Goal: Download file/media: Obtain a digital file from the website

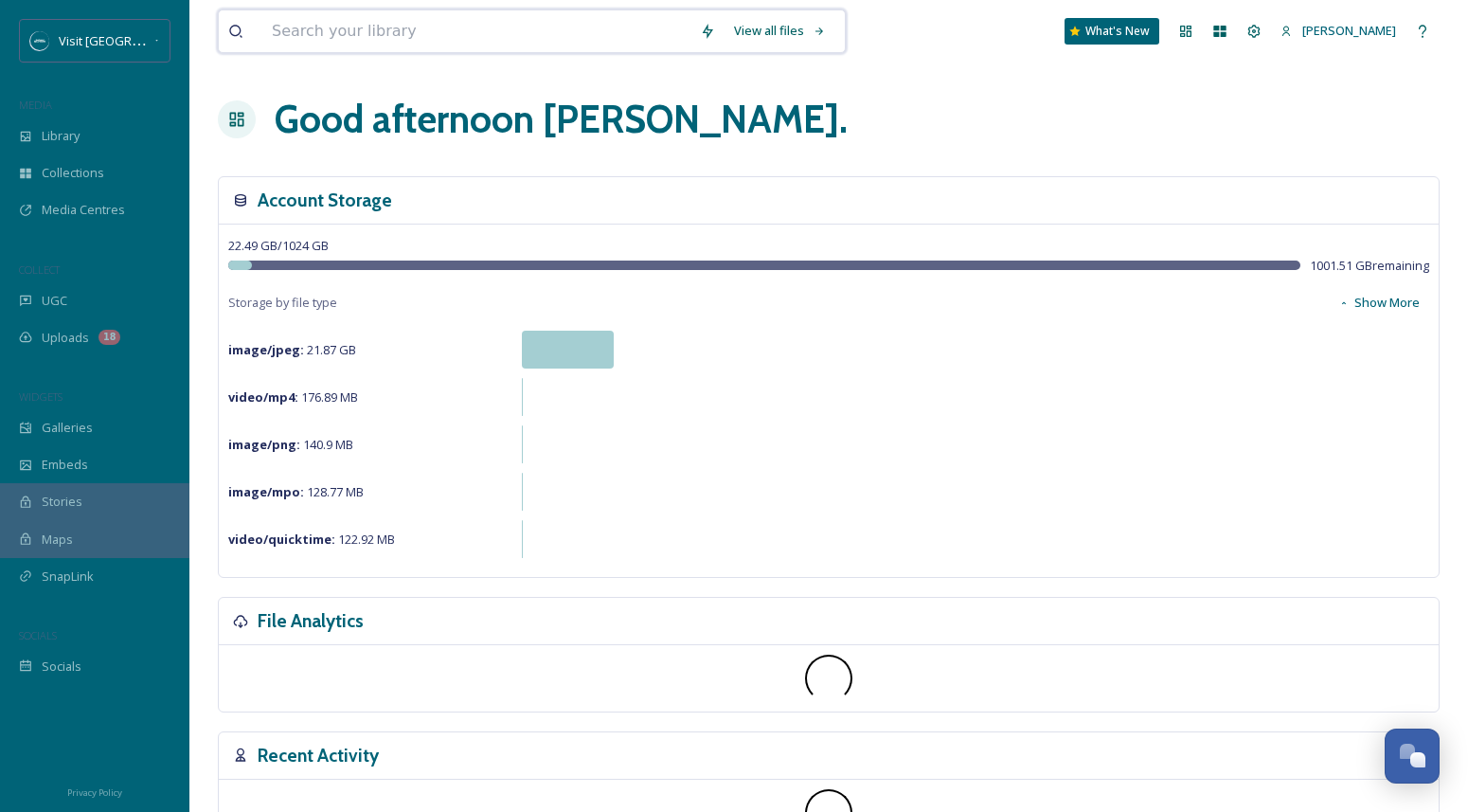
click at [386, 42] on input at bounding box center [476, 31] width 428 height 42
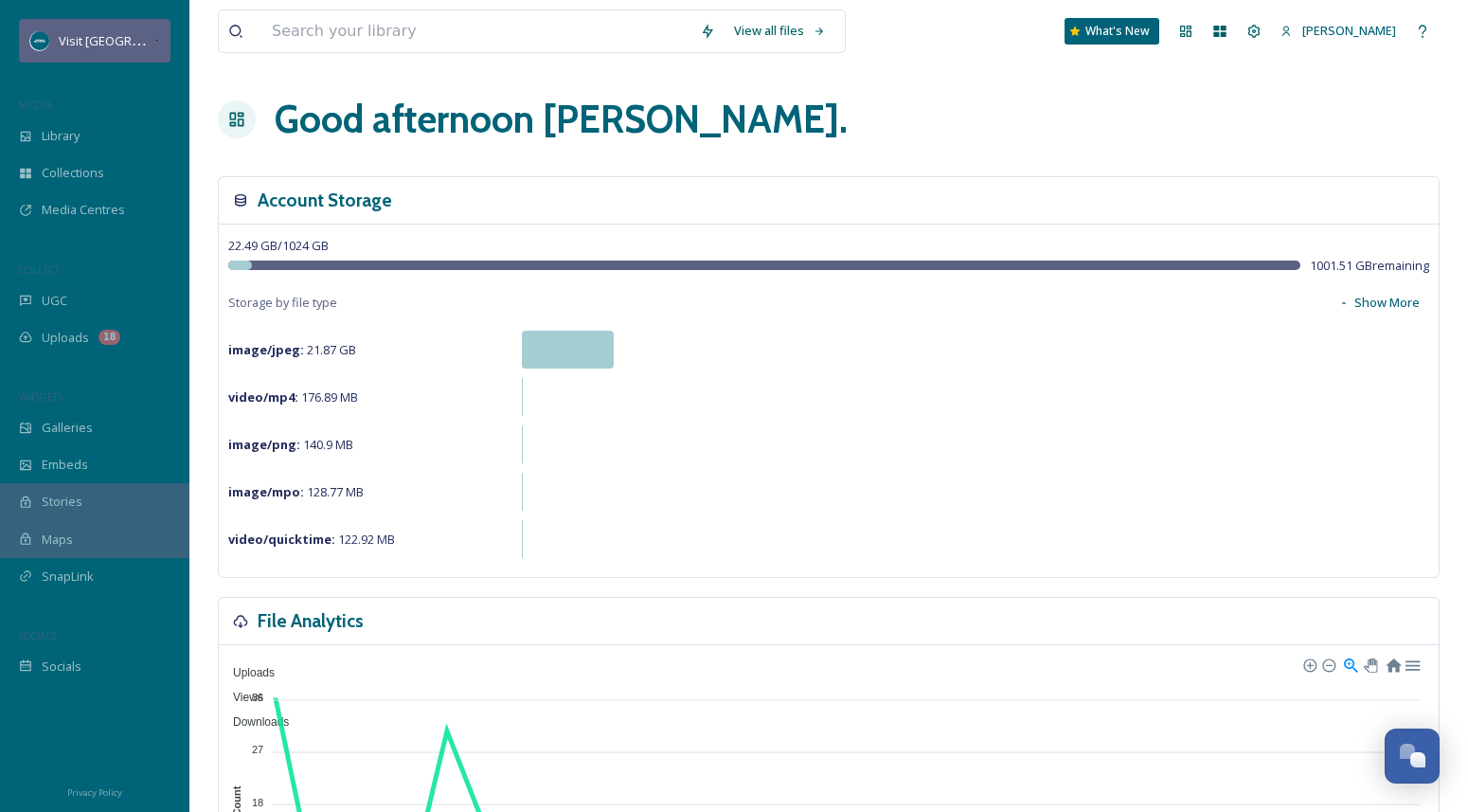
click at [154, 44] on icon at bounding box center [156, 41] width 7 height 15
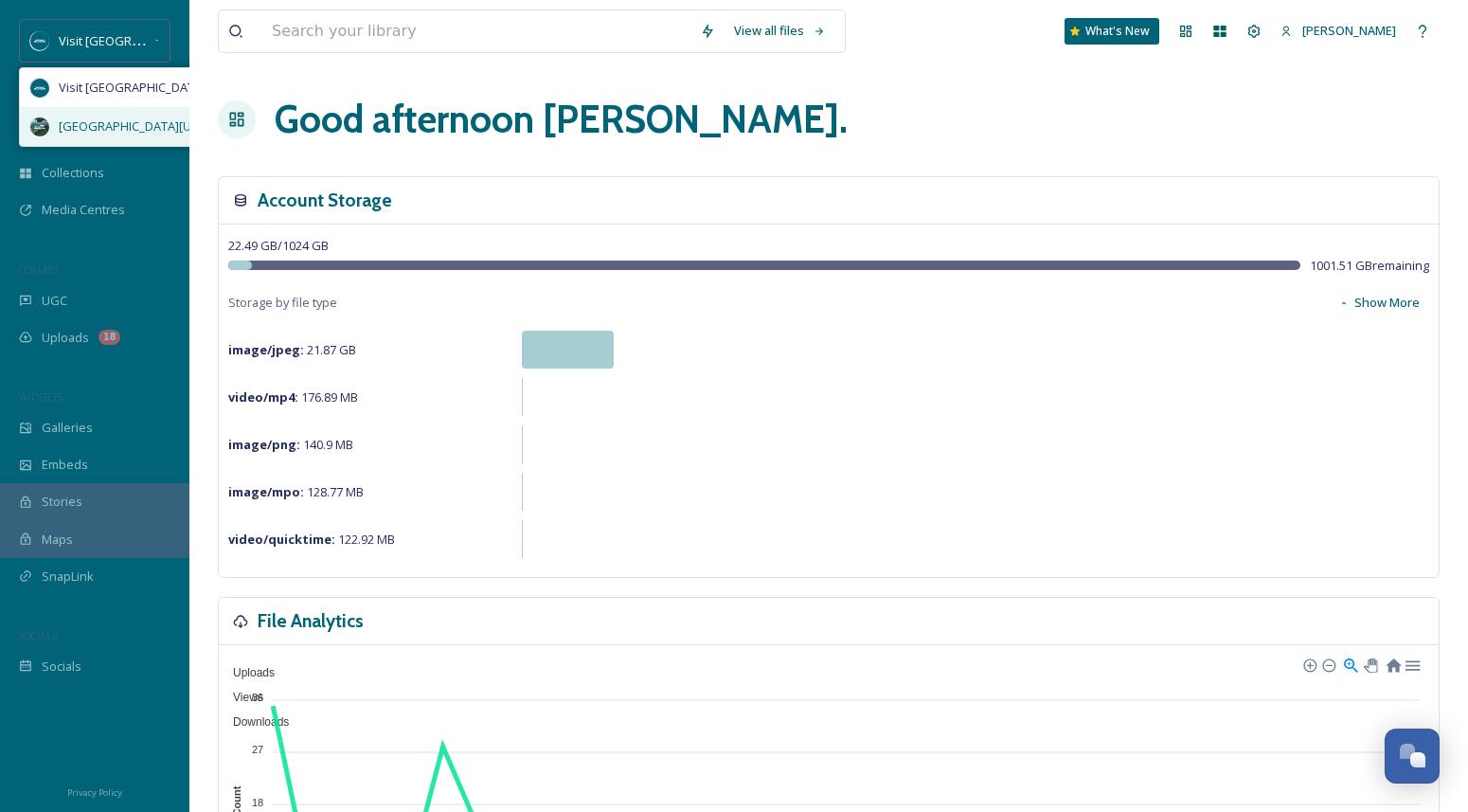
click at [138, 126] on span "[GEOGRAPHIC_DATA][US_STATE]" at bounding box center [151, 126] width 184 height 18
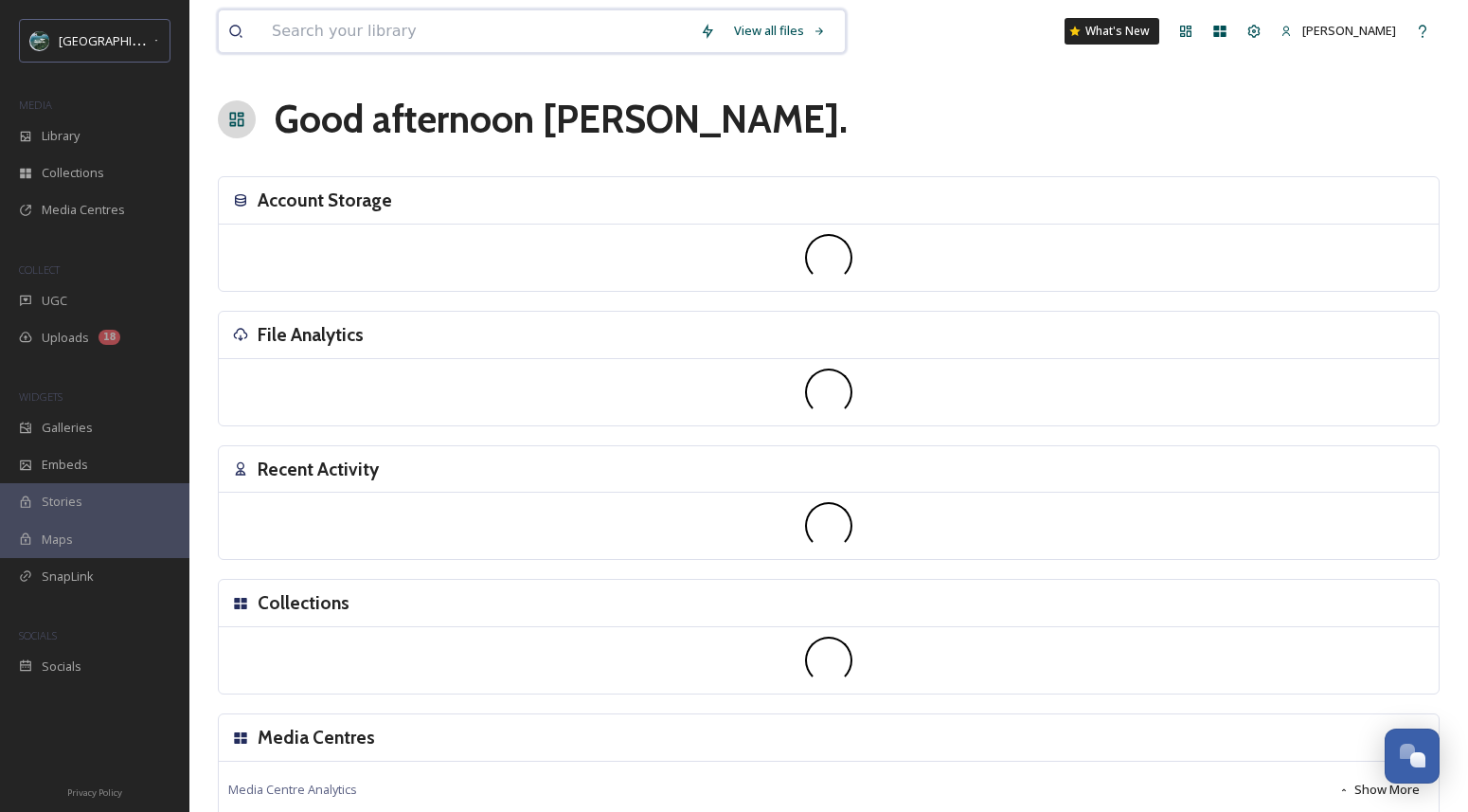
click at [420, 24] on input at bounding box center [476, 31] width 428 height 42
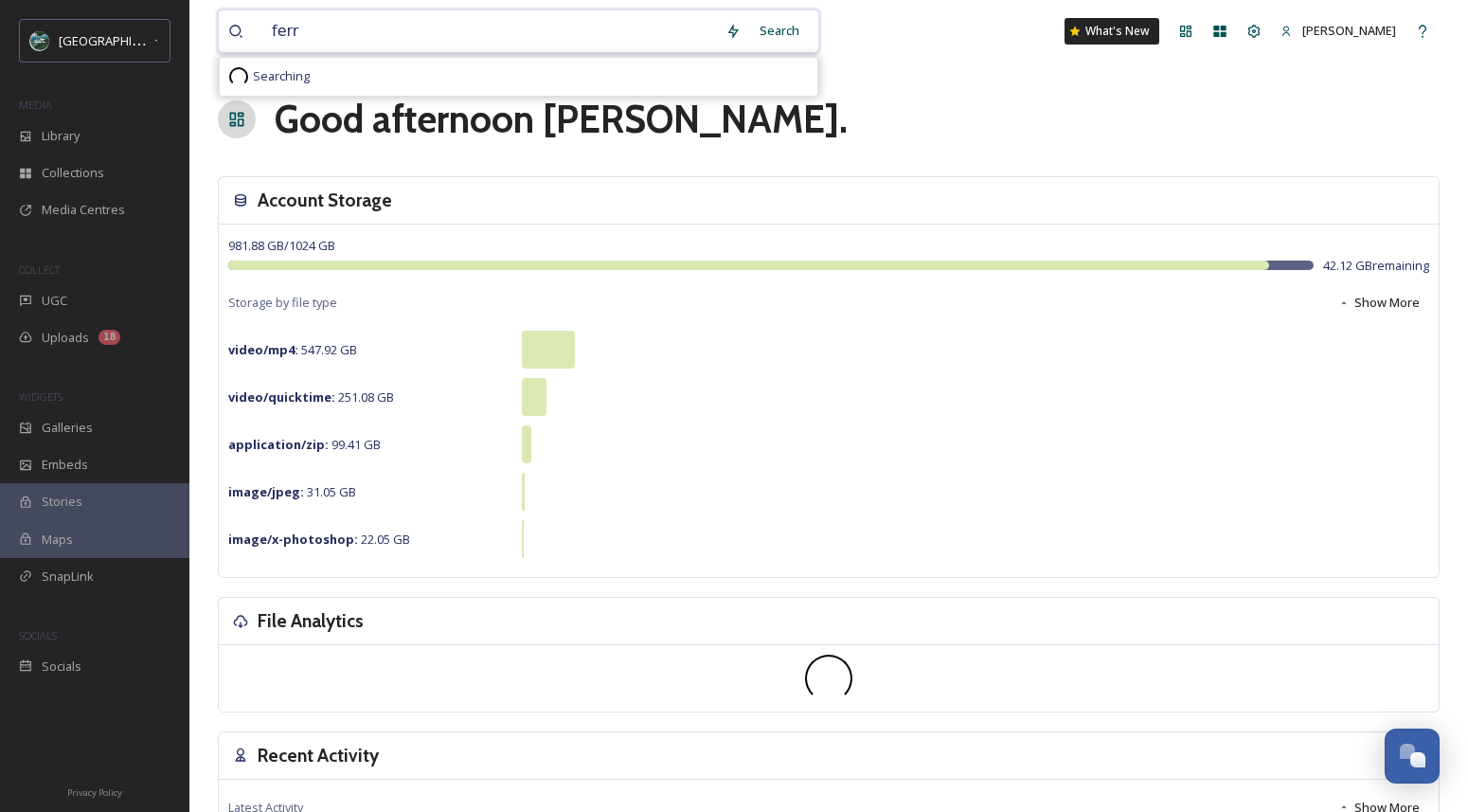
type input "ferry"
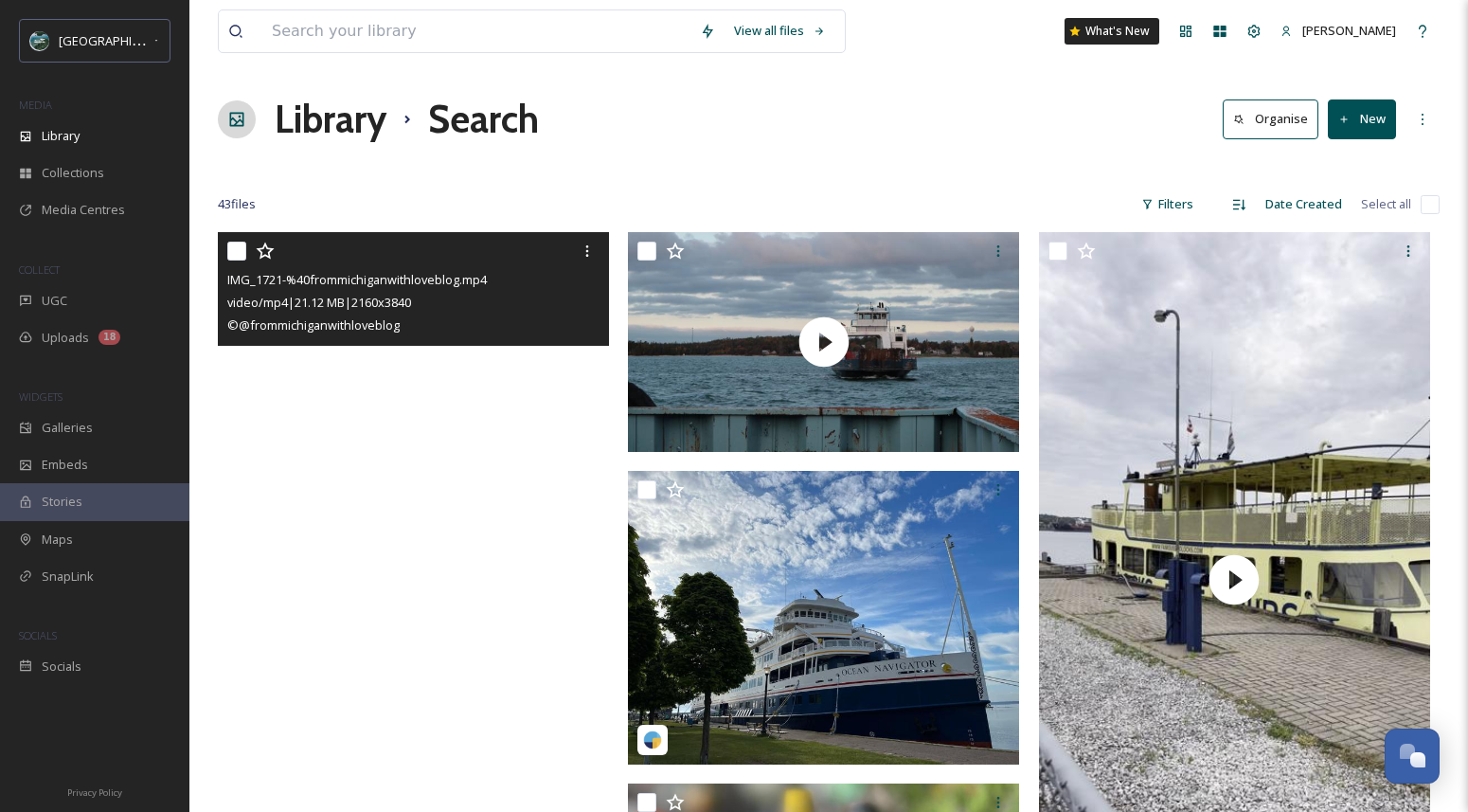
click at [463, 398] on video "IMG_1721-%40frommichiganwithloveblog.mp4" at bounding box center [413, 579] width 391 height 695
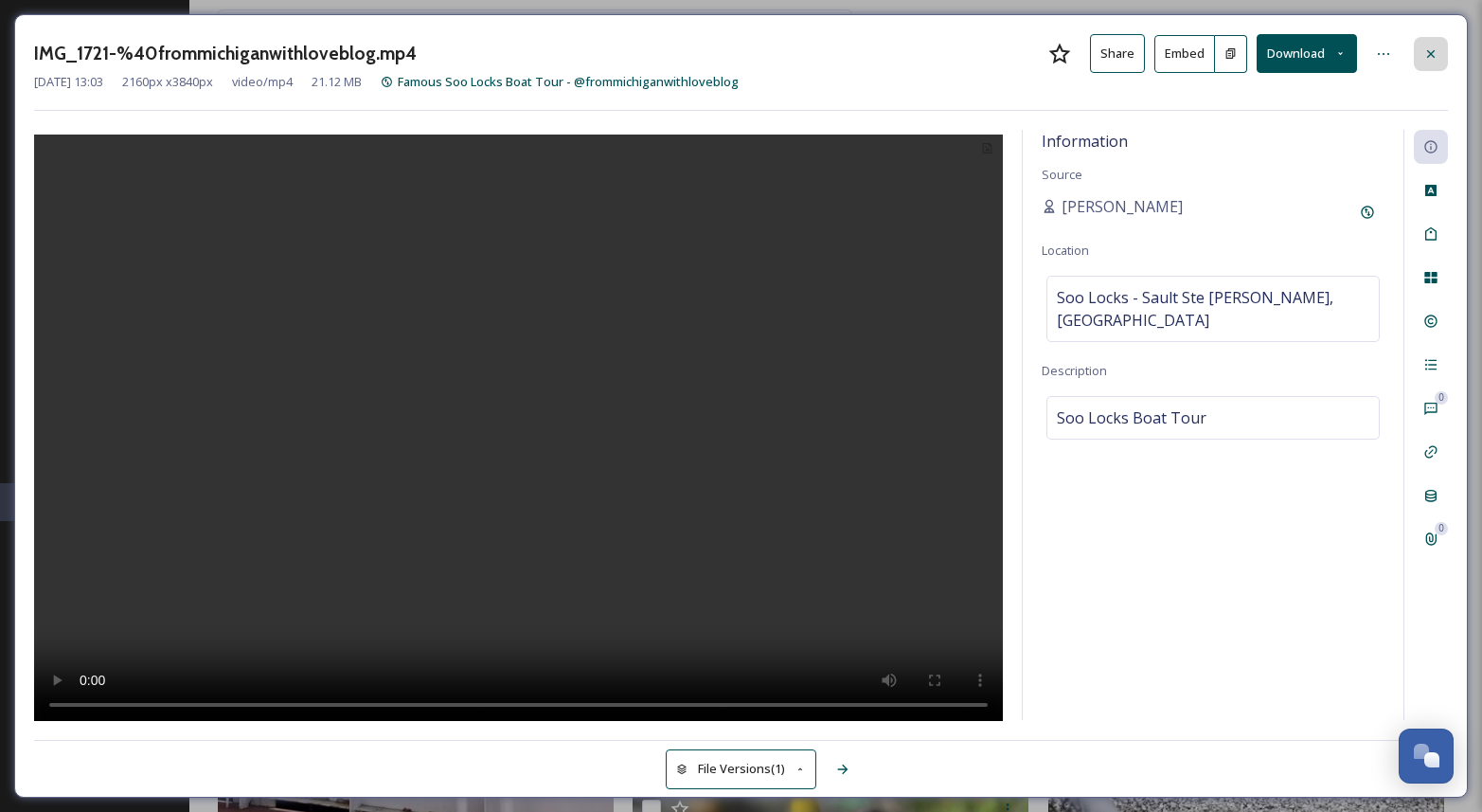
click at [1423, 59] on icon at bounding box center [1431, 54] width 15 height 15
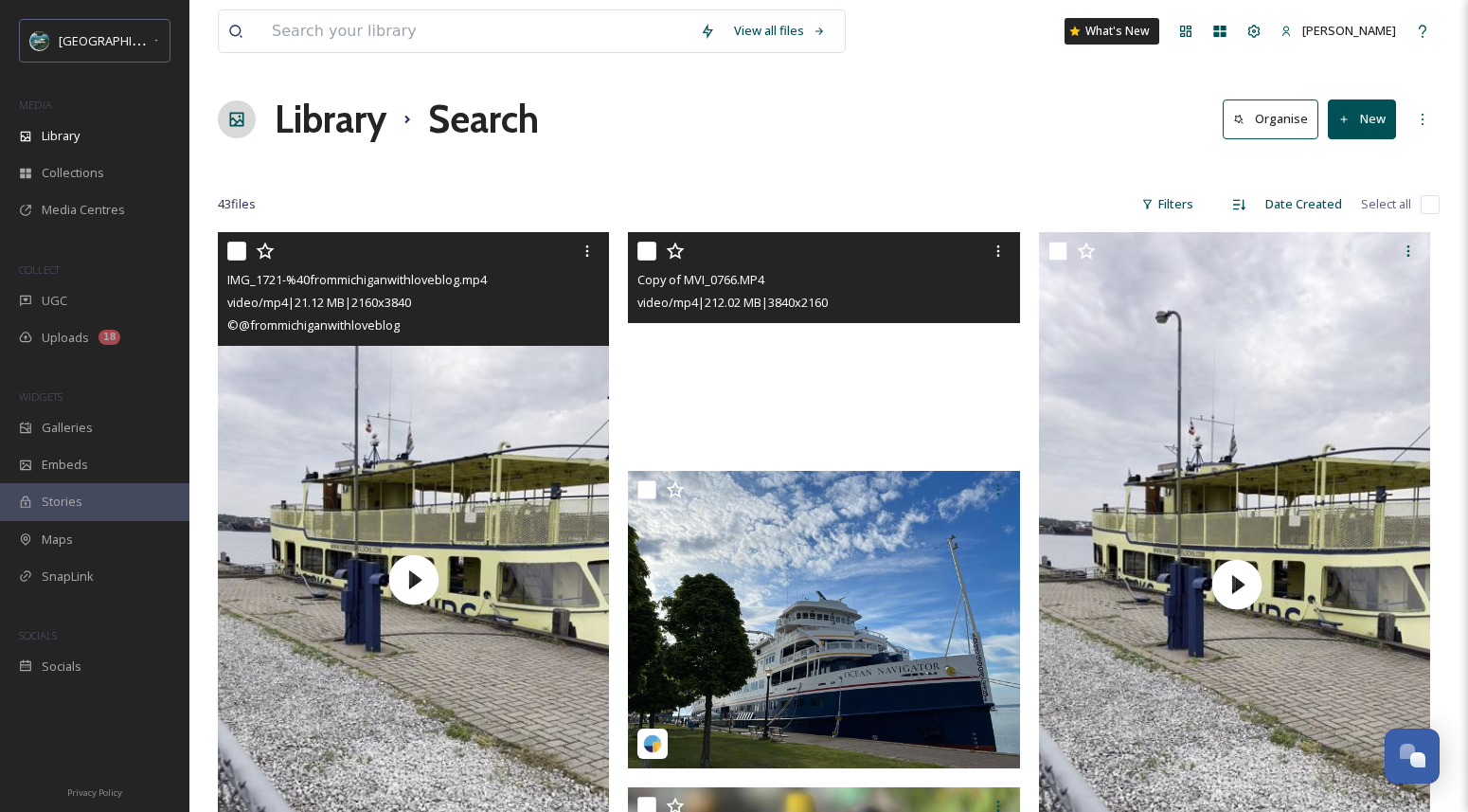
click at [917, 370] on video "Copy of MVI_0766.MP4" at bounding box center [823, 342] width 391 height 220
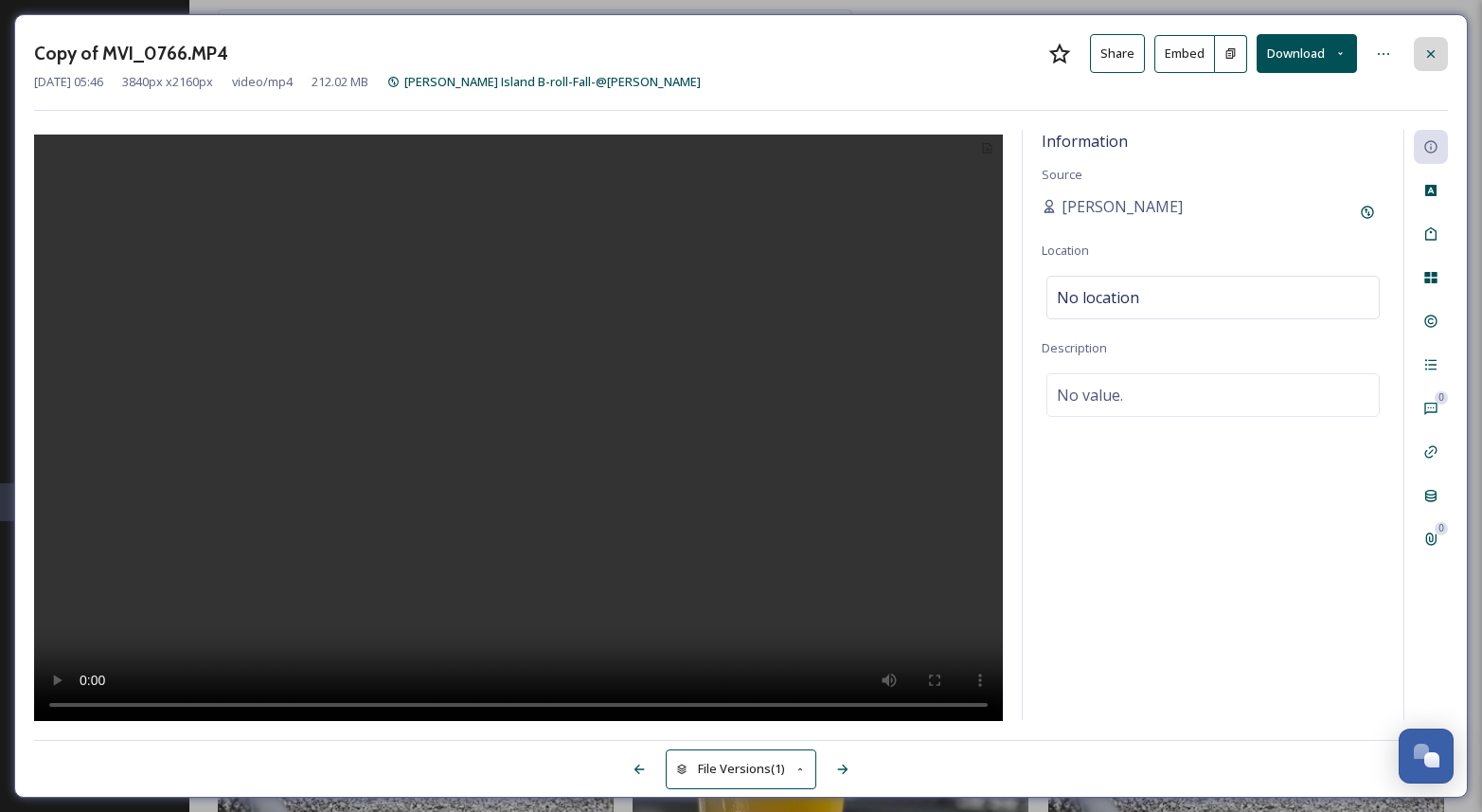
click at [1430, 52] on icon at bounding box center [1431, 53] width 8 height 8
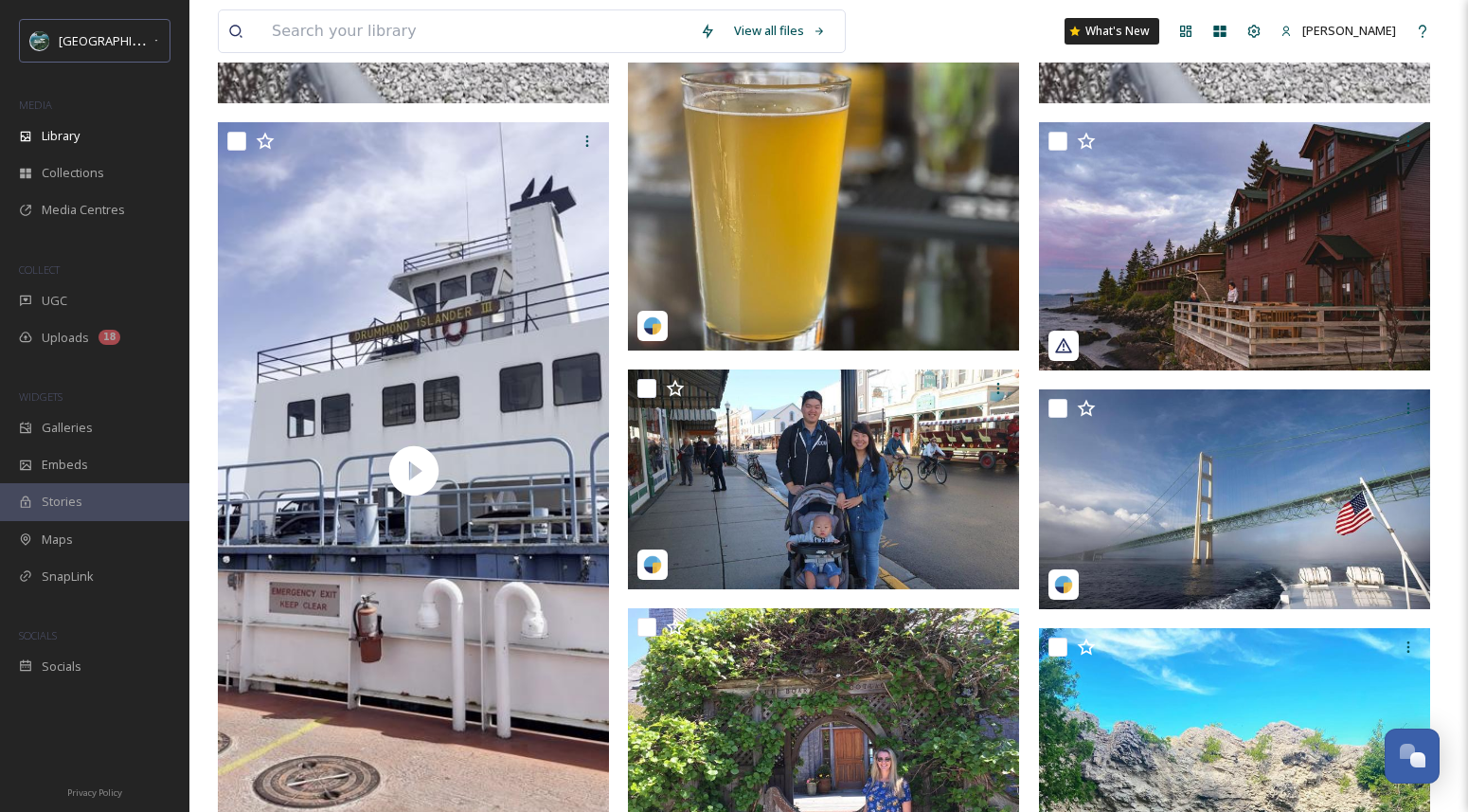
scroll to position [826, 0]
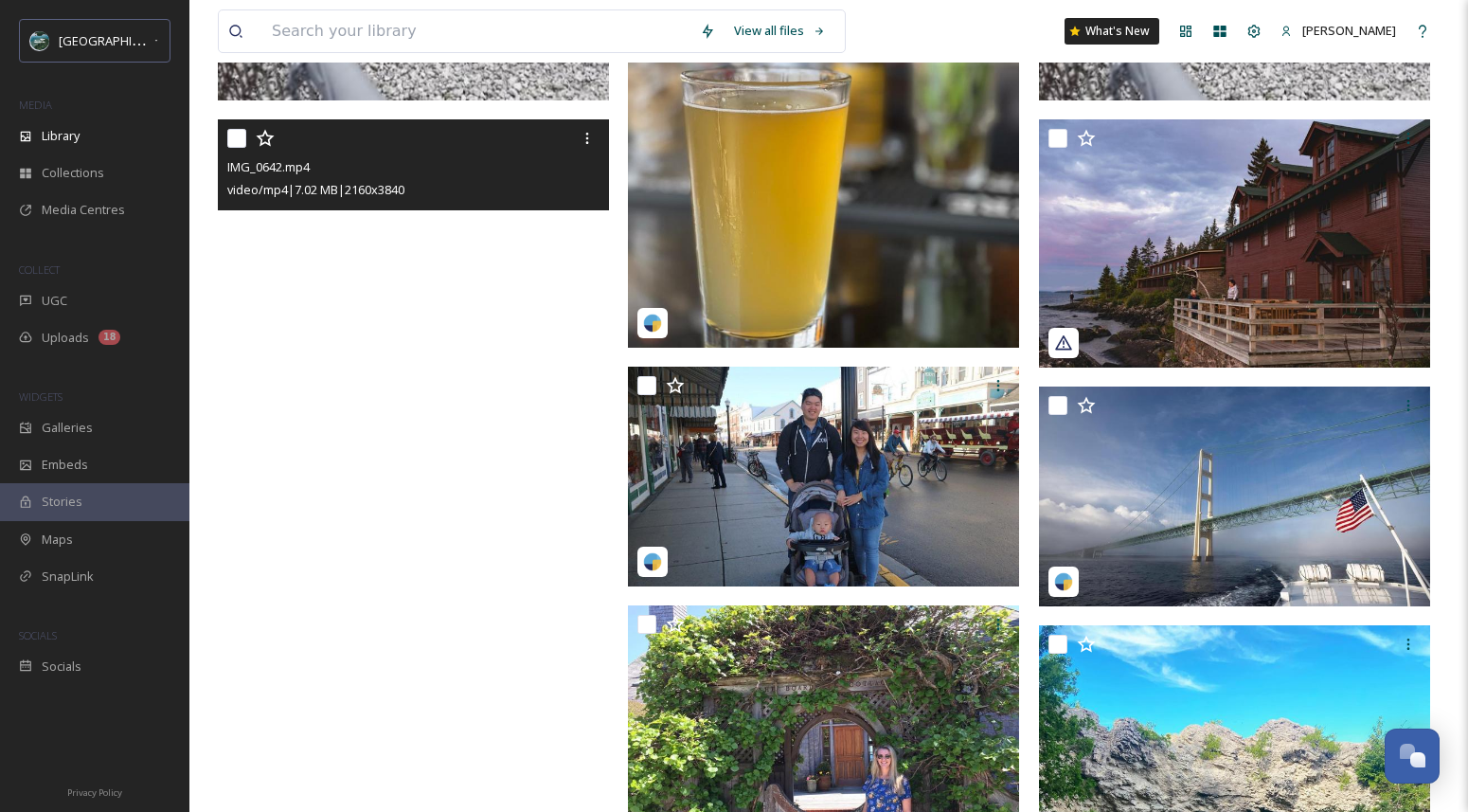
click at [405, 273] on video "IMG_0642.mp4" at bounding box center [413, 467] width 391 height 695
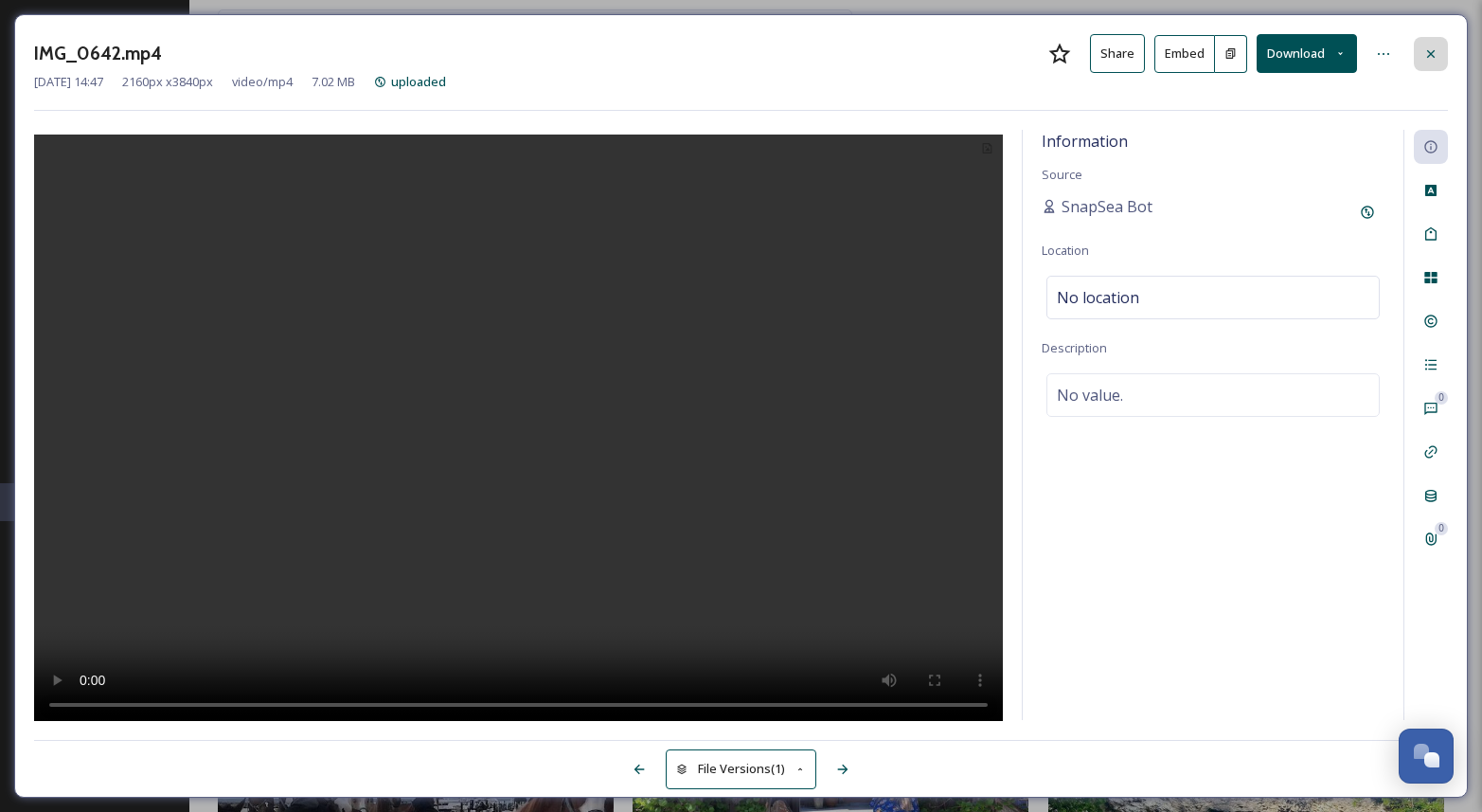
click at [1427, 42] on div at bounding box center [1430, 53] width 34 height 34
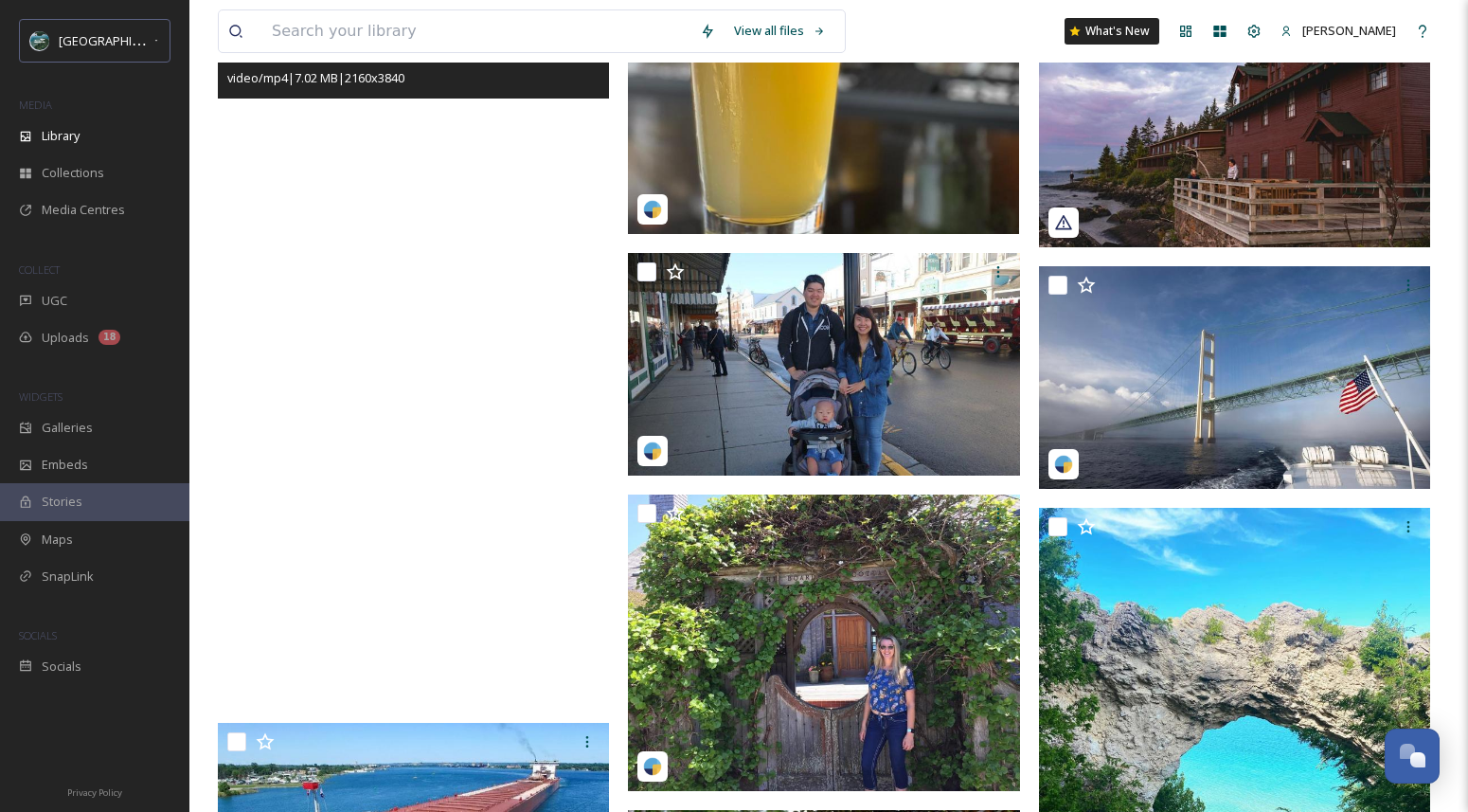
scroll to position [948, 0]
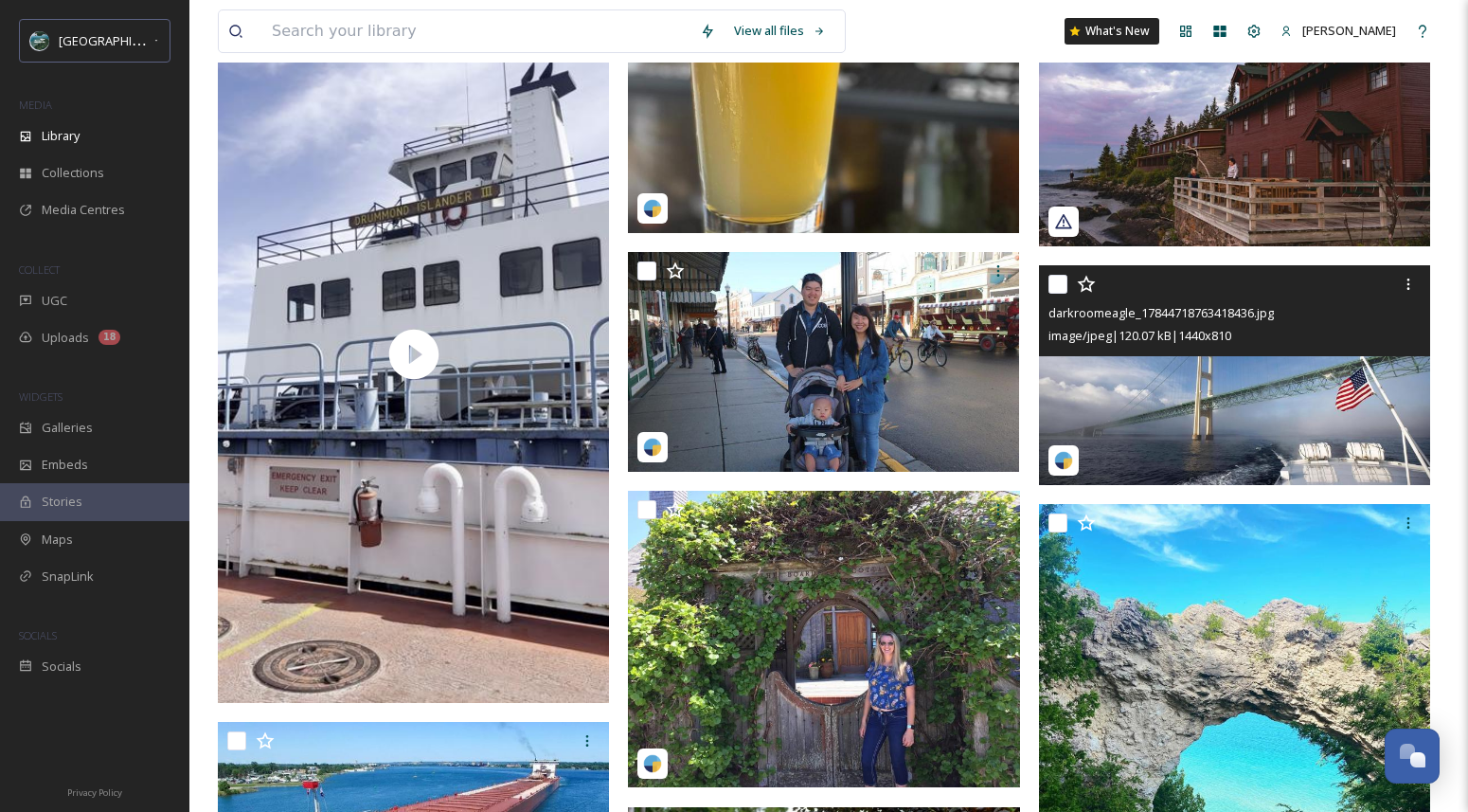
click at [1213, 405] on img at bounding box center [1234, 376] width 391 height 220
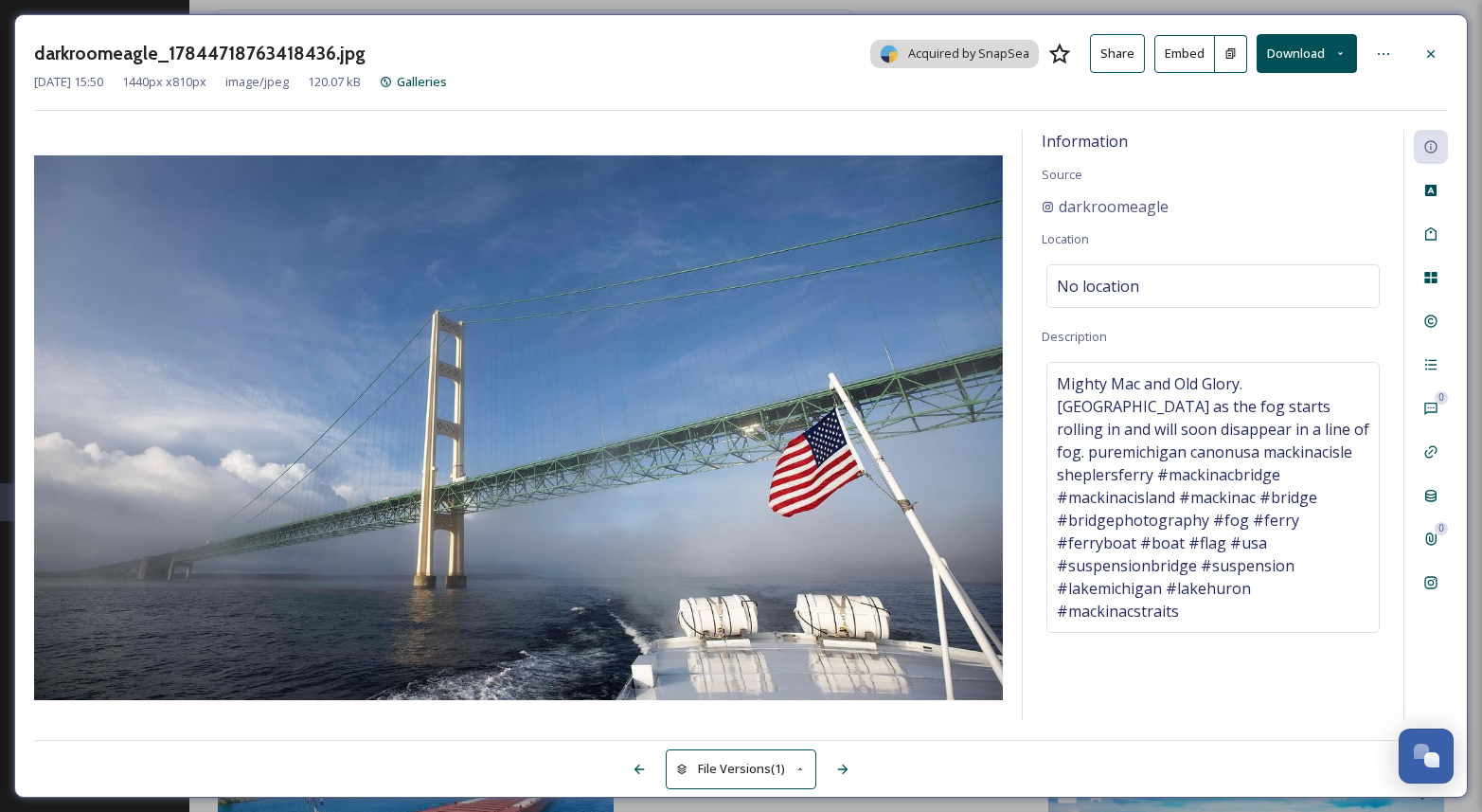
click at [1293, 50] on button "Download" at bounding box center [1307, 53] width 100 height 39
click at [1245, 99] on span "Download Original (1440 x 810)" at bounding box center [1257, 97] width 173 height 18
drag, startPoint x: 1155, startPoint y: 203, endPoint x: 1033, endPoint y: 204, distance: 122.0
click at [1033, 204] on div "Information Source darkroomeagle Location No location Description Mighty Mac an…" at bounding box center [1213, 424] width 380 height 590
copy span "darkroomeagle"
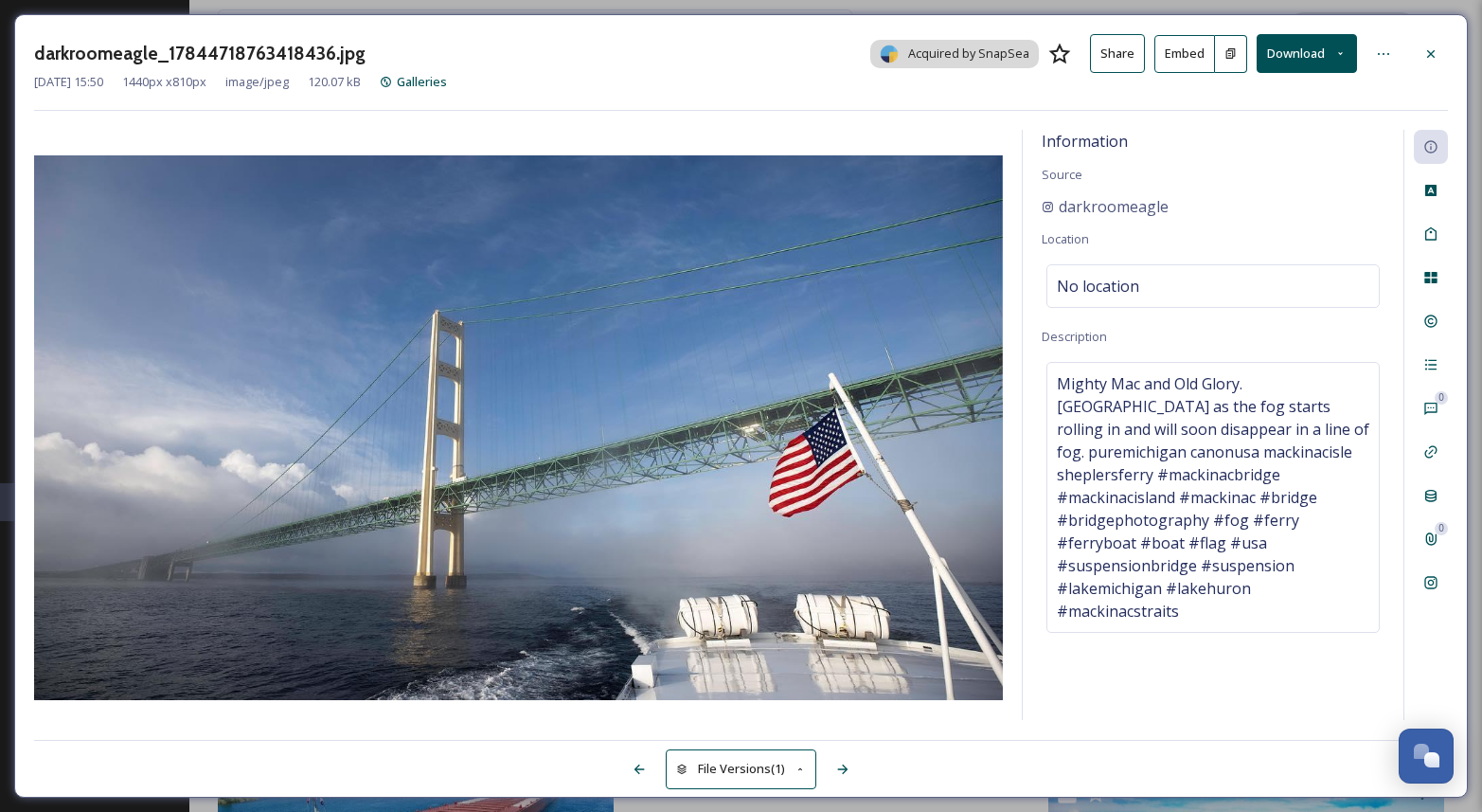
drag, startPoint x: 1425, startPoint y: 55, endPoint x: 1363, endPoint y: 41, distance: 63.6
click at [1425, 55] on icon at bounding box center [1431, 54] width 15 height 15
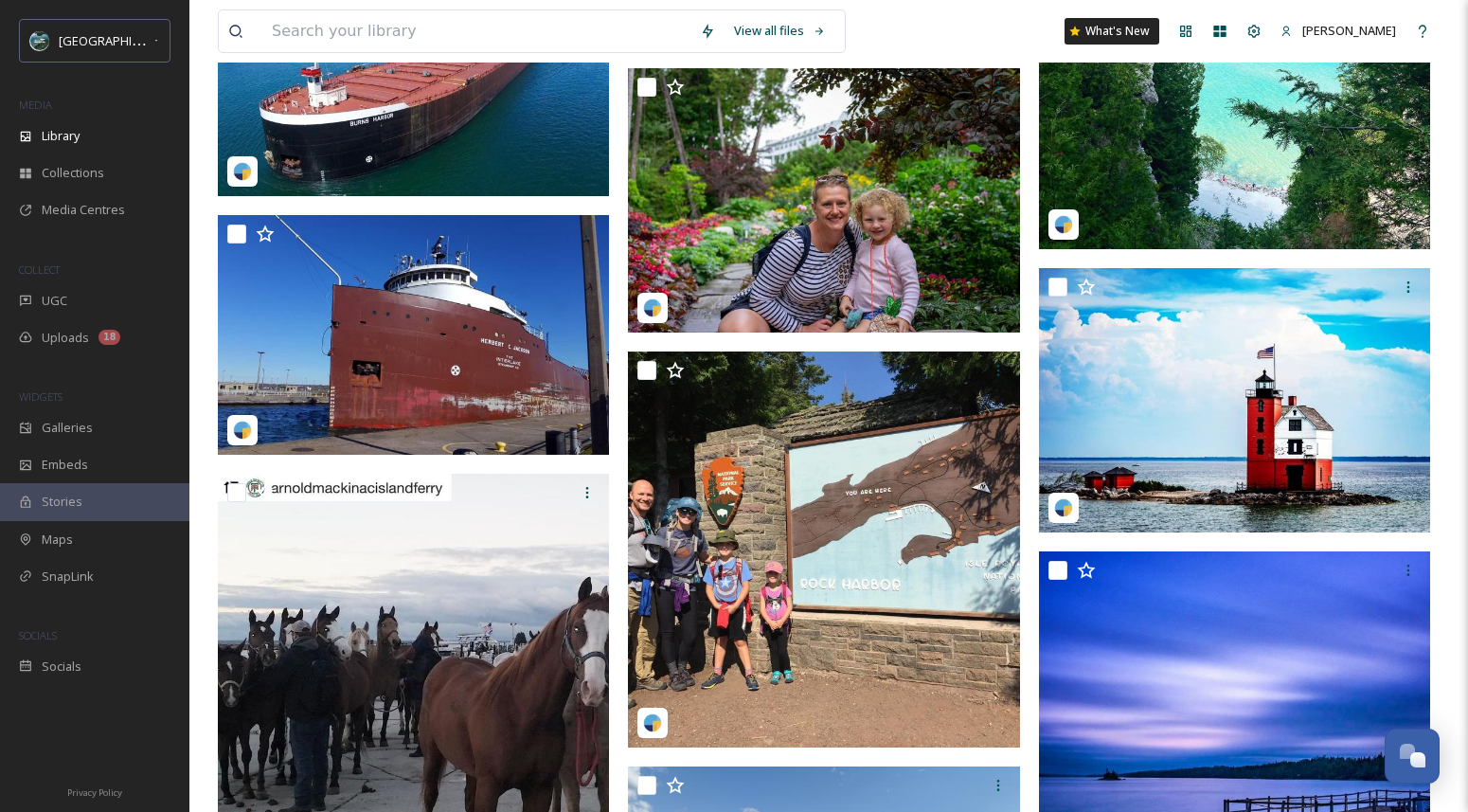
scroll to position [1686, 0]
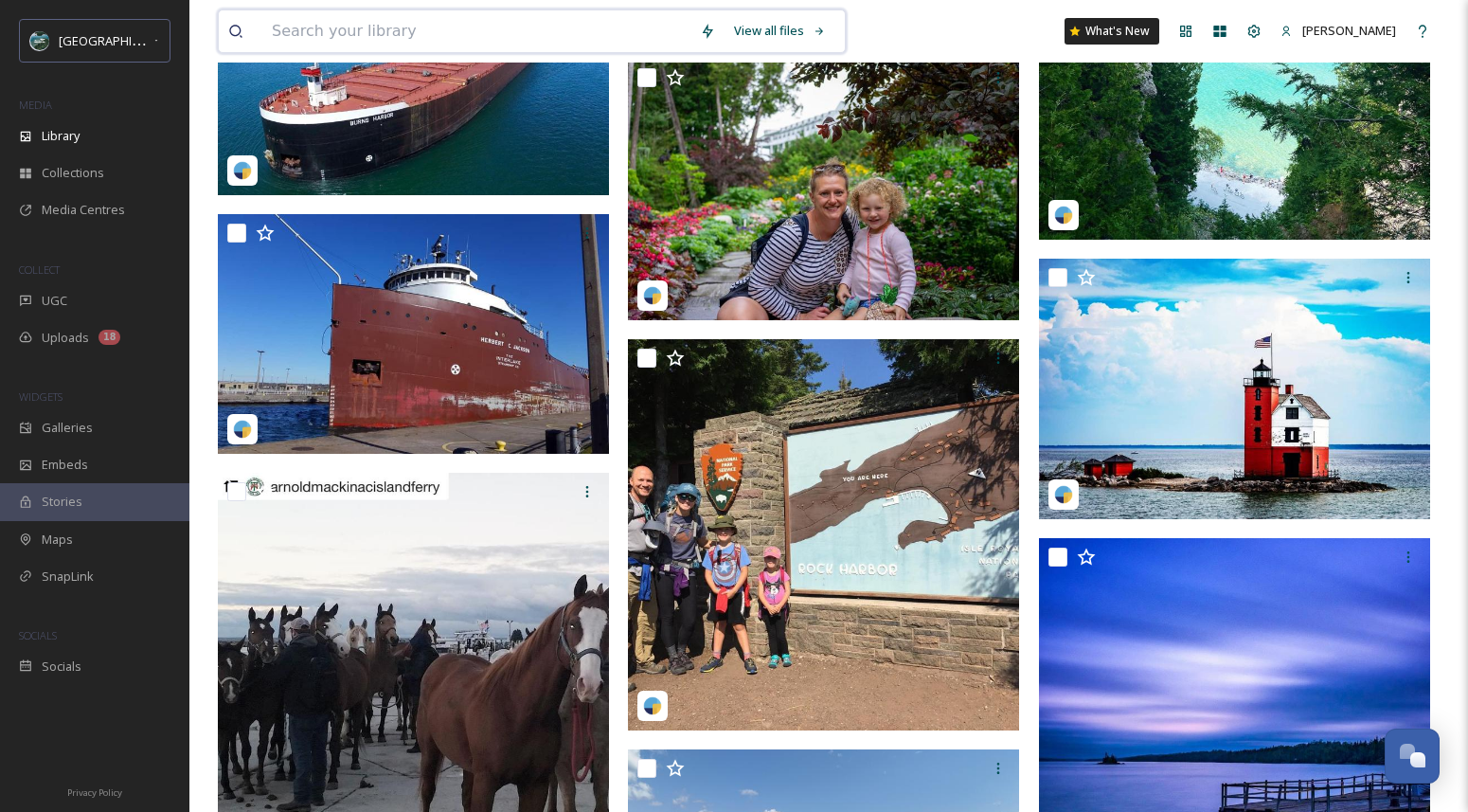
click at [588, 23] on input at bounding box center [476, 31] width 428 height 42
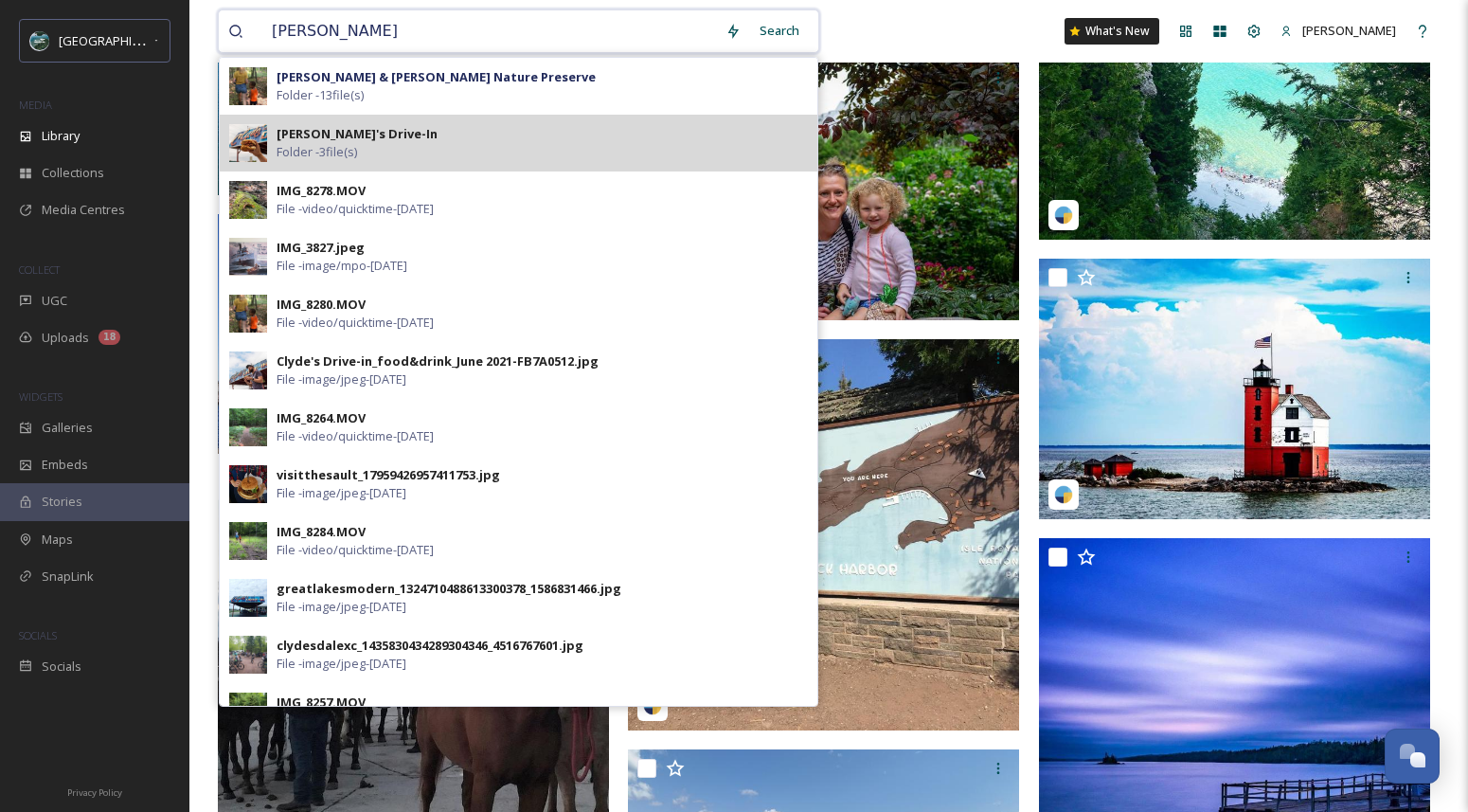
type input "Clyde"
click at [466, 131] on div "Clyde's Drive-In Folder - 3 file(s)" at bounding box center [542, 142] width 531 height 36
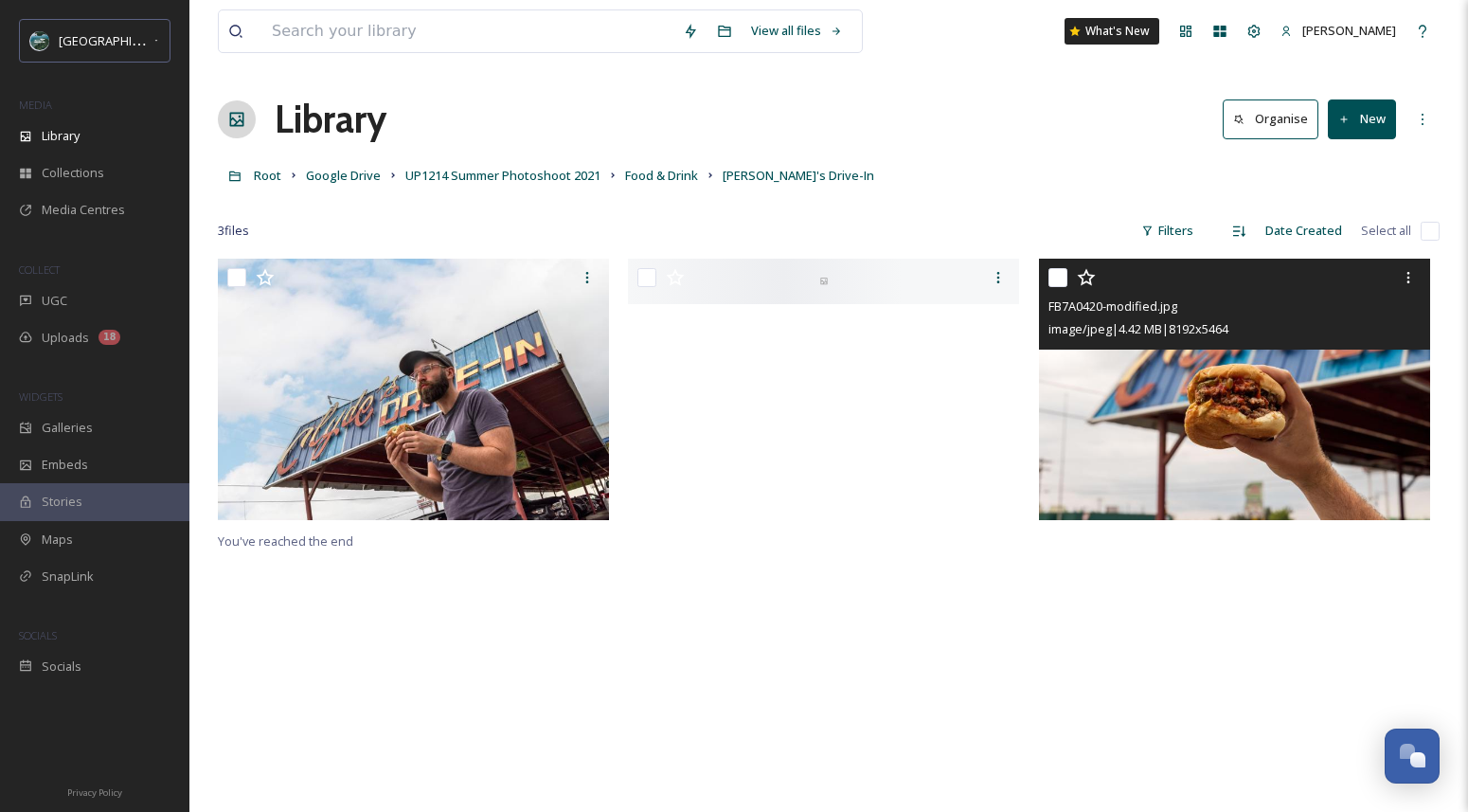
click at [1232, 412] on img at bounding box center [1234, 389] width 391 height 262
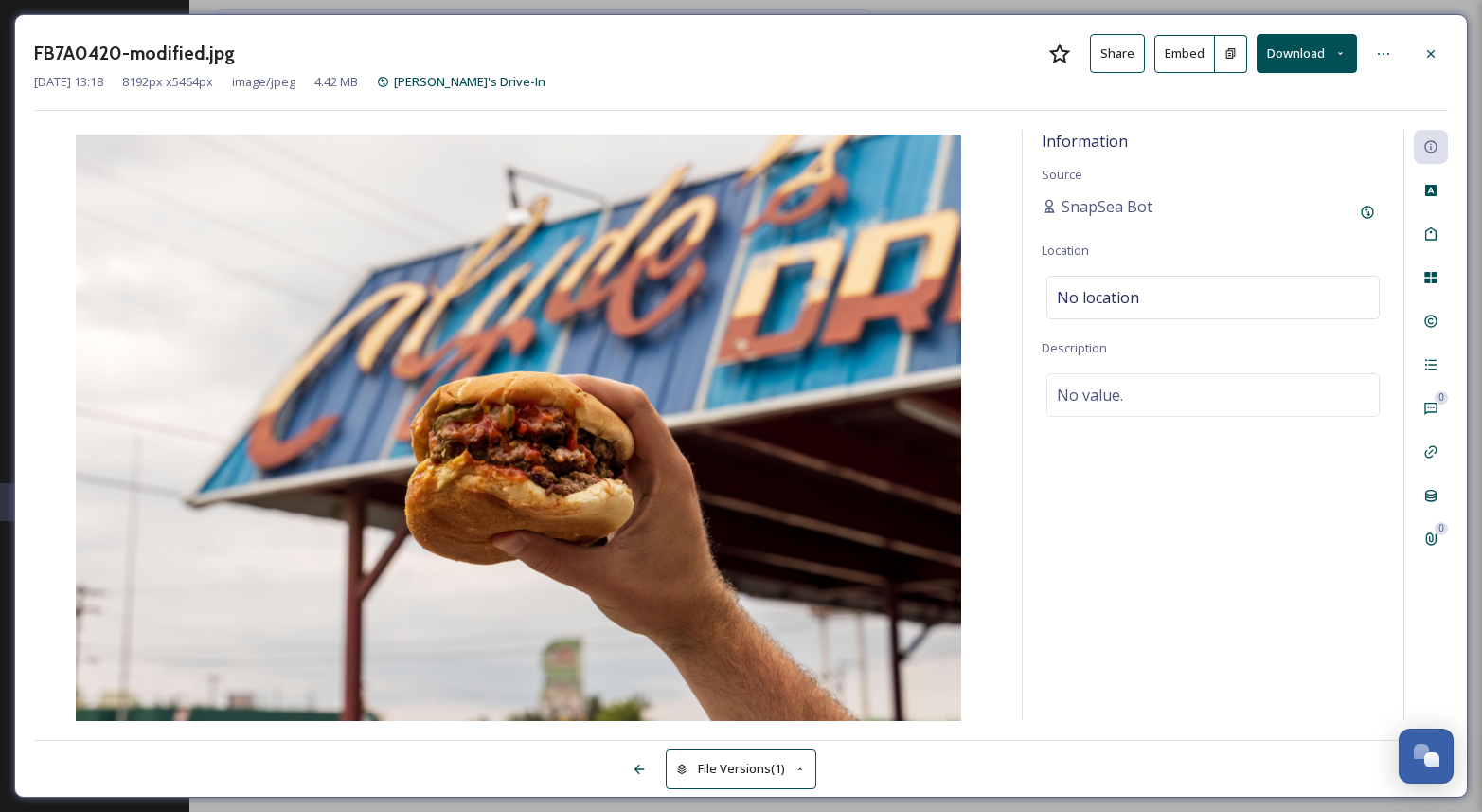
click at [1288, 59] on button "Download" at bounding box center [1307, 53] width 100 height 39
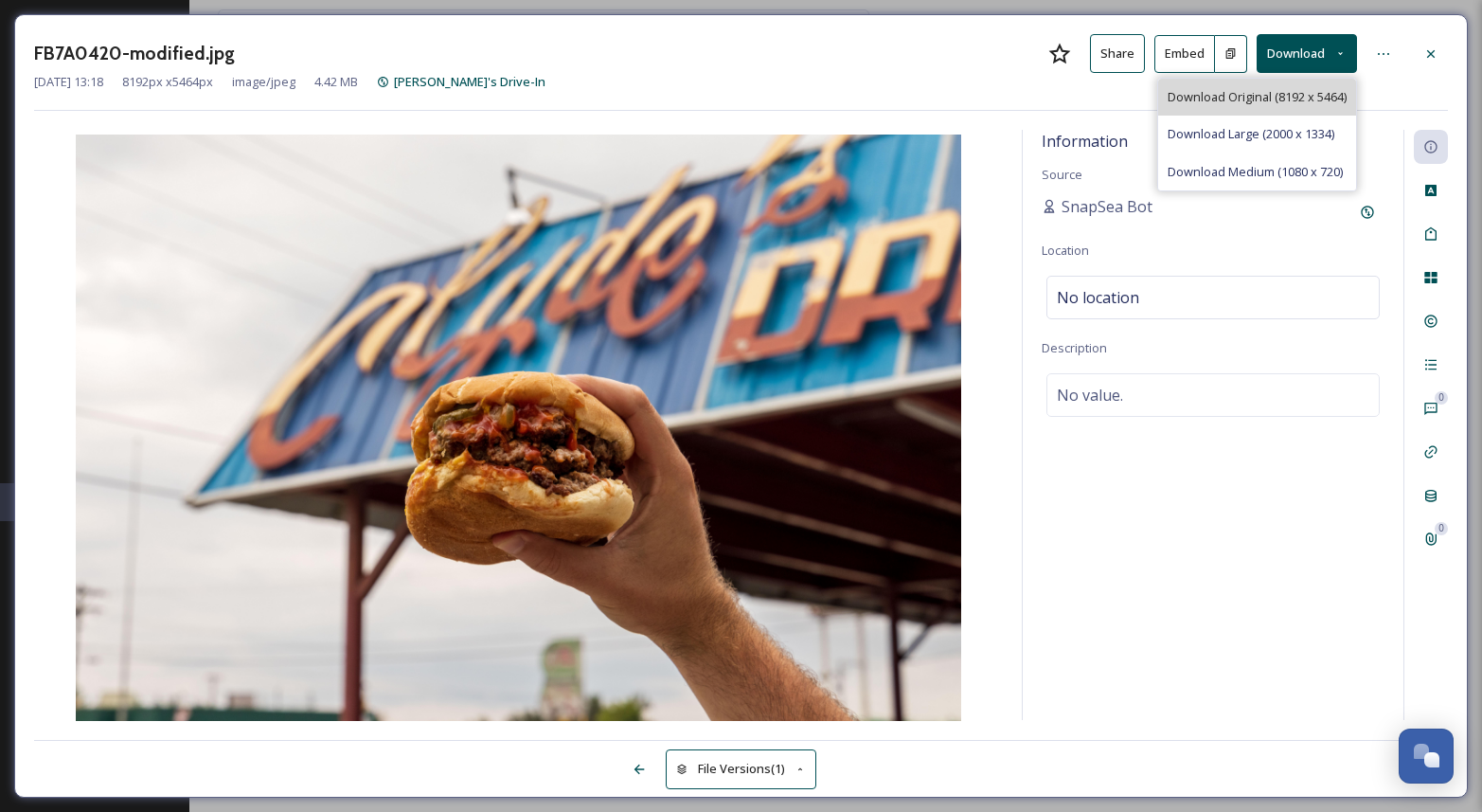
click at [1262, 95] on span "Download Original (8192 x 5464)" at bounding box center [1256, 97] width 179 height 18
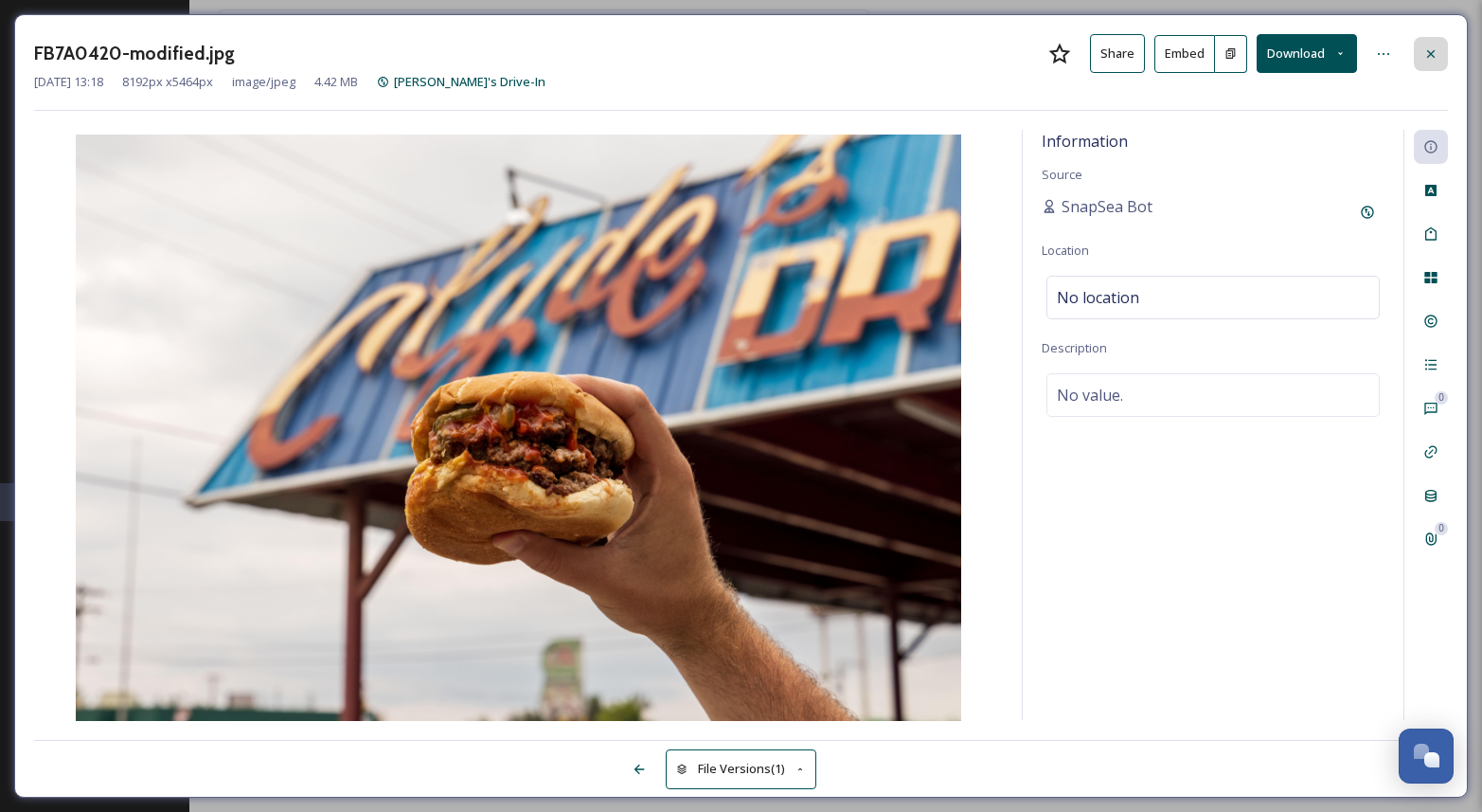
click at [1425, 55] on icon at bounding box center [1431, 54] width 15 height 15
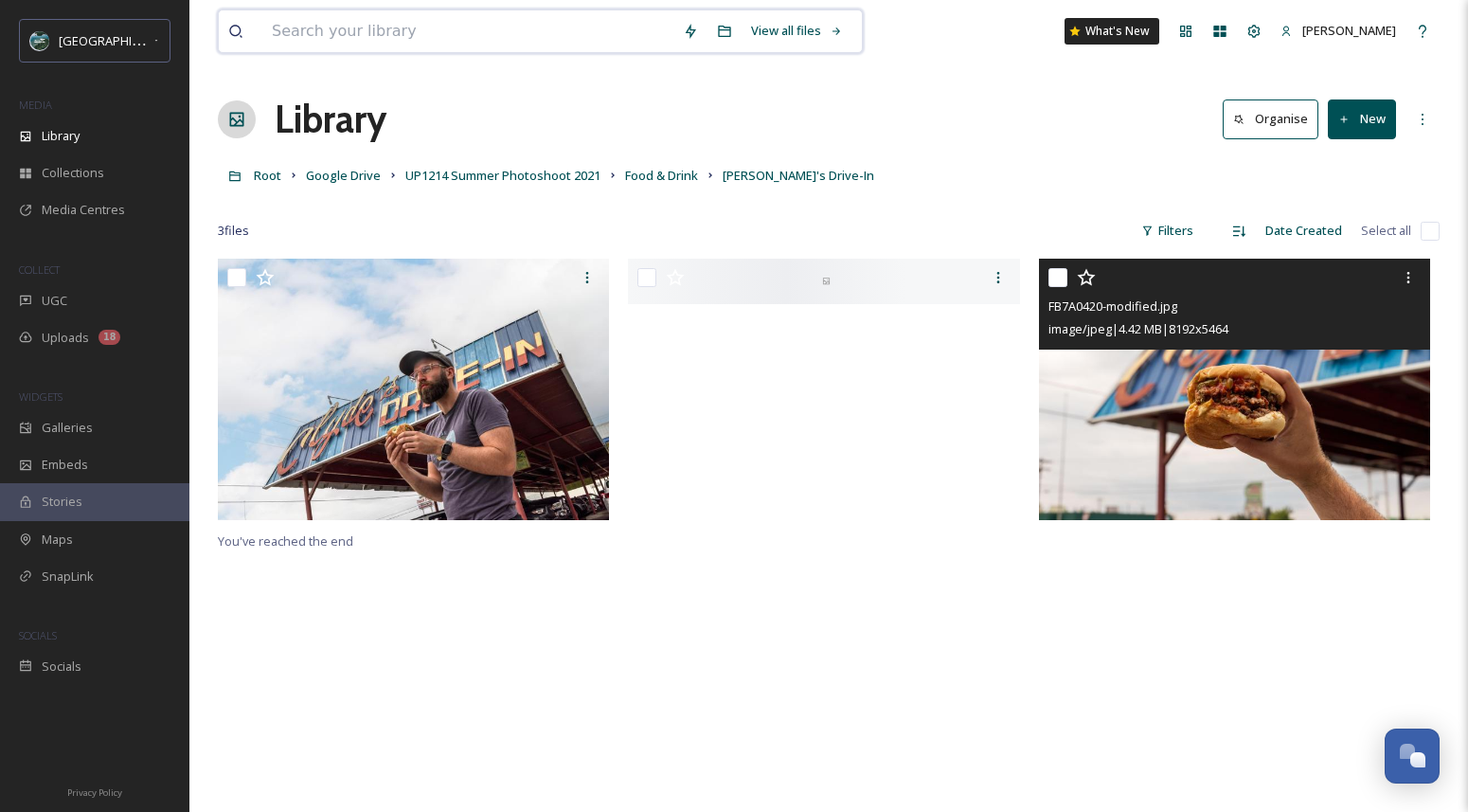
click at [564, 44] on input at bounding box center [468, 31] width 411 height 42
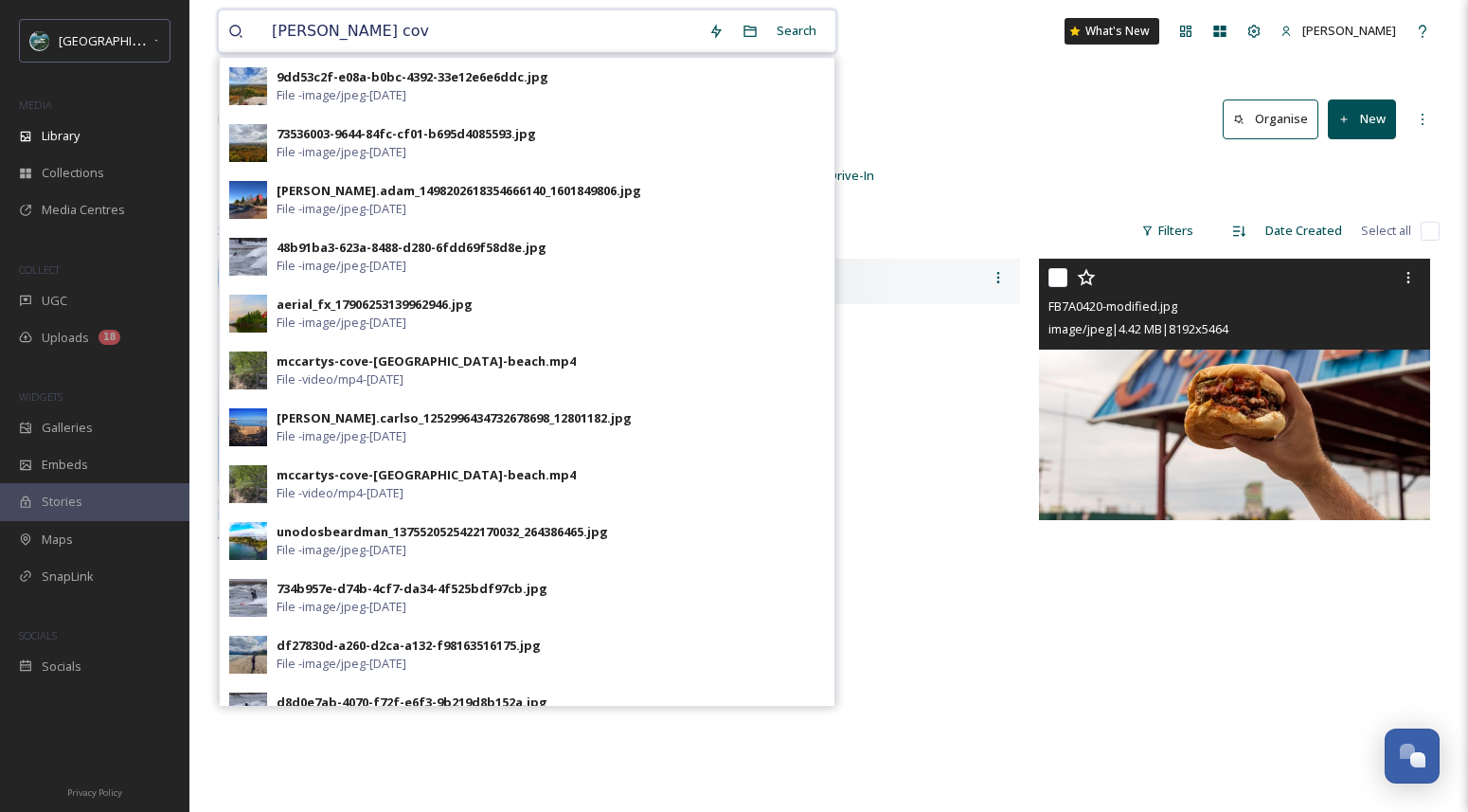
type input "[PERSON_NAME] cove"
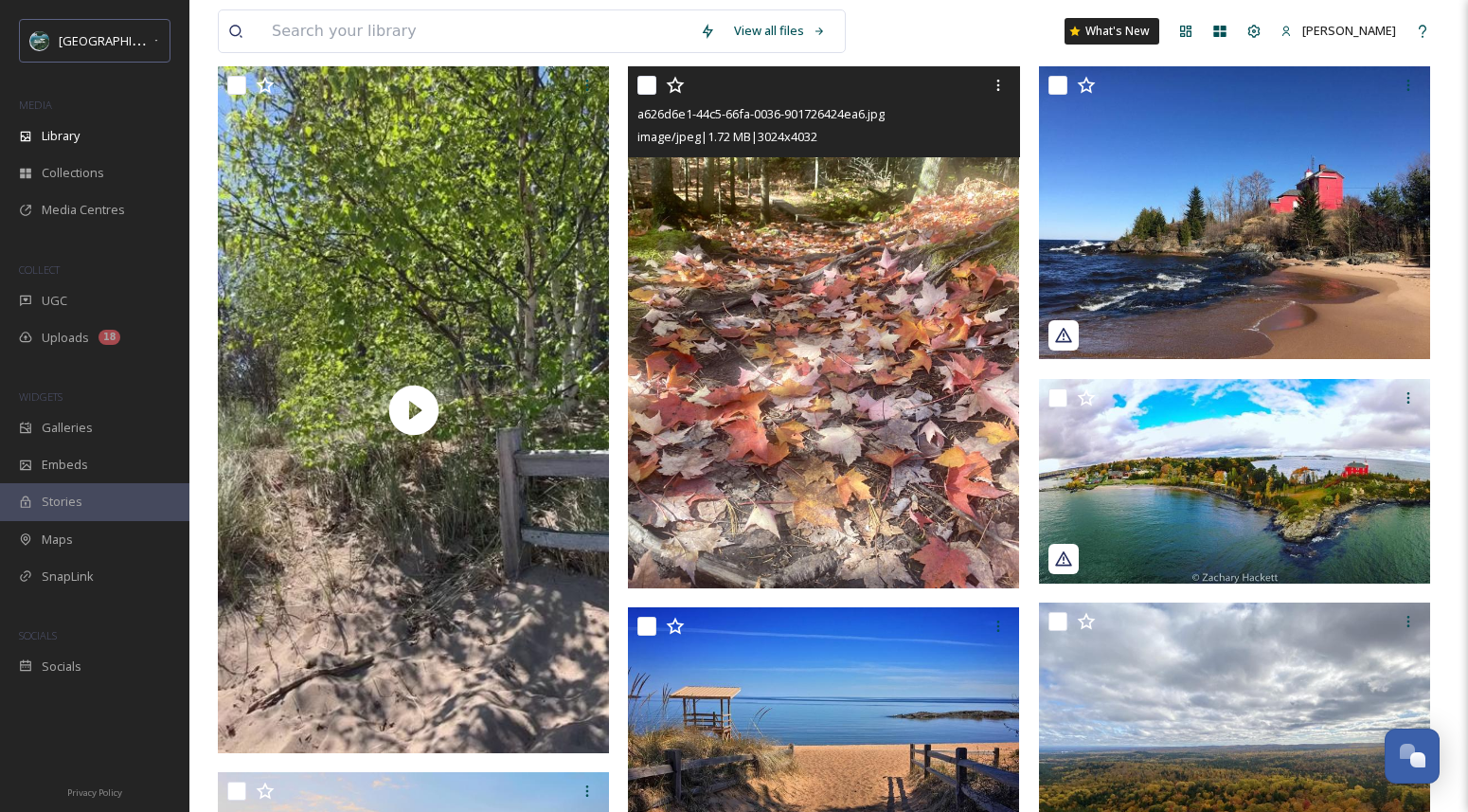
scroll to position [195, 0]
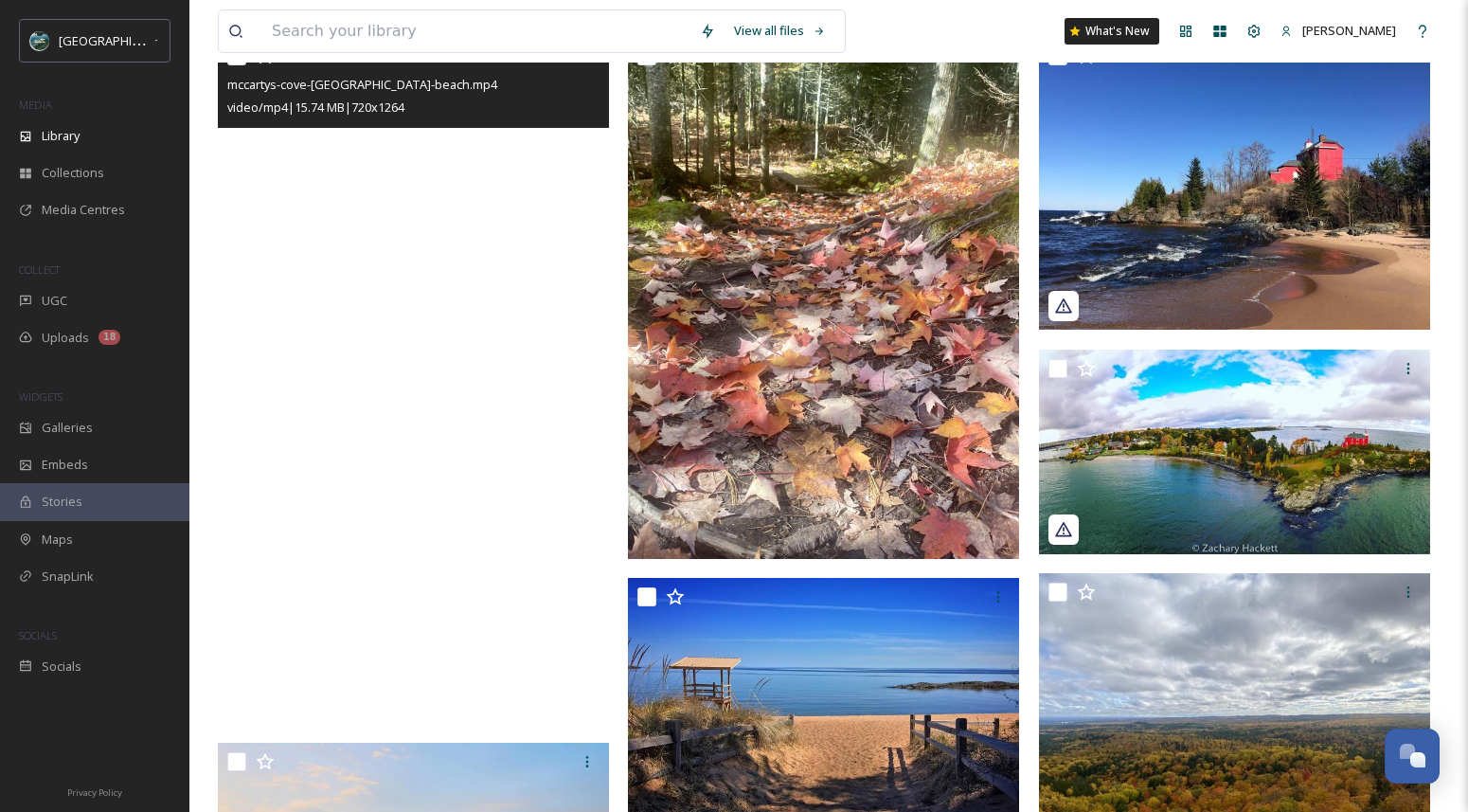
click at [532, 362] on video "mccartys-cove-marquette-beach.mp4" at bounding box center [413, 379] width 391 height 686
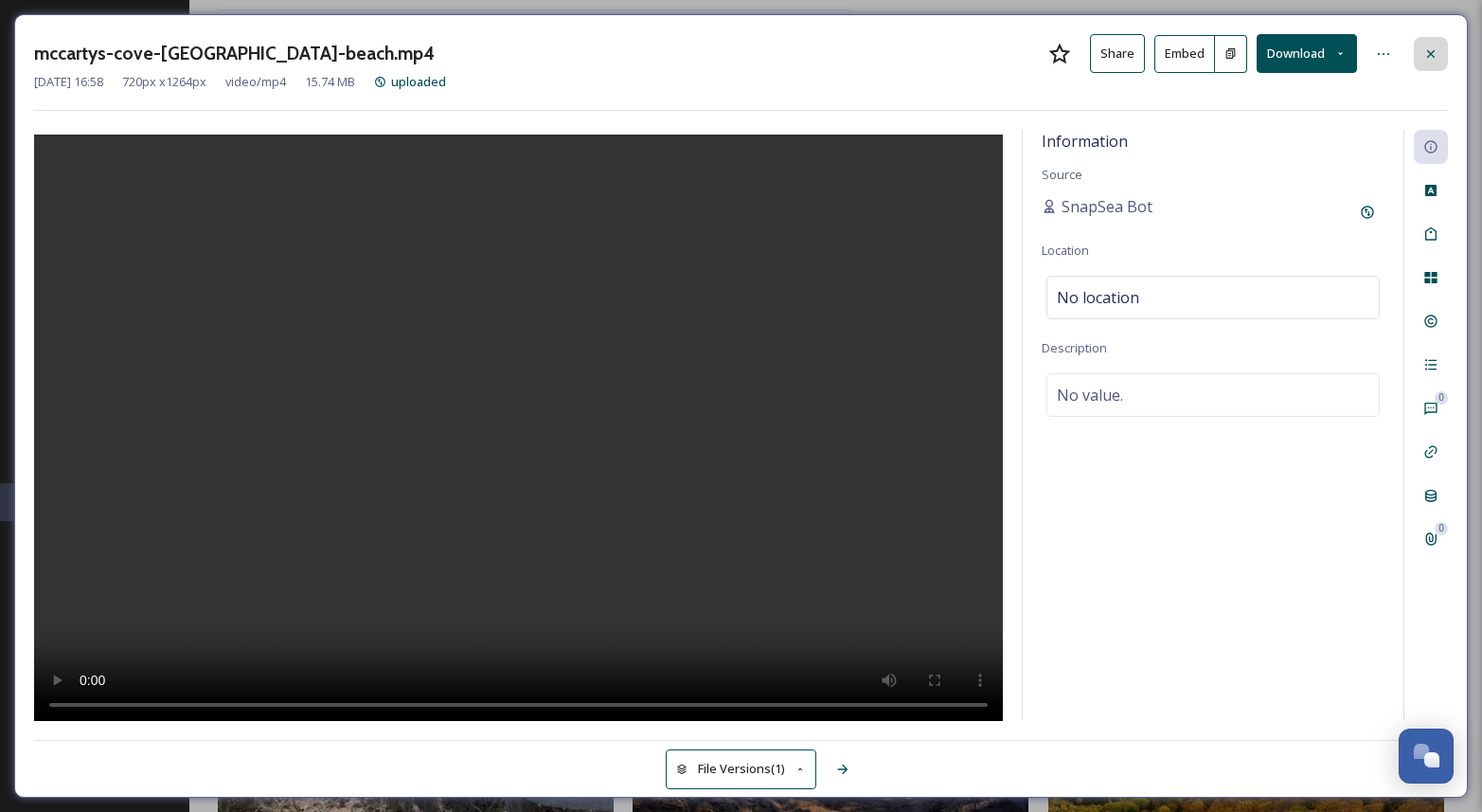
click at [1438, 52] on icon at bounding box center [1431, 54] width 15 height 15
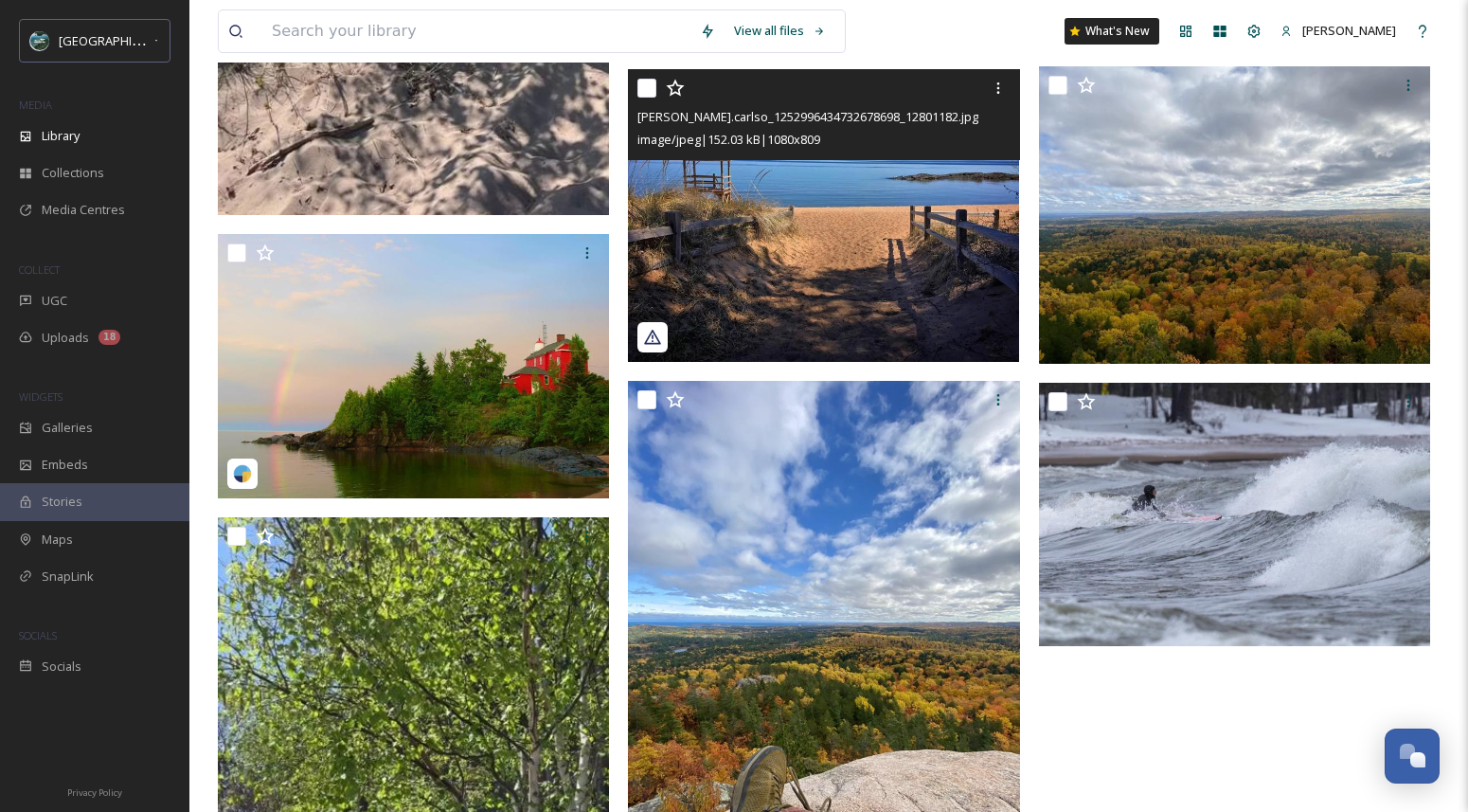
scroll to position [763, 0]
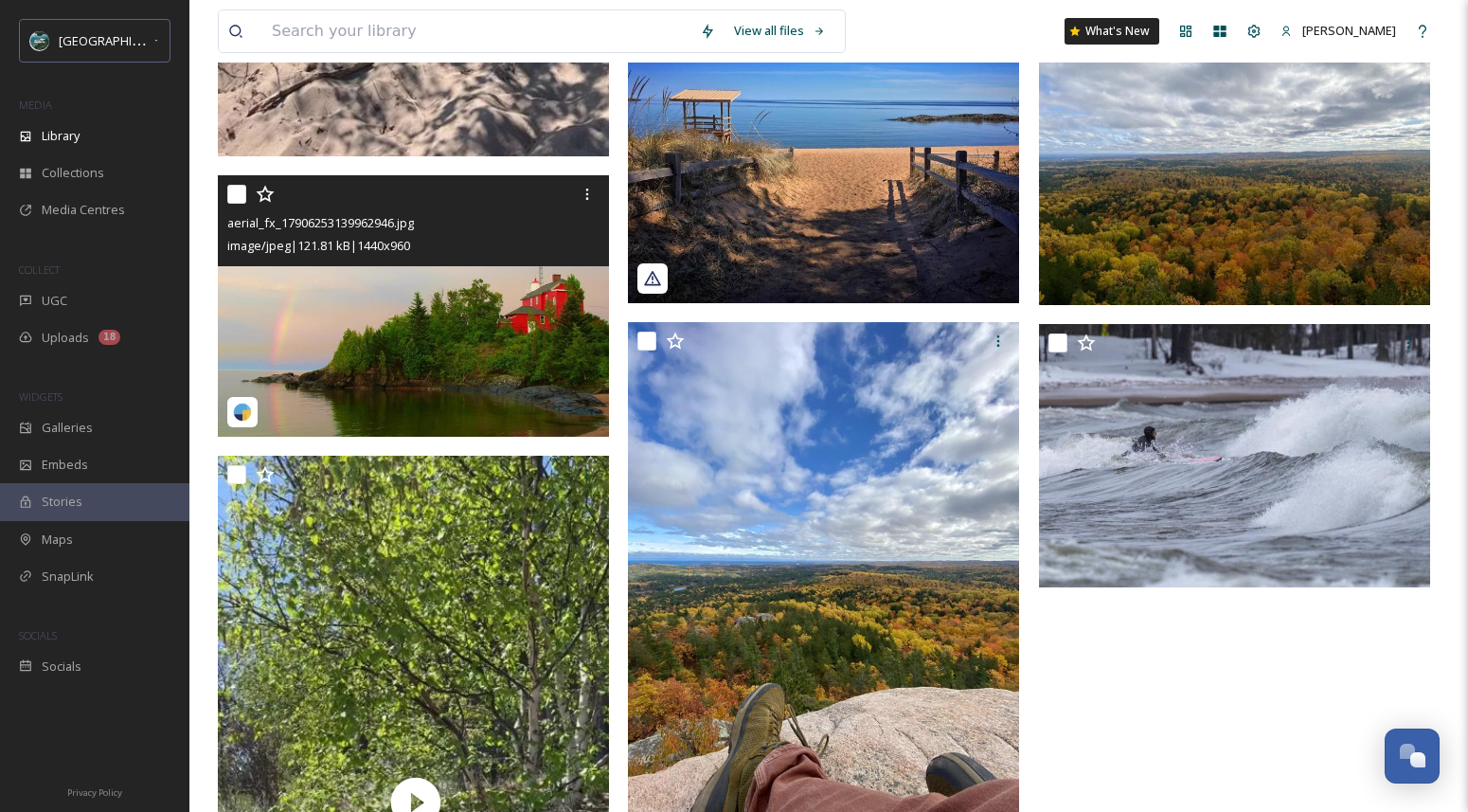
click at [334, 280] on img at bounding box center [413, 305] width 391 height 262
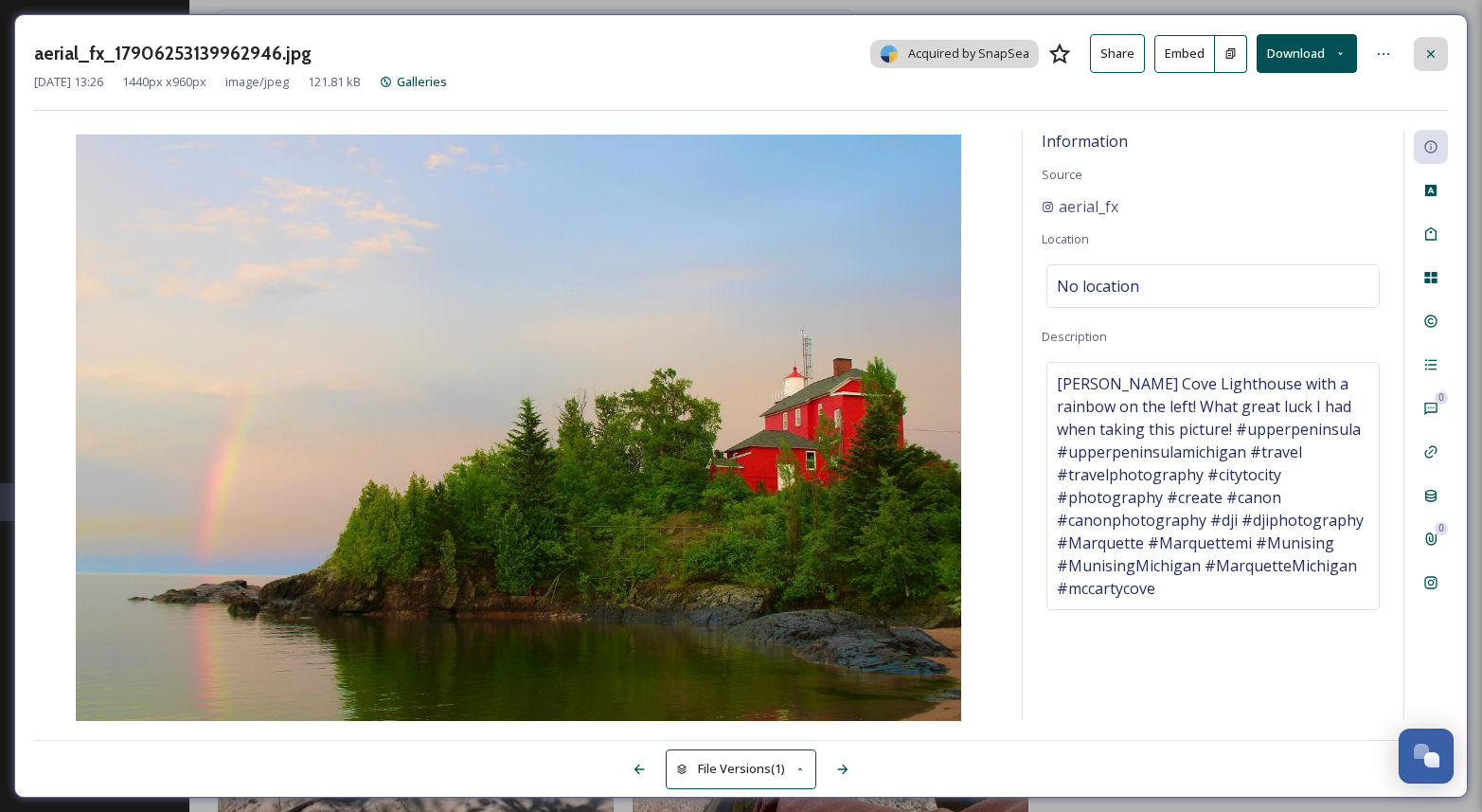
click at [1421, 49] on div at bounding box center [1430, 53] width 34 height 34
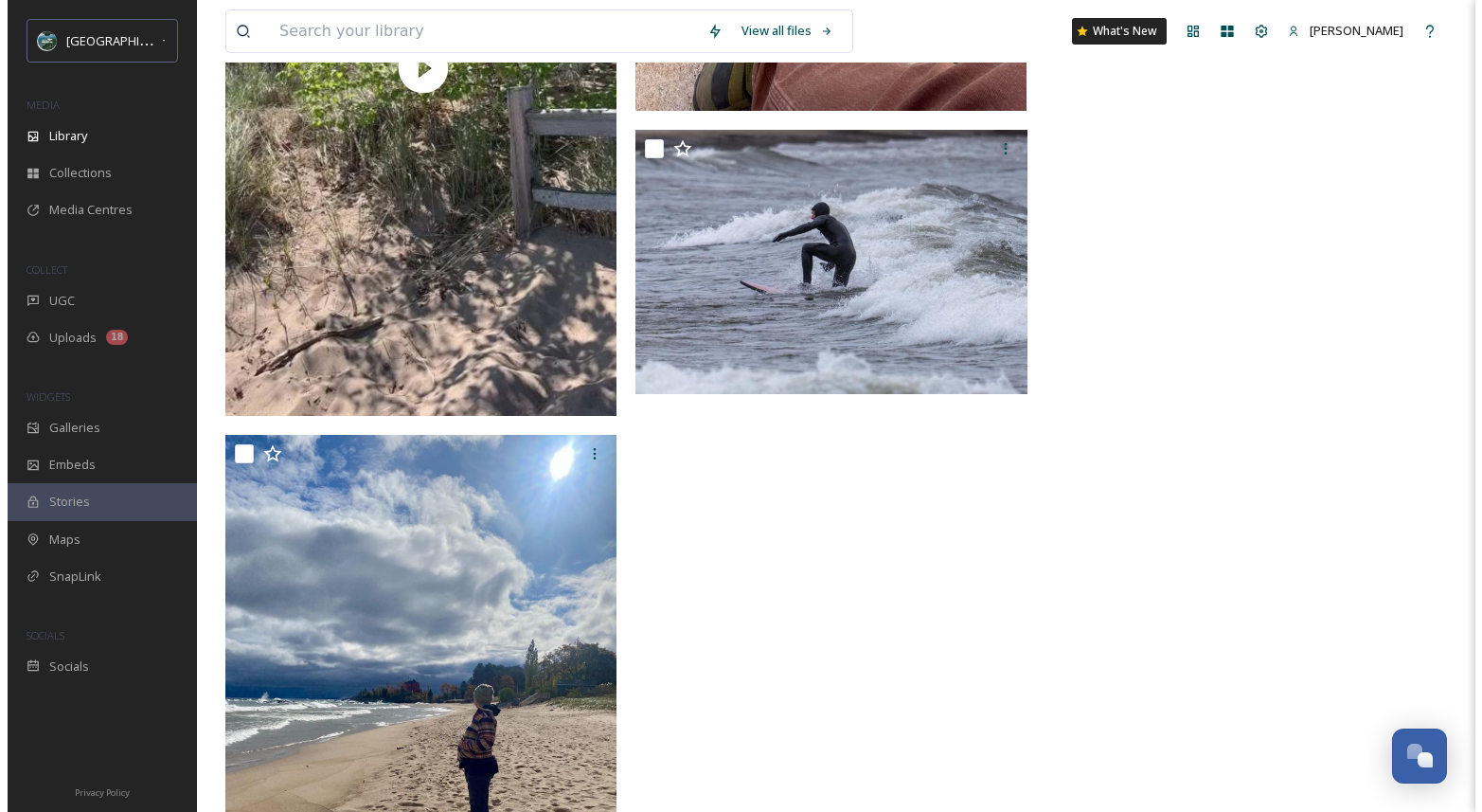
scroll to position [1446, 0]
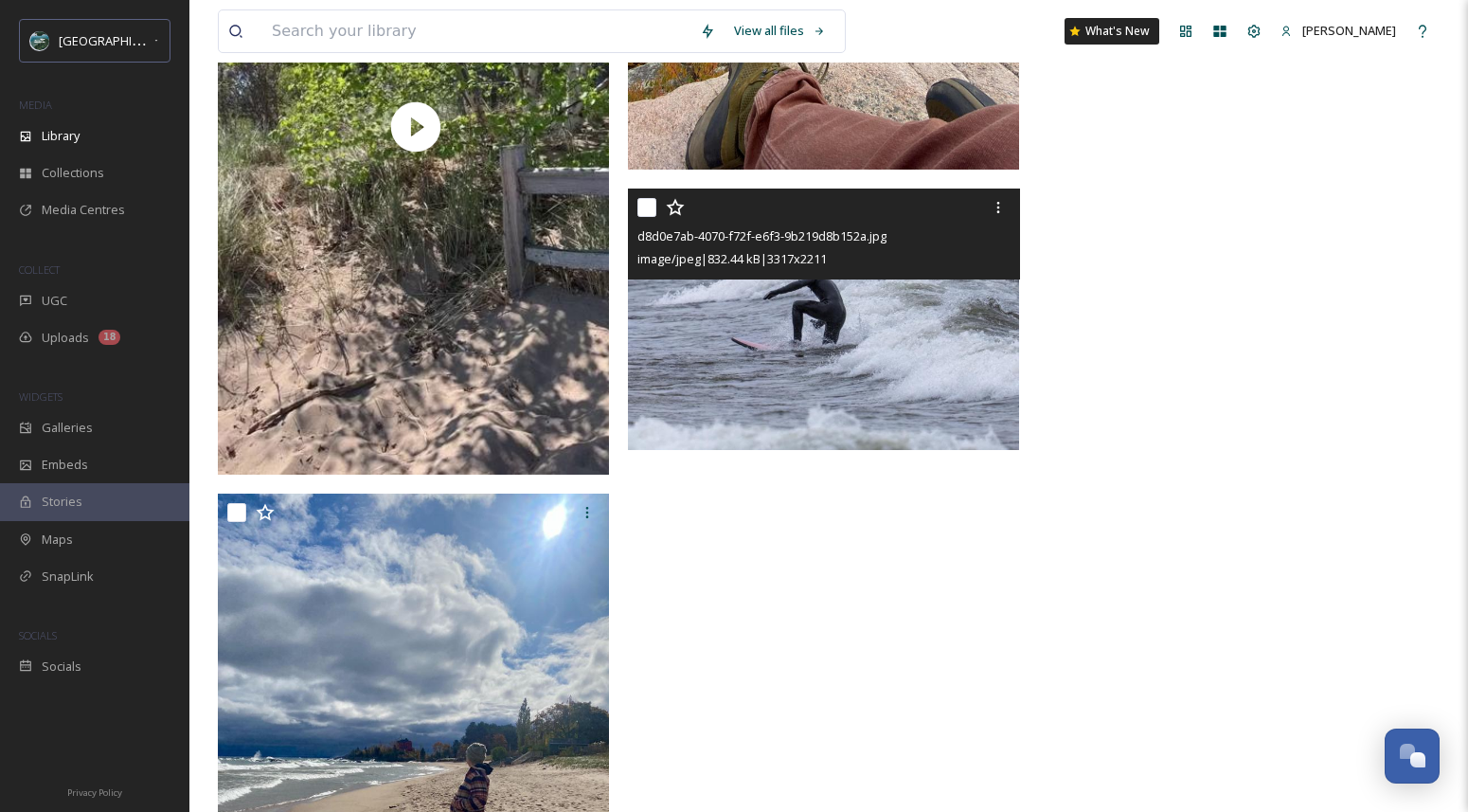
click at [937, 320] on img at bounding box center [823, 319] width 391 height 262
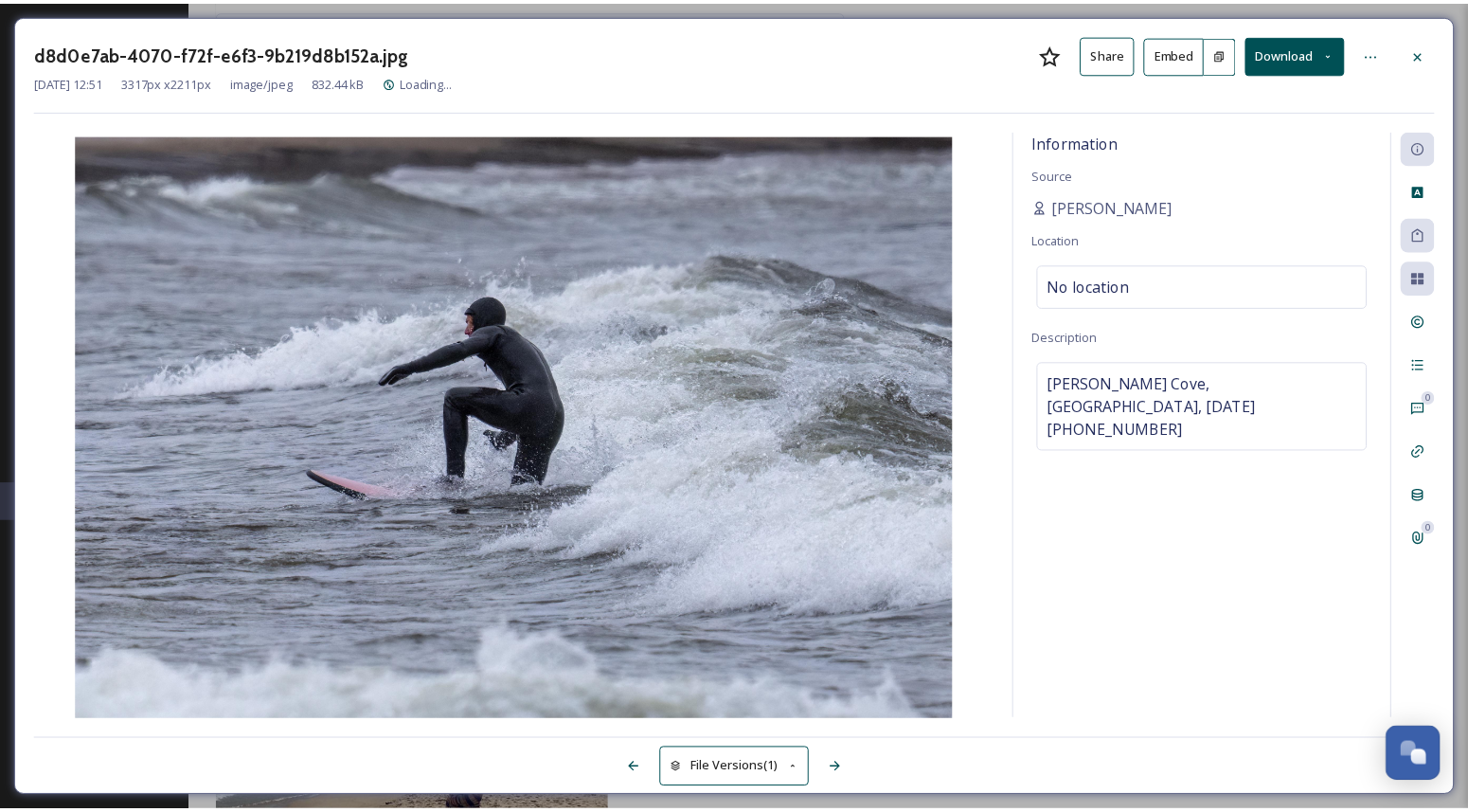
scroll to position [1450, 0]
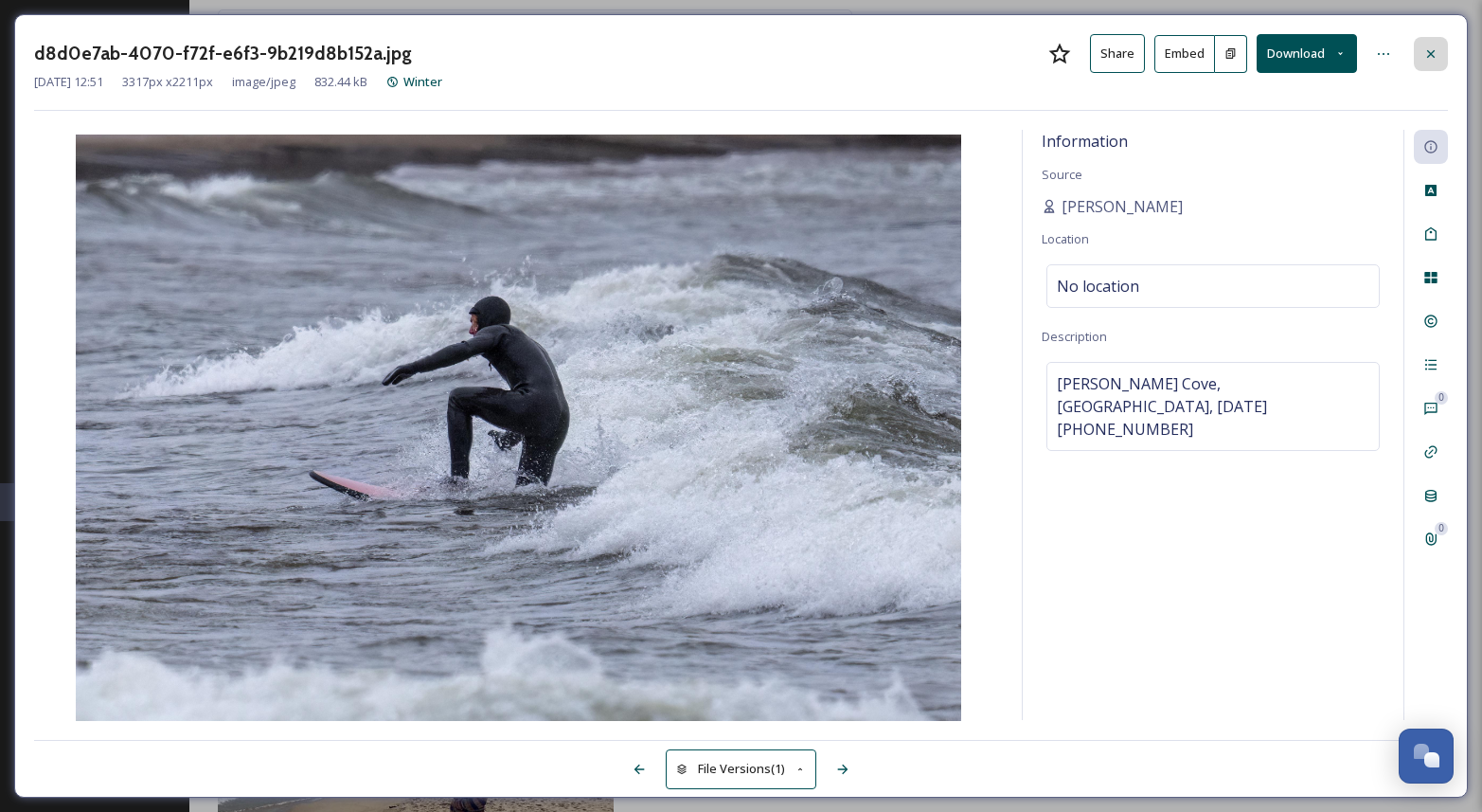
click at [1431, 60] on icon at bounding box center [1431, 54] width 15 height 15
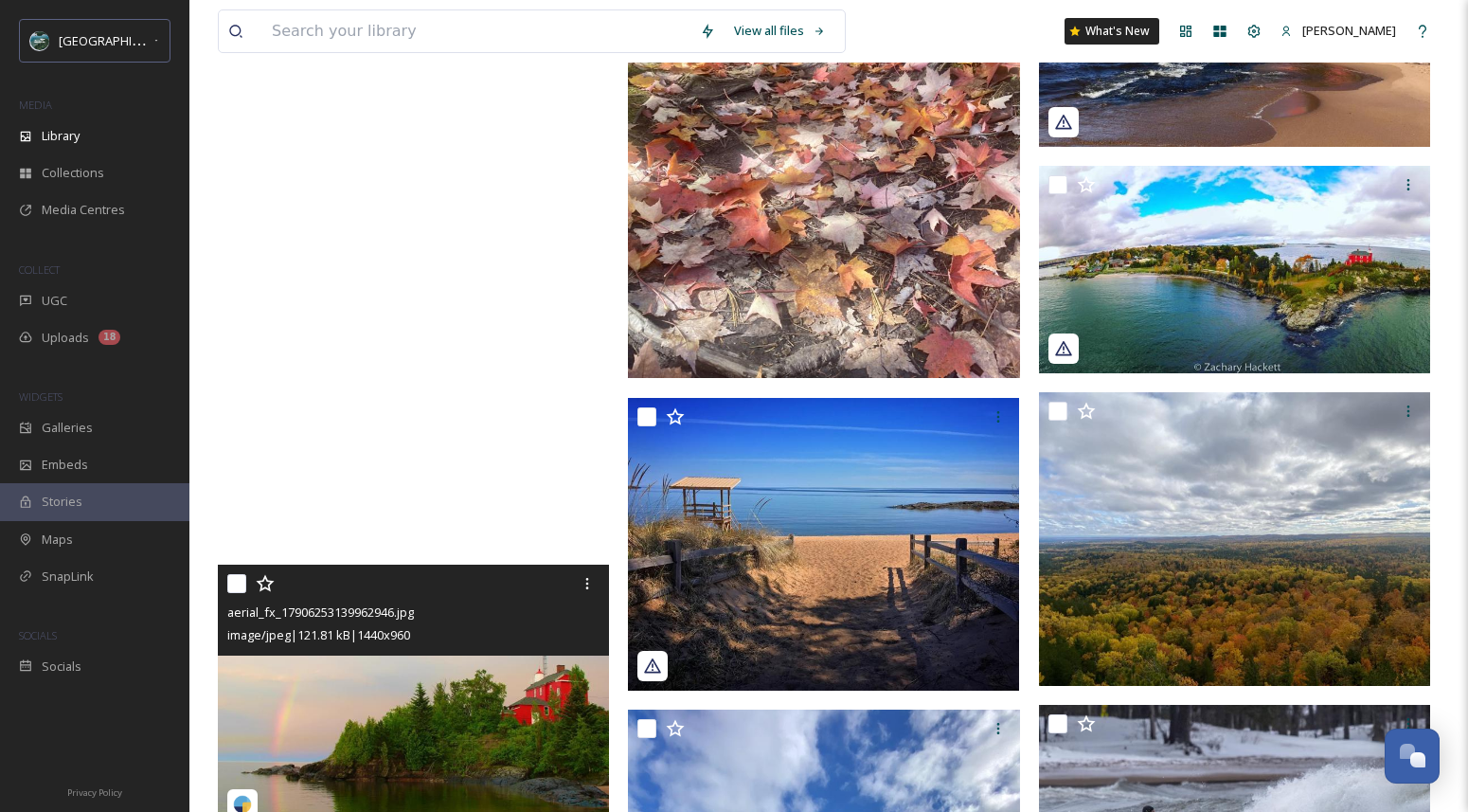
scroll to position [137, 0]
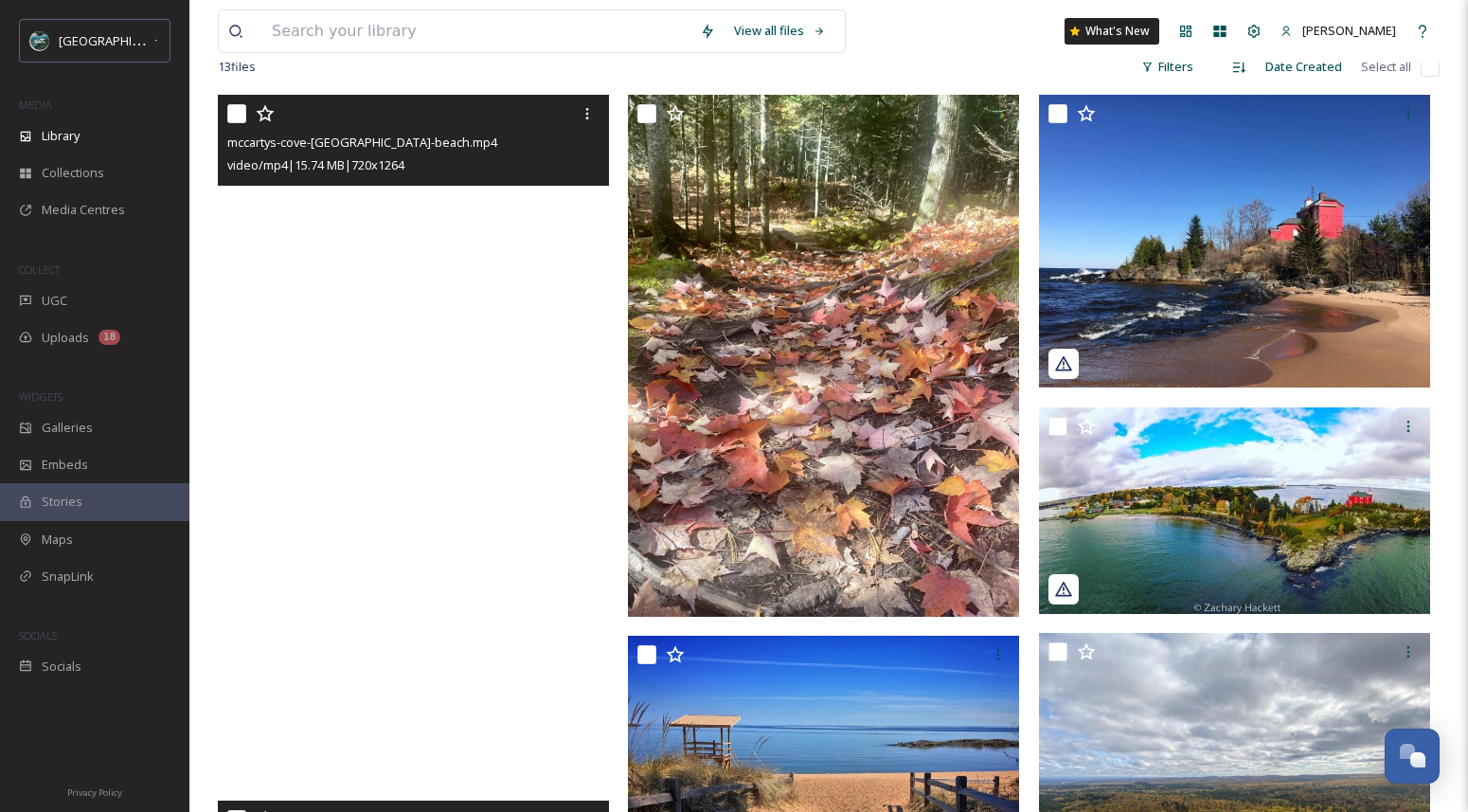
click at [475, 386] on video "mccartys-cove-marquette-beach.mp4" at bounding box center [413, 437] width 391 height 686
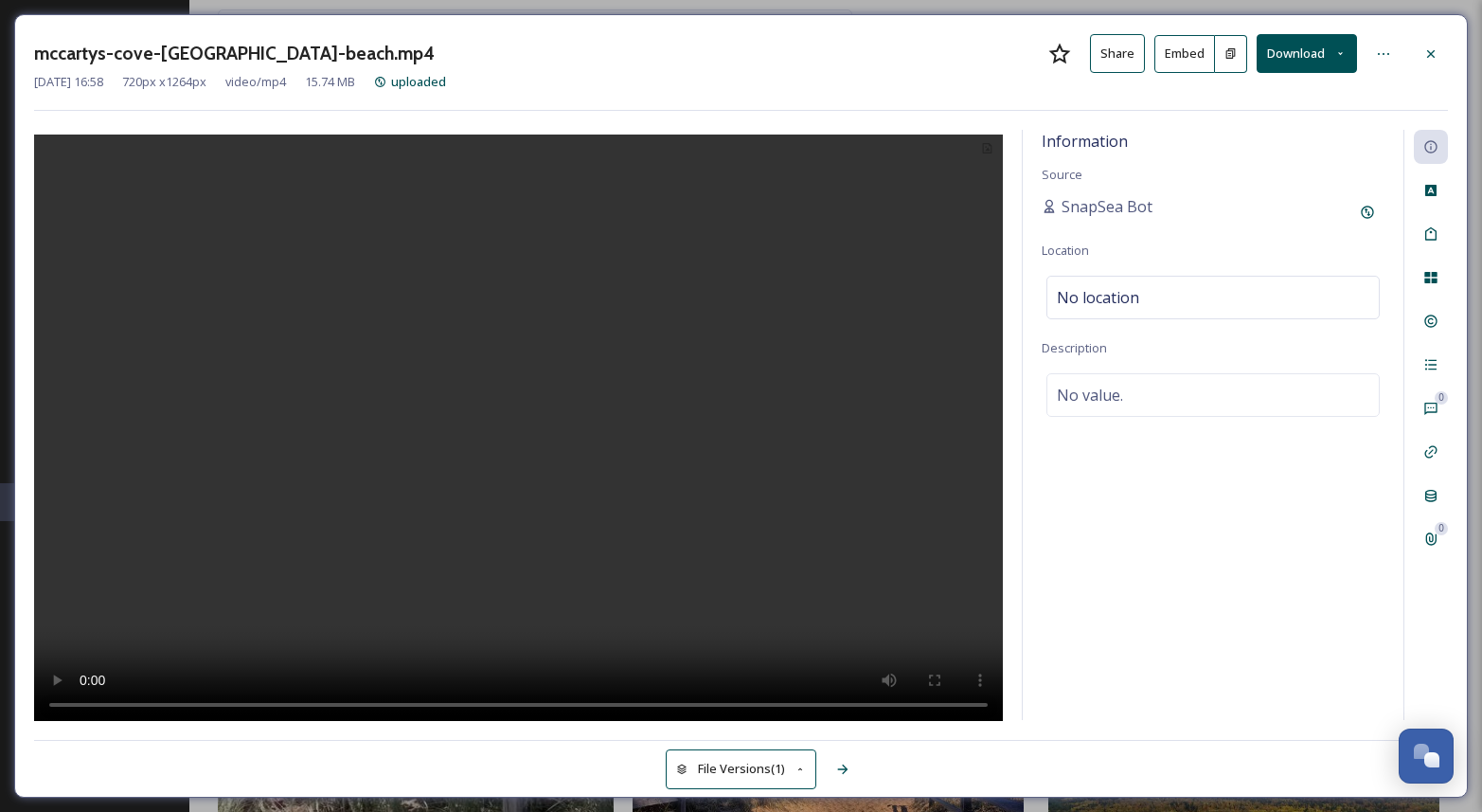
click at [1317, 49] on button "Download" at bounding box center [1307, 53] width 100 height 39
click at [1299, 98] on span "Download Original (720 x 1264)" at bounding box center [1257, 97] width 173 height 18
click at [1433, 48] on icon at bounding box center [1431, 54] width 15 height 15
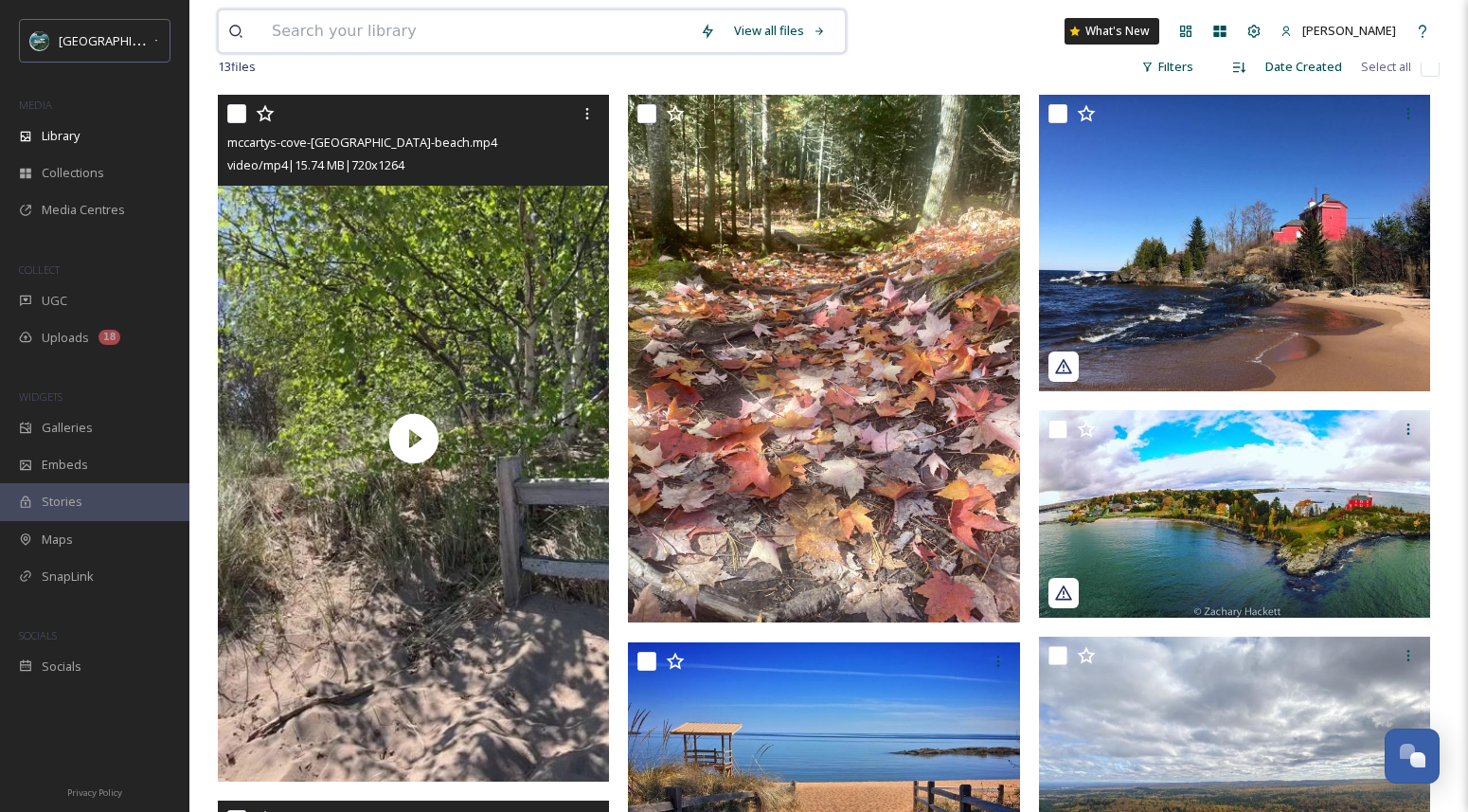
click at [530, 42] on input at bounding box center [476, 31] width 428 height 42
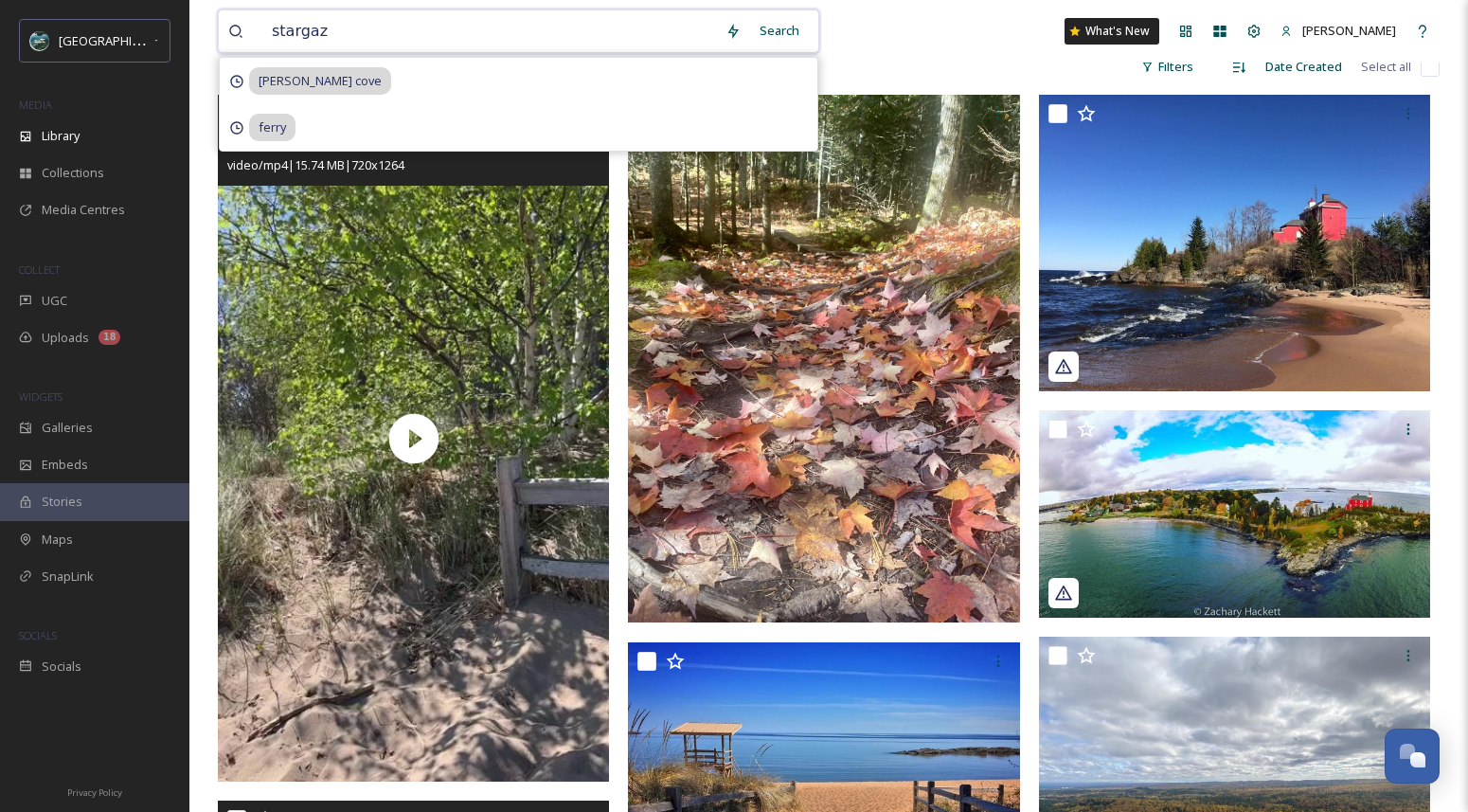
type input "stargaze"
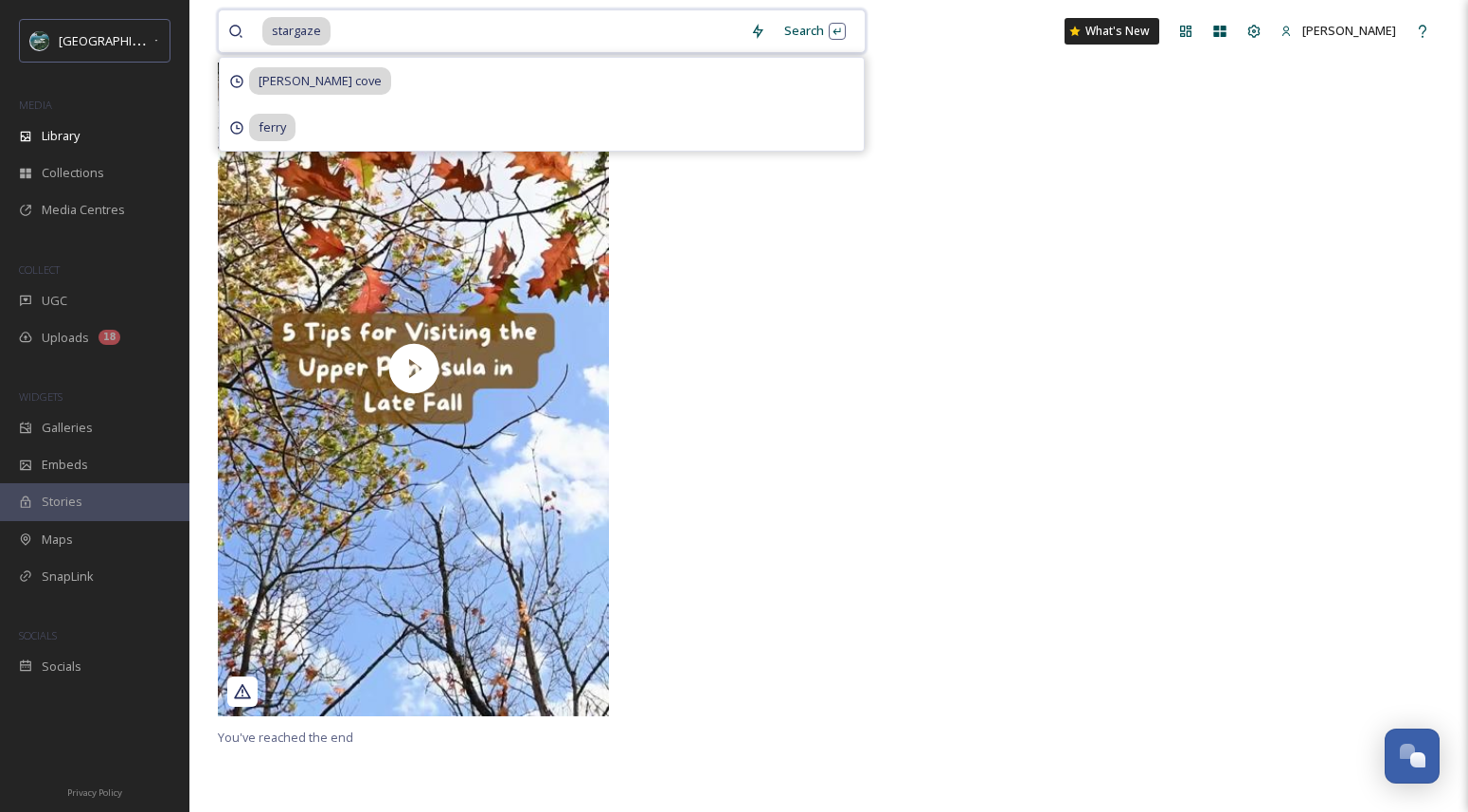
scroll to position [232, 0]
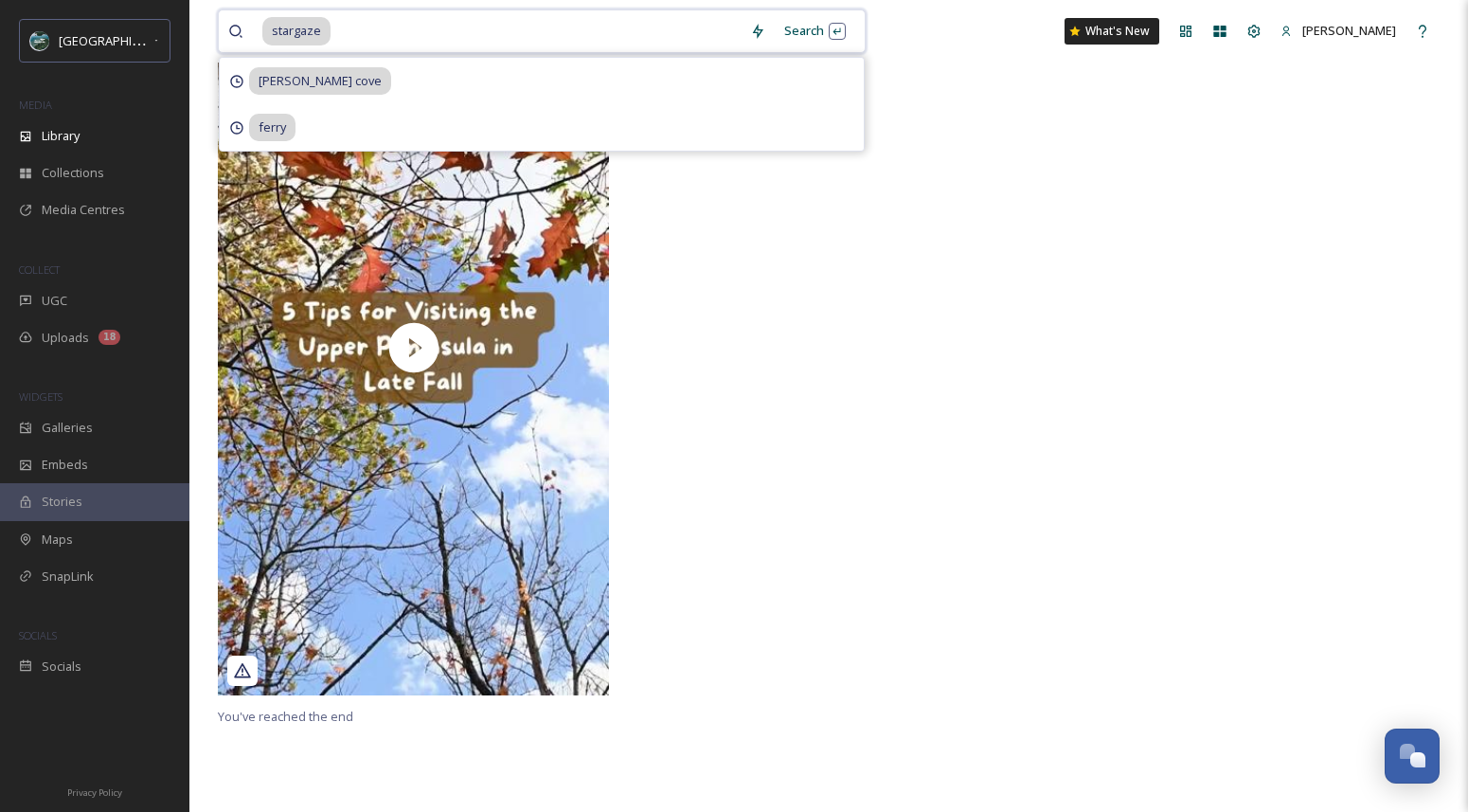
click at [370, 34] on input at bounding box center [536, 31] width 409 height 42
type input "s"
type input "northern lights"
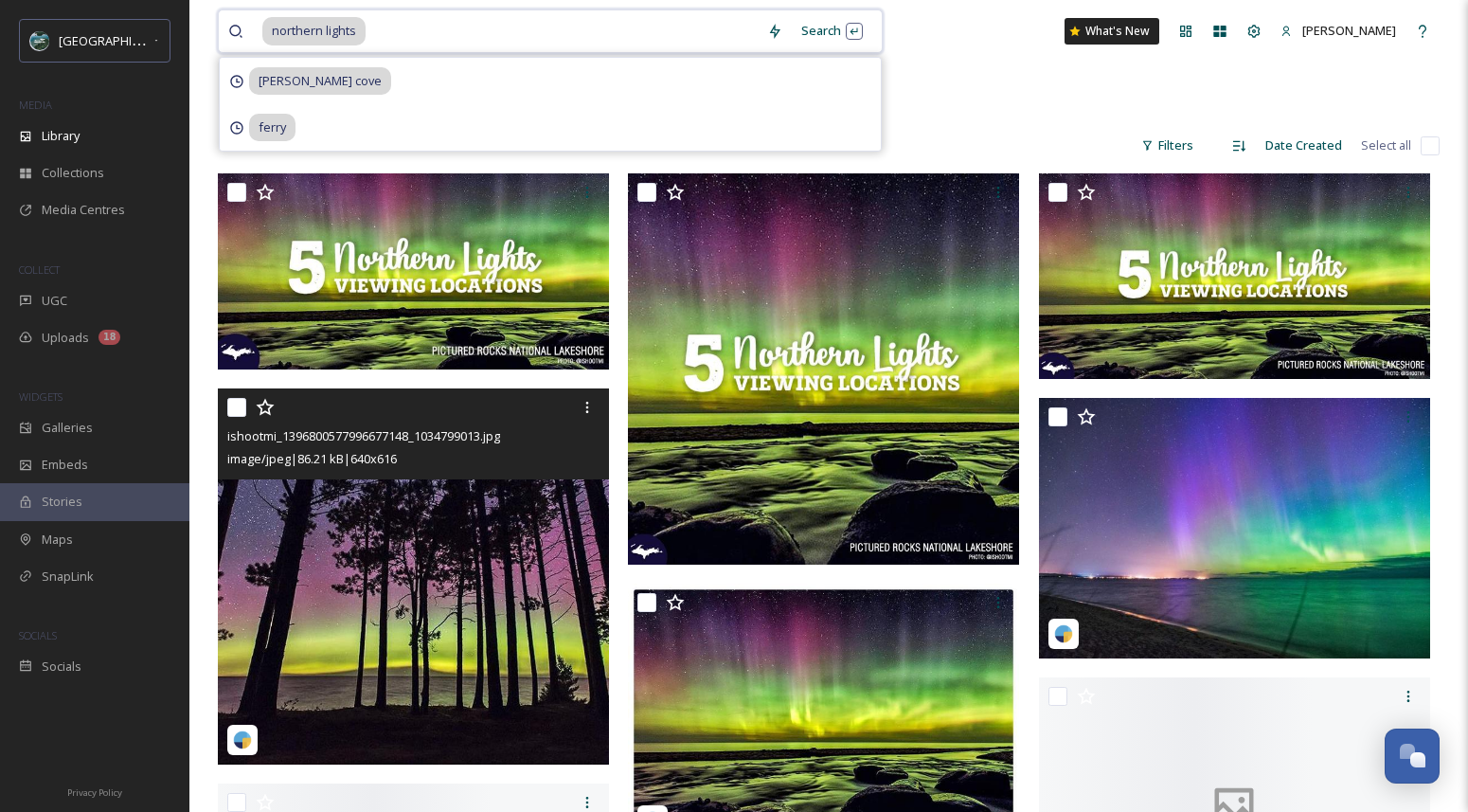
scroll to position [483, 0]
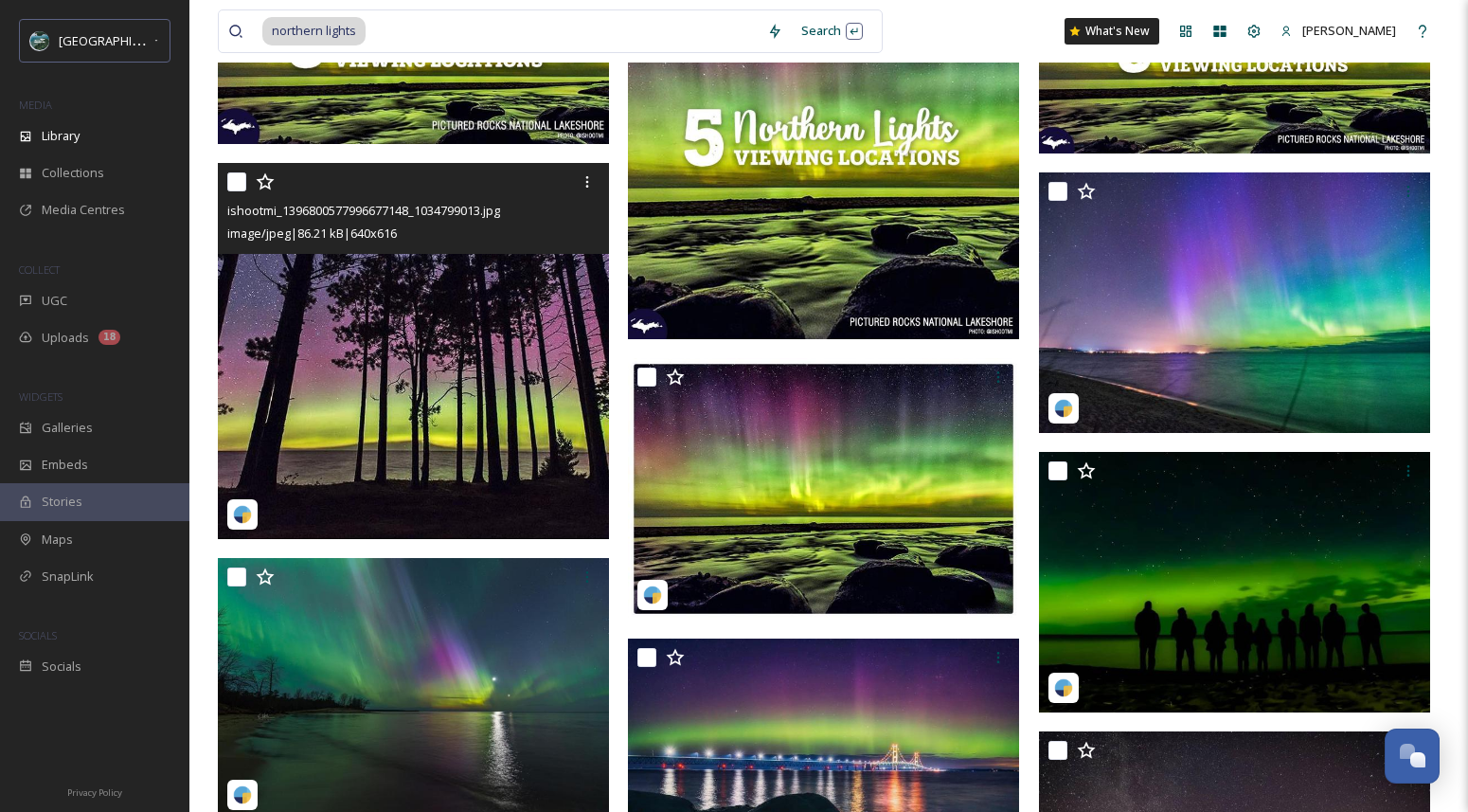
click at [317, 379] on img at bounding box center [413, 351] width 391 height 377
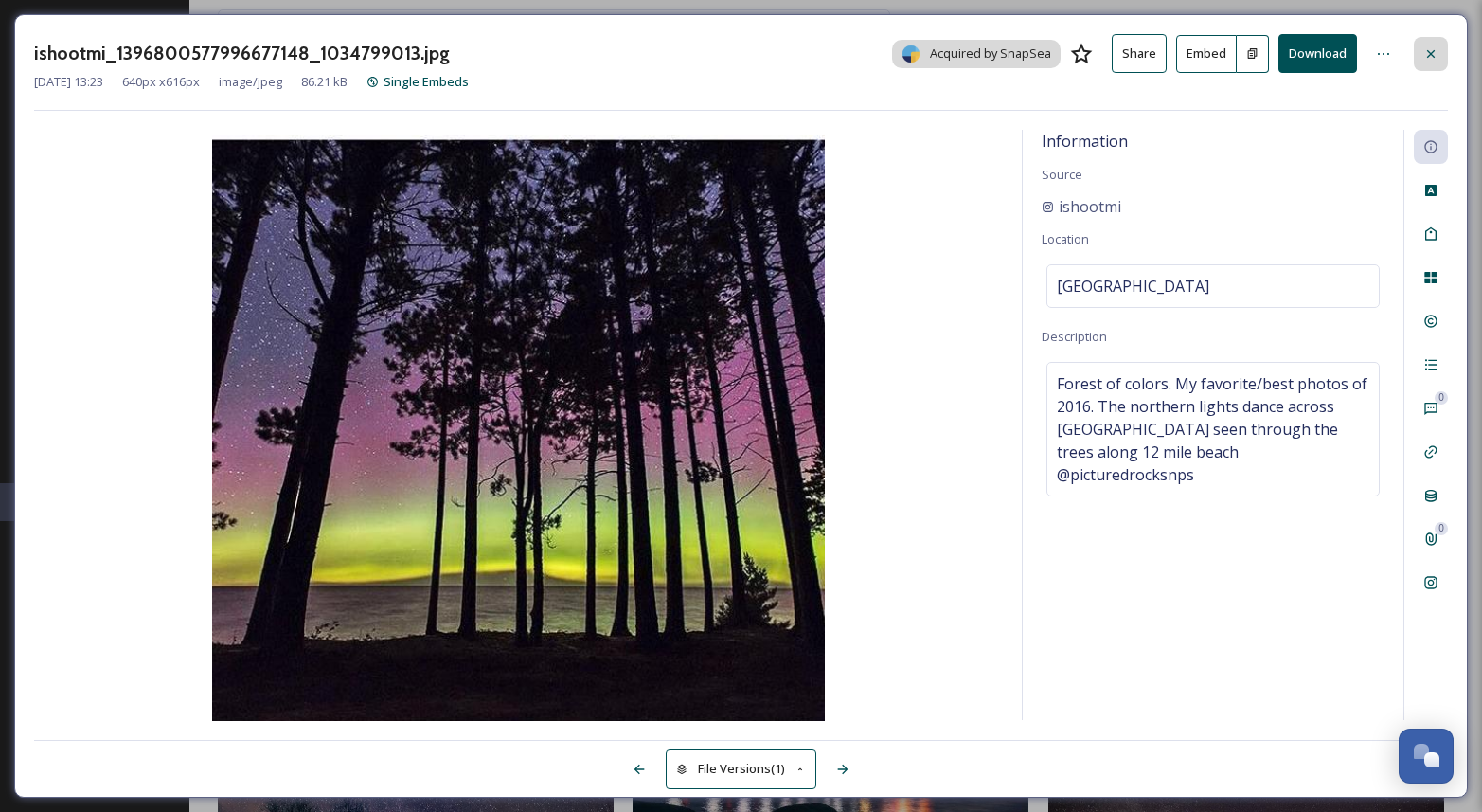
click at [1433, 52] on icon at bounding box center [1431, 53] width 8 height 8
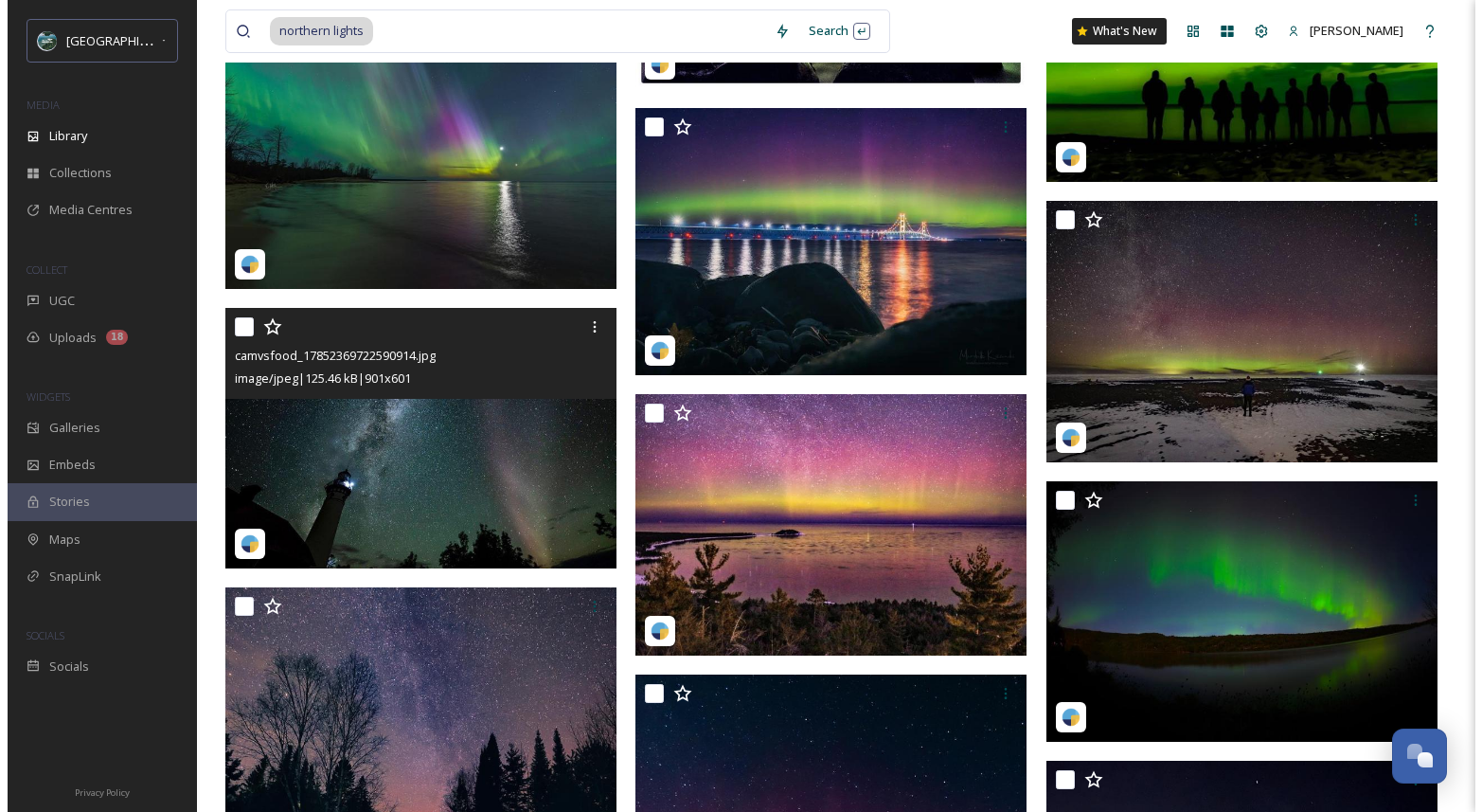
scroll to position [1012, 0]
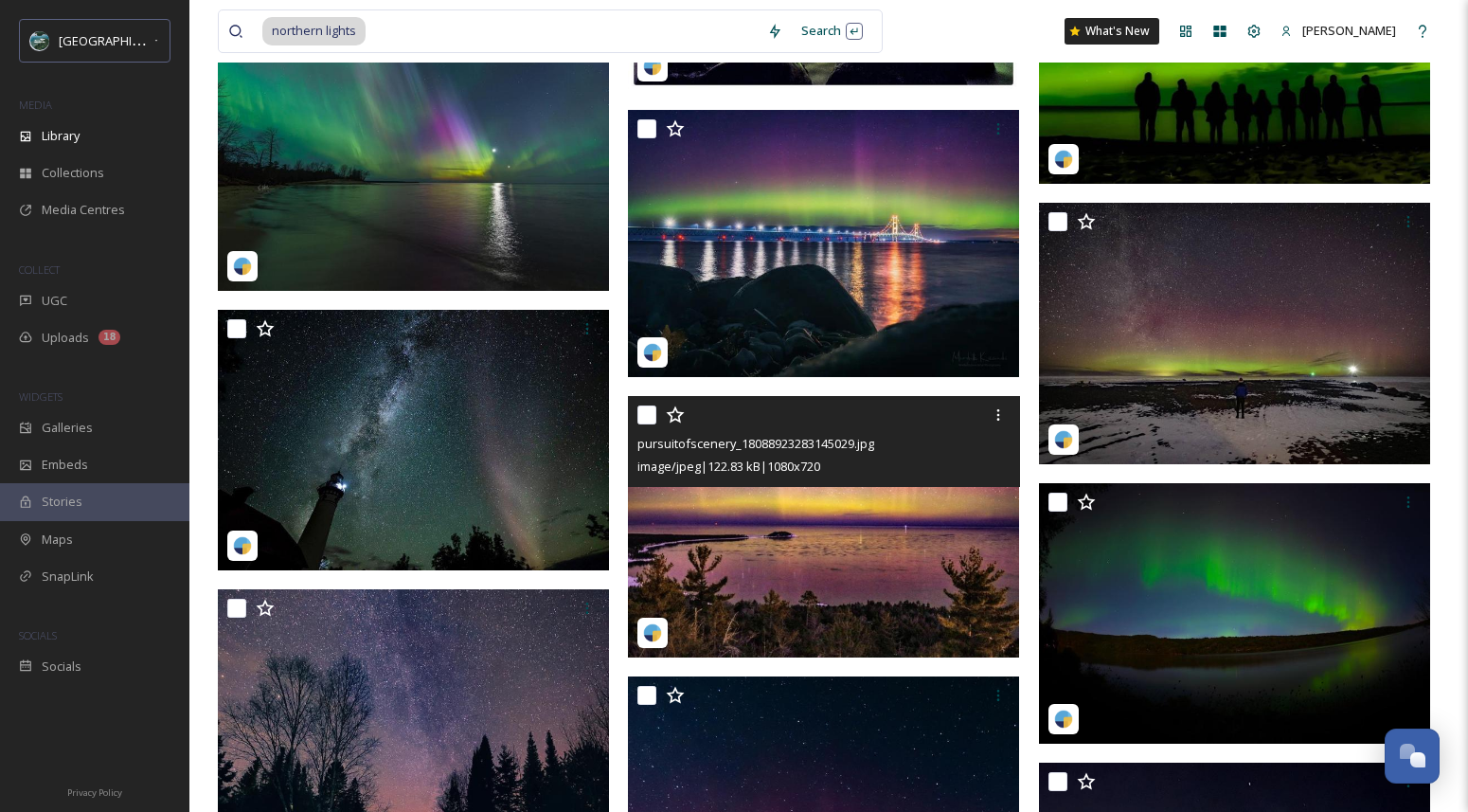
click at [862, 543] on img at bounding box center [823, 526] width 391 height 262
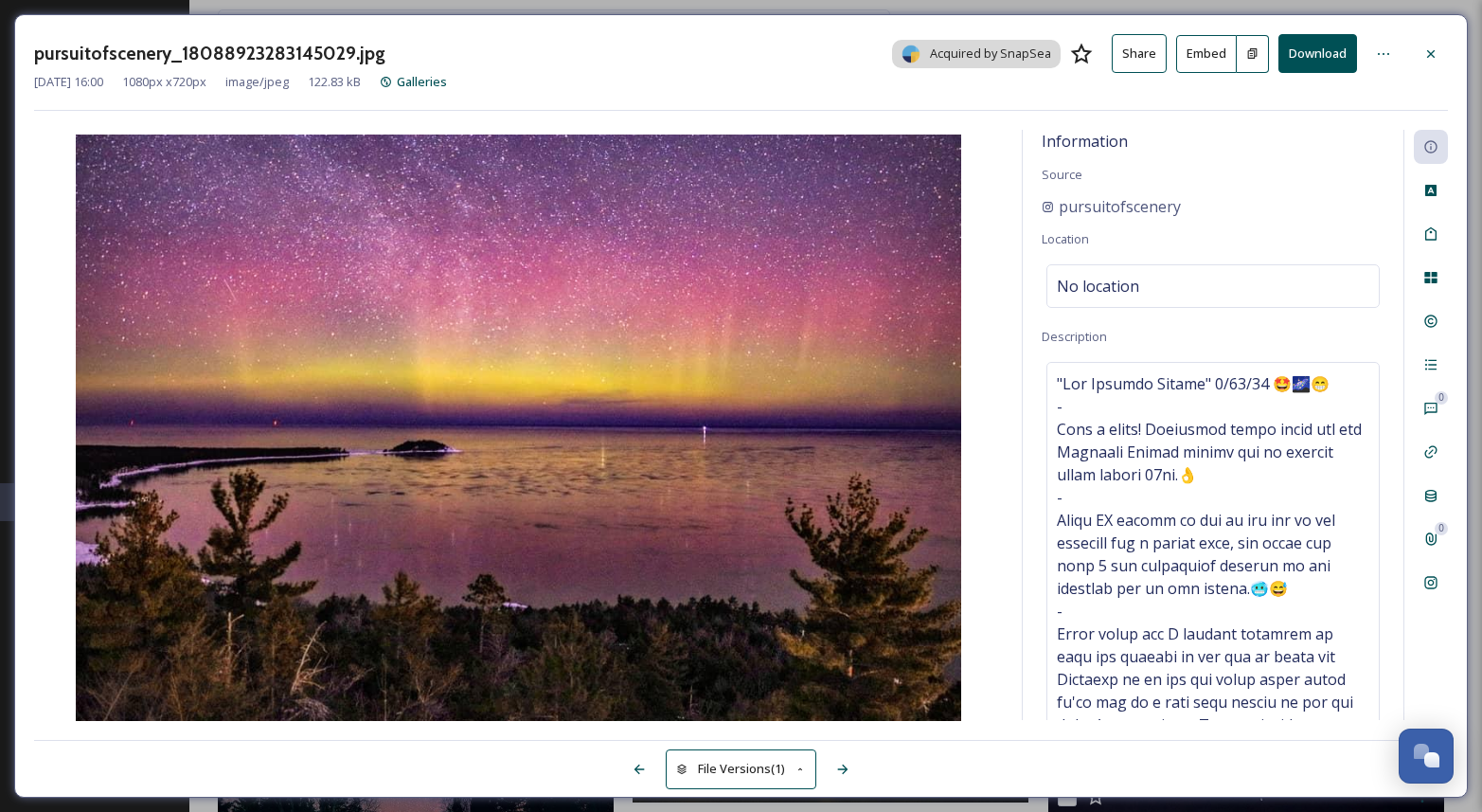
click at [1308, 56] on button "Download" at bounding box center [1317, 53] width 78 height 39
click at [1390, 46] on icon at bounding box center [1384, 54] width 15 height 15
click at [1371, 44] on div at bounding box center [1383, 53] width 34 height 34
click at [1050, 99] on div "pursuitofscenery_18088923283145029.jpg Acquired by SnapSea Share Embed Download…" at bounding box center [741, 71] width 1413 height 76
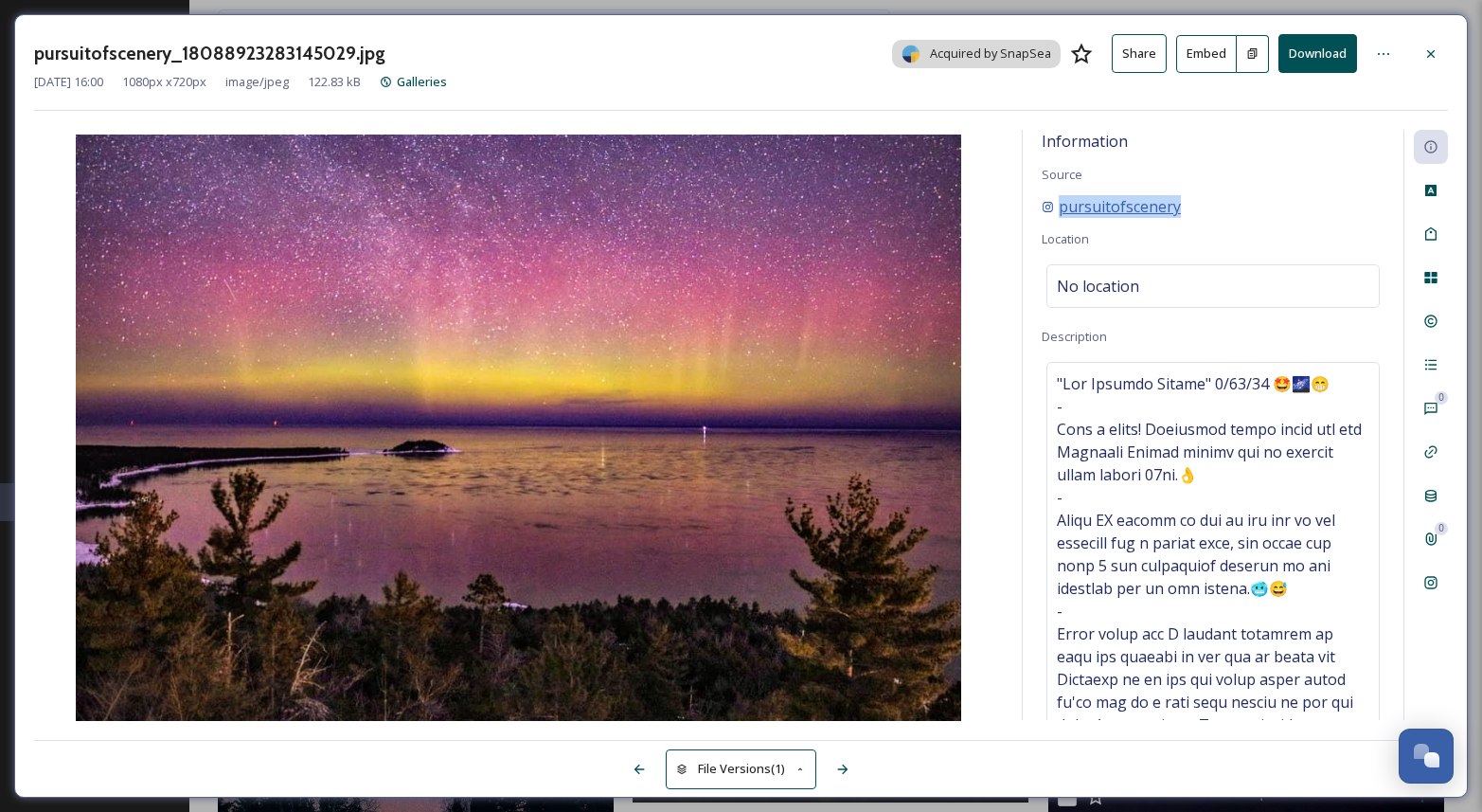
drag, startPoint x: 1202, startPoint y: 206, endPoint x: 1047, endPoint y: 210, distance: 155.1
click at [1047, 210] on div "pursuitofscenery" at bounding box center [1213, 207] width 343 height 23
copy span "pursuitofscenery"
drag, startPoint x: 1426, startPoint y: 55, endPoint x: 1415, endPoint y: 54, distance: 11.0
click at [1427, 55] on icon at bounding box center [1431, 54] width 15 height 15
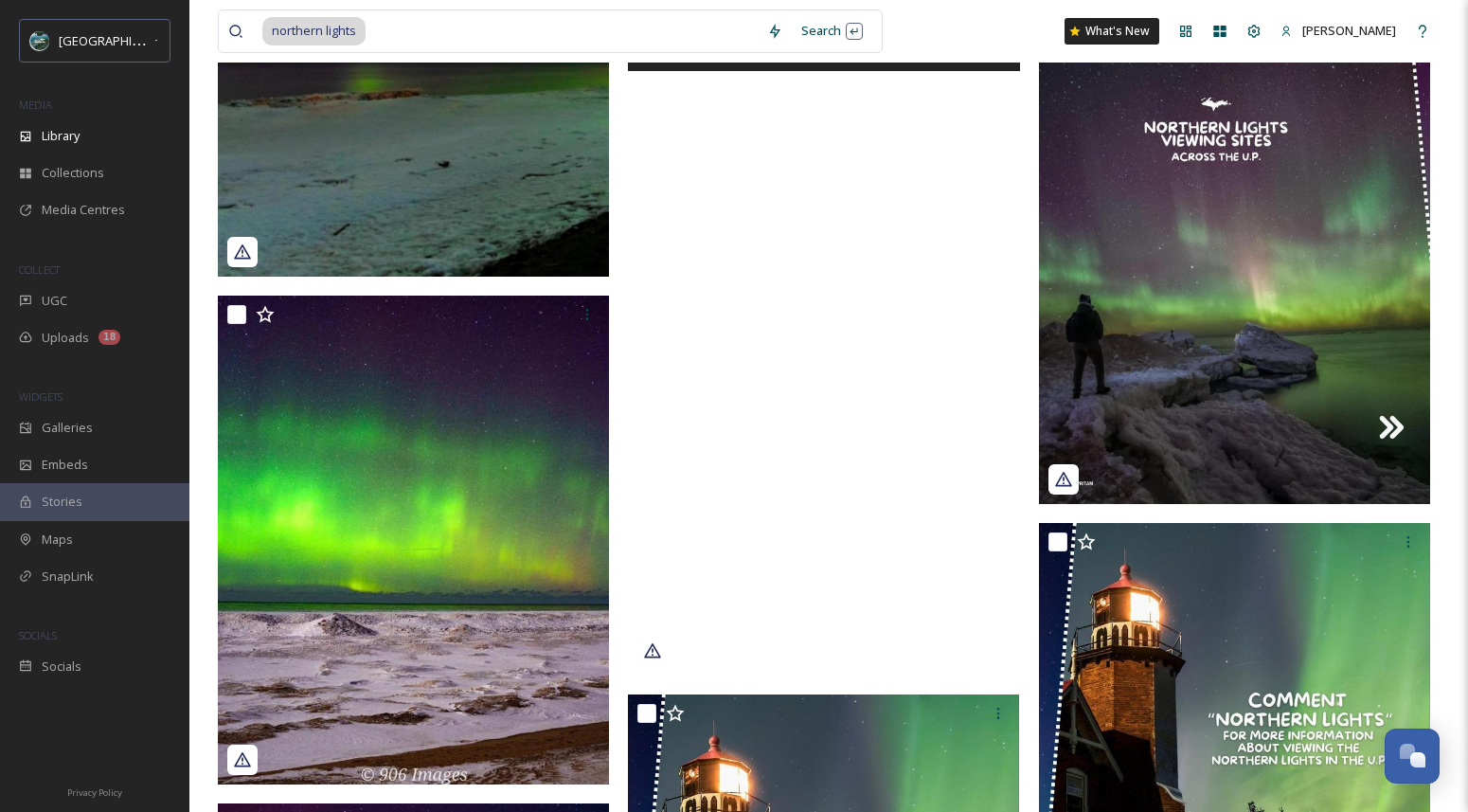
scroll to position [3302, 0]
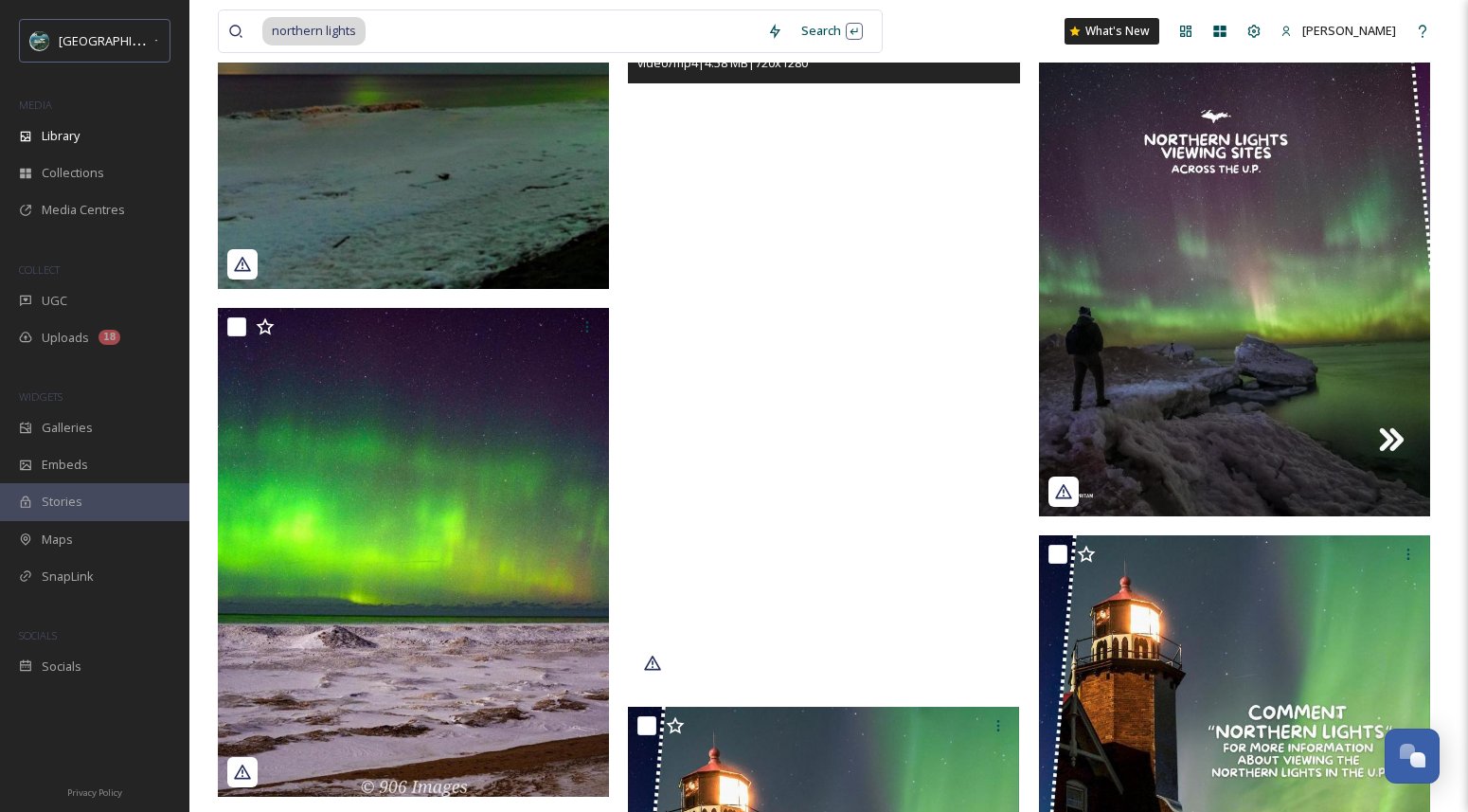
click at [706, 385] on video "uptravel_17967829739682614.mp4" at bounding box center [823, 340] width 391 height 695
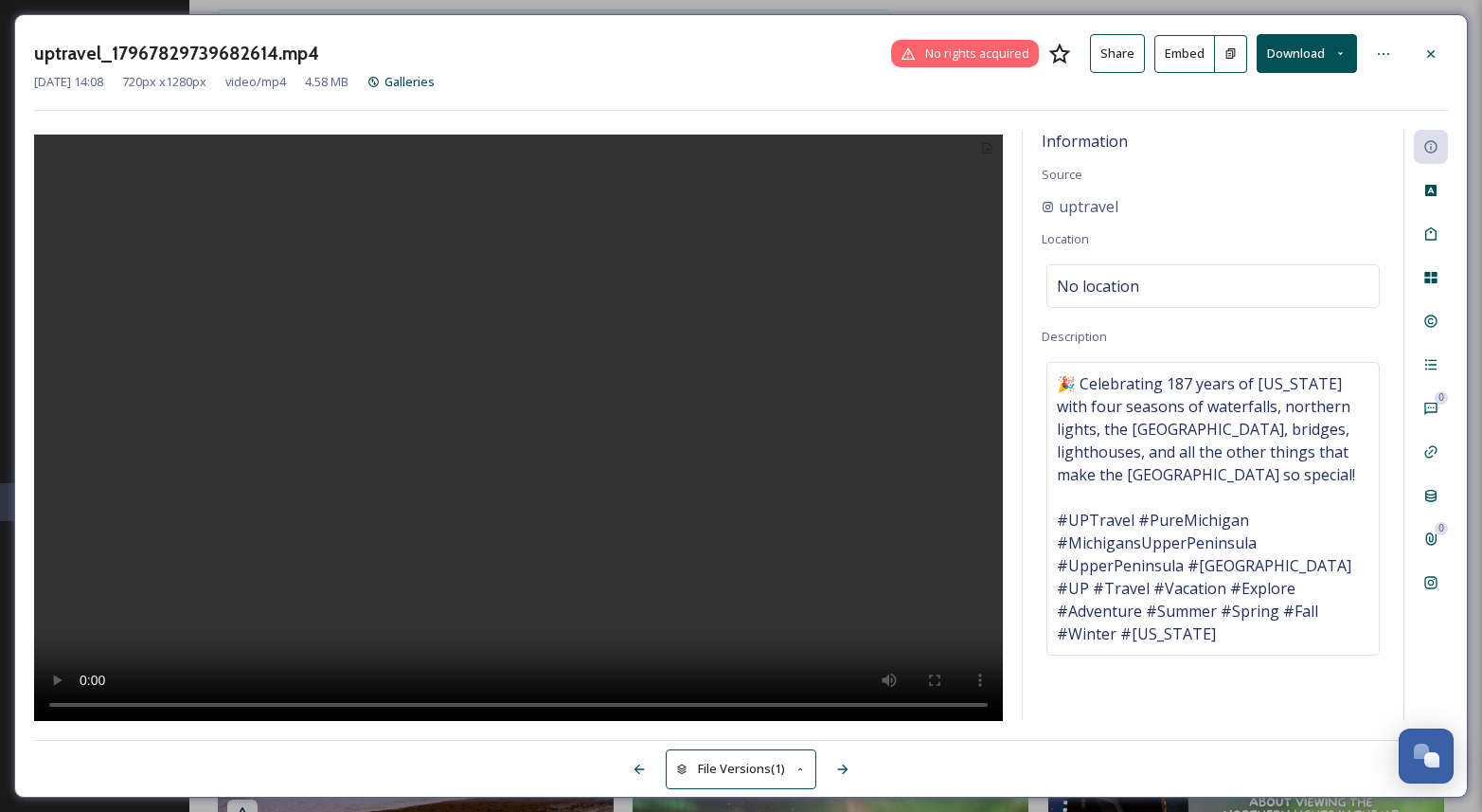
click at [1303, 55] on button "Download" at bounding box center [1307, 53] width 100 height 39
click at [1301, 98] on span "Download Original (720 x 1280)" at bounding box center [1257, 97] width 173 height 18
click at [1303, 54] on button "Download" at bounding box center [1307, 53] width 100 height 39
click at [1302, 54] on button "Download" at bounding box center [1307, 53] width 100 height 39
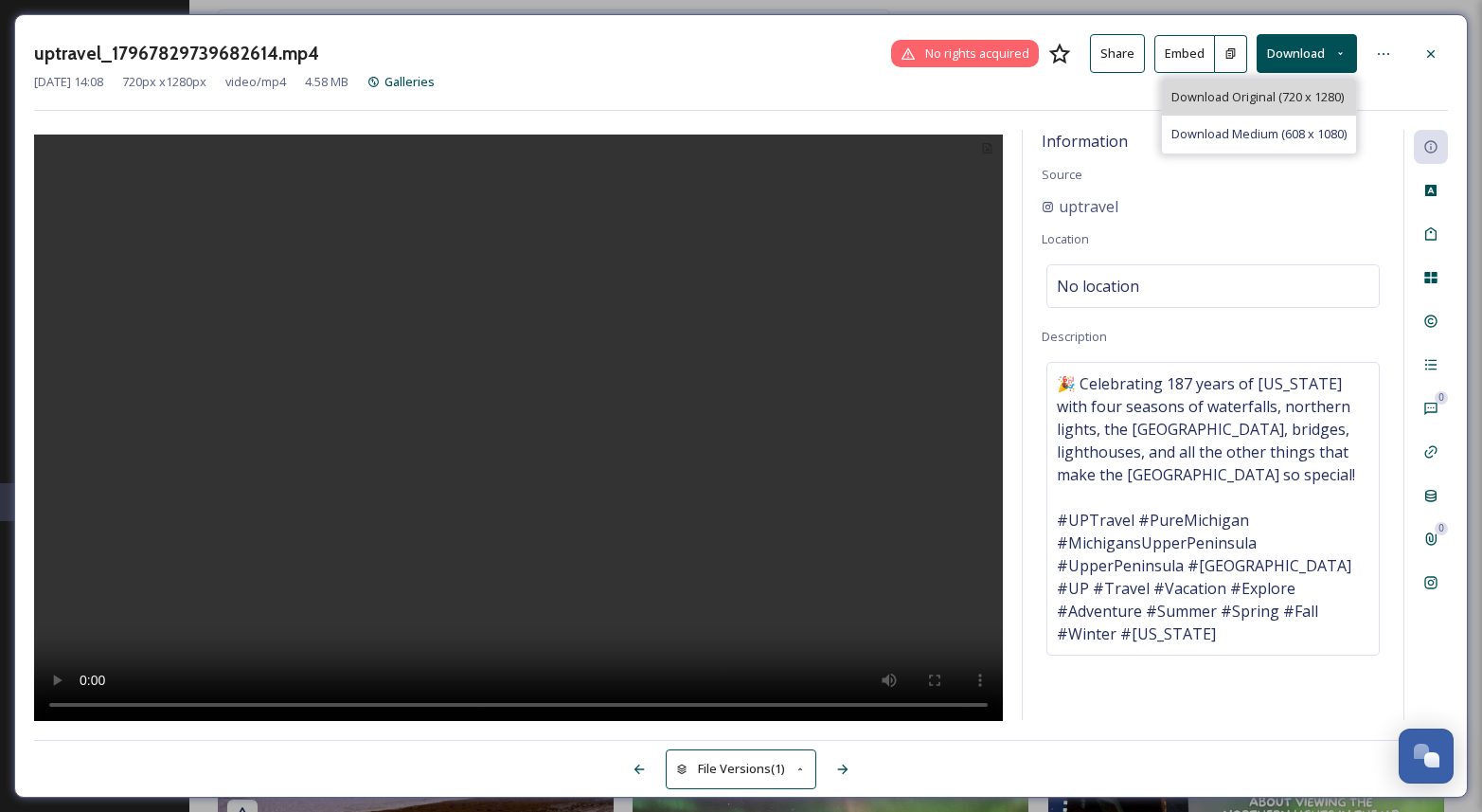
click at [1269, 98] on span "Download Original (720 x 1280)" at bounding box center [1257, 97] width 173 height 18
click at [1342, 64] on button "Download" at bounding box center [1307, 53] width 100 height 39
click at [1296, 128] on span "Download Medium (608 x 1080)" at bounding box center [1258, 133] width 175 height 18
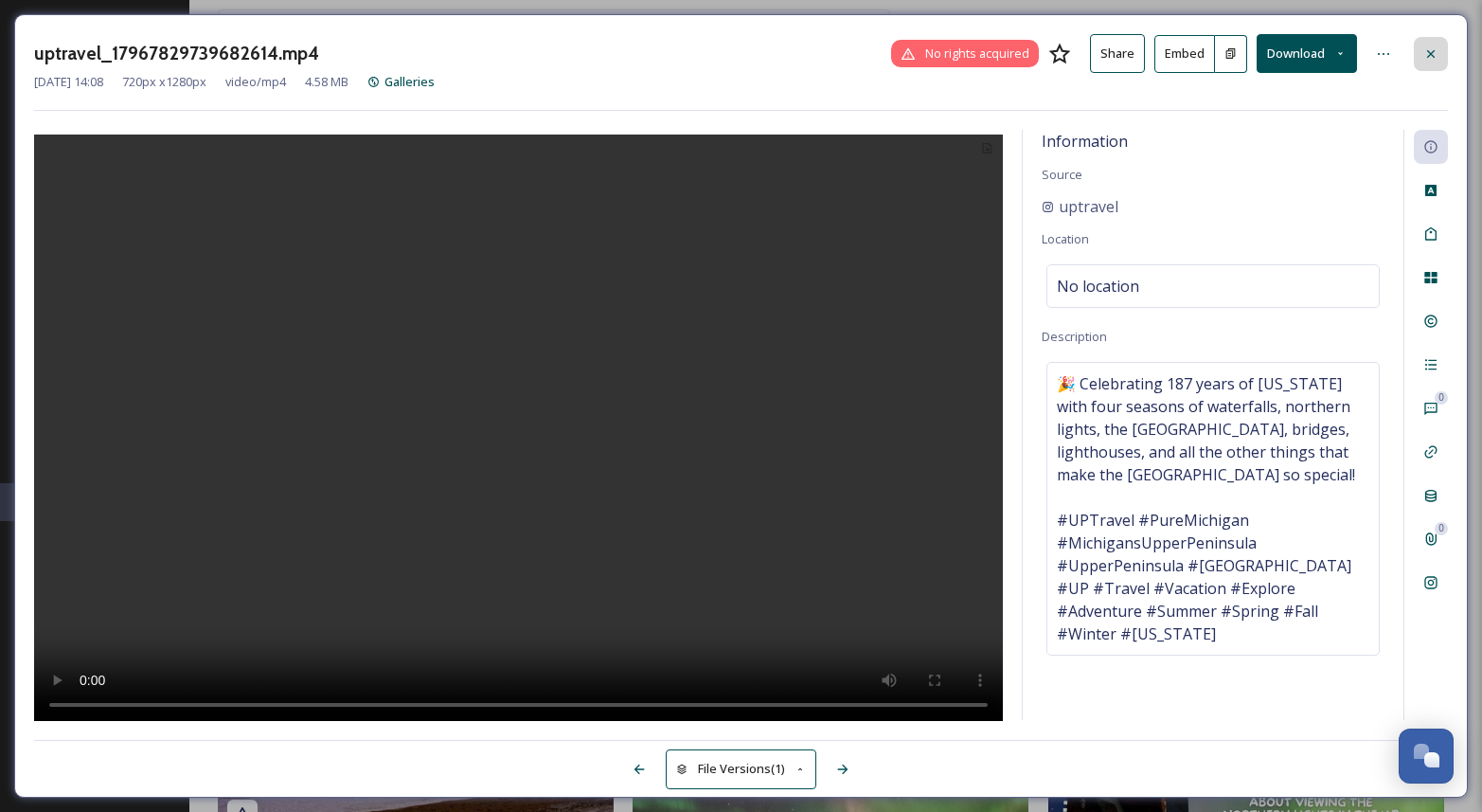
click at [1429, 55] on icon at bounding box center [1431, 53] width 8 height 8
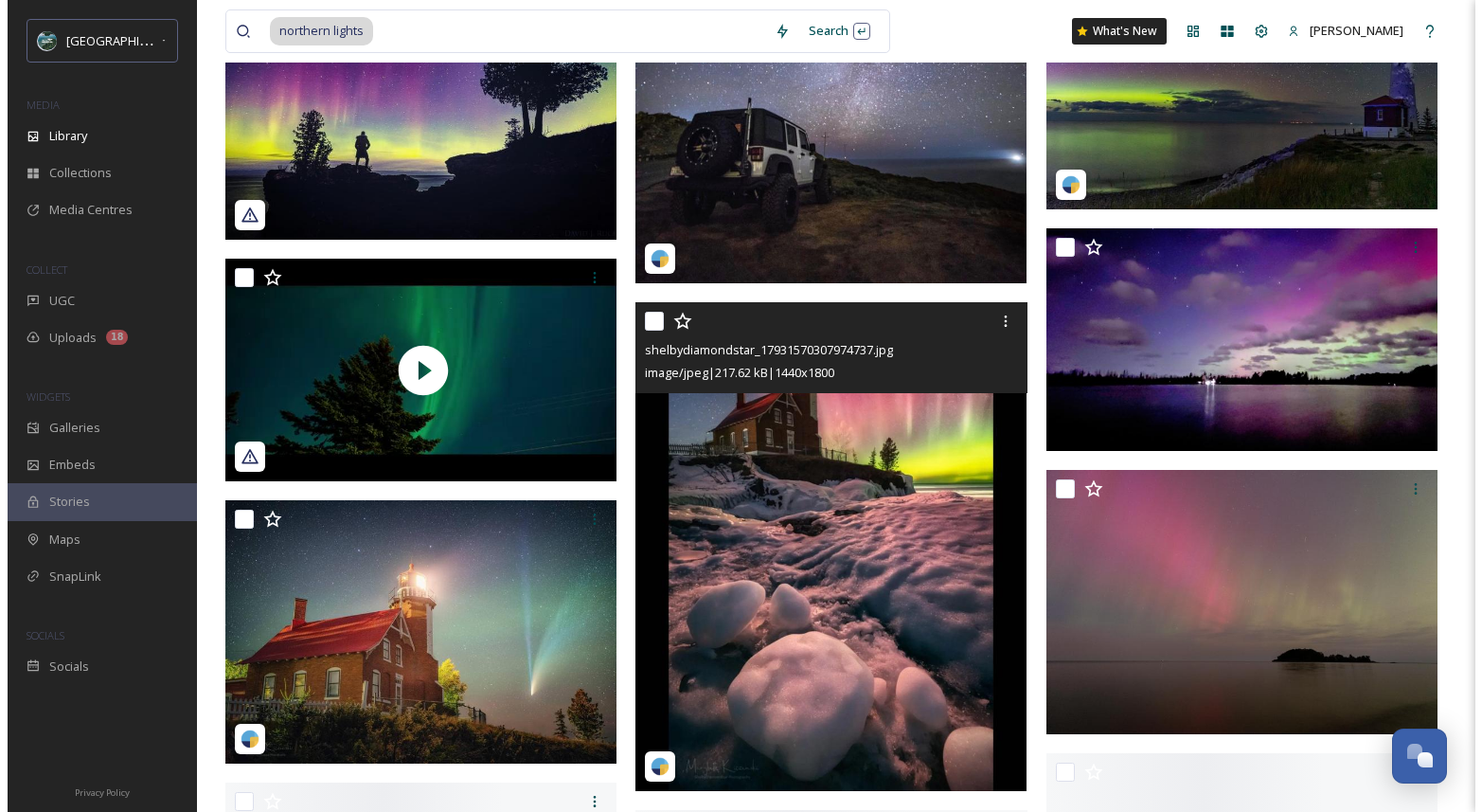
scroll to position [7085, 0]
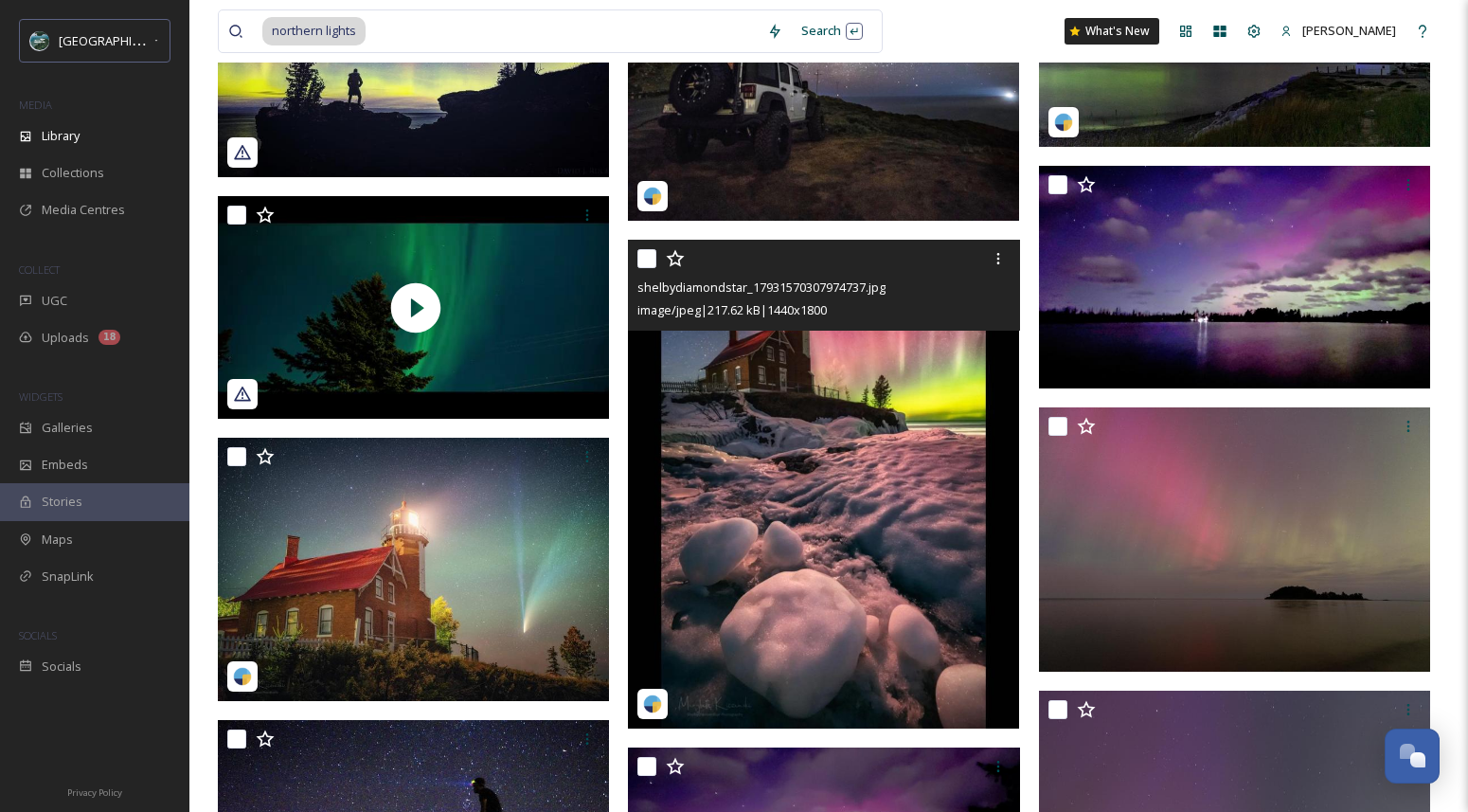
click at [888, 379] on img at bounding box center [823, 484] width 391 height 489
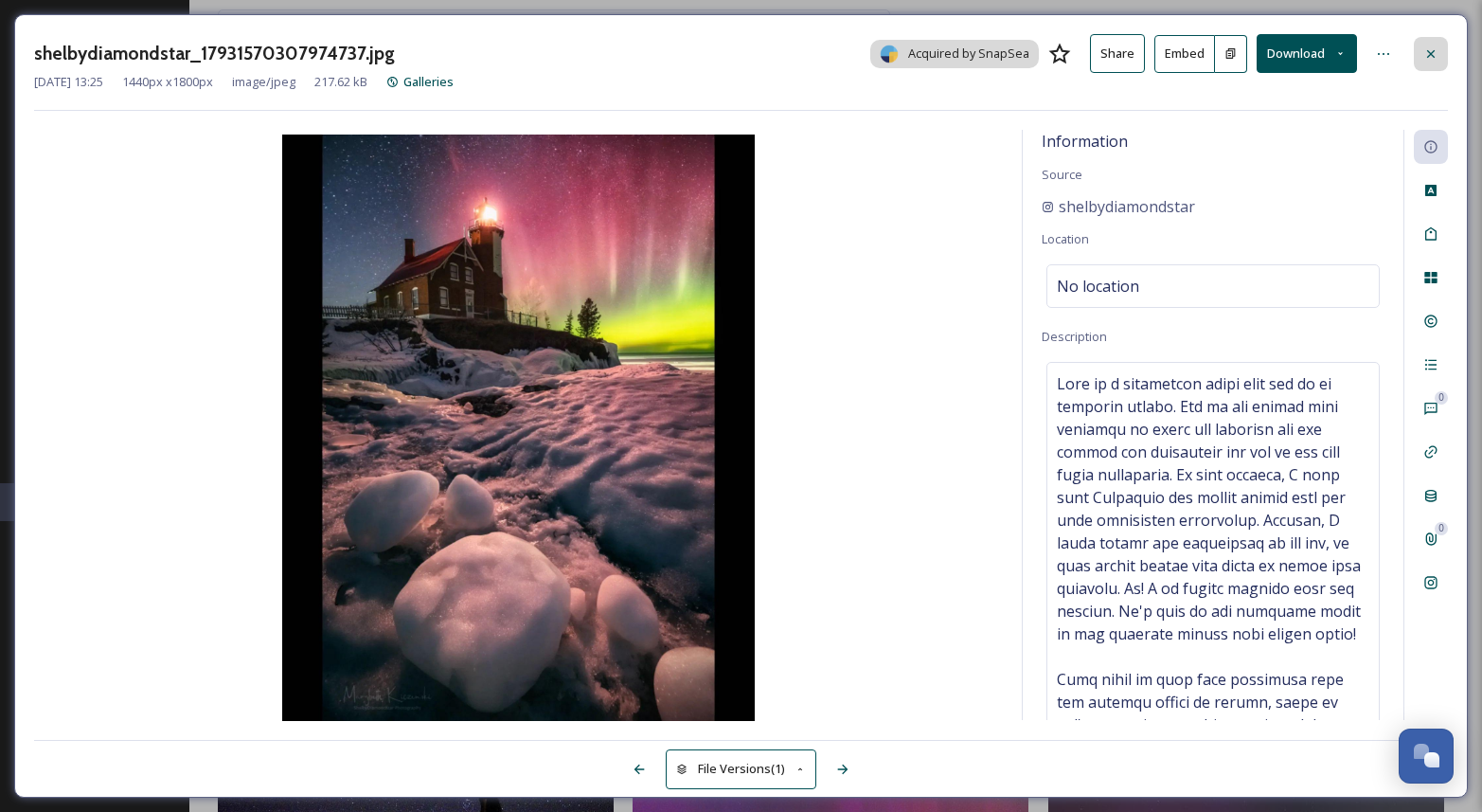
click at [1440, 51] on div at bounding box center [1430, 53] width 34 height 34
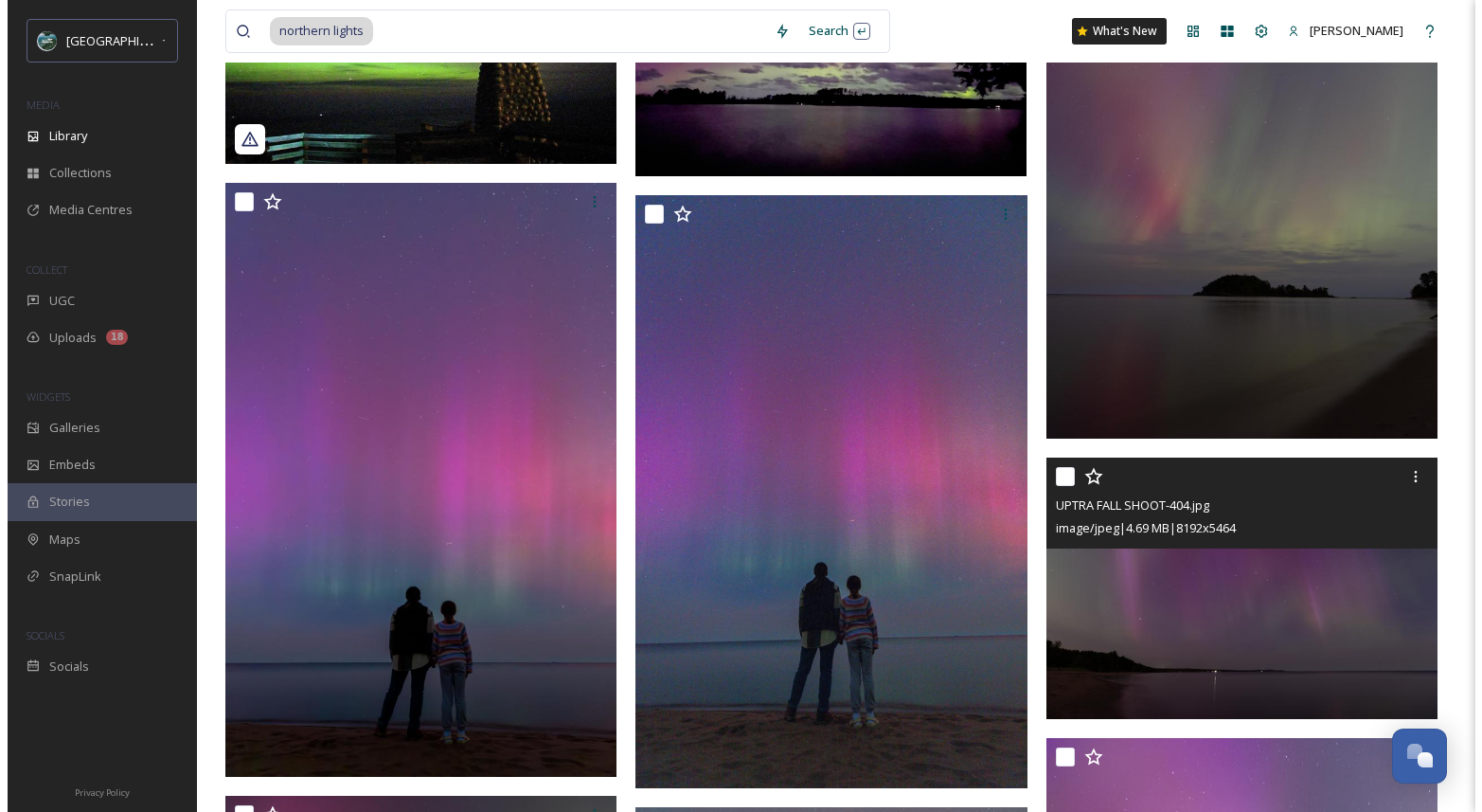
scroll to position [7886, 0]
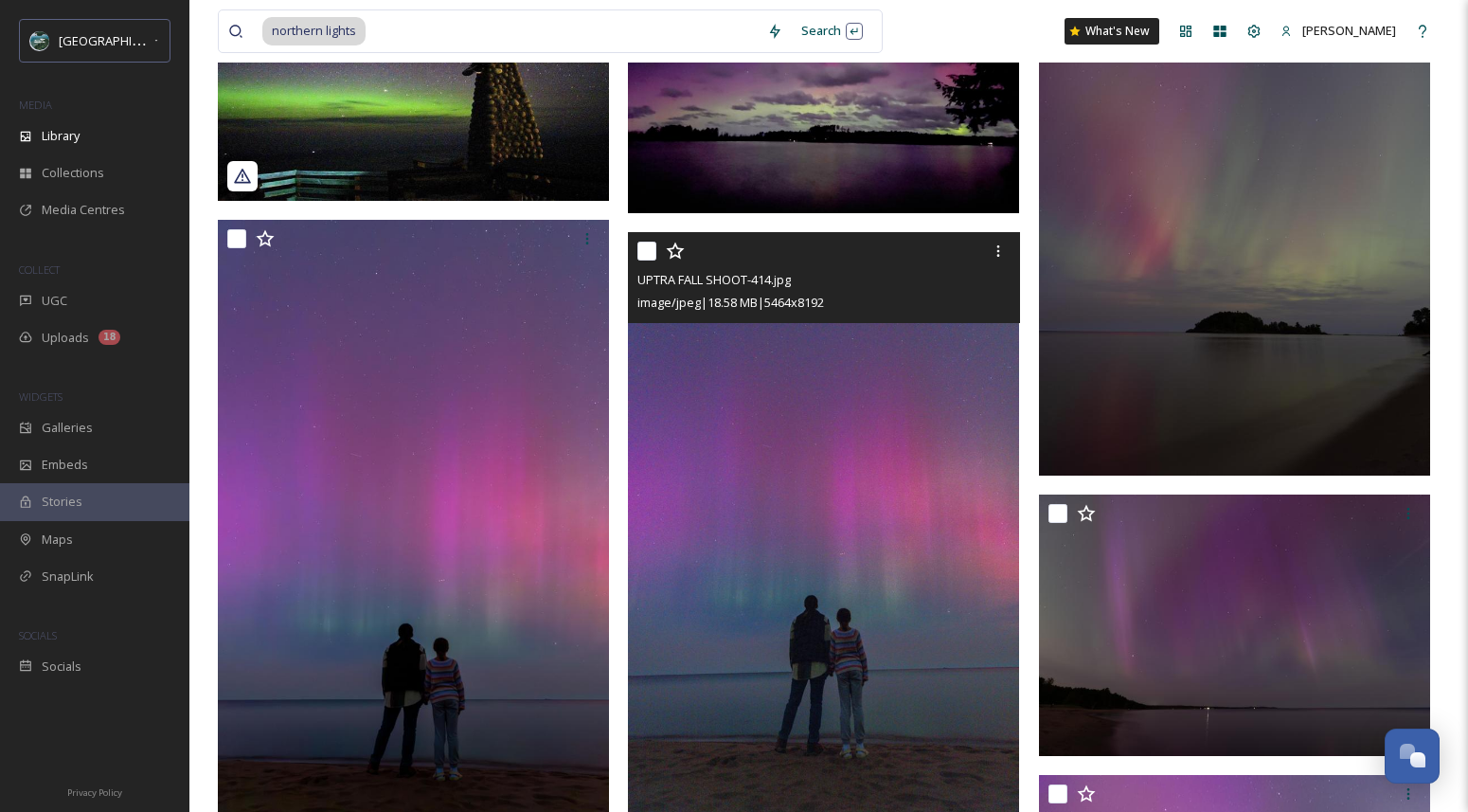
click at [807, 352] on img at bounding box center [823, 524] width 391 height 586
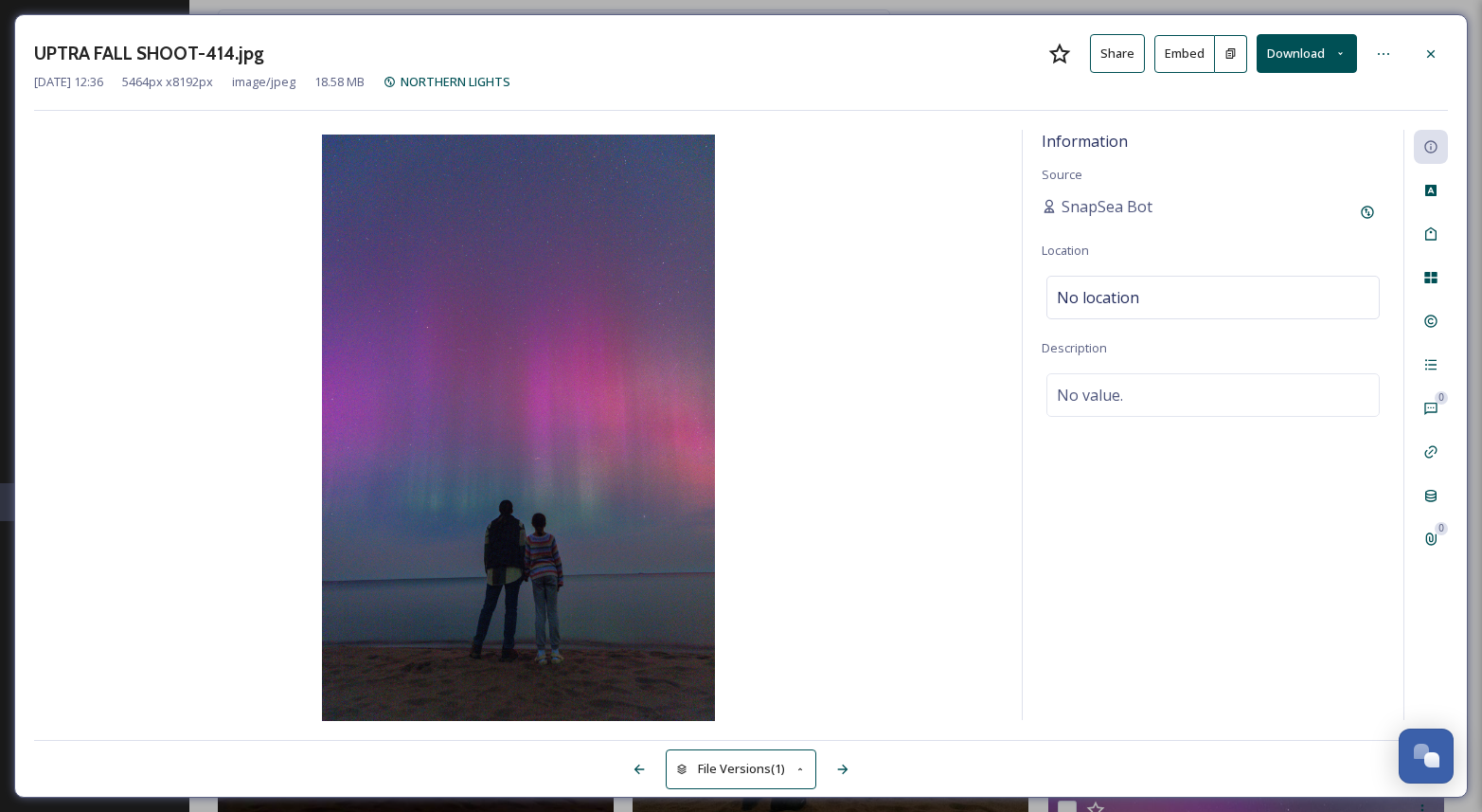
click at [1308, 53] on button "Download" at bounding box center [1307, 53] width 100 height 39
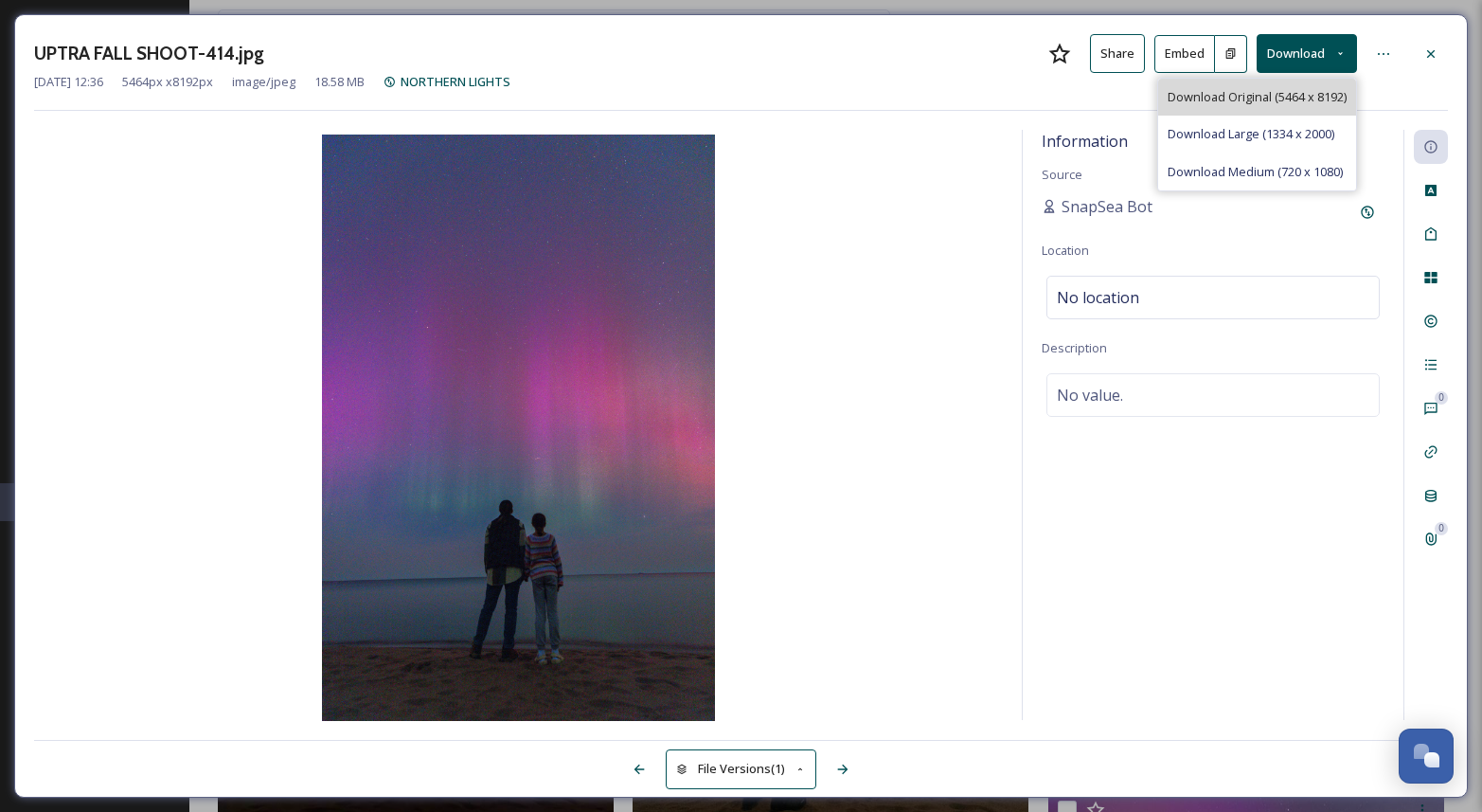
click at [1278, 100] on span "Download Original (5464 x 8192)" at bounding box center [1256, 97] width 179 height 18
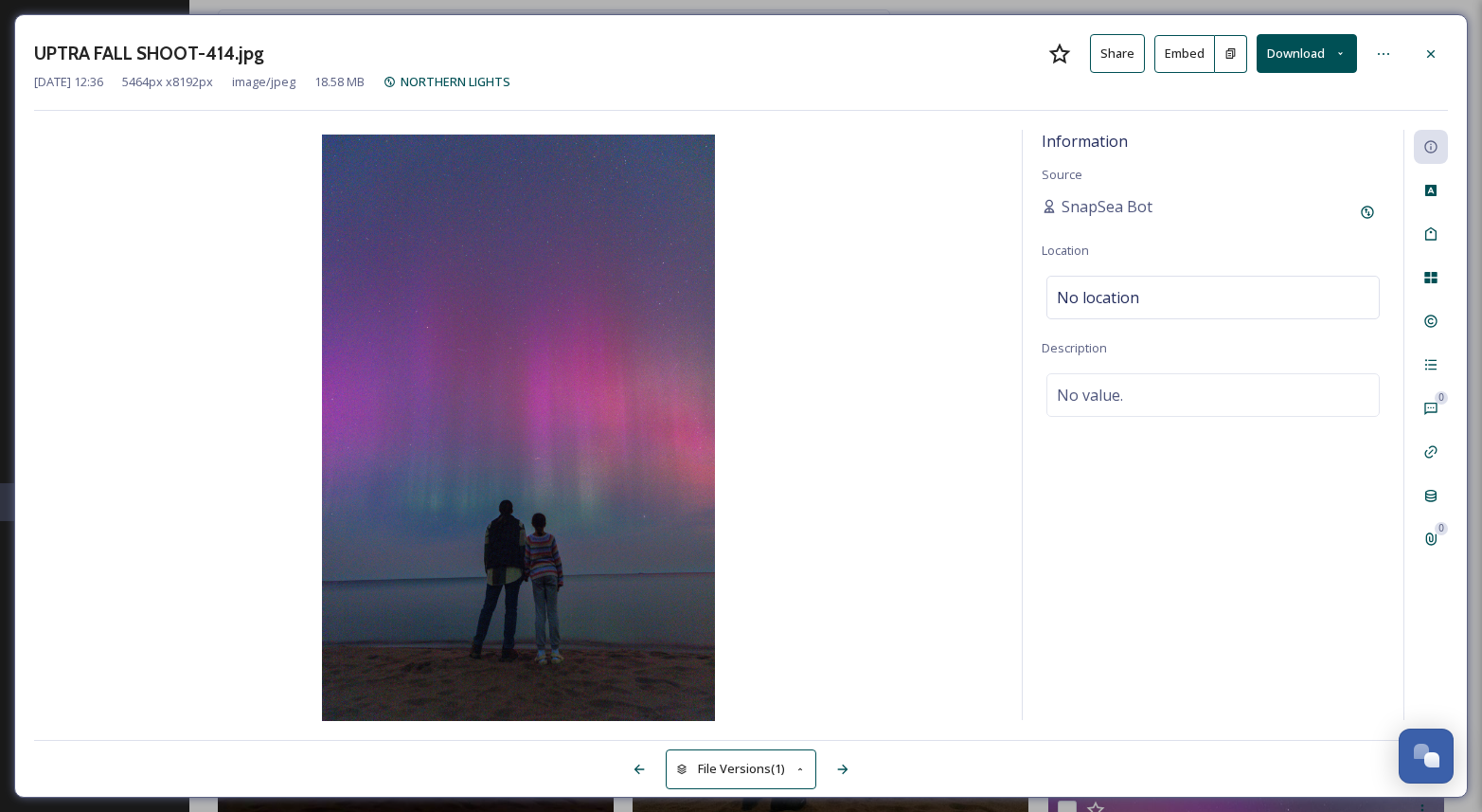
click at [1322, 56] on button "Download" at bounding box center [1307, 53] width 100 height 39
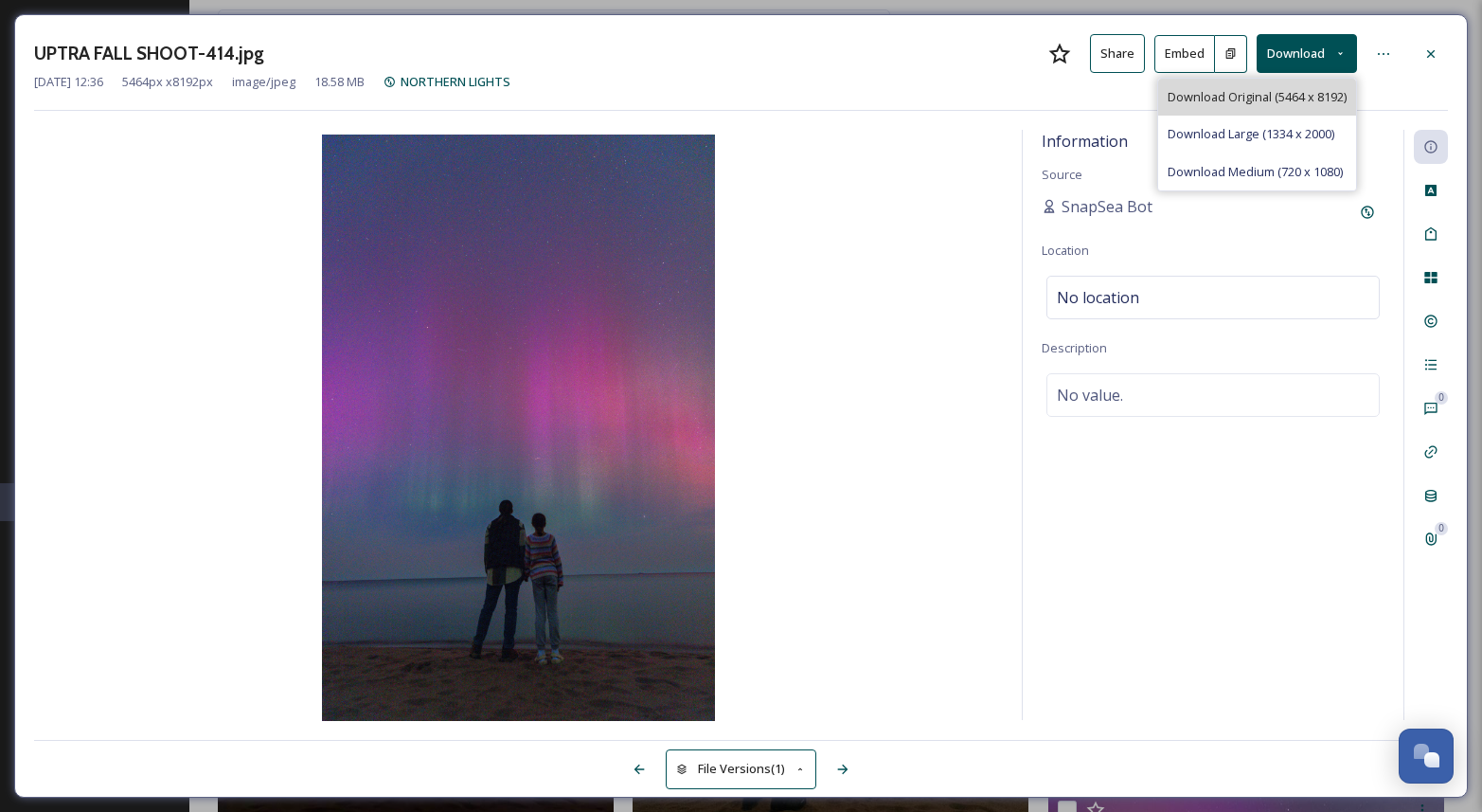
click at [1315, 100] on span "Download Original (5464 x 8192)" at bounding box center [1256, 97] width 179 height 18
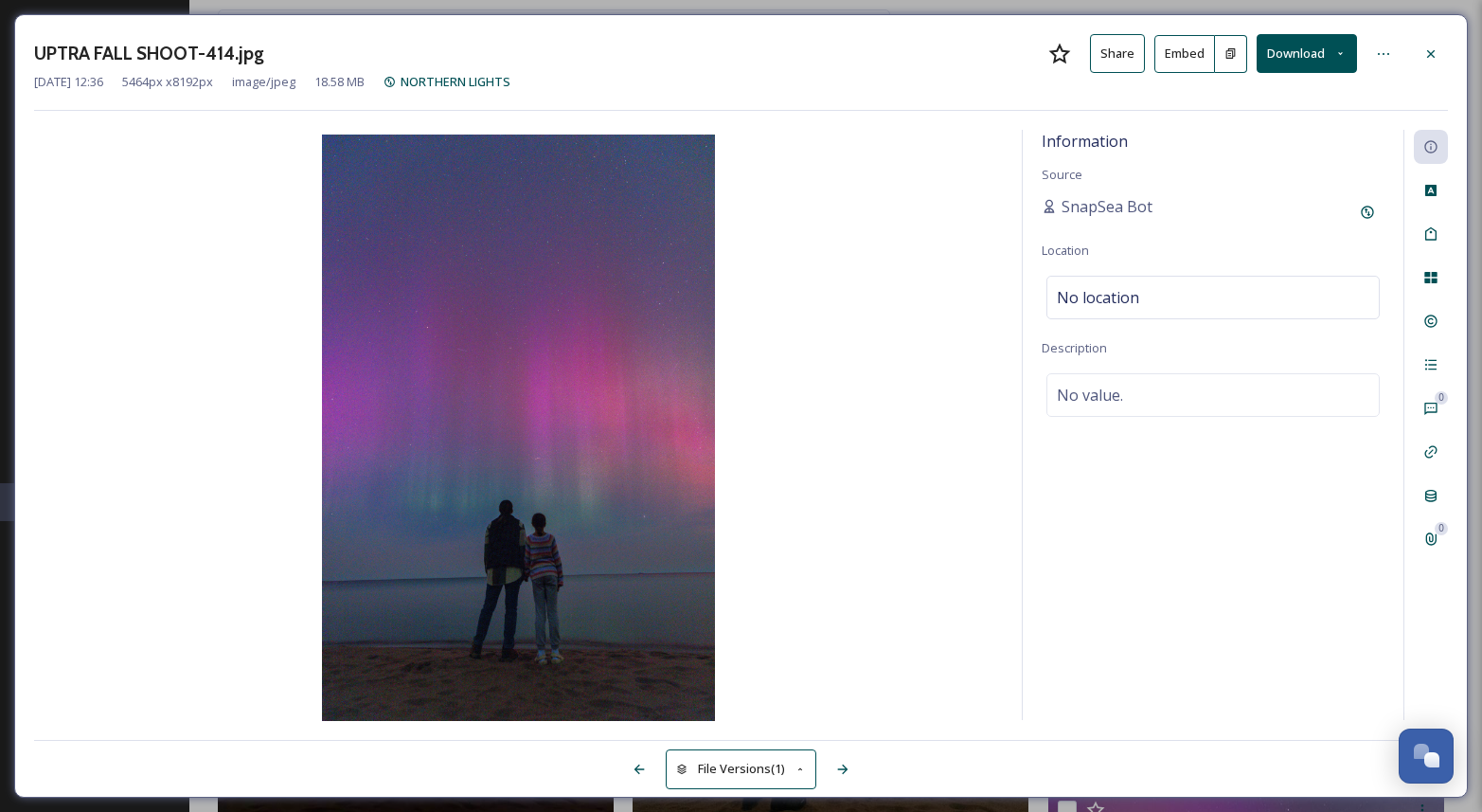
click at [1333, 55] on button "Download" at bounding box center [1307, 53] width 100 height 39
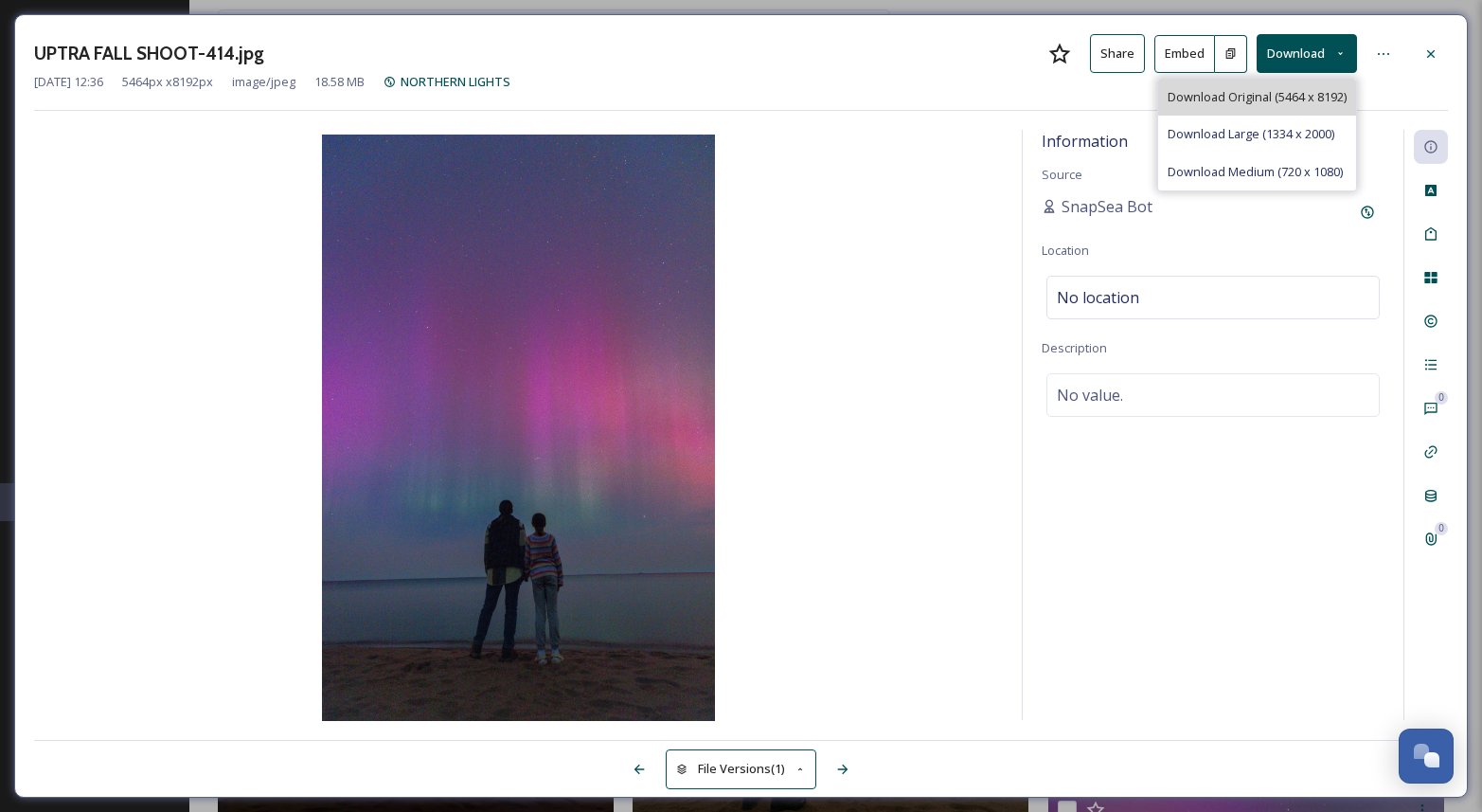
click at [1288, 104] on span "Download Original (5464 x 8192)" at bounding box center [1256, 97] width 179 height 18
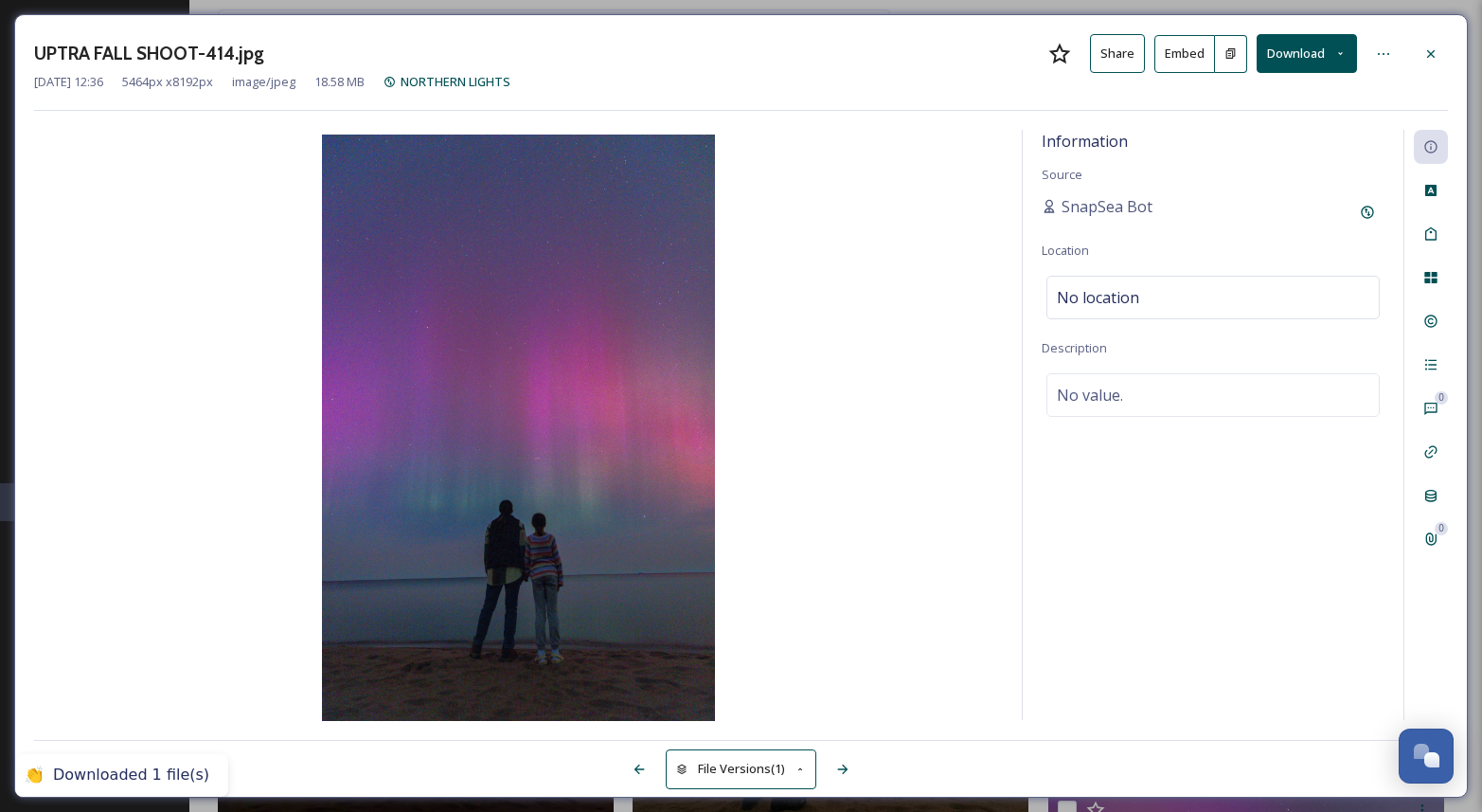
click at [1325, 58] on button "Download" at bounding box center [1307, 53] width 100 height 39
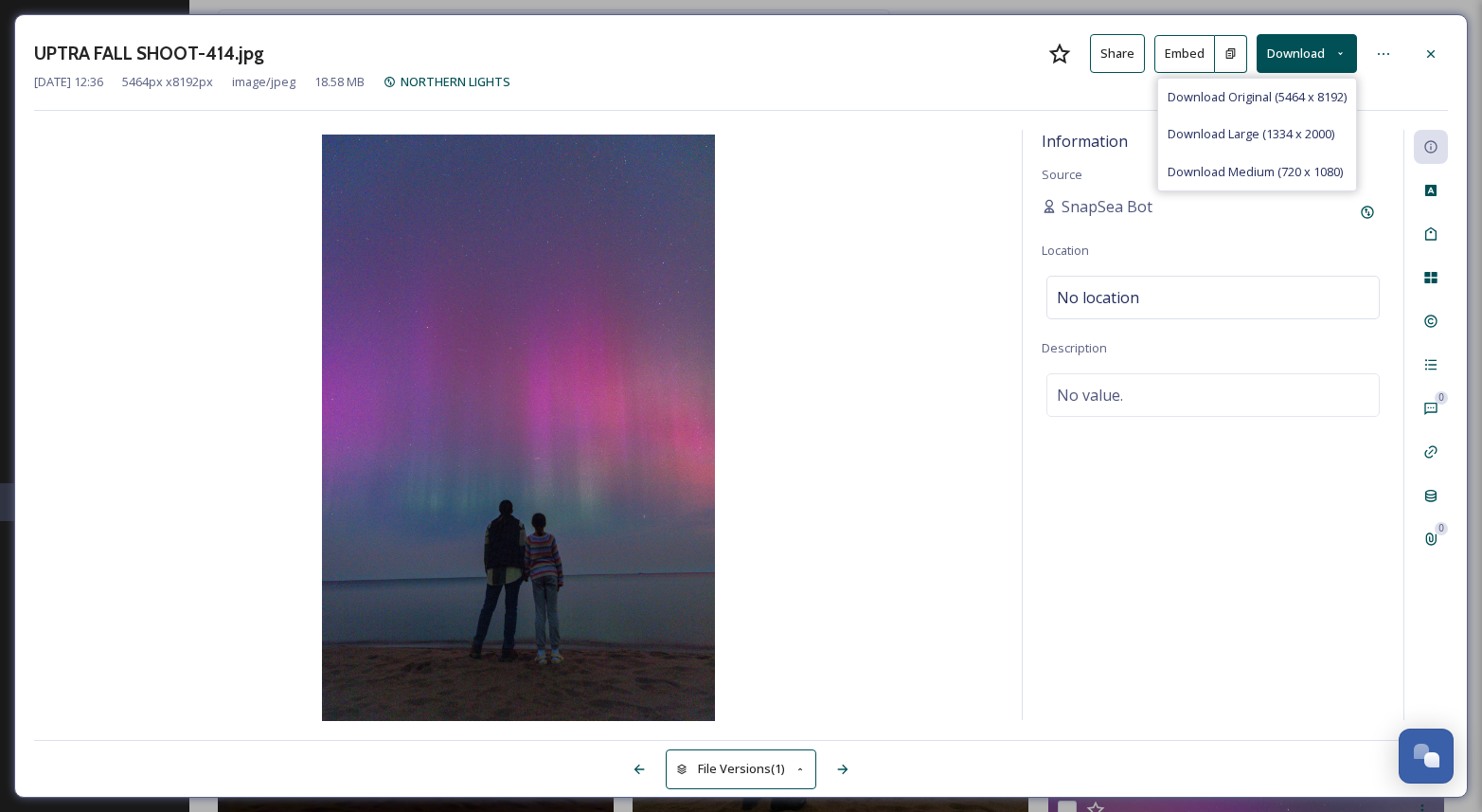
click at [1314, 131] on span "Download Large (1334 x 2000)" at bounding box center [1250, 133] width 167 height 18
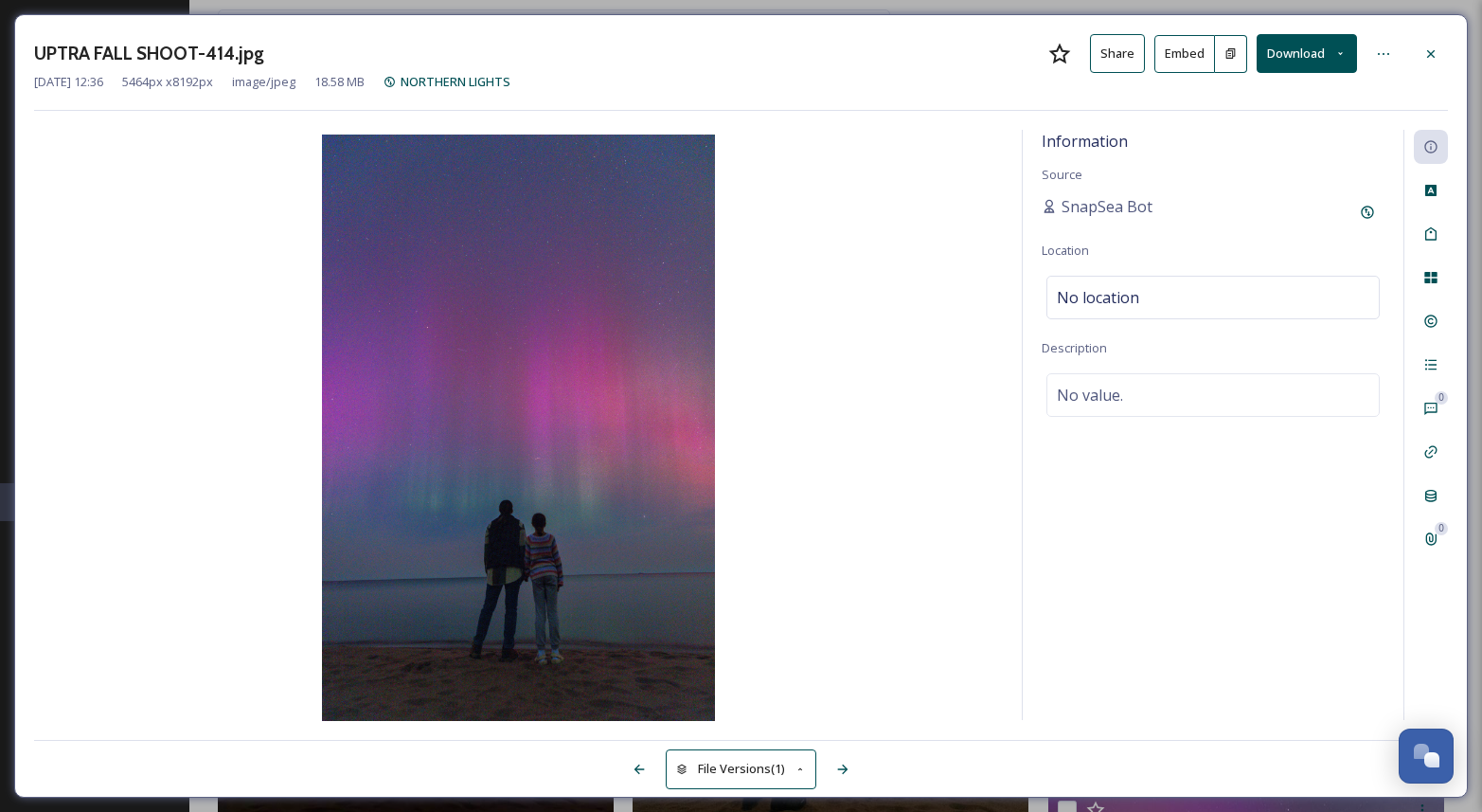
click at [1259, 52] on button "Download" at bounding box center [1307, 53] width 100 height 39
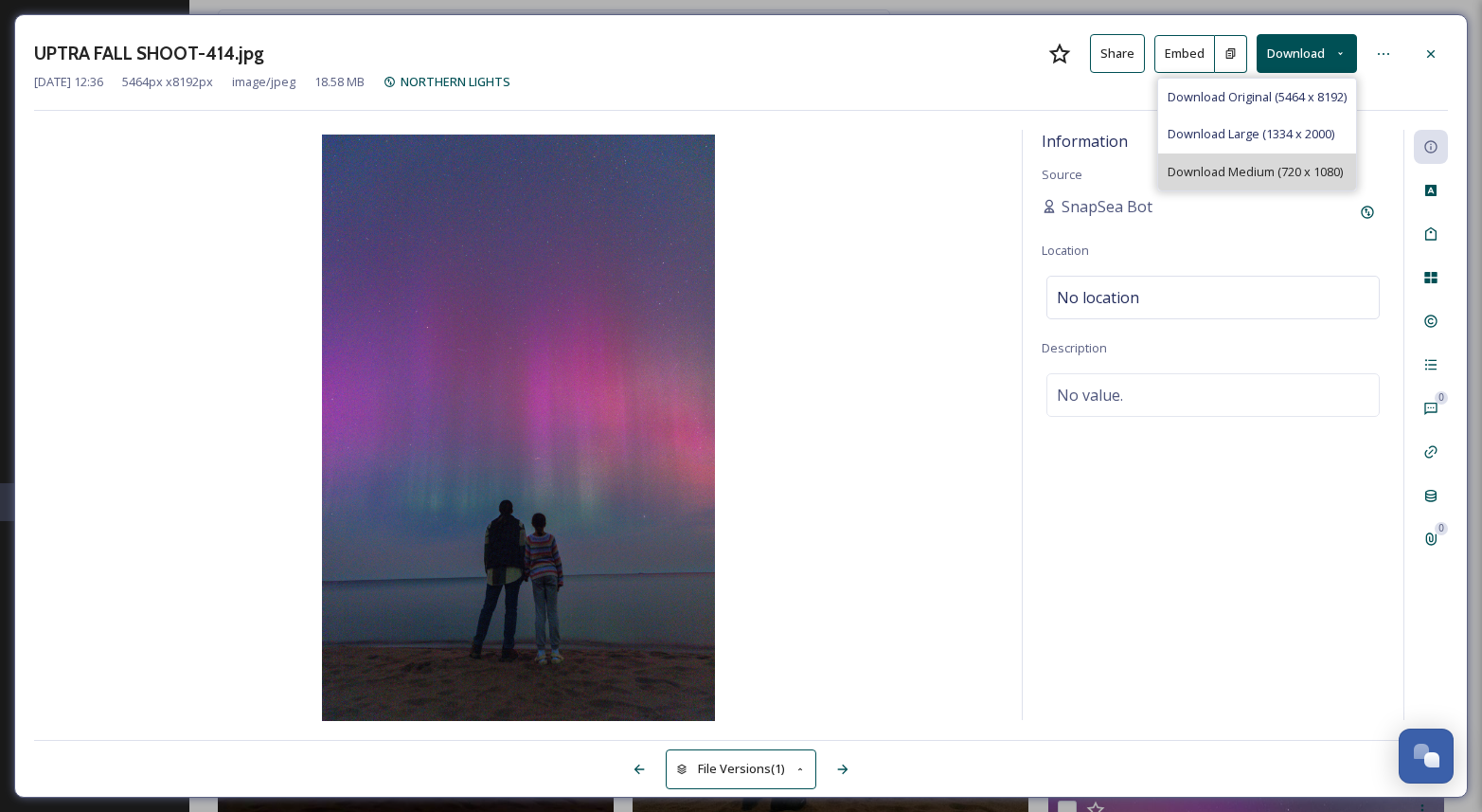
click at [1266, 175] on span "Download Medium (720 x 1080)" at bounding box center [1254, 172] width 175 height 18
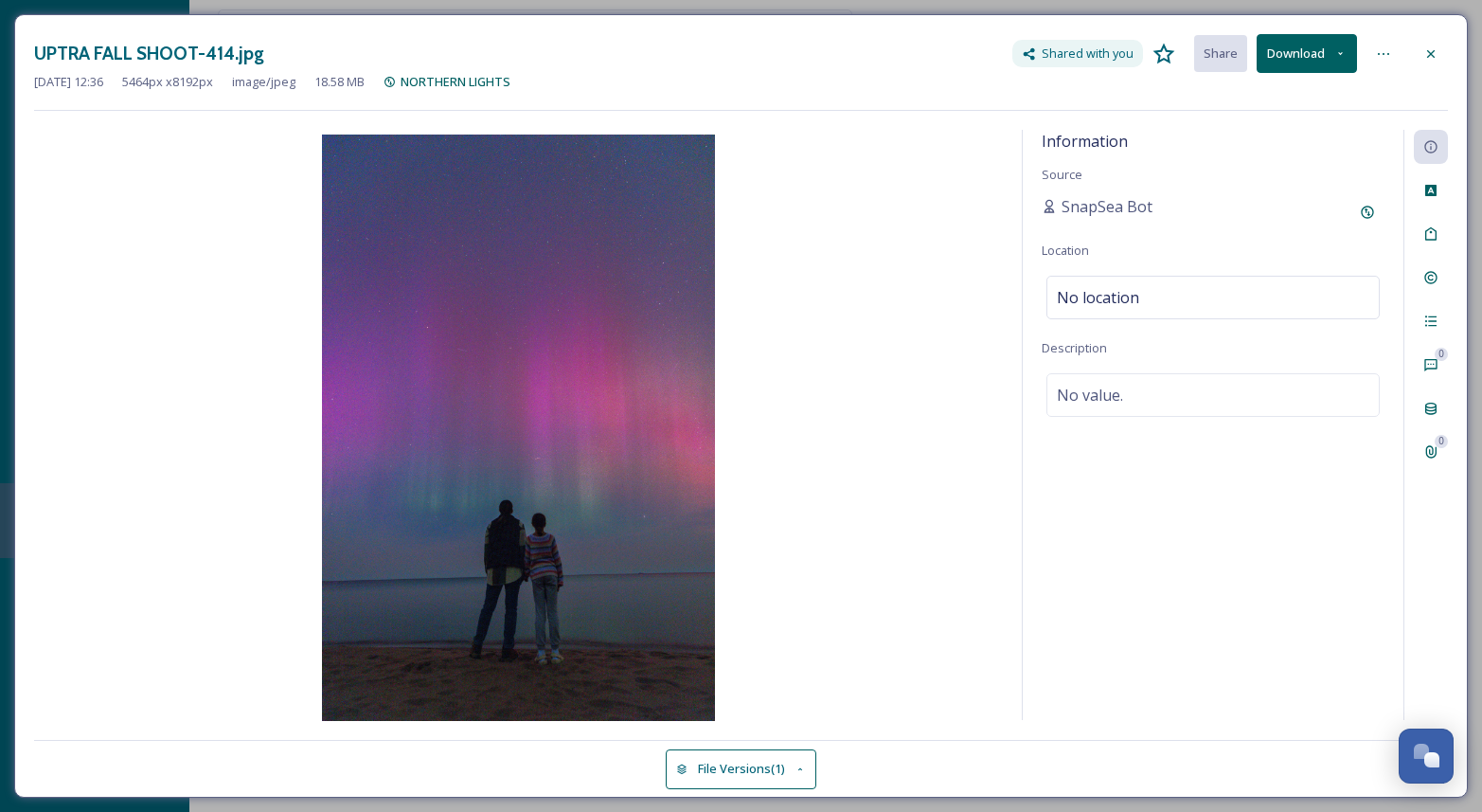
click at [1332, 50] on button "Download" at bounding box center [1307, 53] width 100 height 39
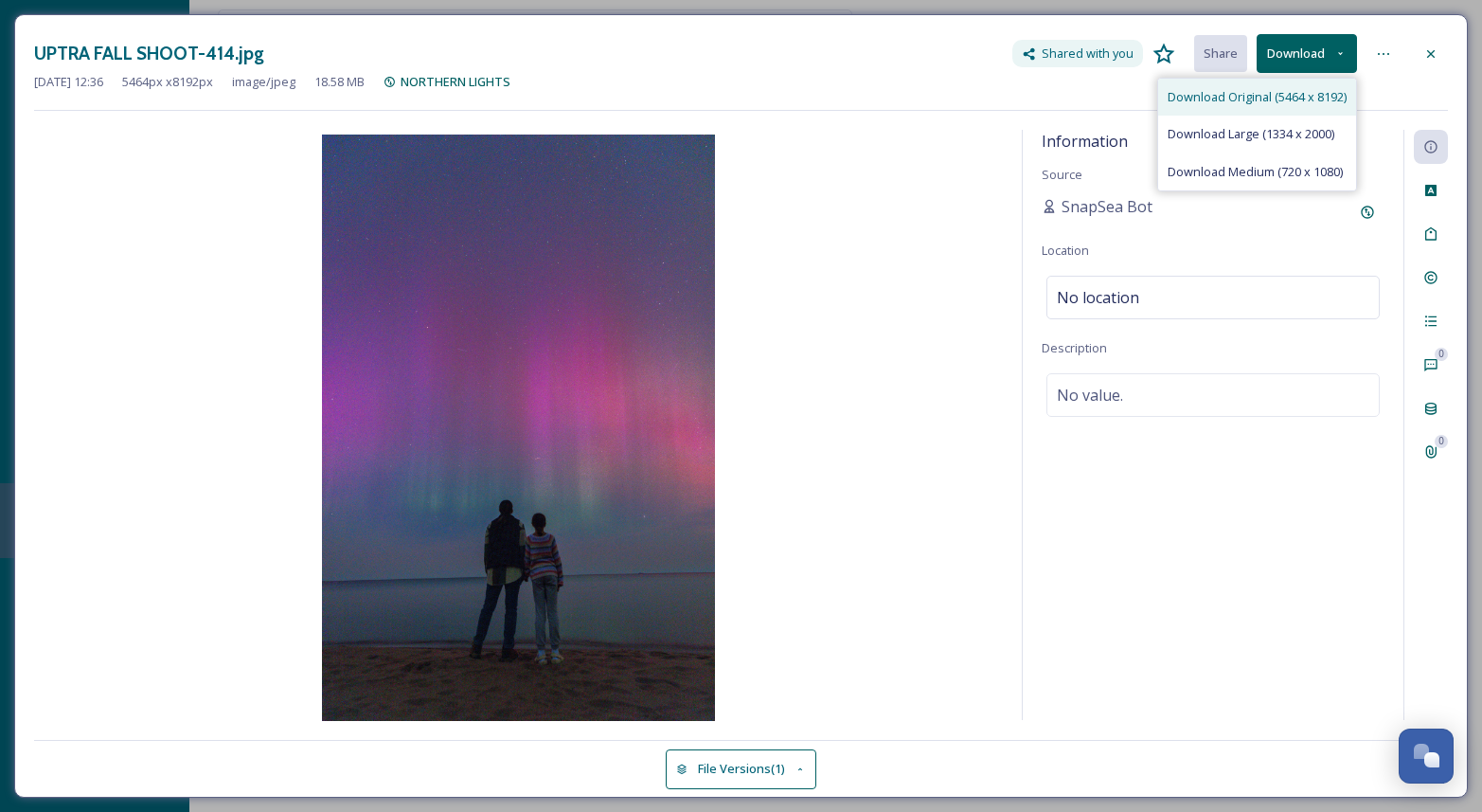
click at [1319, 92] on span "Download Original (5464 x 8192)" at bounding box center [1256, 97] width 179 height 18
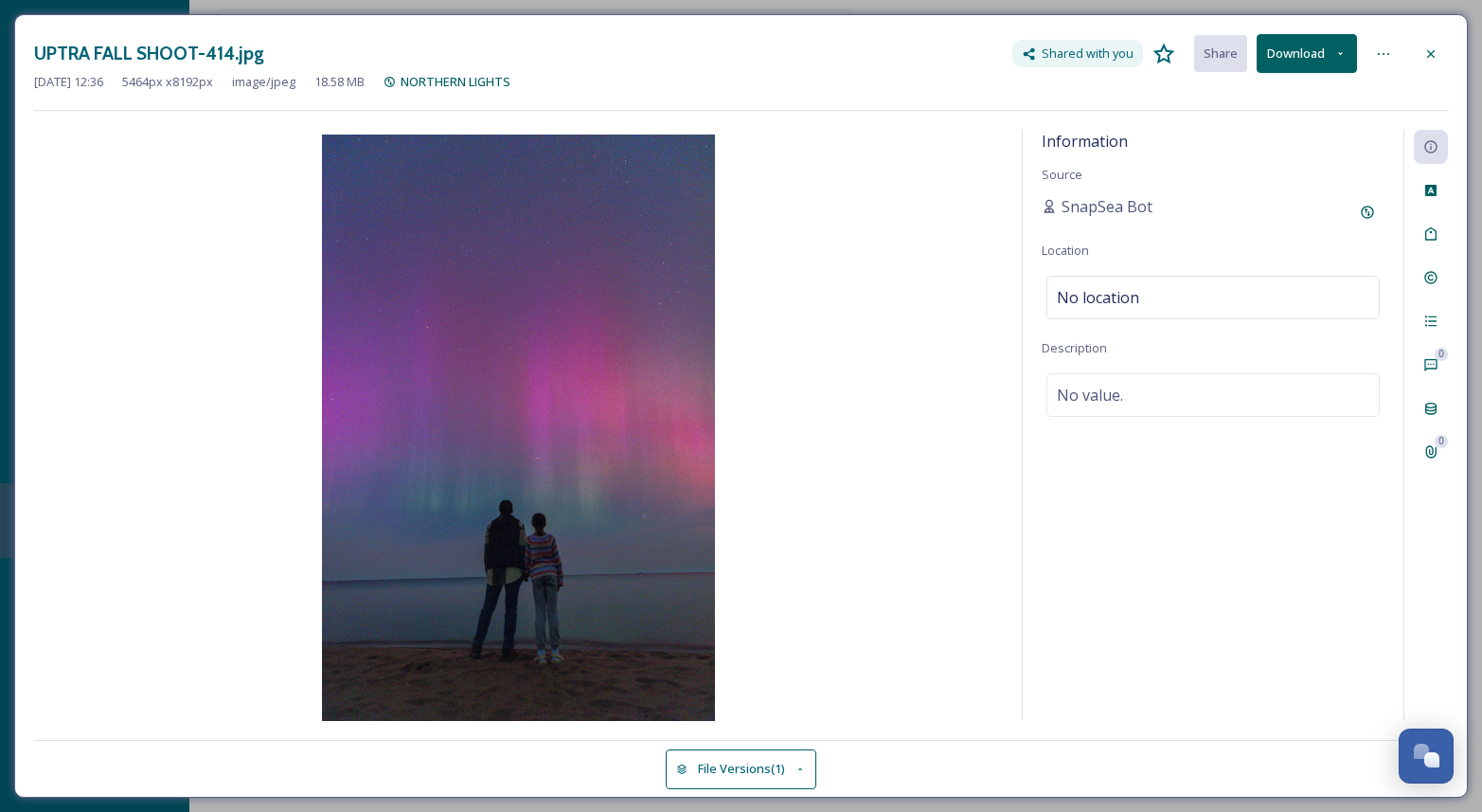
click at [1328, 57] on button "Download" at bounding box center [1307, 53] width 100 height 39
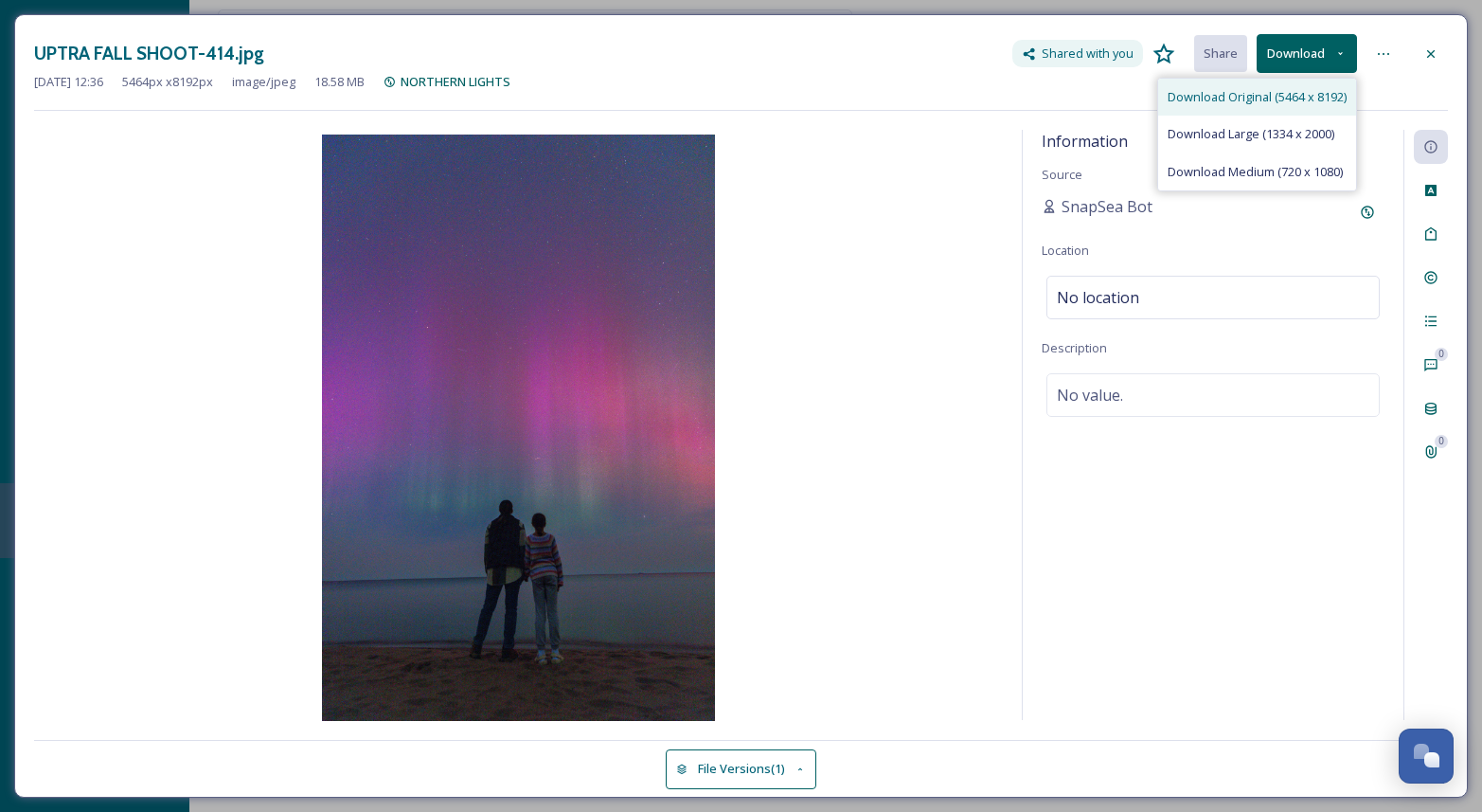
click at [1319, 96] on span "Download Original (5464 x 8192)" at bounding box center [1256, 97] width 179 height 18
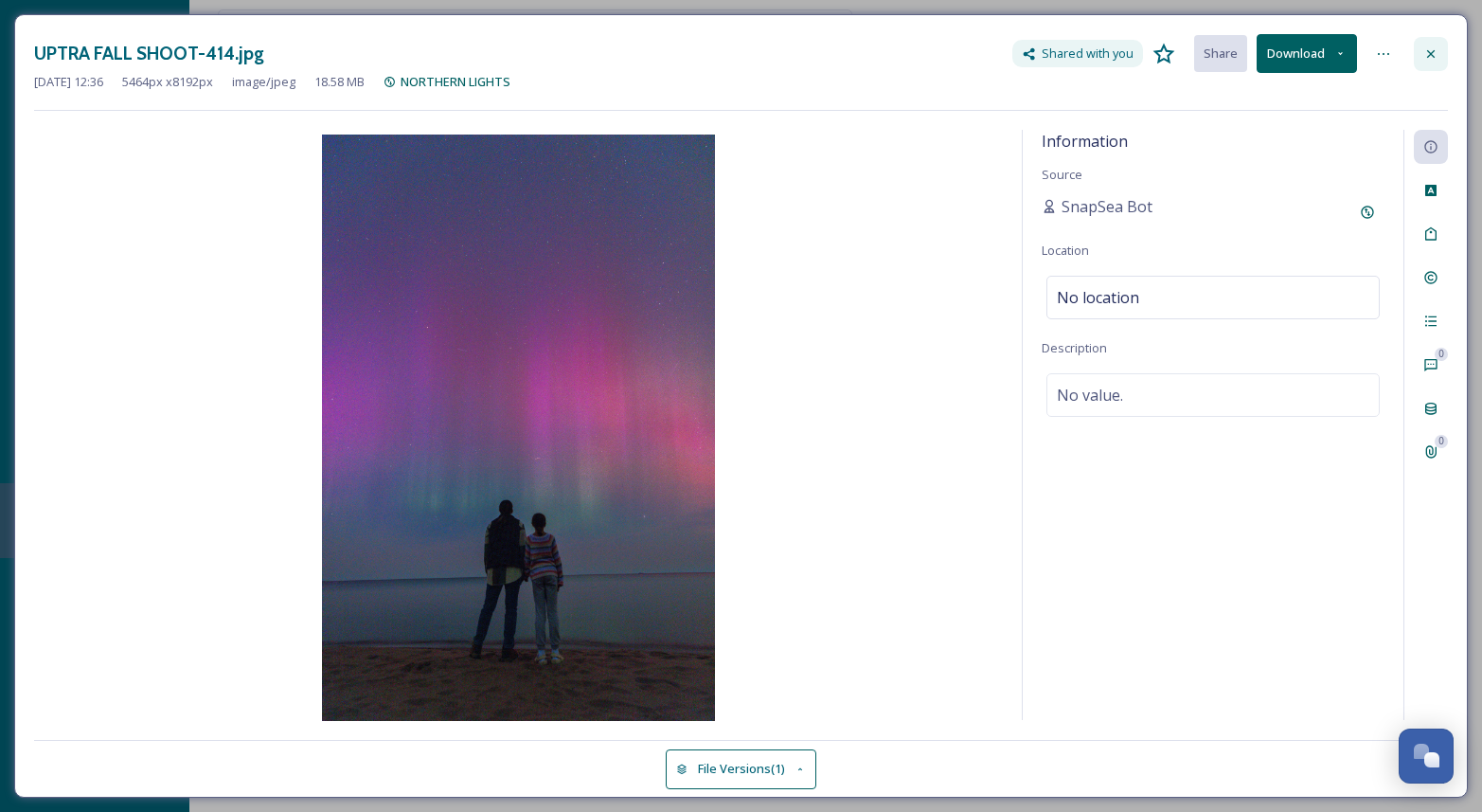
click at [1427, 46] on icon at bounding box center [1431, 54] width 15 height 15
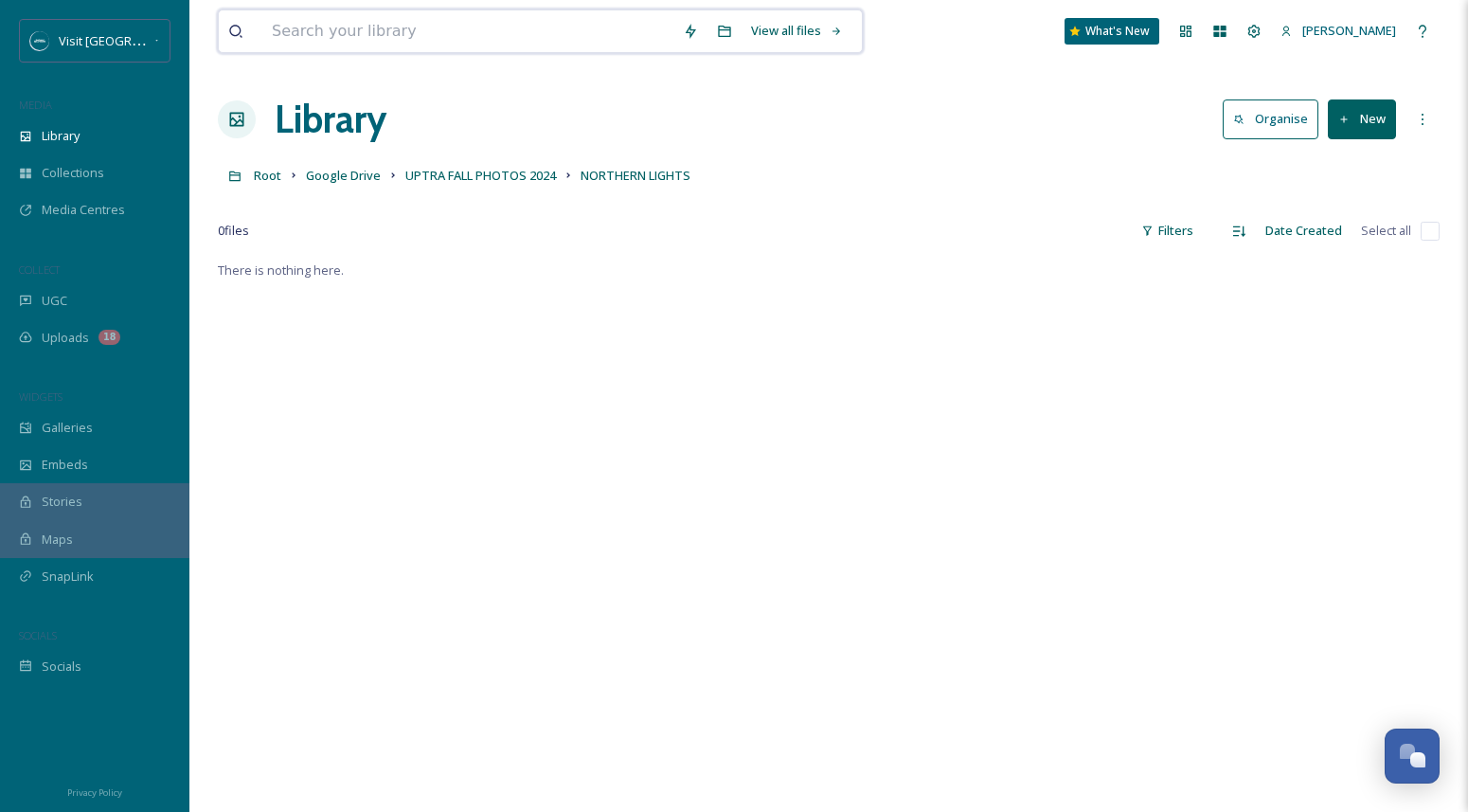
click at [404, 32] on input at bounding box center [468, 31] width 411 height 42
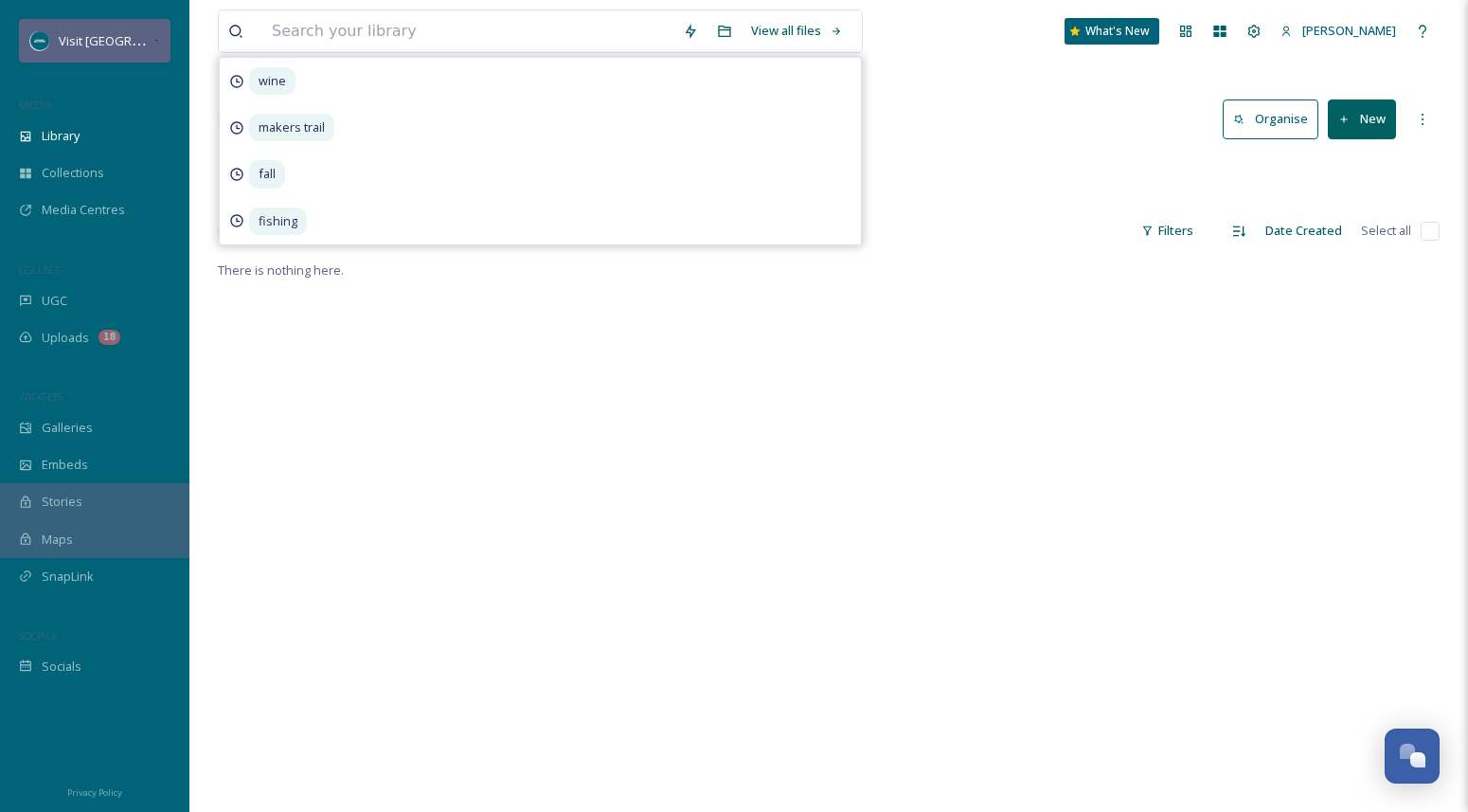
click at [141, 39] on span "Visit [GEOGRAPHIC_DATA][US_STATE]" at bounding box center [164, 40] width 212 height 18
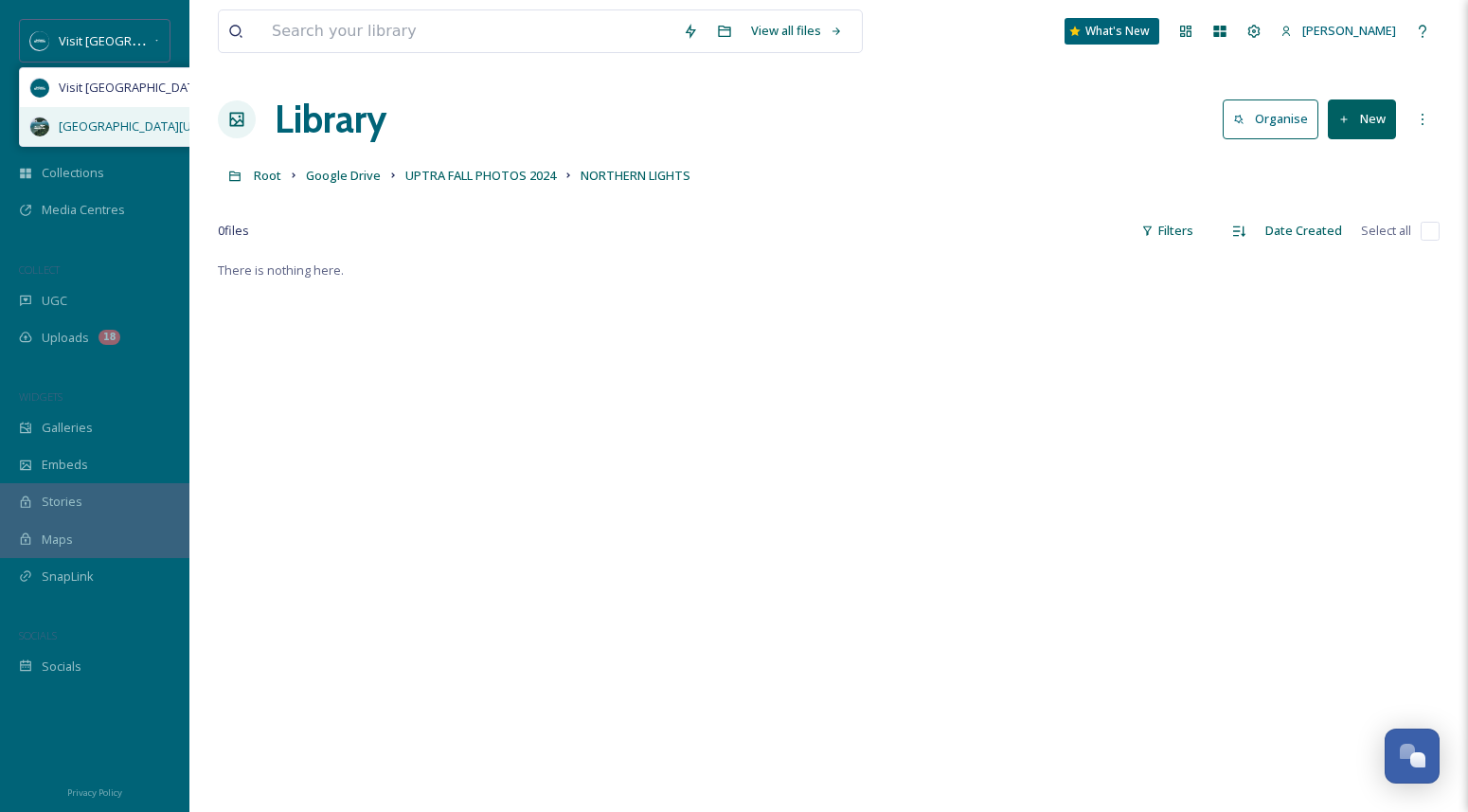
drag, startPoint x: 165, startPoint y: 97, endPoint x: 156, endPoint y: 126, distance: 30.4
click at [156, 126] on div "Visit Southwest Michigan Upper Peninsula Michigan" at bounding box center [150, 107] width 262 height 79
click at [156, 126] on span "[GEOGRAPHIC_DATA][US_STATE]" at bounding box center [151, 126] width 184 height 18
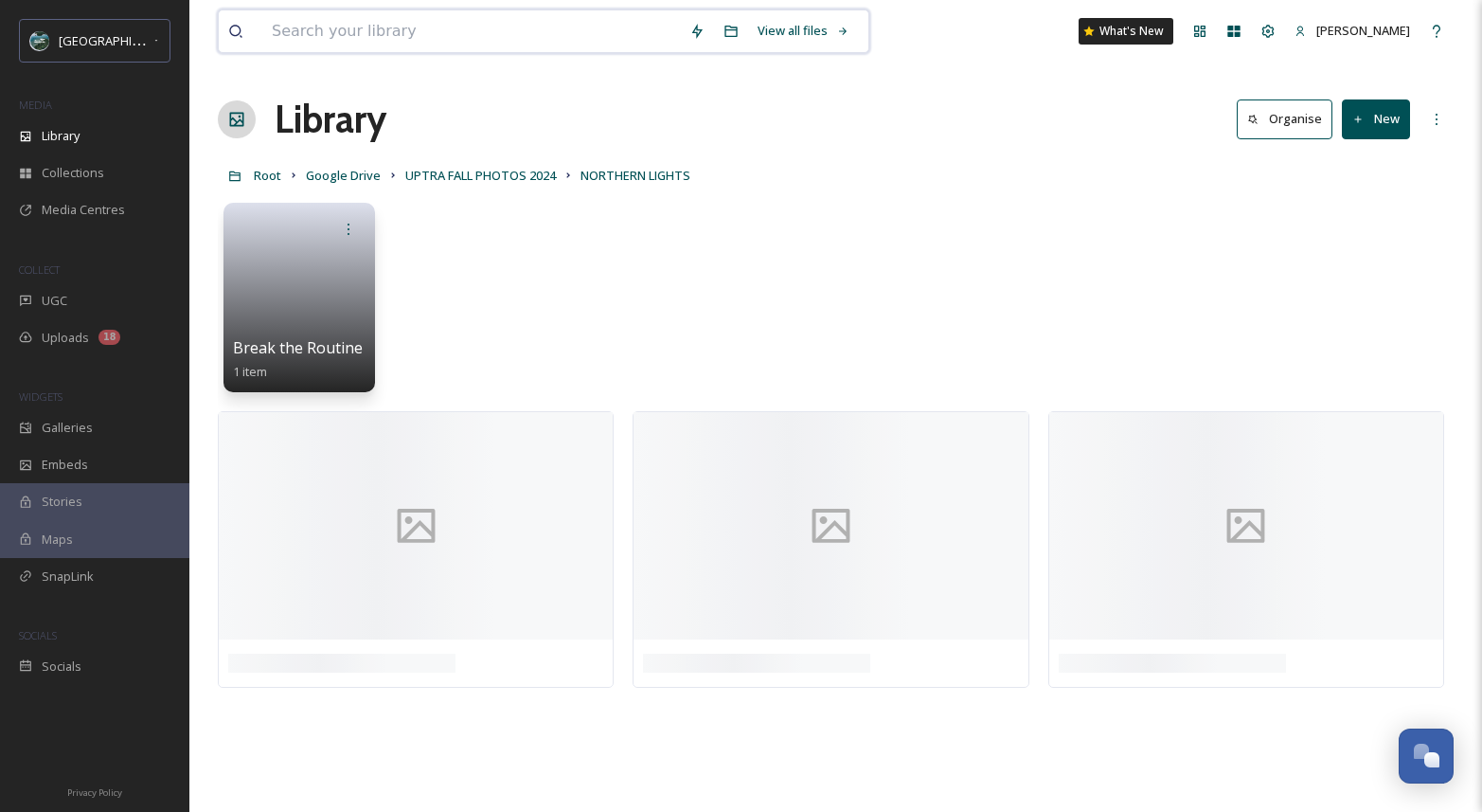
click at [333, 31] on input at bounding box center [471, 31] width 418 height 42
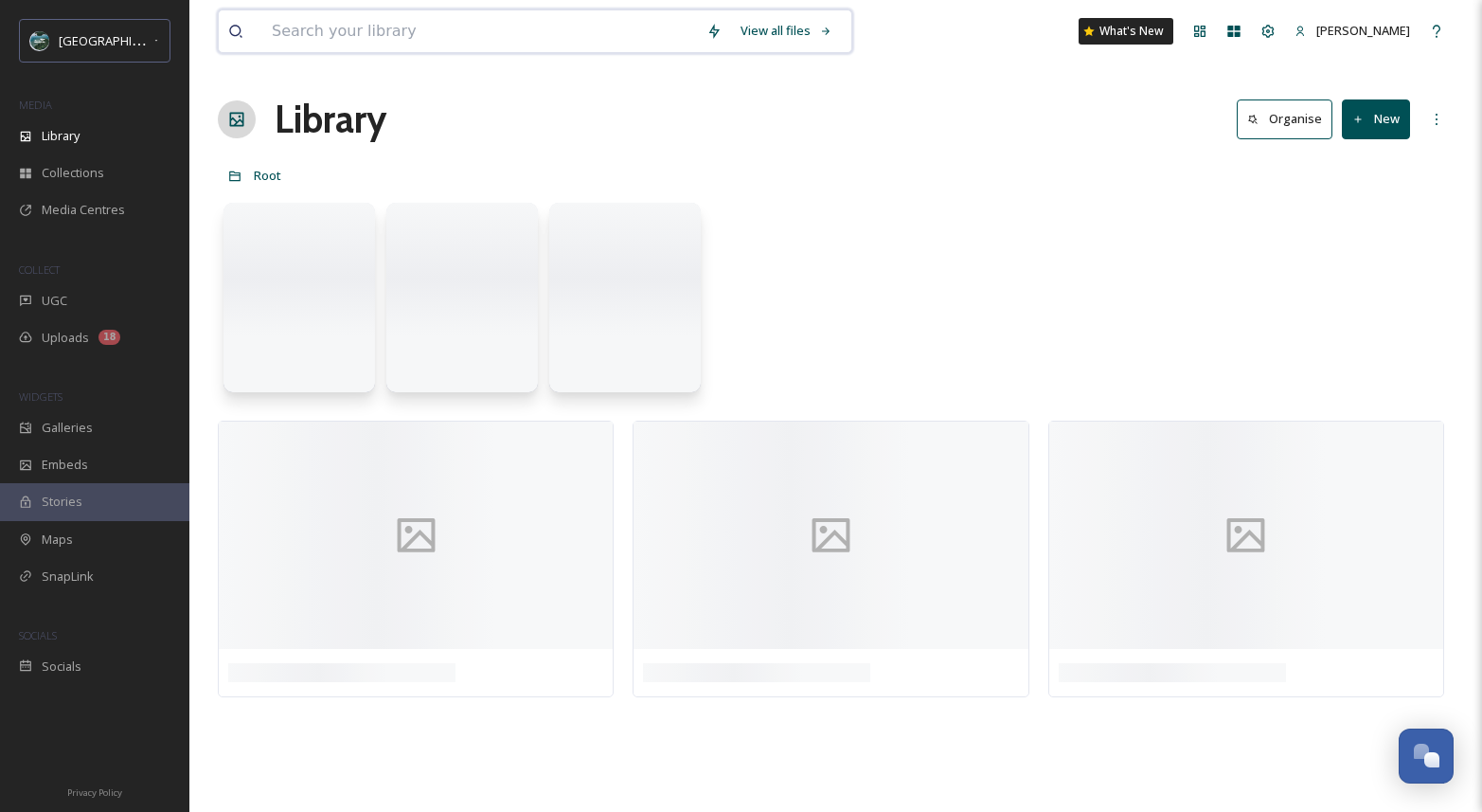
click at [383, 31] on input at bounding box center [480, 31] width 434 height 42
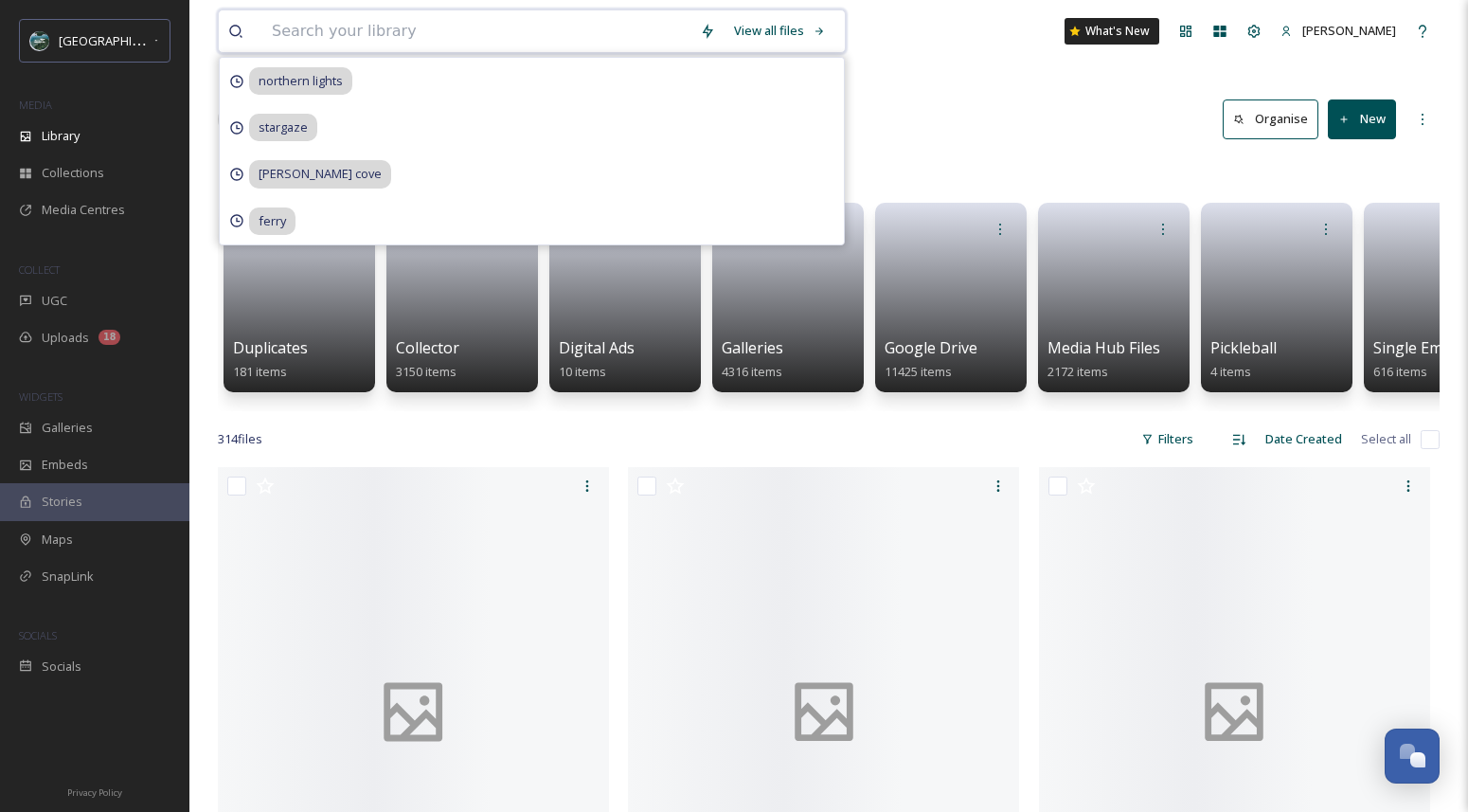
paste input "Keweenaw Adventure Company."
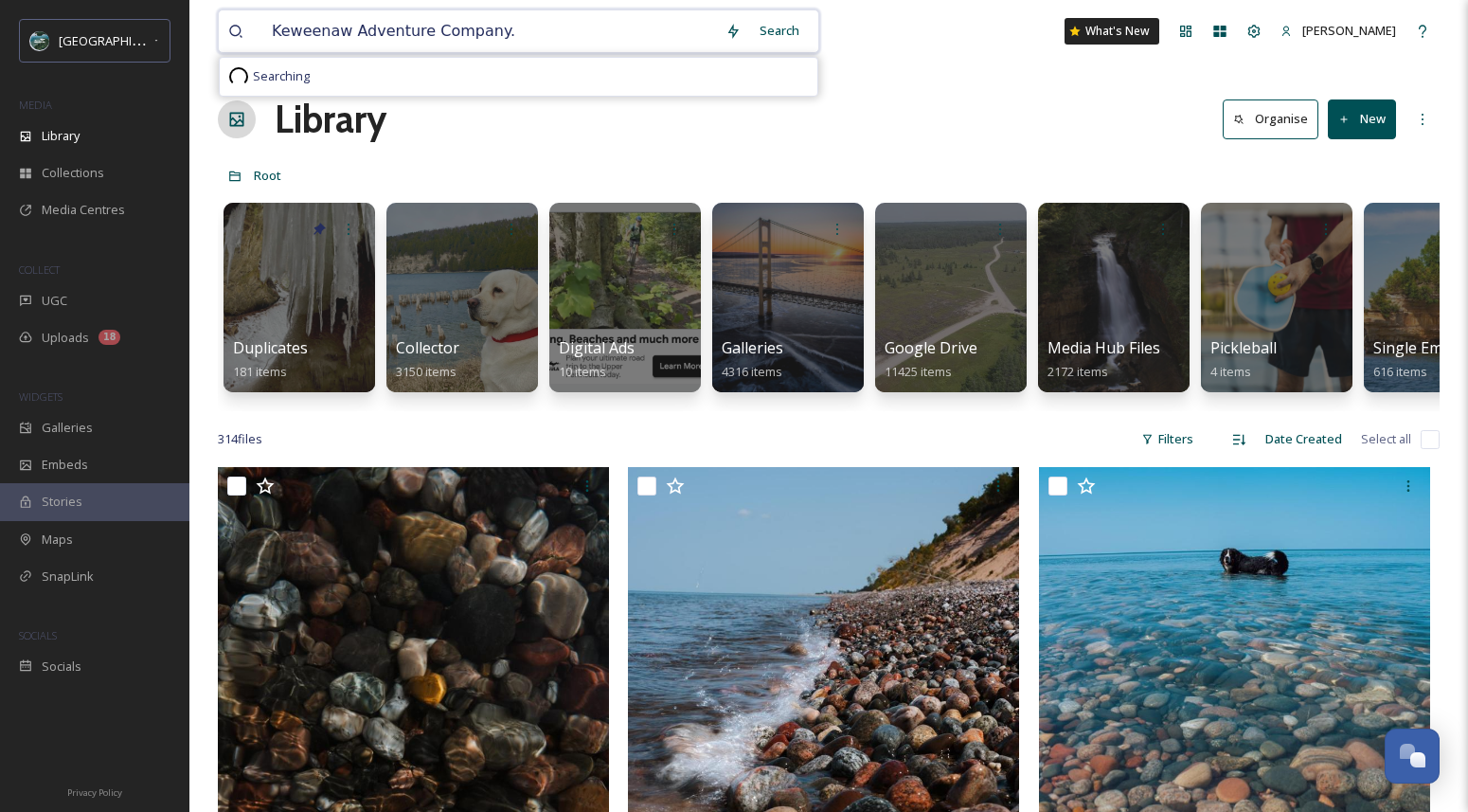
type input "Keweenaw Adventure Company"
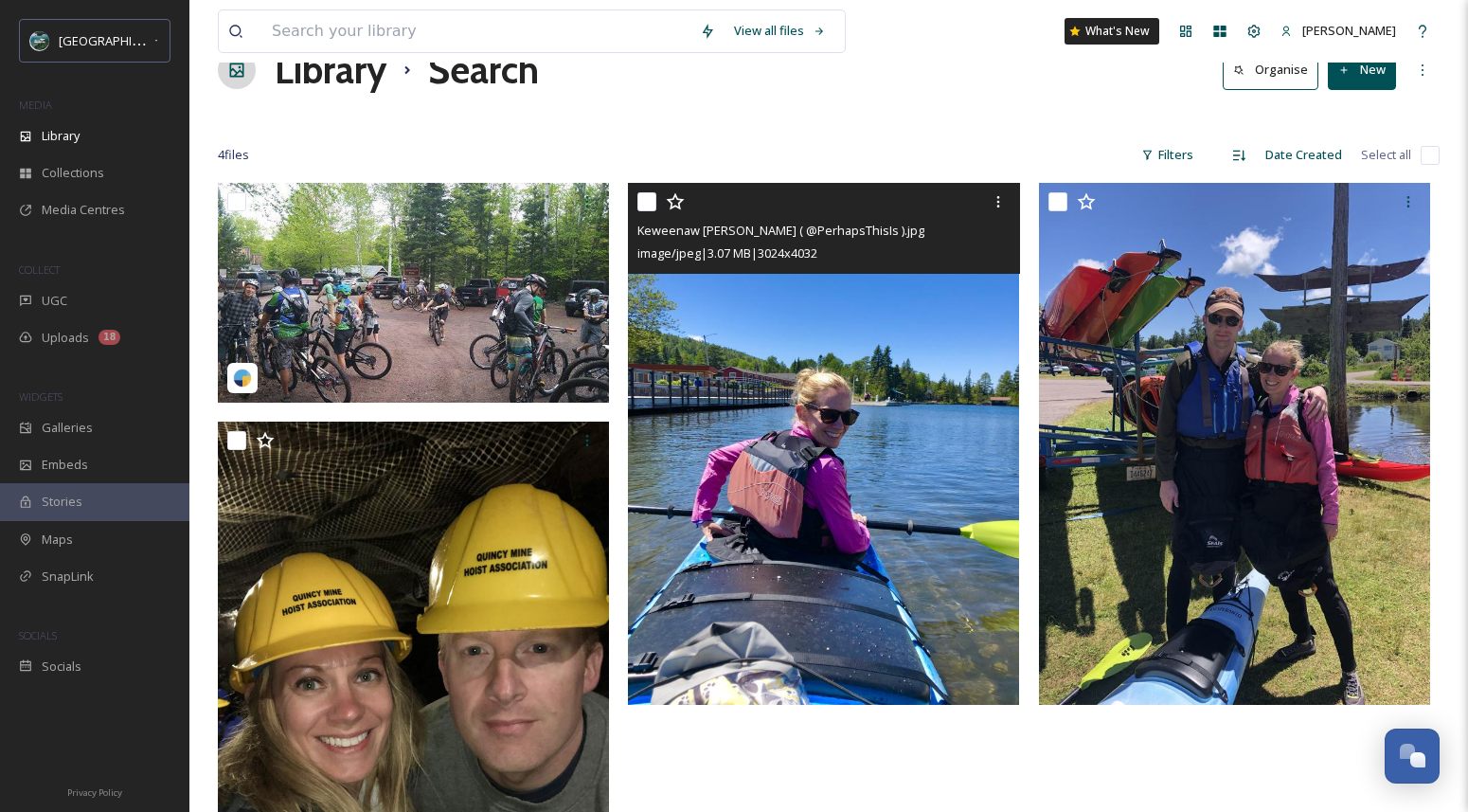
scroll to position [14, 0]
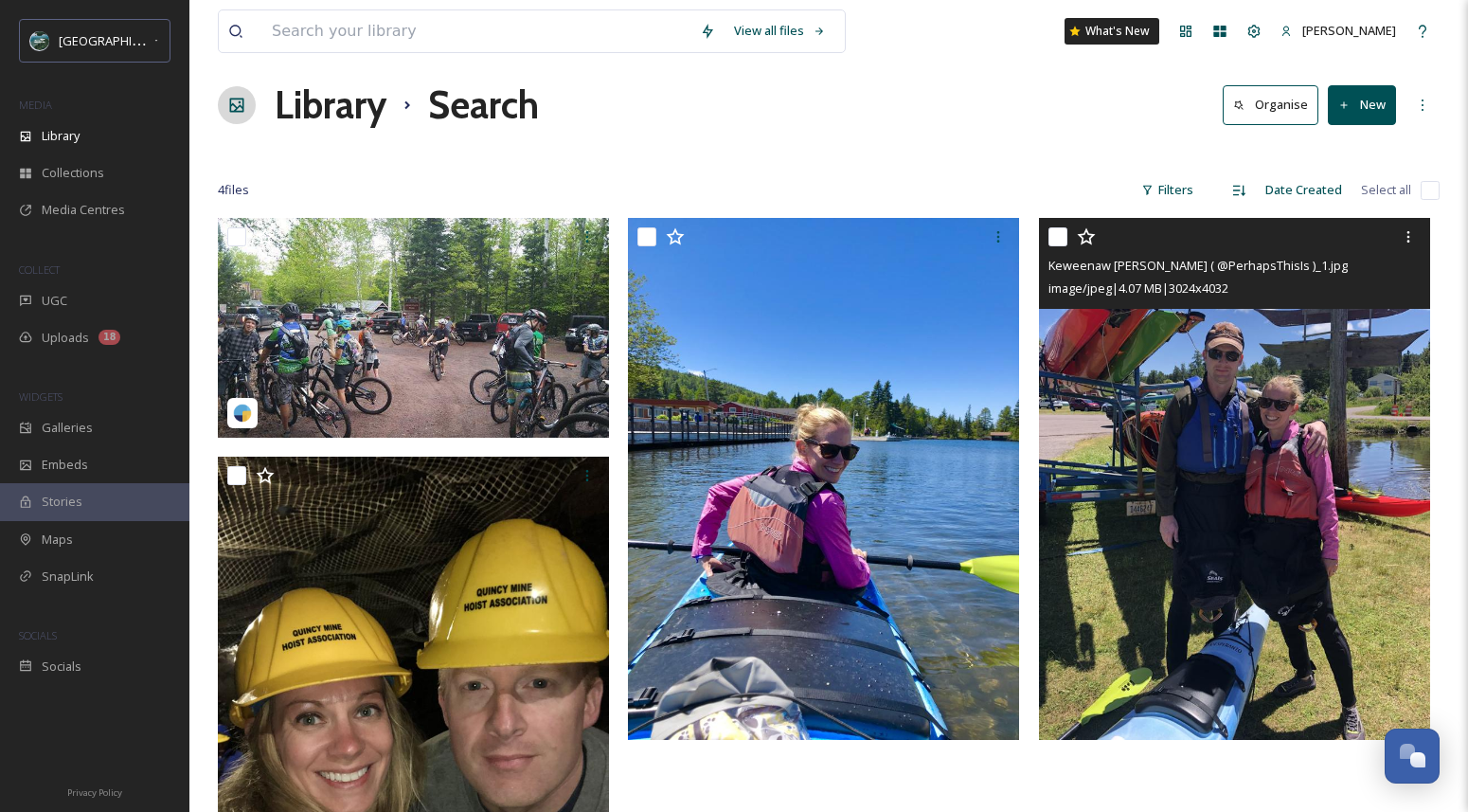
click at [1160, 424] on img at bounding box center [1234, 478] width 391 height 520
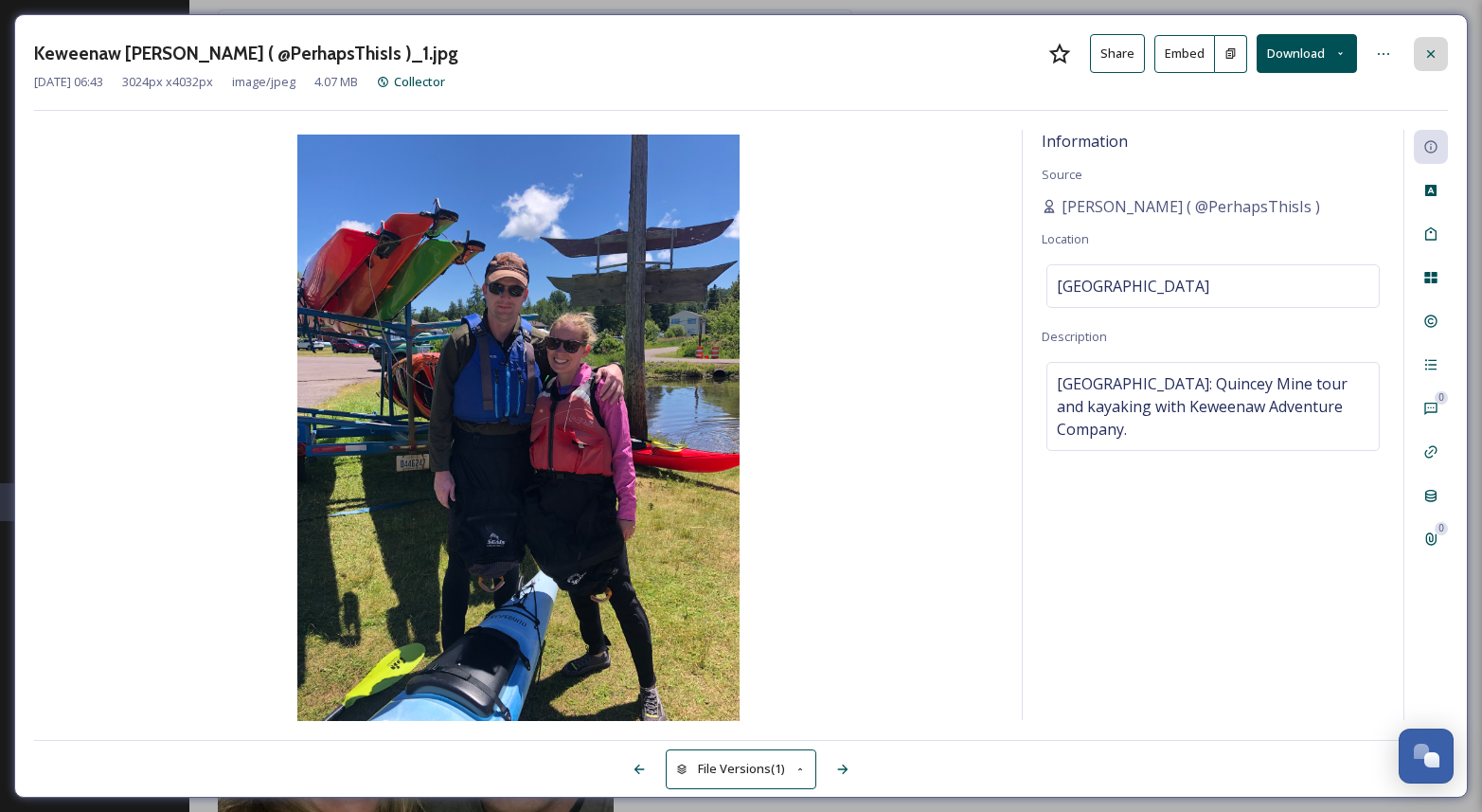
click at [1436, 54] on icon at bounding box center [1431, 54] width 15 height 15
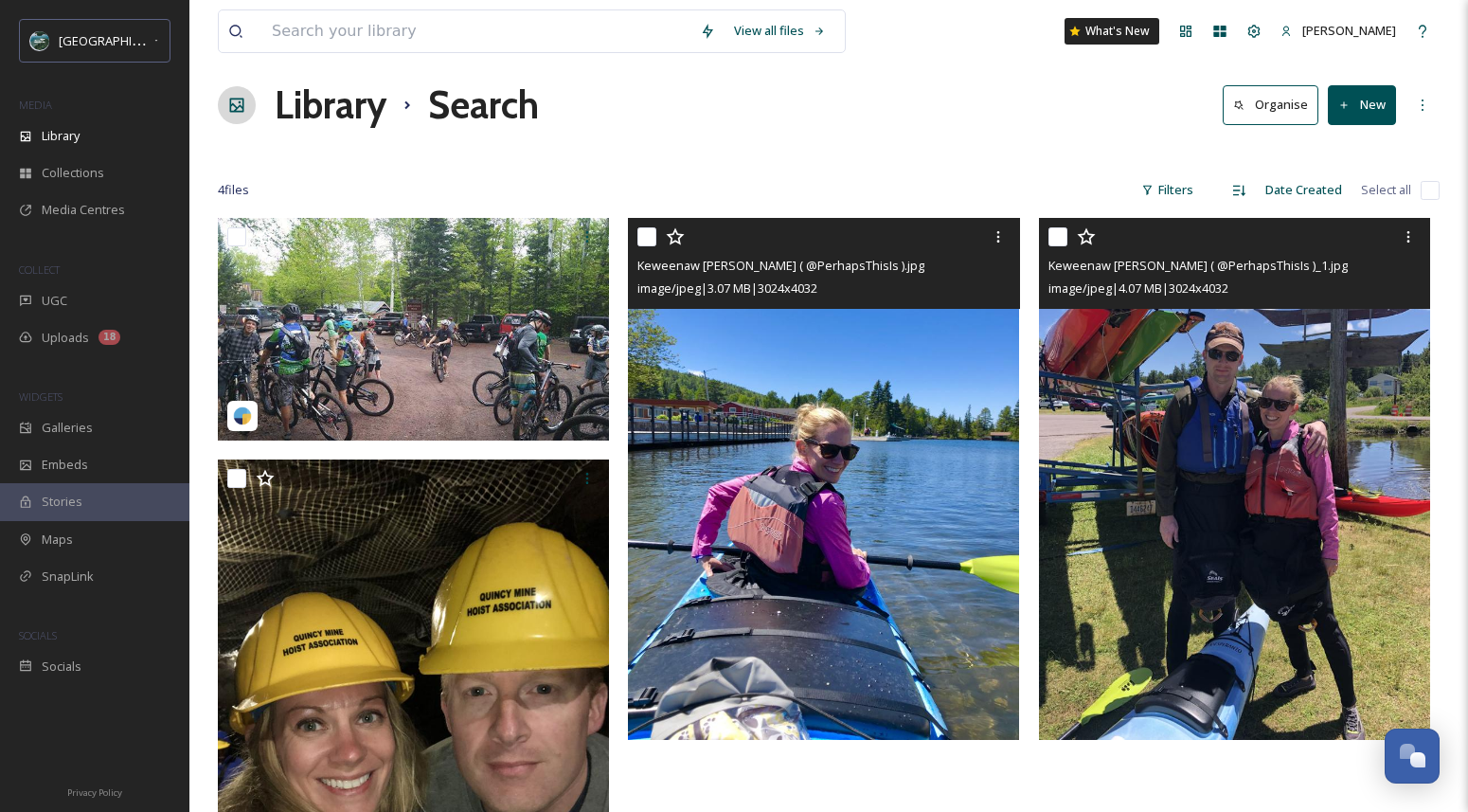
click at [907, 343] on img at bounding box center [823, 478] width 391 height 520
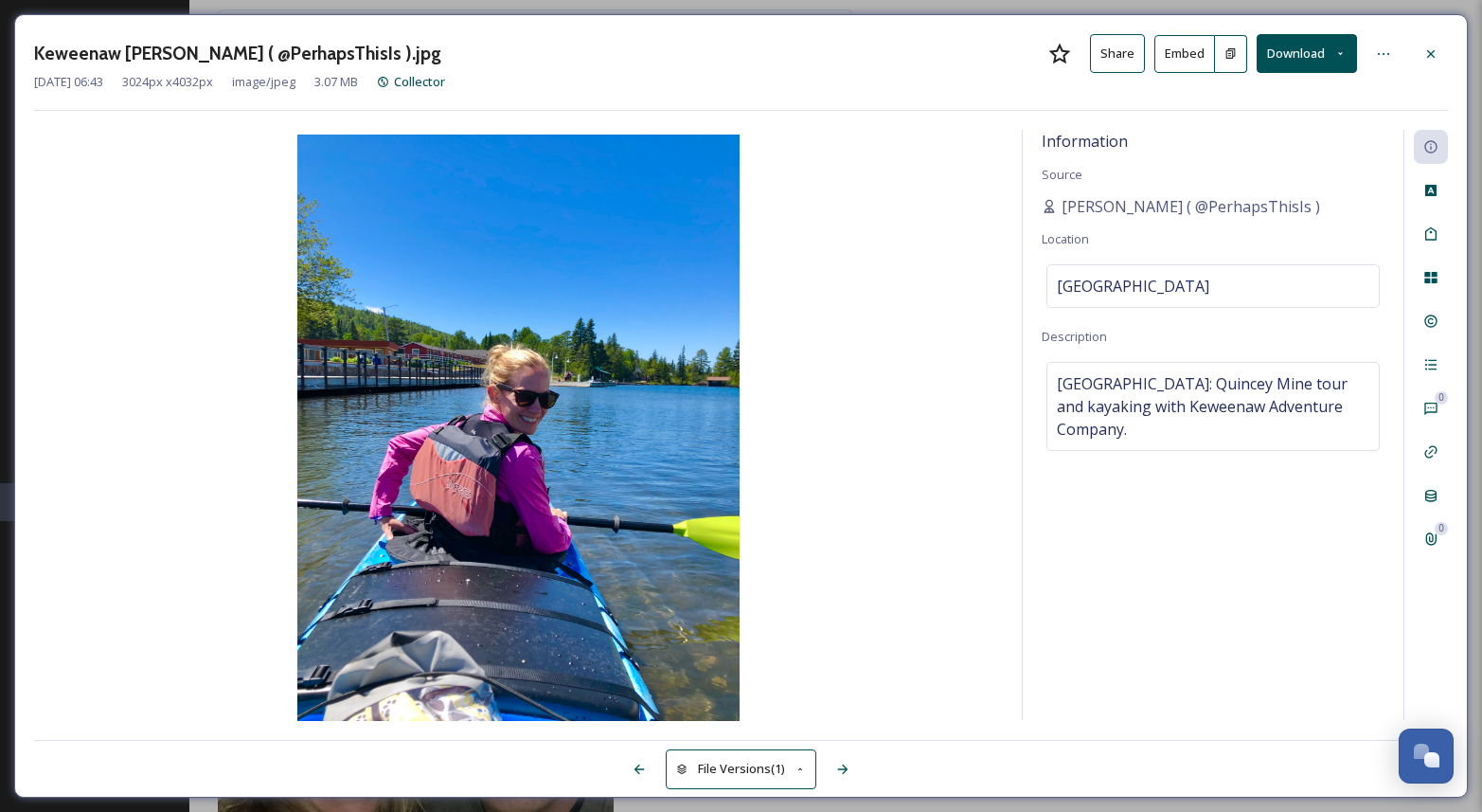
click at [1317, 60] on button "Download" at bounding box center [1307, 53] width 100 height 39
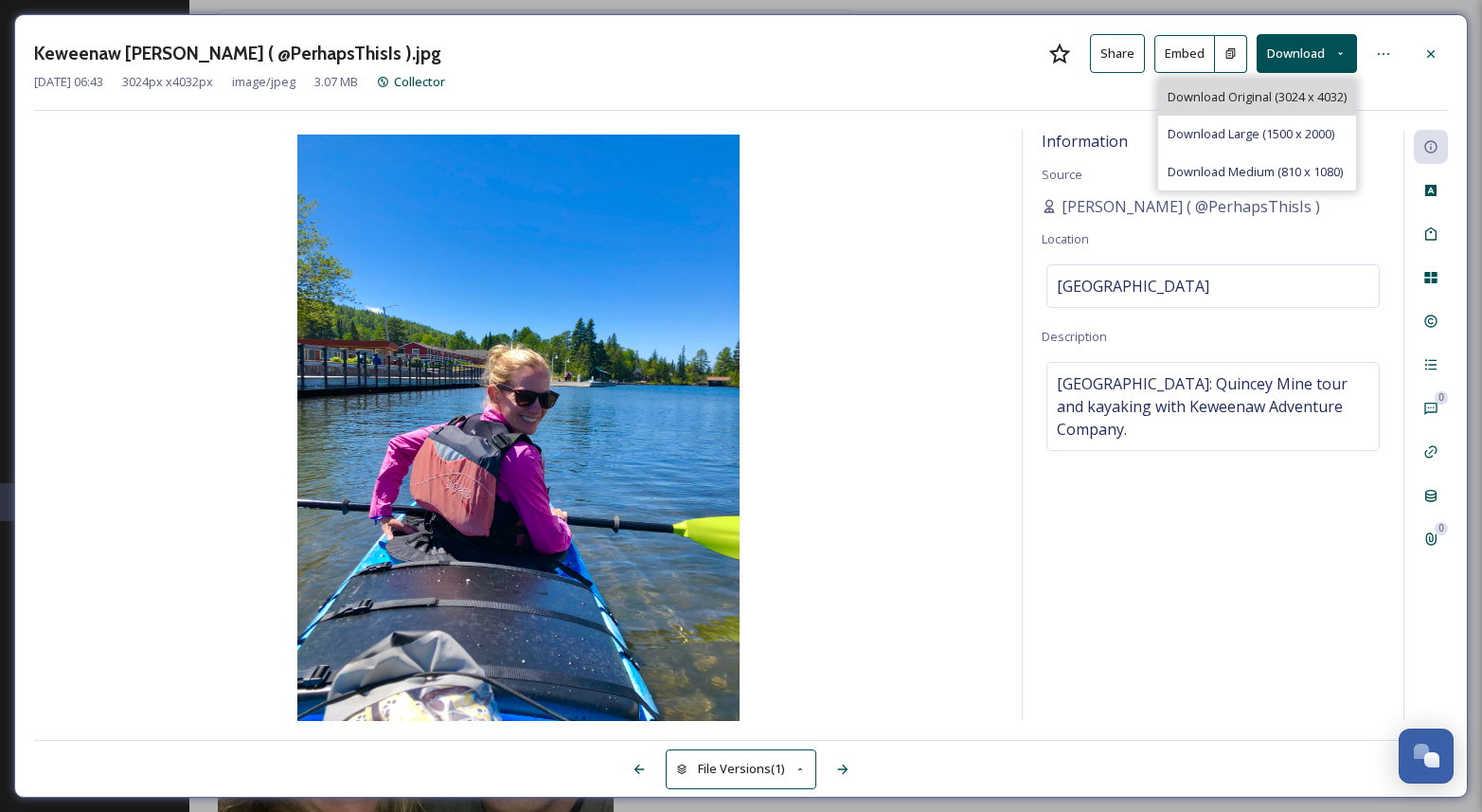
click at [1298, 103] on span "Download Original (3024 x 4032)" at bounding box center [1256, 97] width 179 height 18
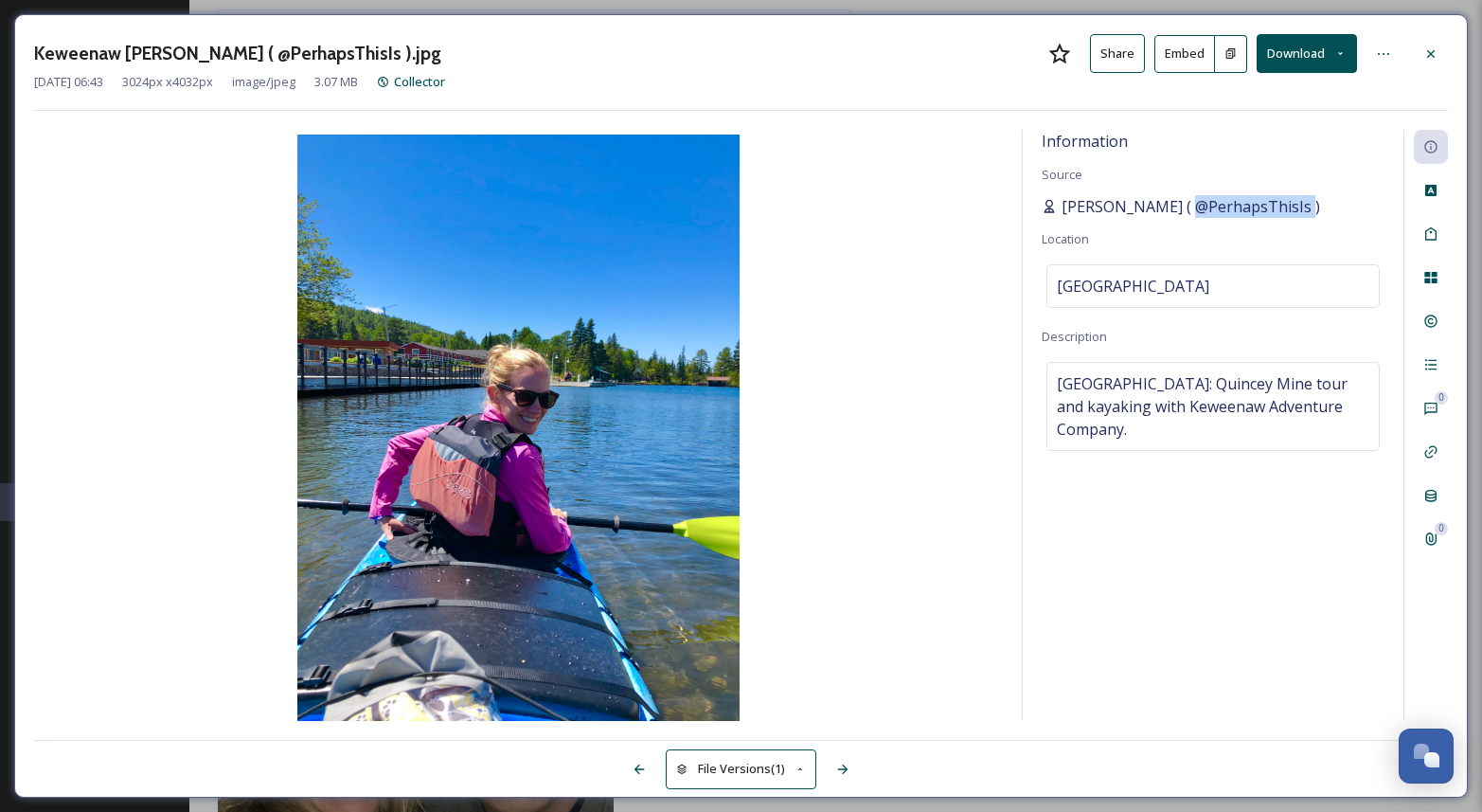
drag, startPoint x: 1291, startPoint y: 206, endPoint x: 1177, endPoint y: 213, distance: 114.2
click at [1177, 213] on span "Charlene Lynn ( @PerhapsThisIs )" at bounding box center [1190, 207] width 259 height 23
copy span "@PerhapsThisIs"
click at [1188, 401] on span "Keweenaw Peninsula: Quincey Mine tour and kayaking with Keweenaw Adventure Comp…" at bounding box center [1214, 406] width 313 height 69
drag, startPoint x: 1053, startPoint y: 404, endPoint x: 1363, endPoint y: 402, distance: 310.0
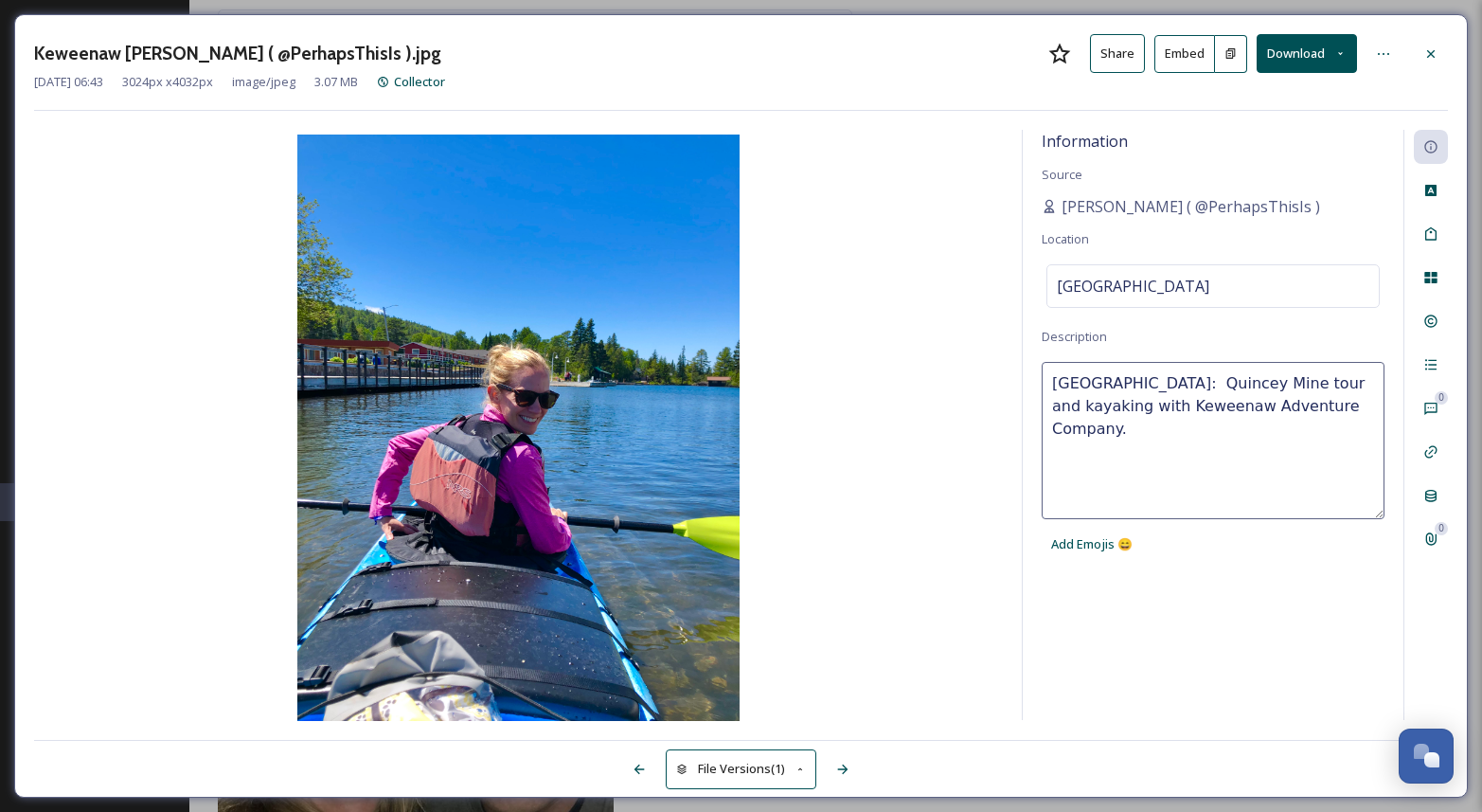
click at [1363, 402] on textarea "Keweenaw Peninsula: Quincey Mine tour and kayaking with Keweenaw Adventure Comp…" at bounding box center [1213, 440] width 343 height 157
click at [1430, 57] on icon at bounding box center [1431, 54] width 15 height 15
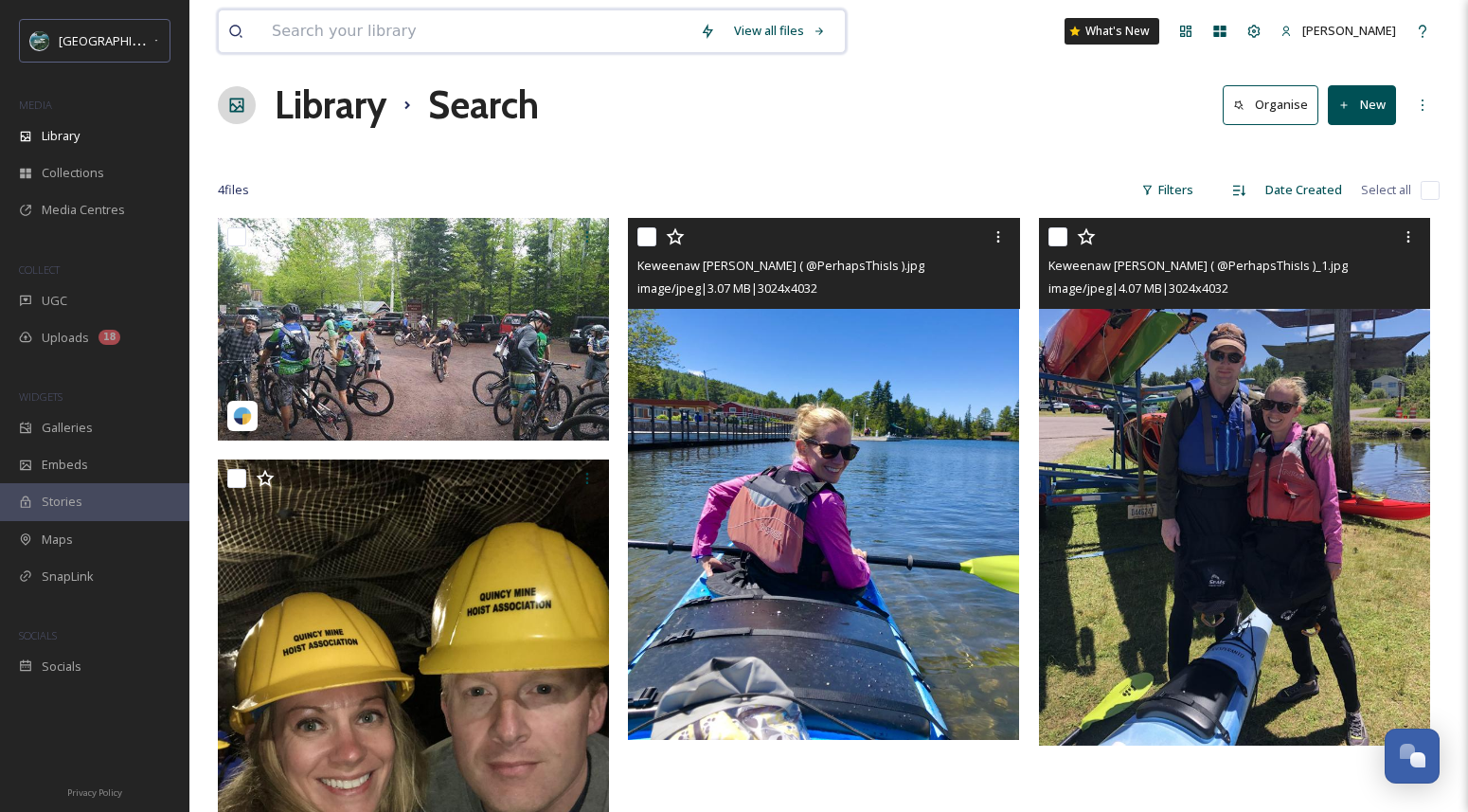
click at [577, 37] on input at bounding box center [476, 31] width 428 height 42
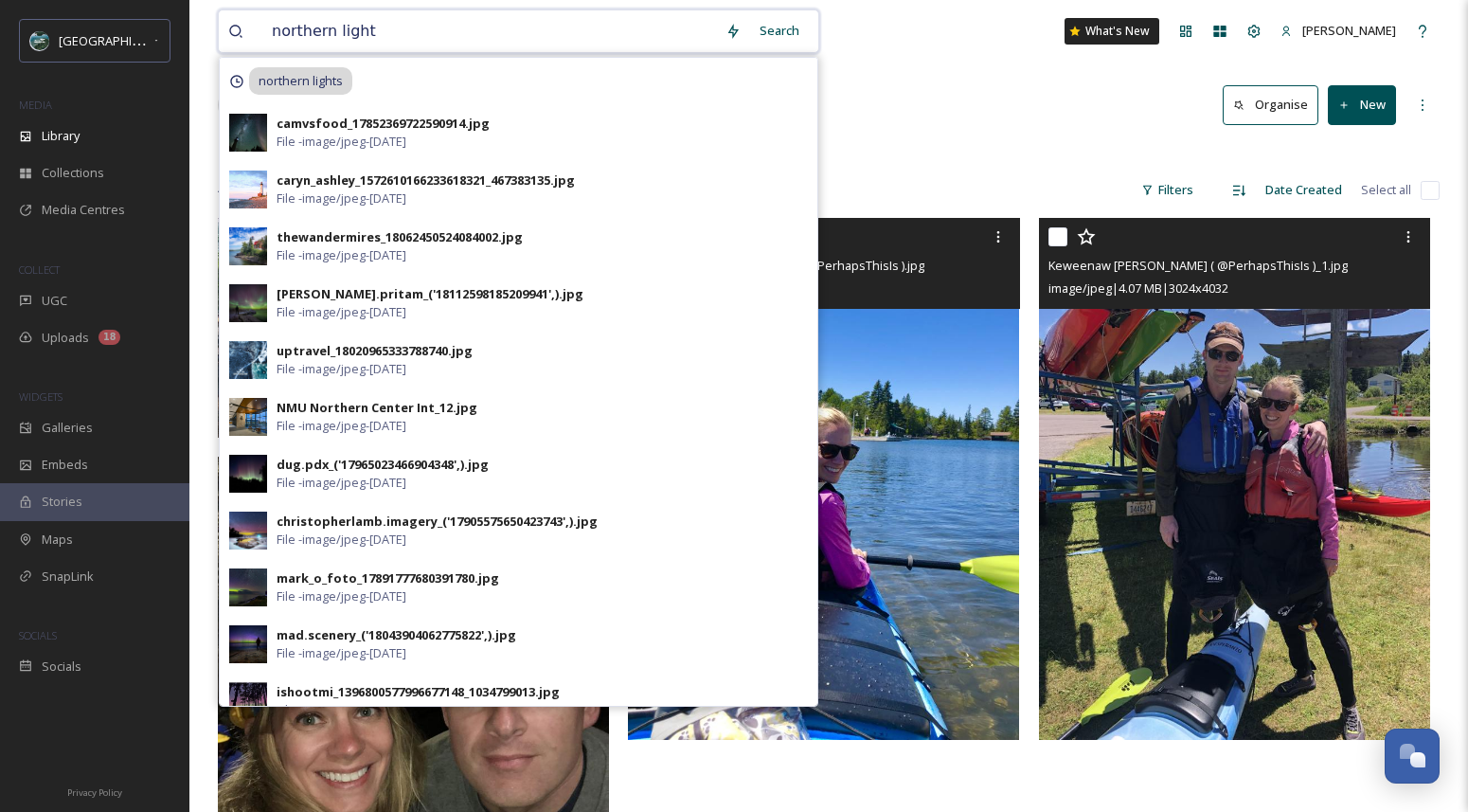
type input "northern lights"
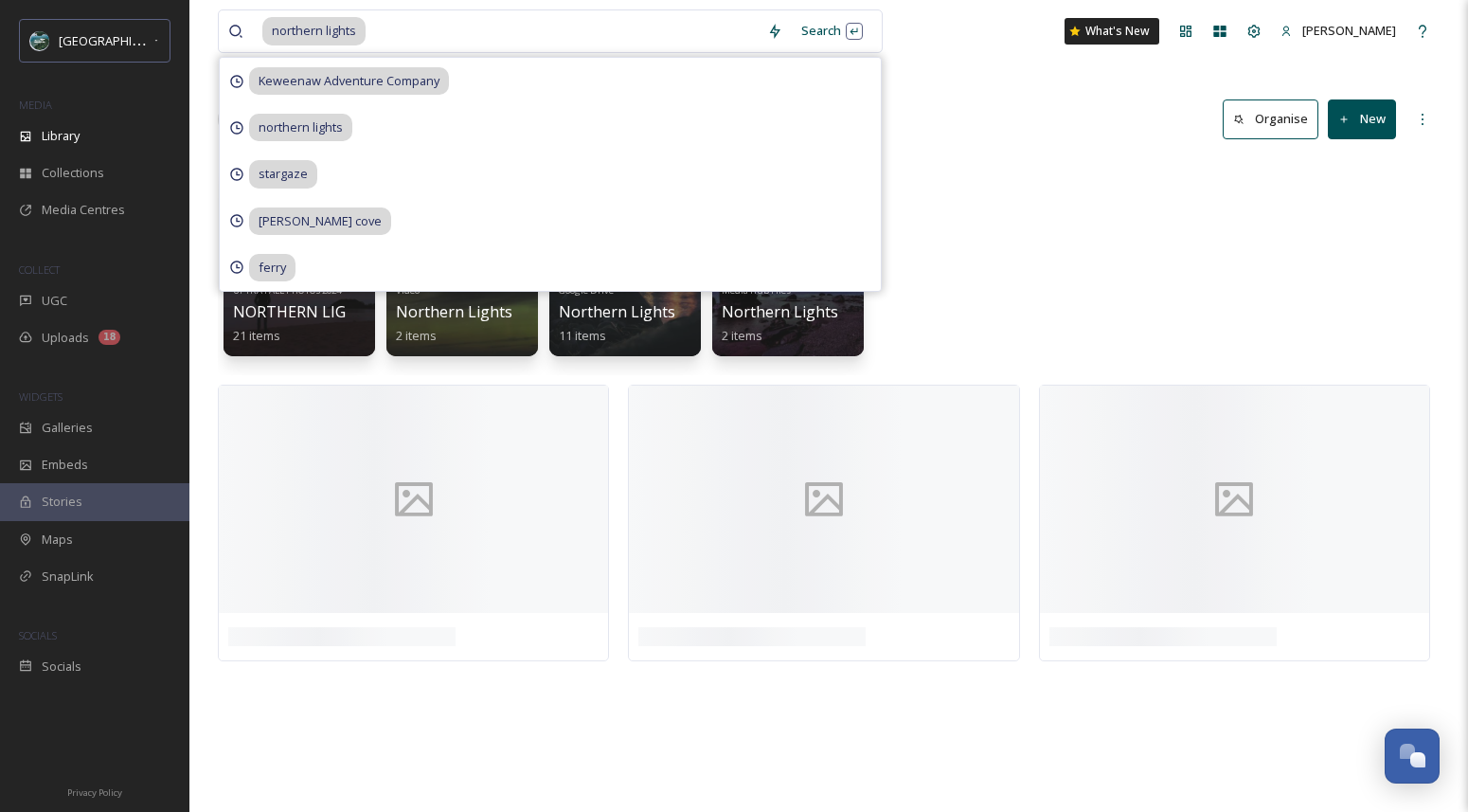
click at [1074, 241] on div "UPTRA FALL PHOTOS 2024 NORTHERN LIGHTS 21 items Video Northern Lights 2 items G…" at bounding box center [829, 266] width 1222 height 218
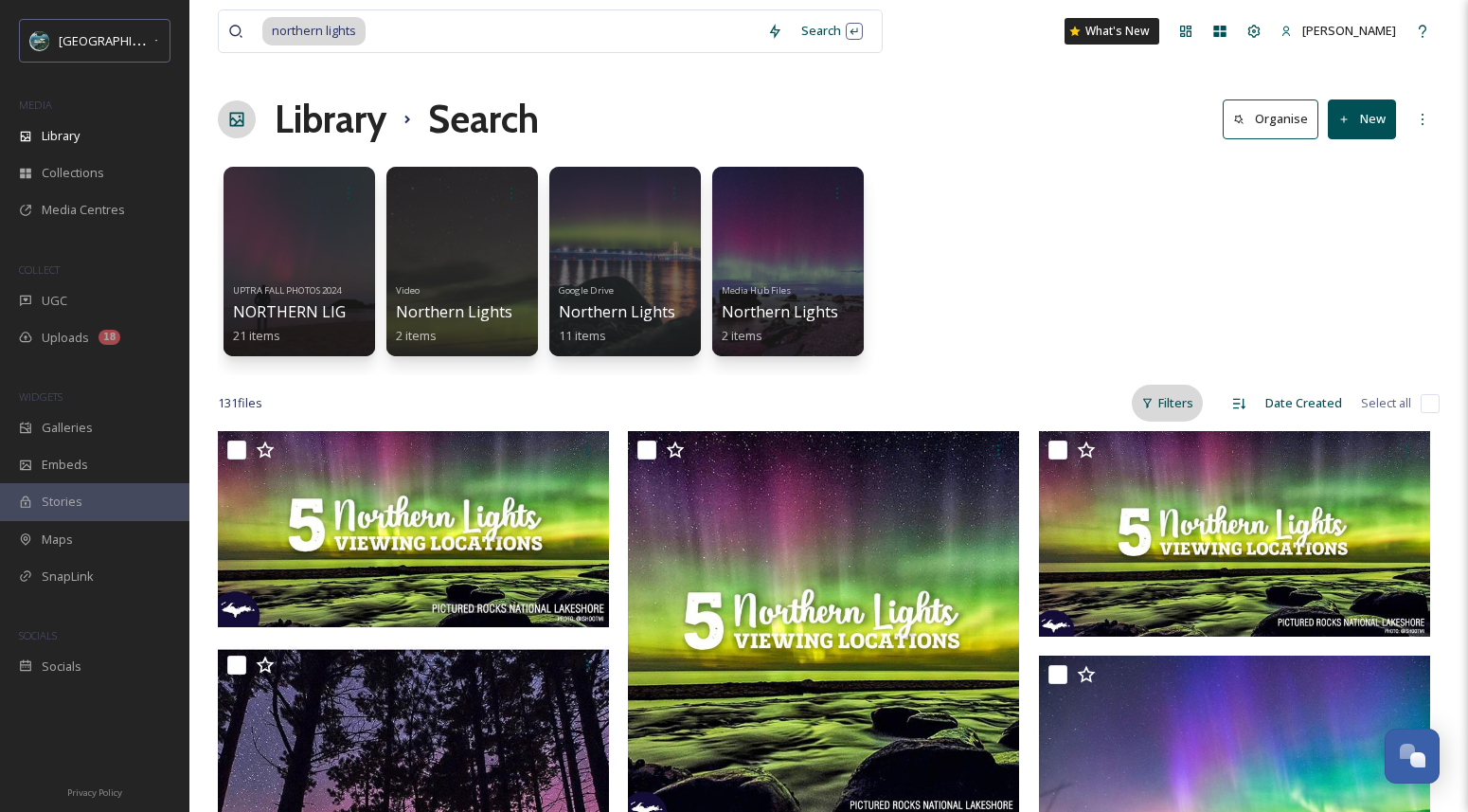
click at [1177, 394] on div "Filters" at bounding box center [1168, 403] width 71 height 37
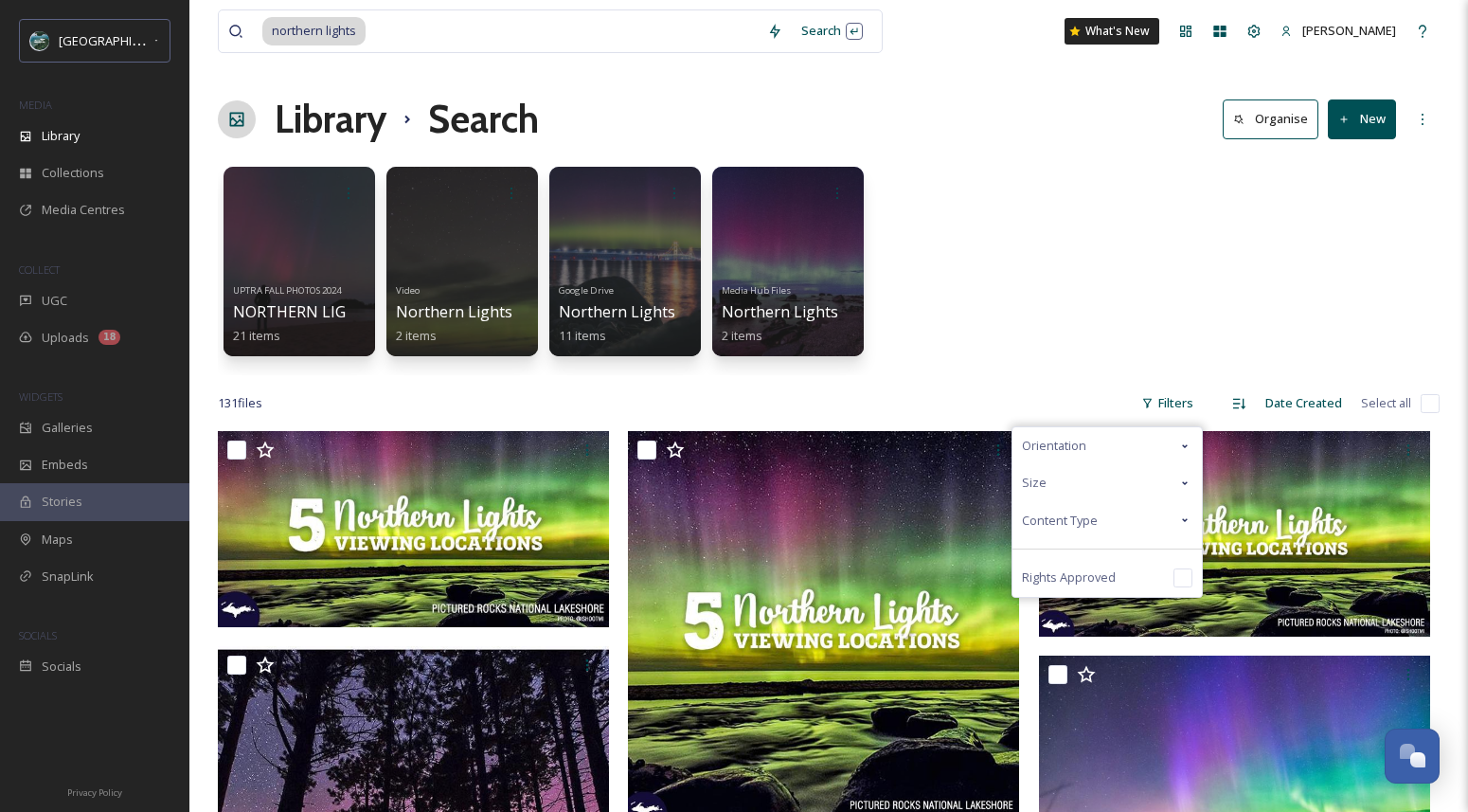
click at [1139, 520] on div "Content Type" at bounding box center [1107, 520] width 189 height 37
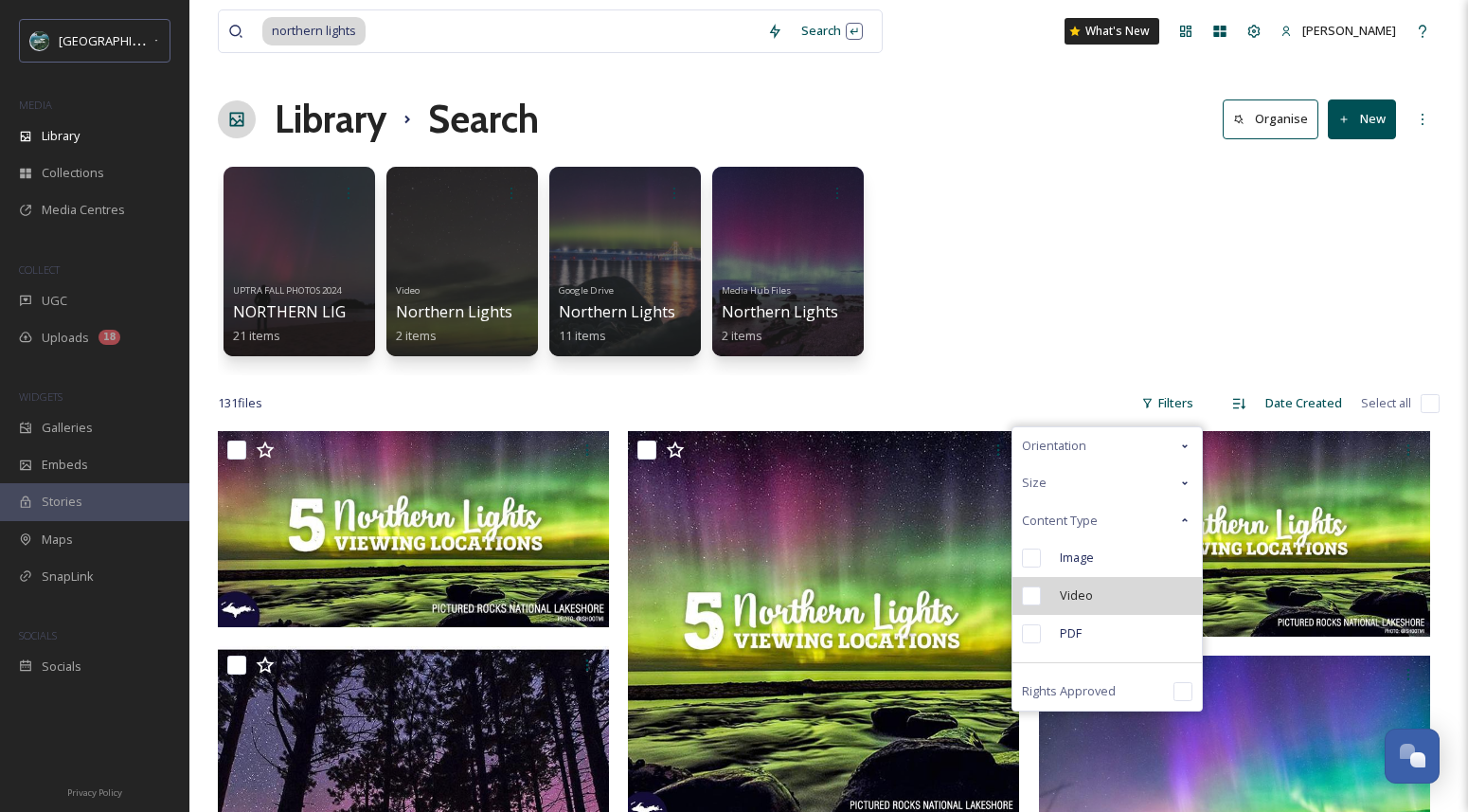
click at [1133, 602] on div "Video" at bounding box center [1107, 595] width 189 height 38
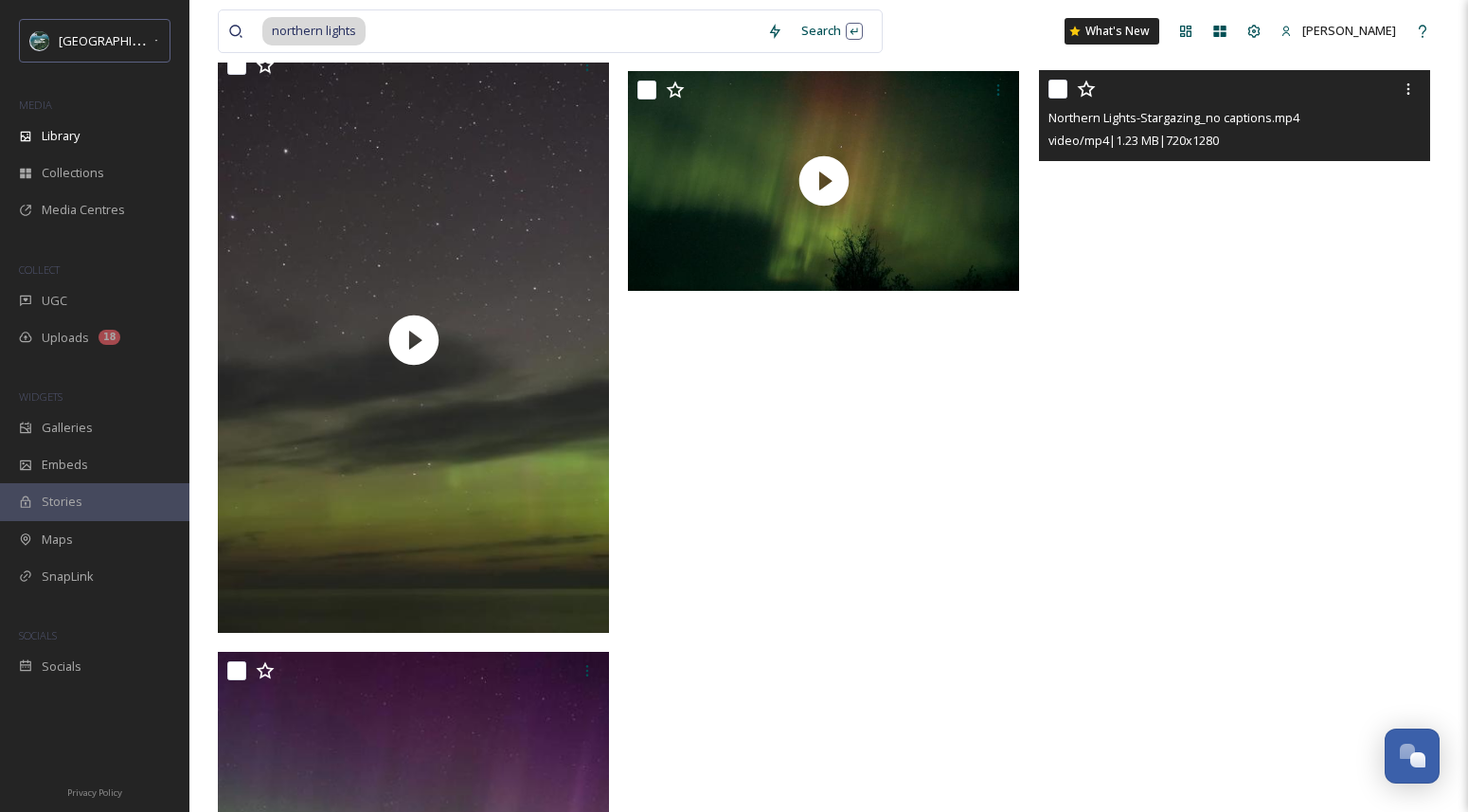
scroll to position [1312, 0]
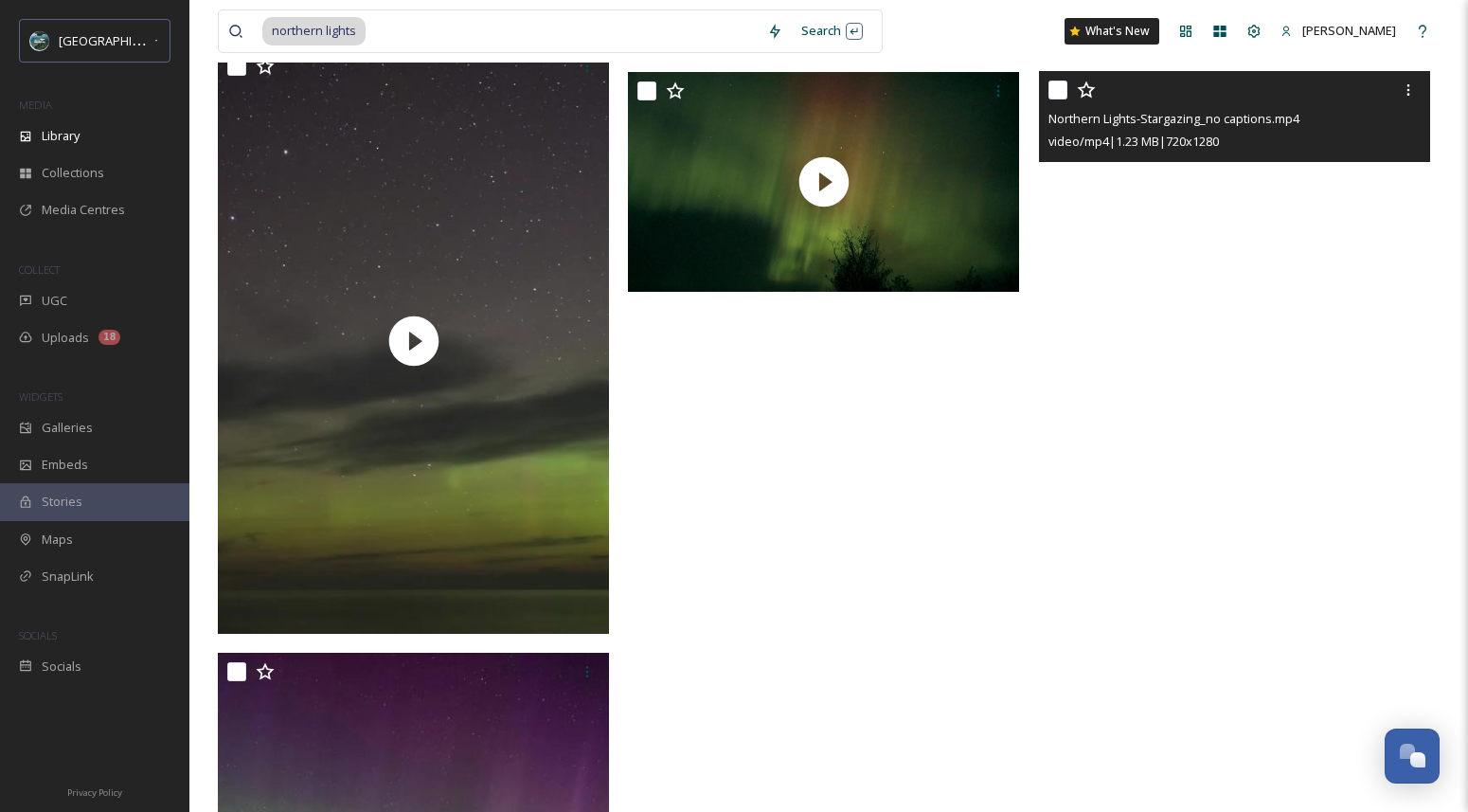
click at [1173, 317] on video "Northern Lights-Stargazing_no captions.mp4" at bounding box center [1234, 419] width 391 height 695
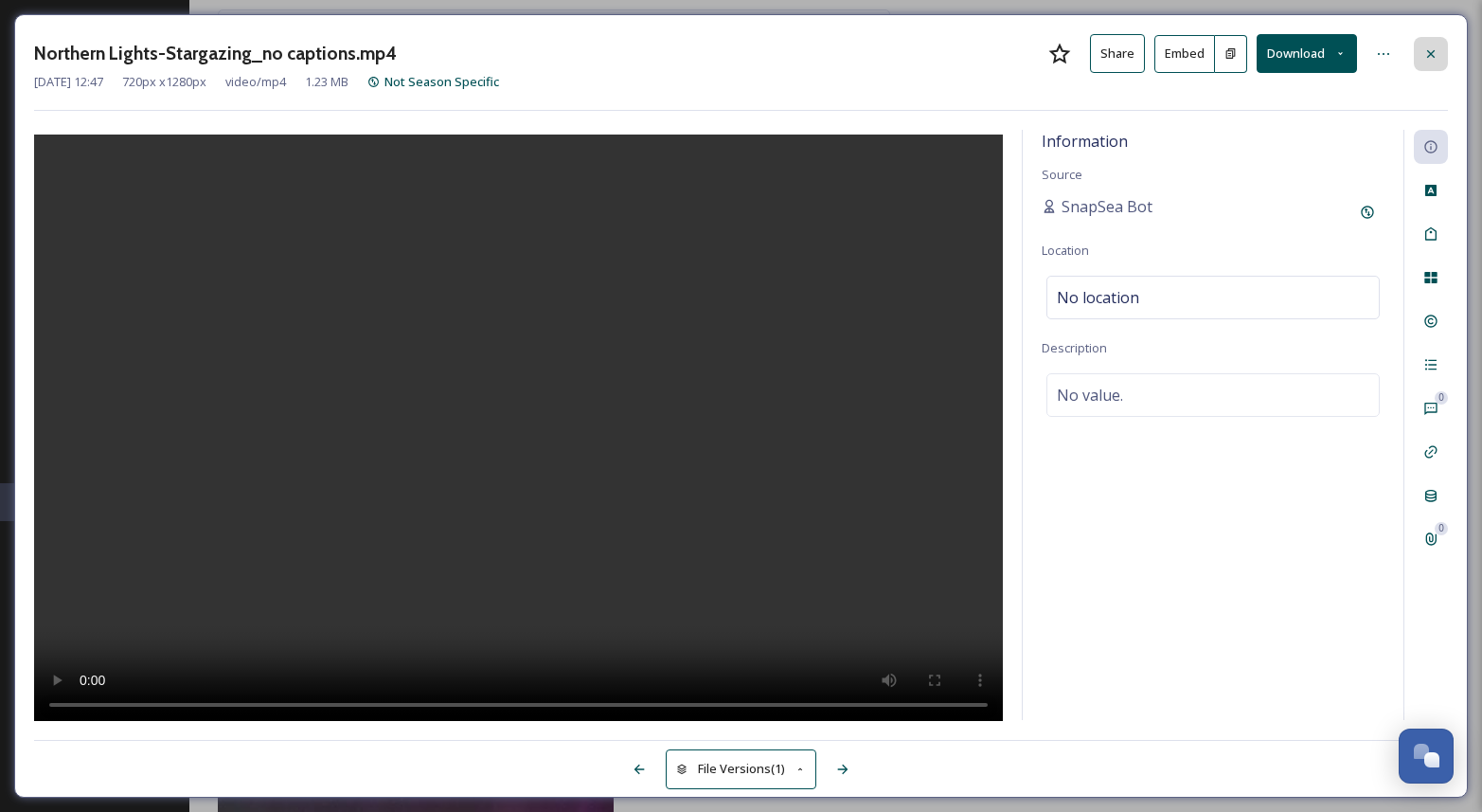
click at [1430, 49] on icon at bounding box center [1431, 54] width 15 height 15
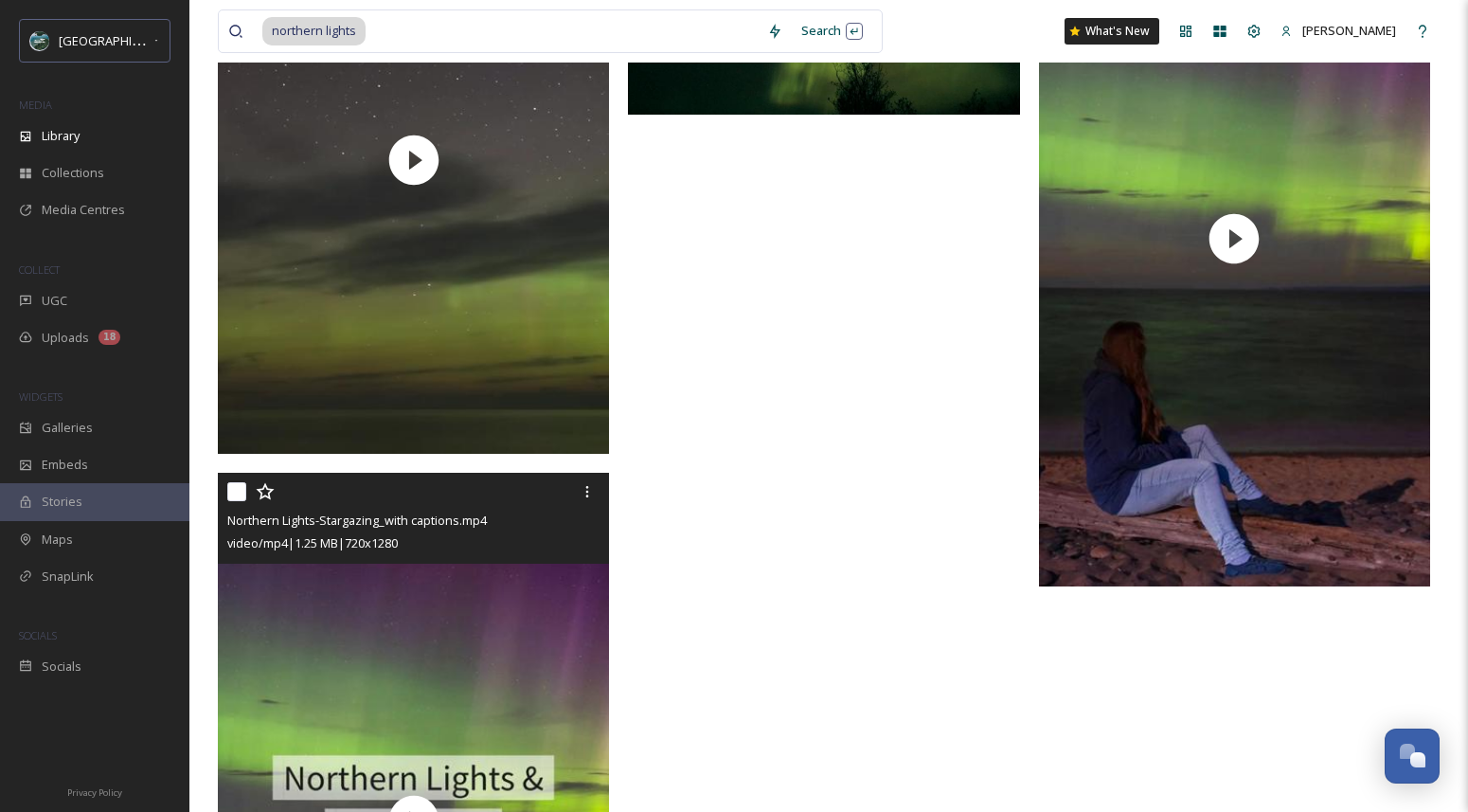
scroll to position [983, 0]
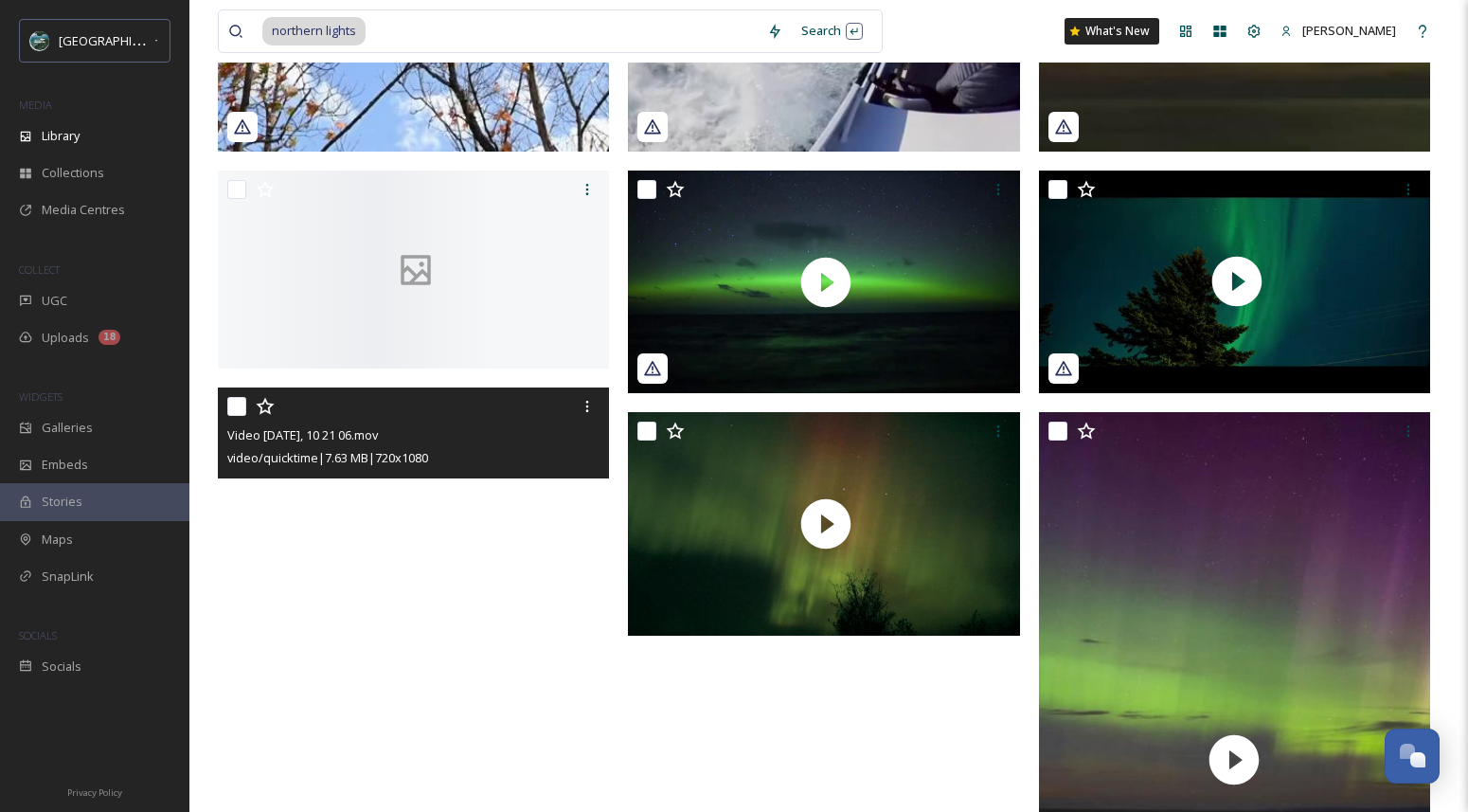
click at [499, 458] on video "Video Jul 27 2022, 10 21 06.mov" at bounding box center [413, 681] width 391 height 587
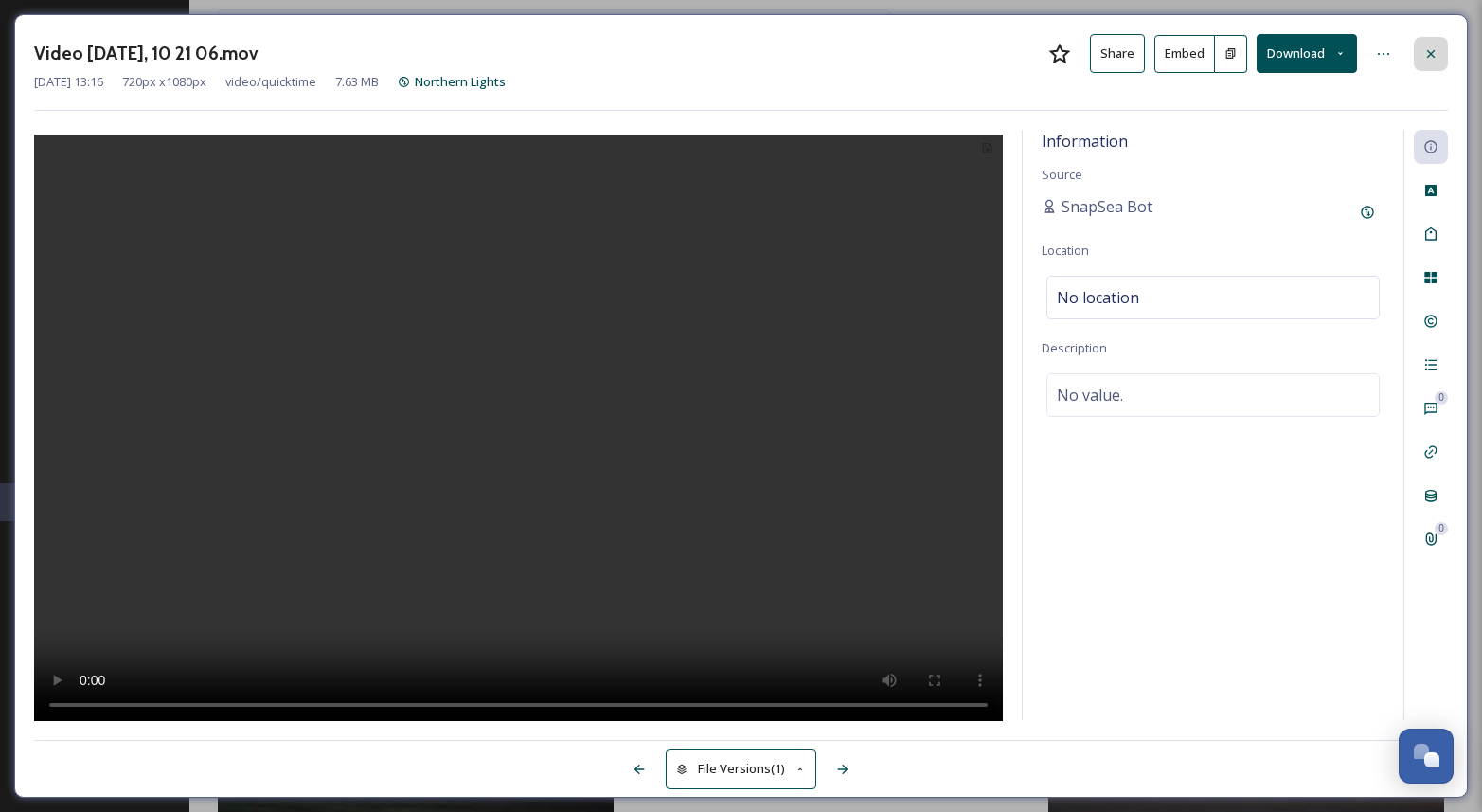
click at [1426, 54] on icon at bounding box center [1431, 54] width 15 height 15
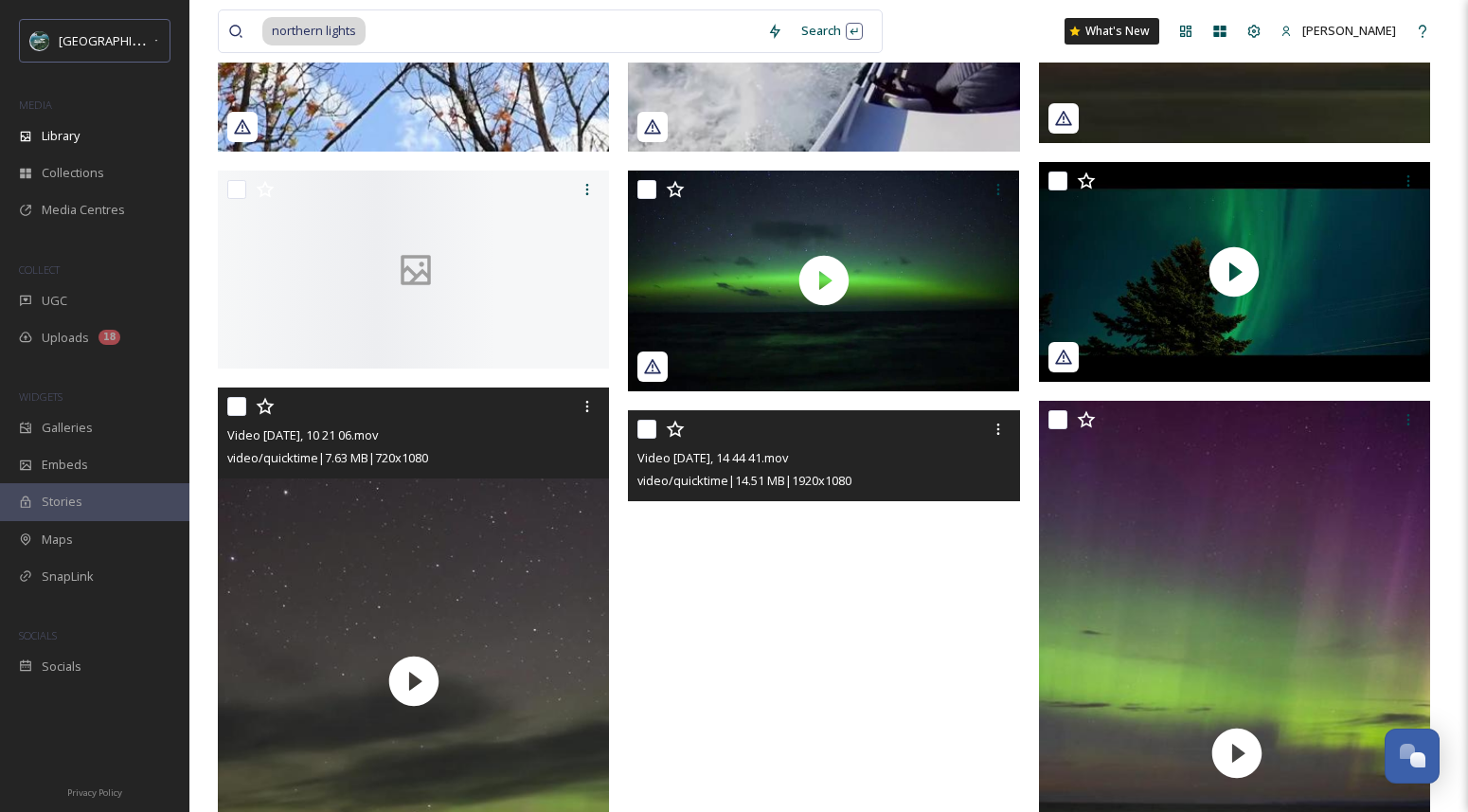
click at [933, 513] on video "Video Mar 06 2024, 14 44 41.mov" at bounding box center [823, 520] width 391 height 220
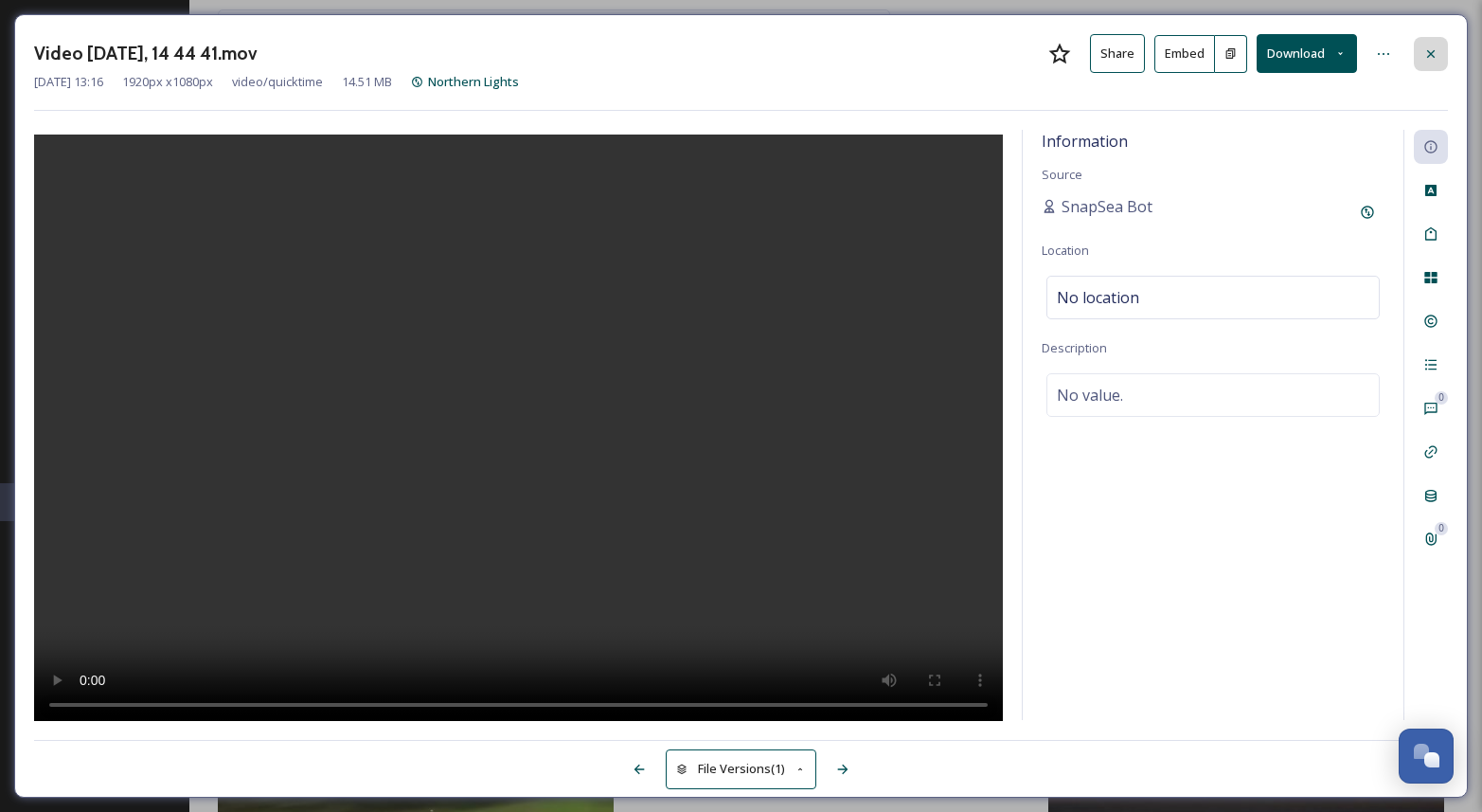
click at [1438, 55] on icon at bounding box center [1431, 54] width 15 height 15
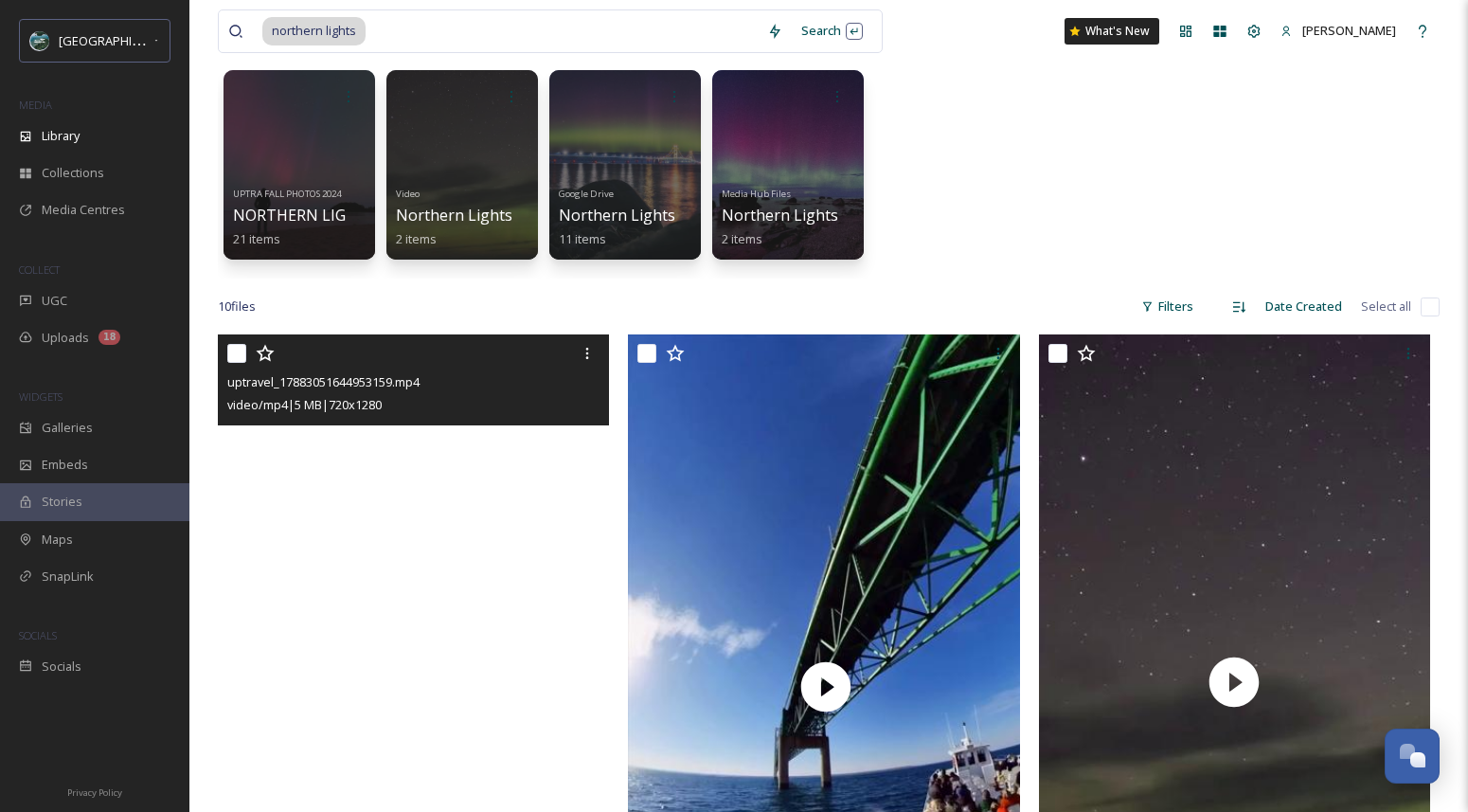
scroll to position [68, 0]
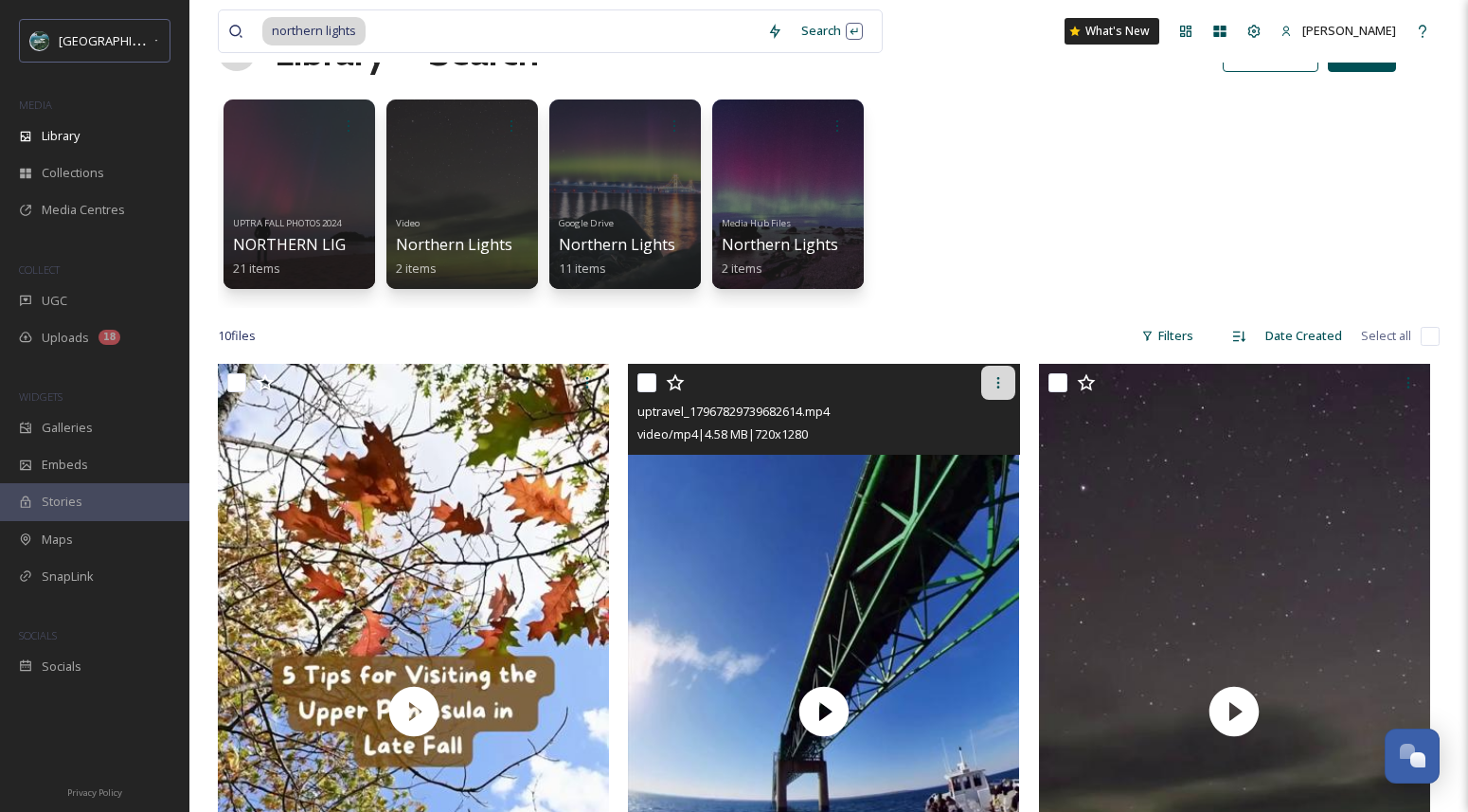
click at [1000, 383] on icon at bounding box center [999, 382] width 15 height 15
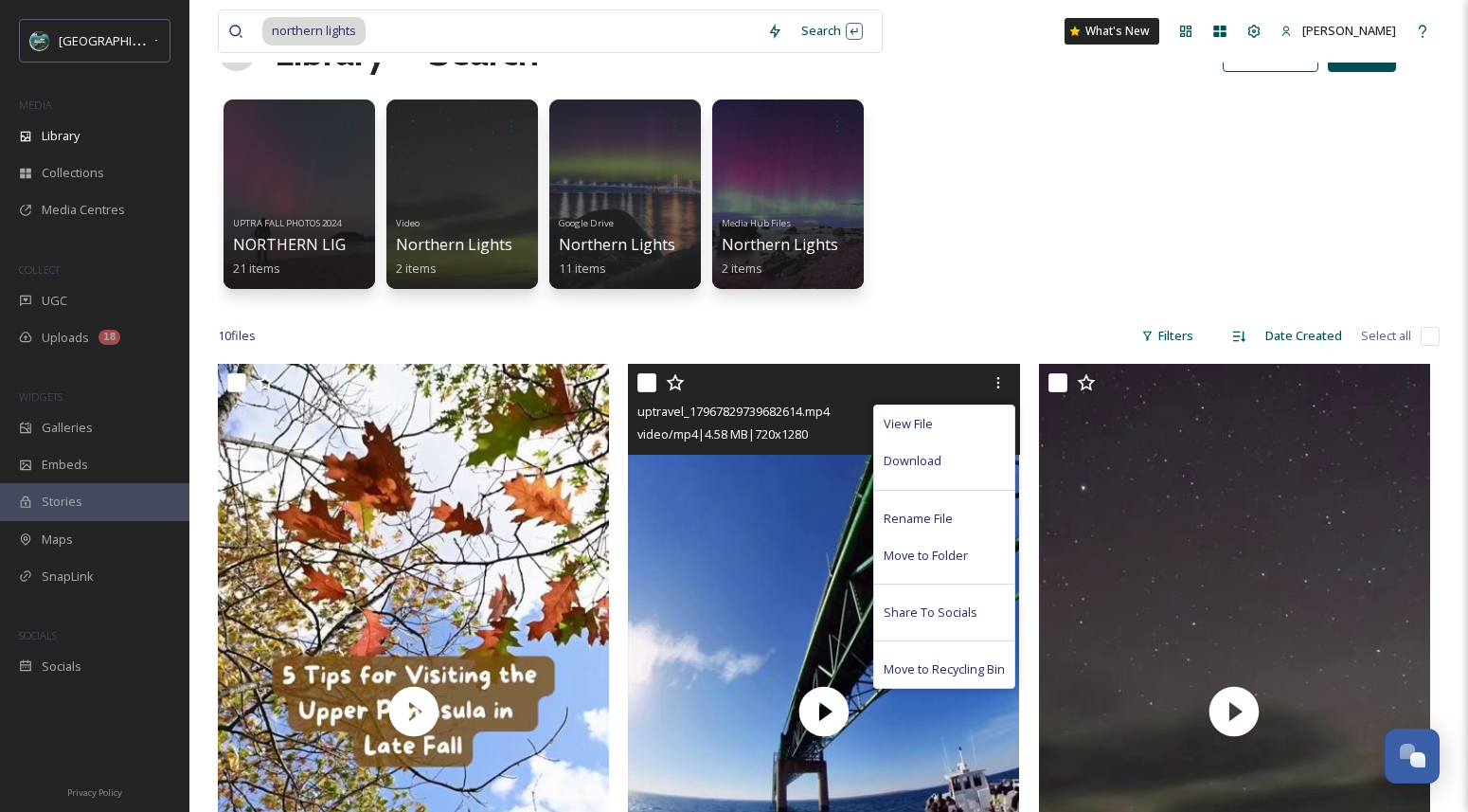
click at [961, 457] on div "Download" at bounding box center [944, 461] width 140 height 37
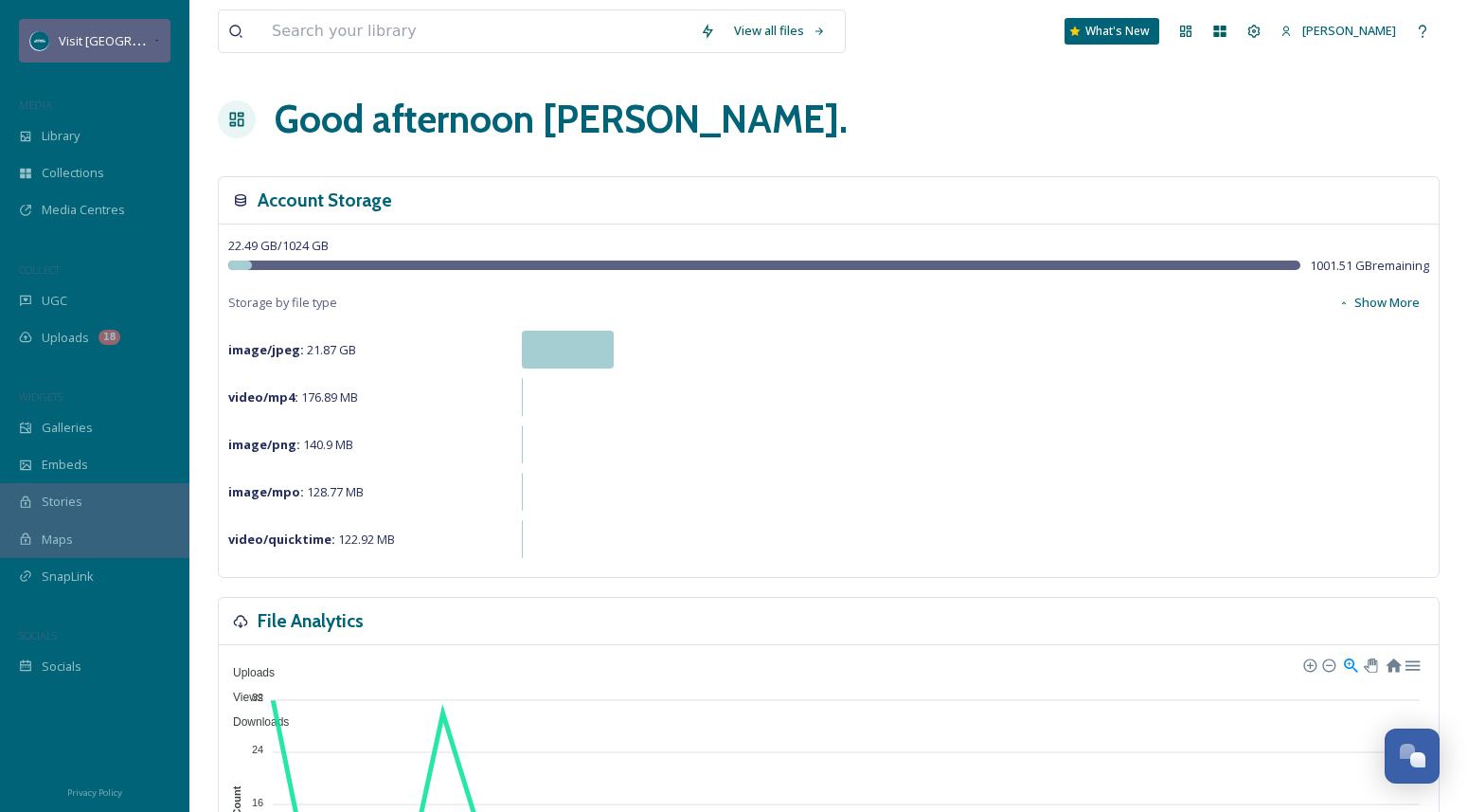
click at [127, 53] on div "Visit [GEOGRAPHIC_DATA][US_STATE]" at bounding box center [95, 41] width 152 height 43
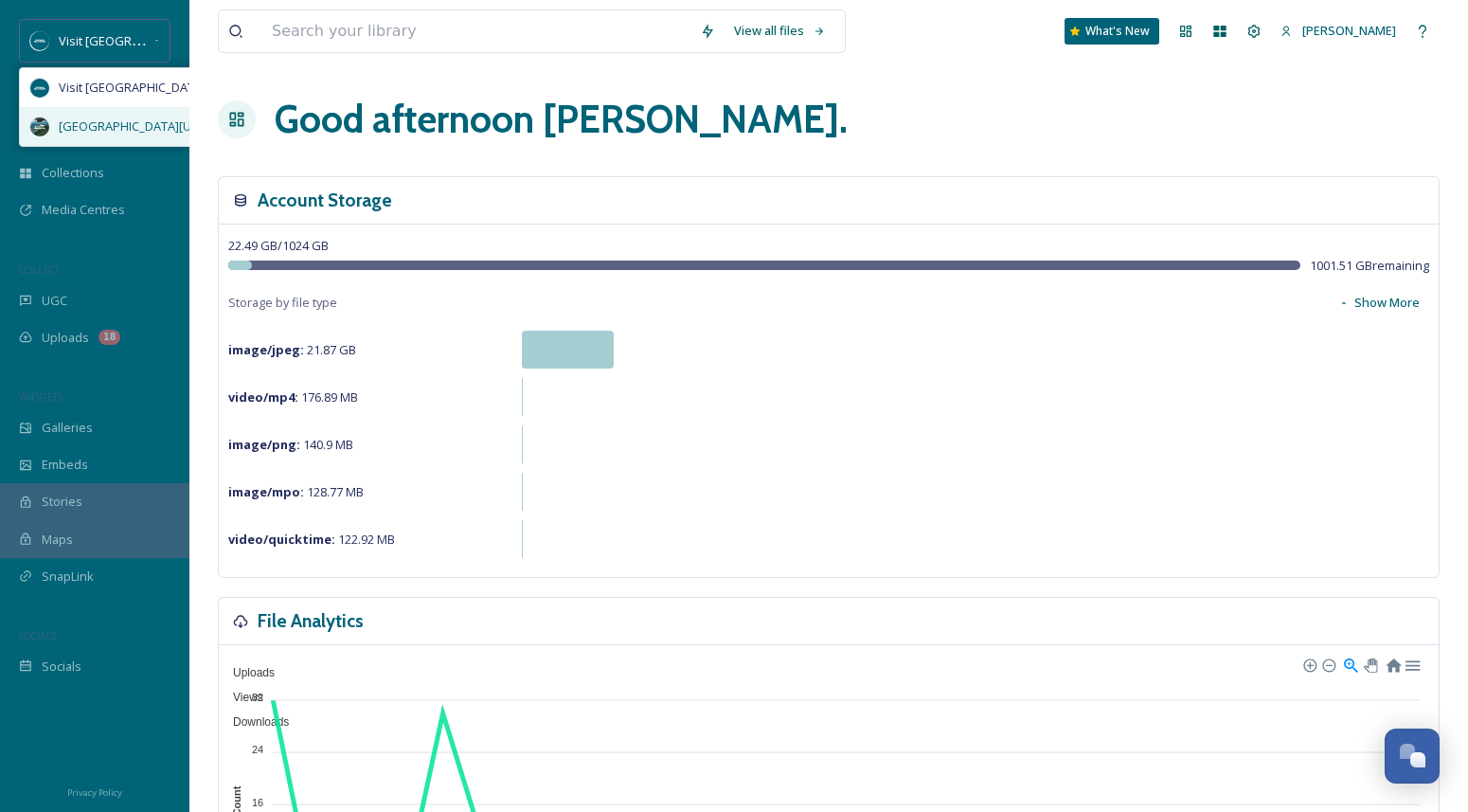
click at [132, 124] on span "[GEOGRAPHIC_DATA][US_STATE]" at bounding box center [151, 126] width 184 height 18
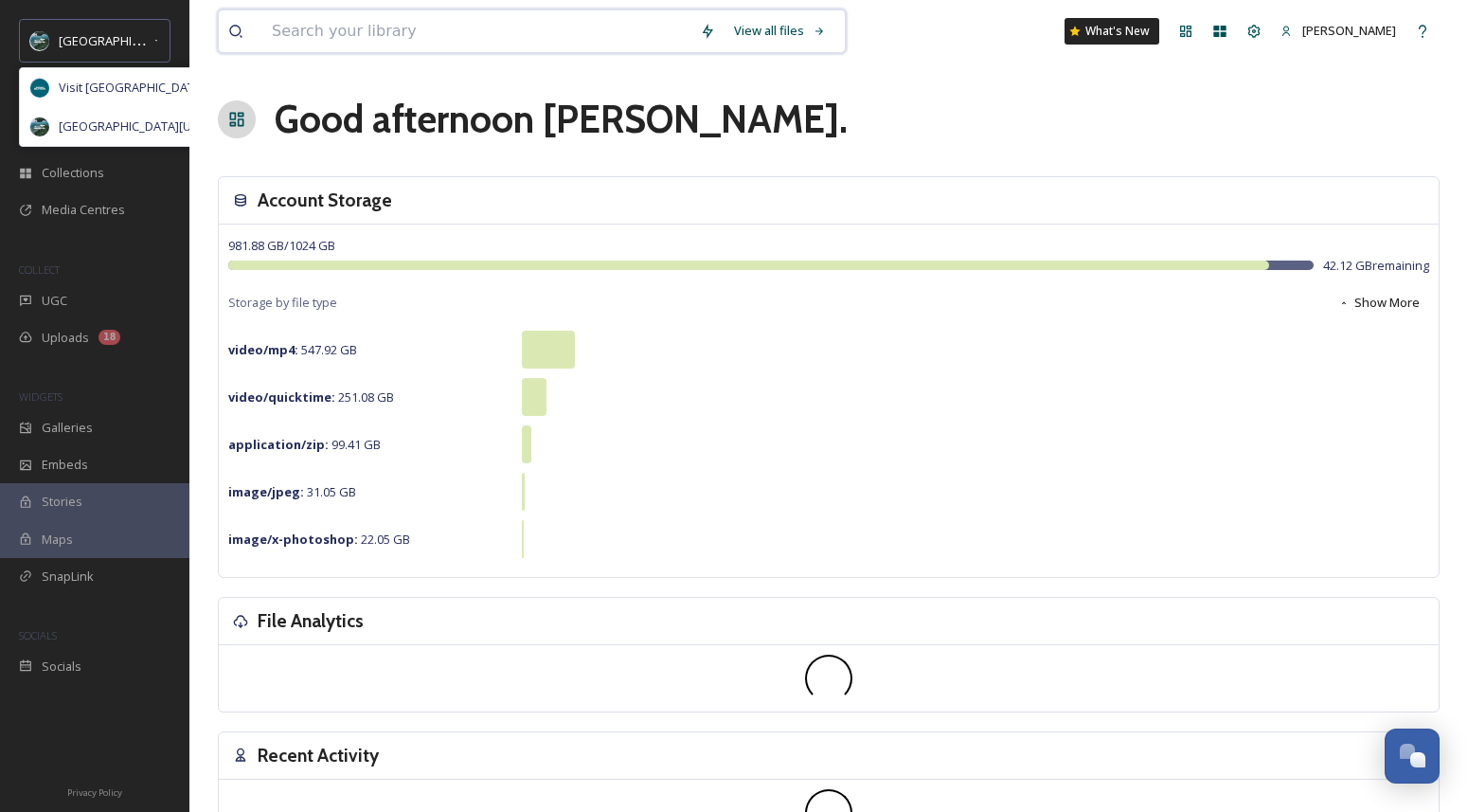
click at [364, 33] on input at bounding box center [476, 31] width 428 height 42
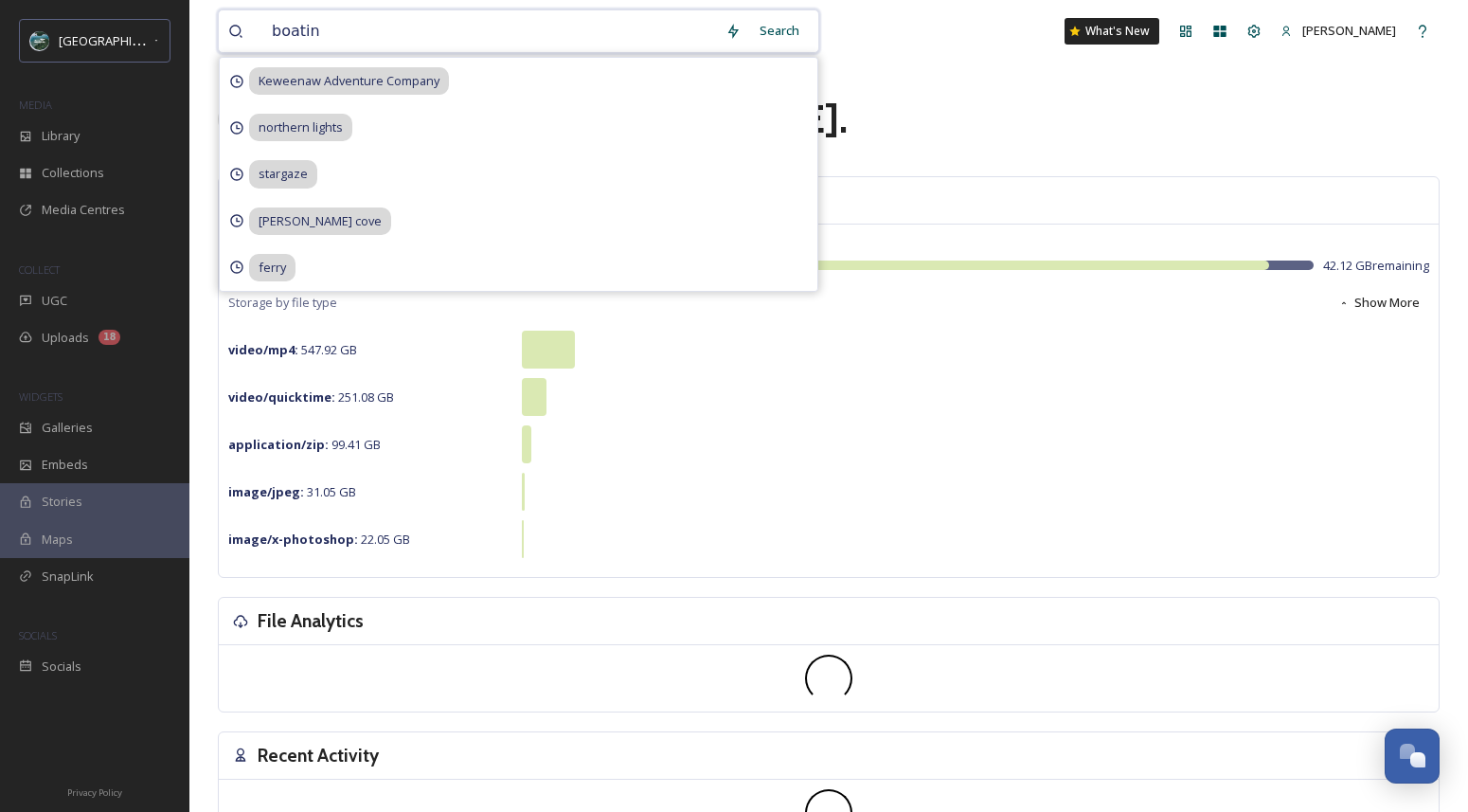
type input "[MEDICAL_DATA]"
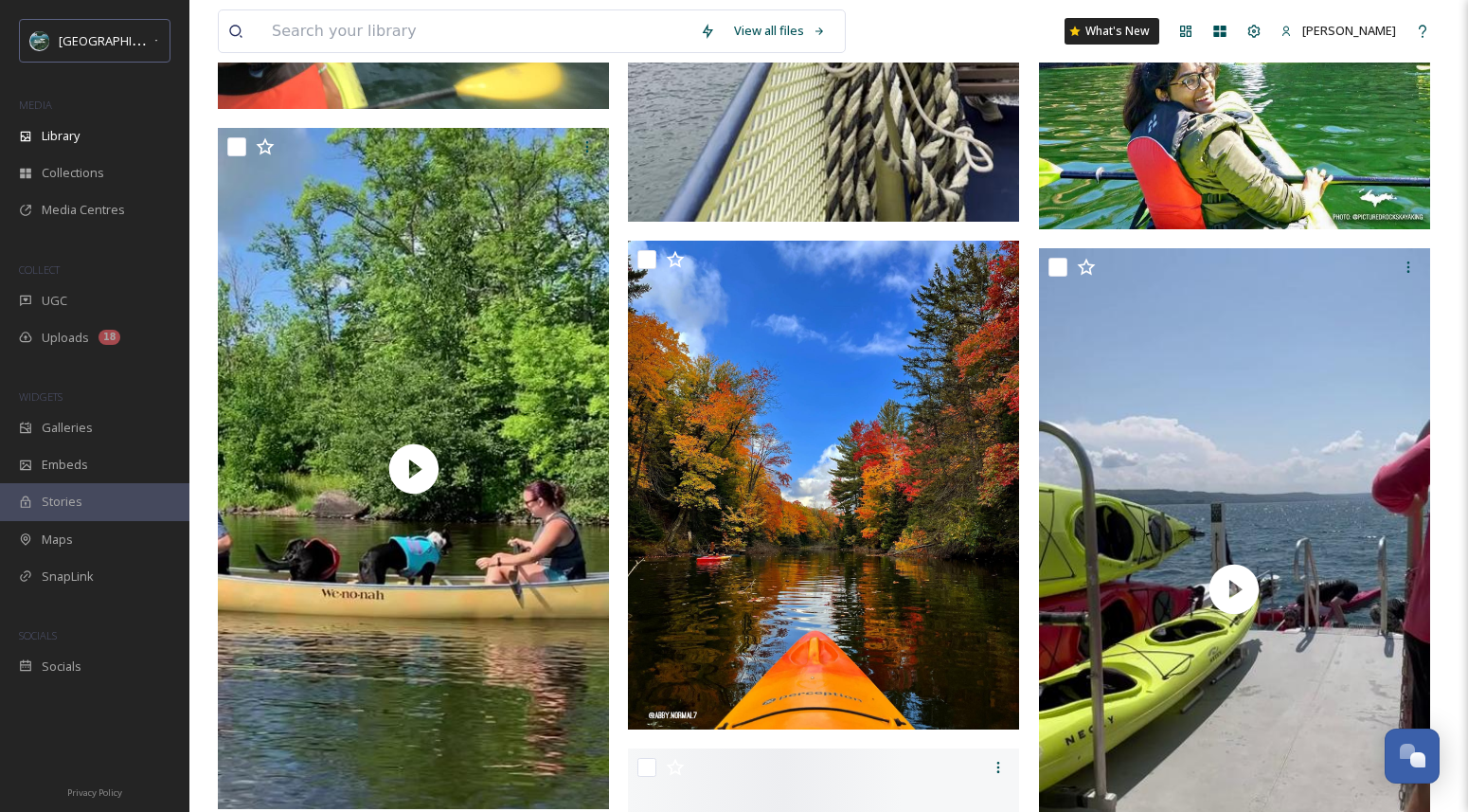
scroll to position [7770, 0]
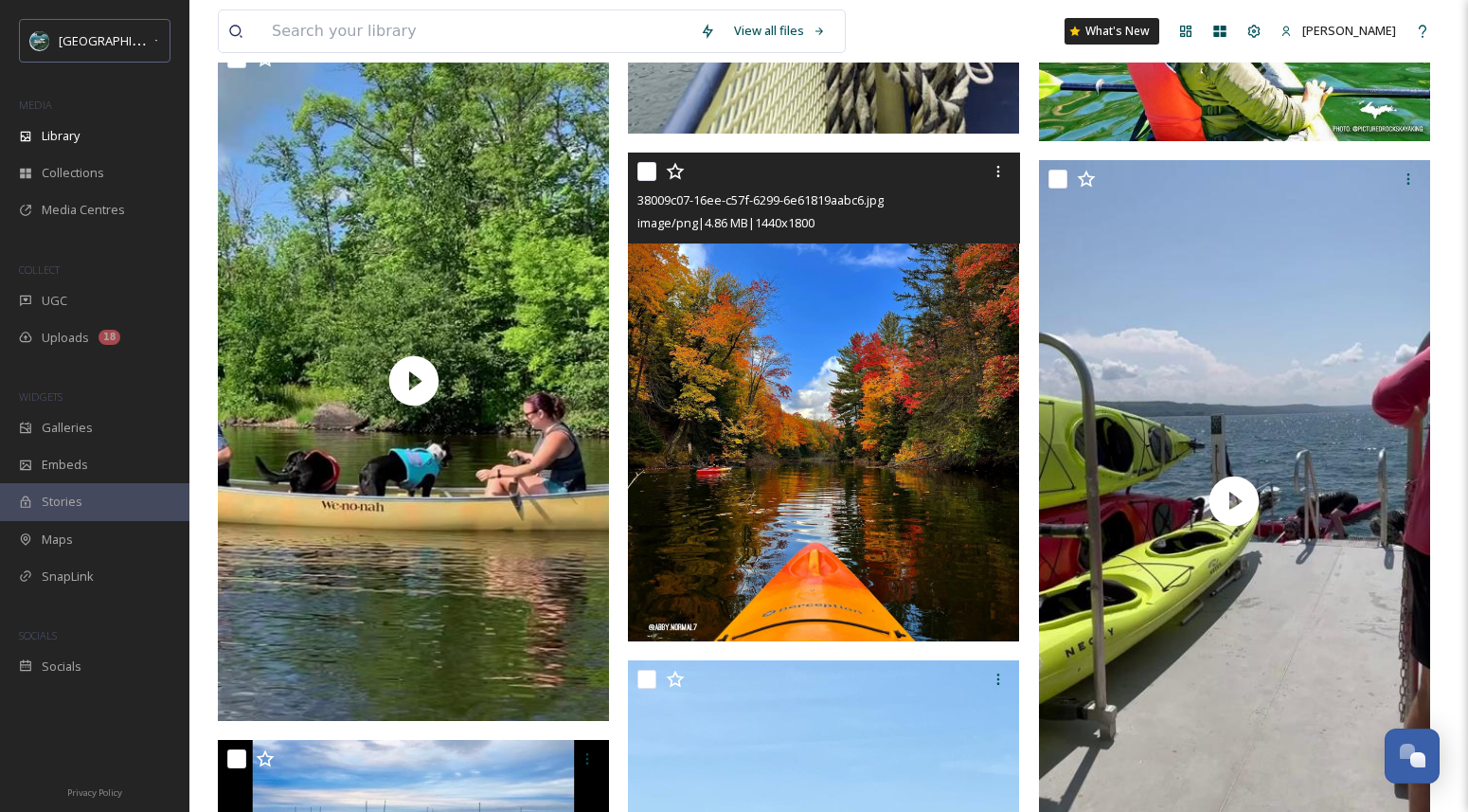
click at [902, 505] on img at bounding box center [823, 397] width 391 height 489
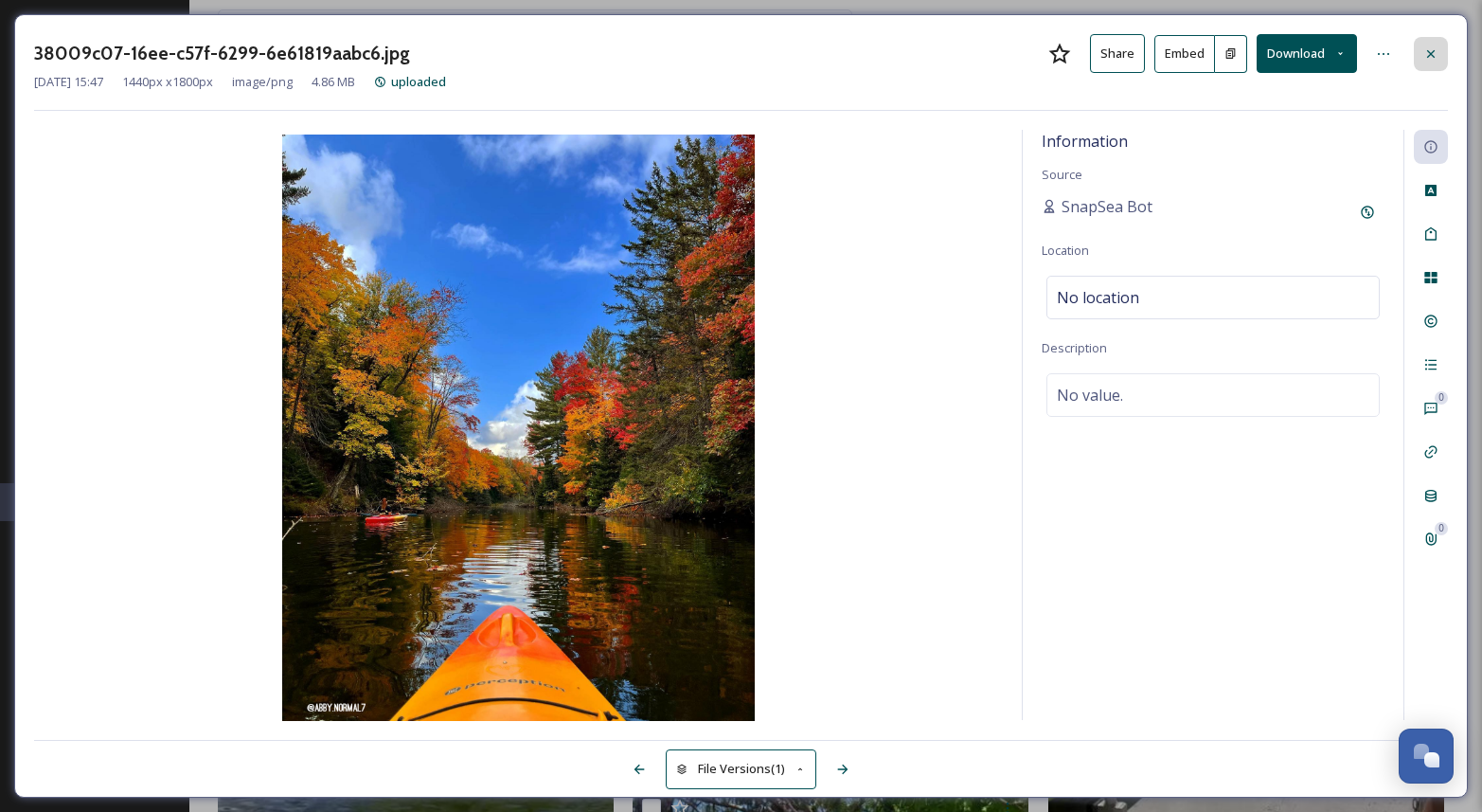
click at [1436, 56] on icon at bounding box center [1431, 54] width 15 height 15
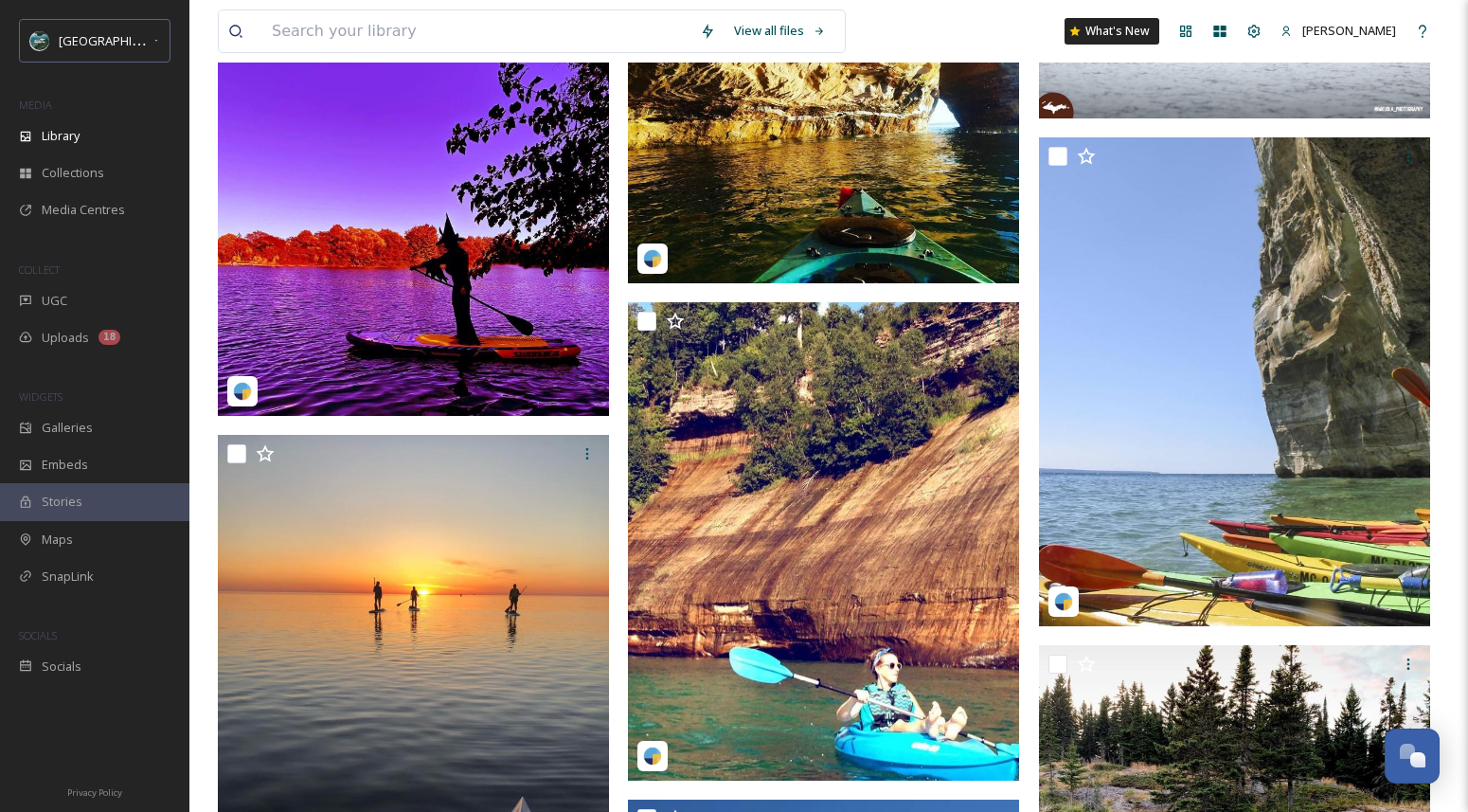
scroll to position [15154, 0]
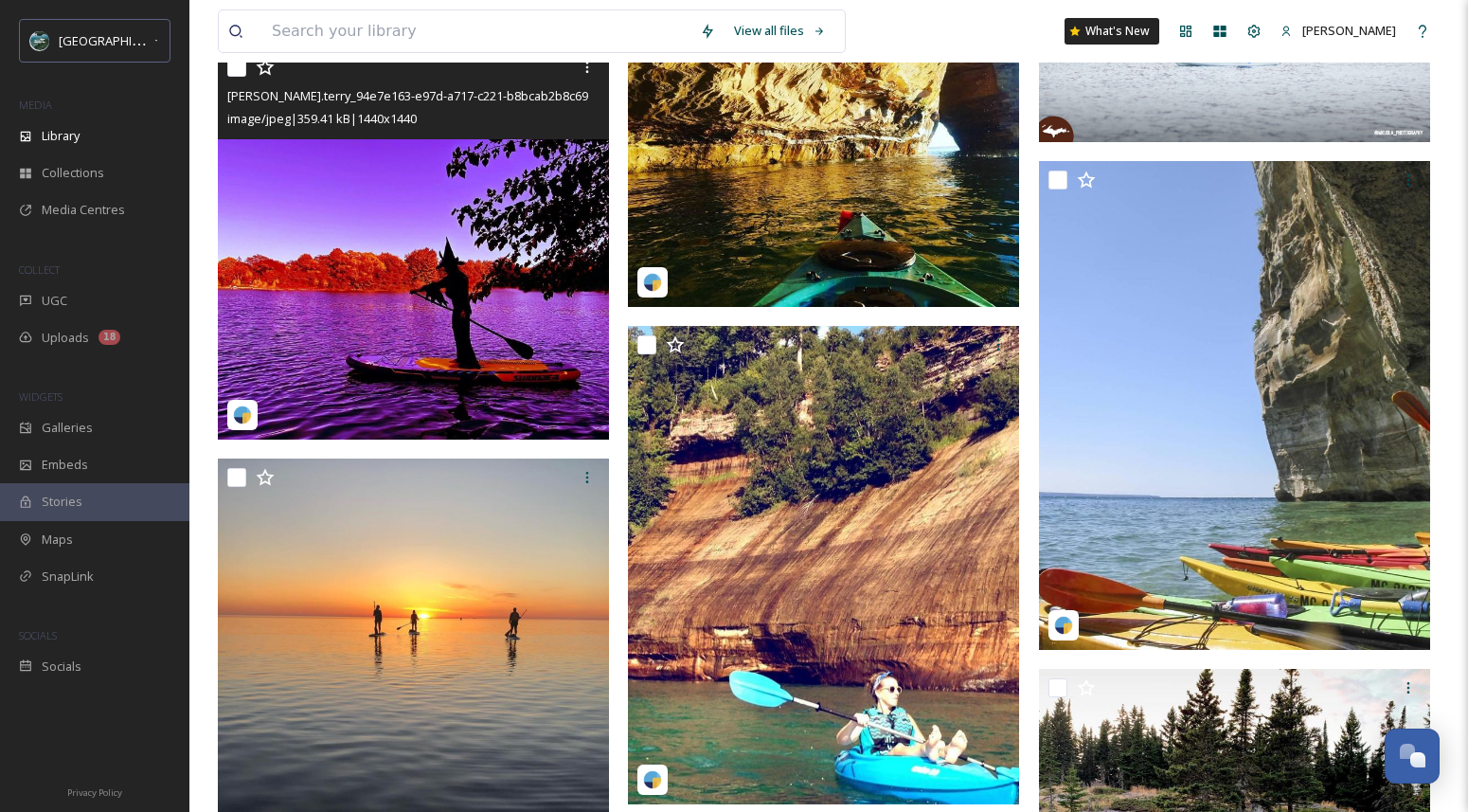
click at [481, 228] on img at bounding box center [413, 243] width 391 height 391
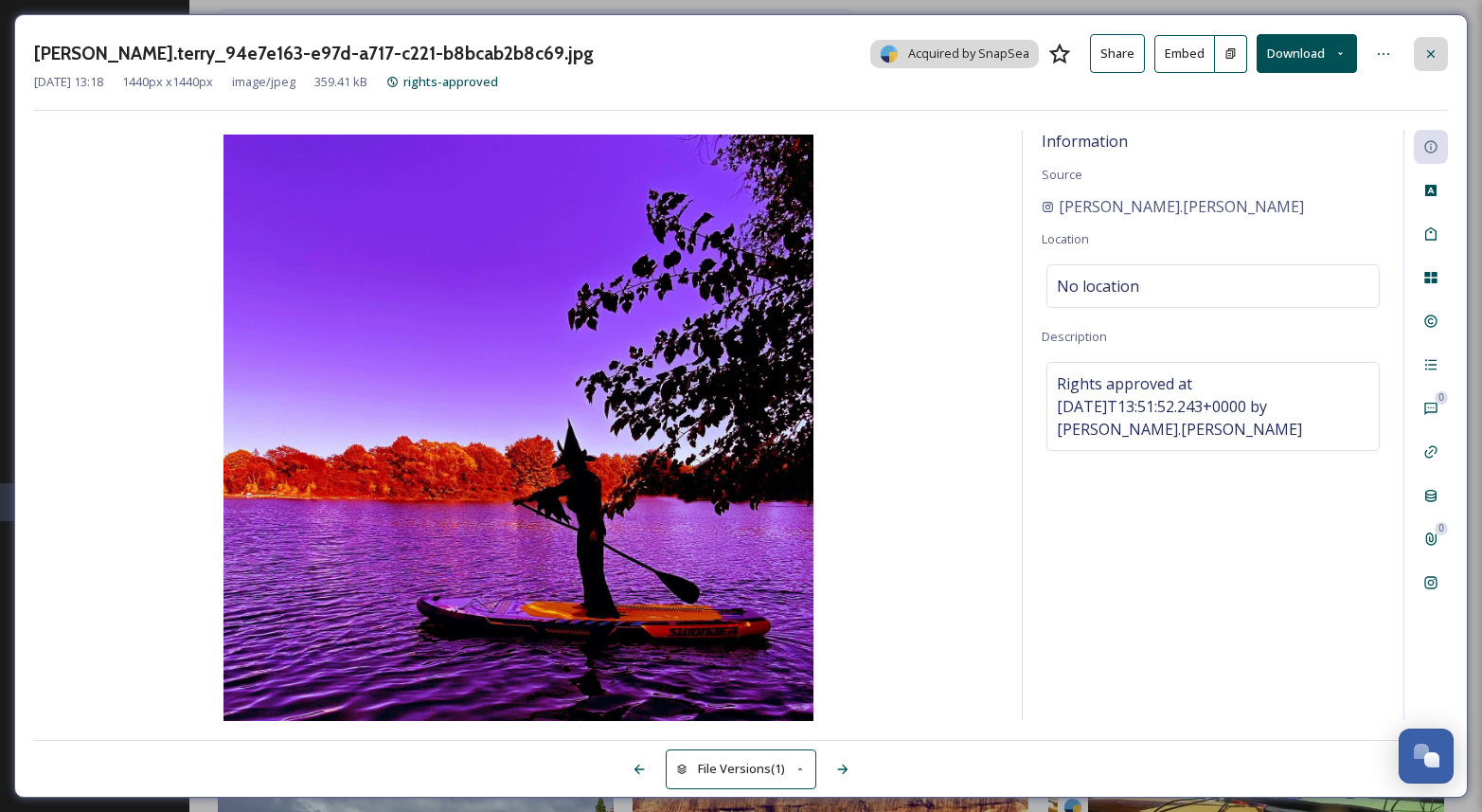
click at [1424, 56] on icon at bounding box center [1431, 54] width 15 height 15
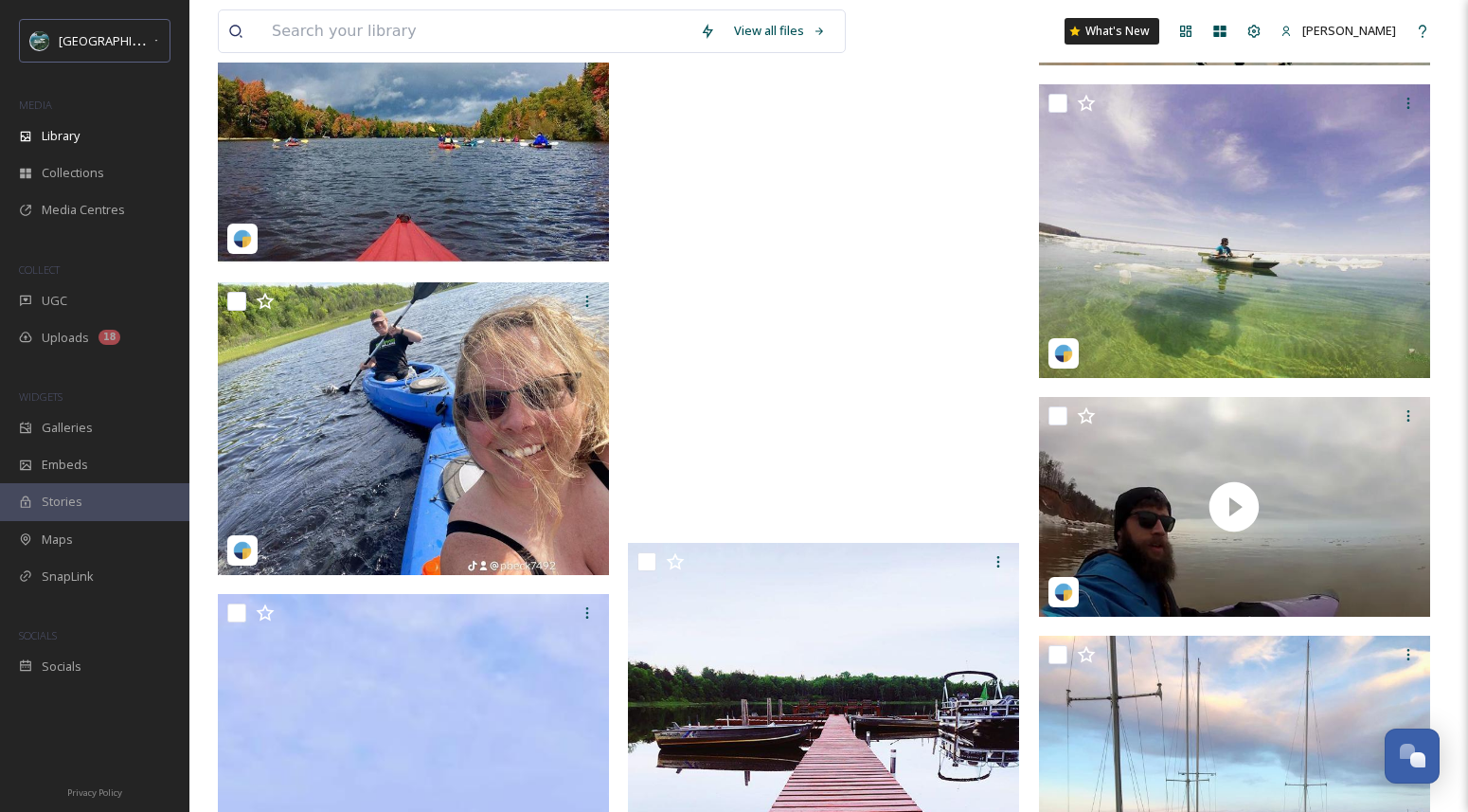
scroll to position [15765, 0]
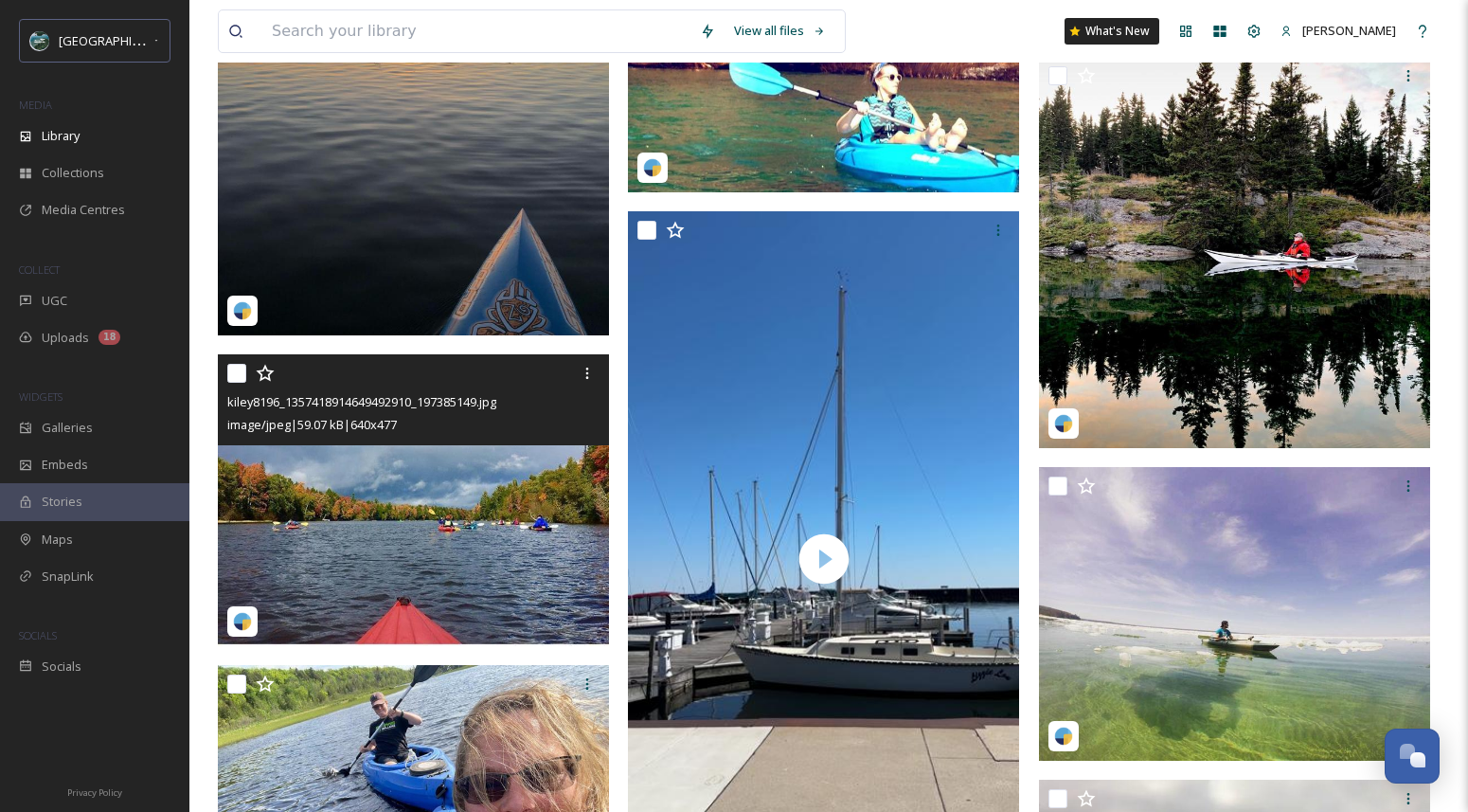
click at [477, 491] on img at bounding box center [413, 500] width 391 height 292
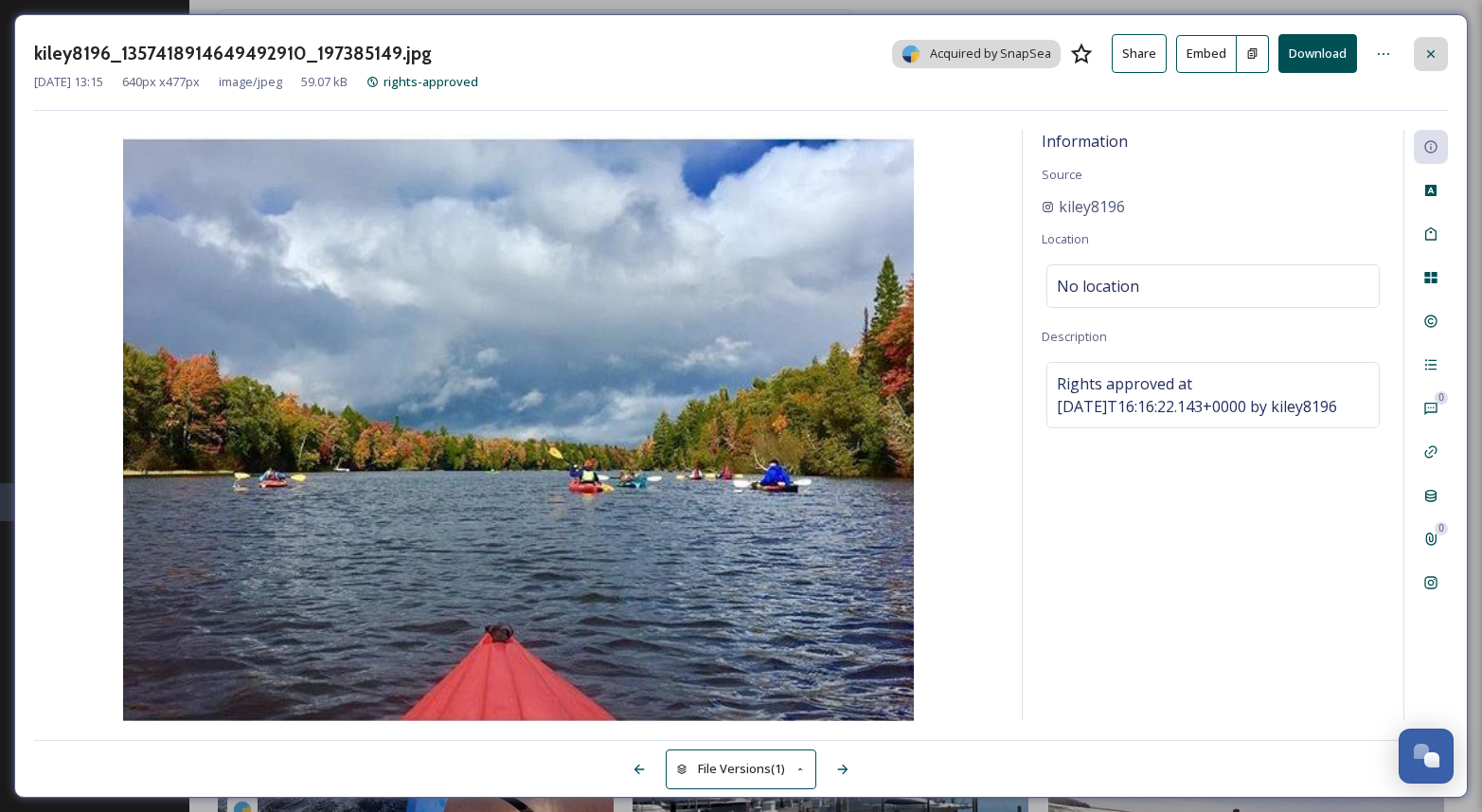
click at [1423, 51] on icon at bounding box center [1431, 54] width 15 height 15
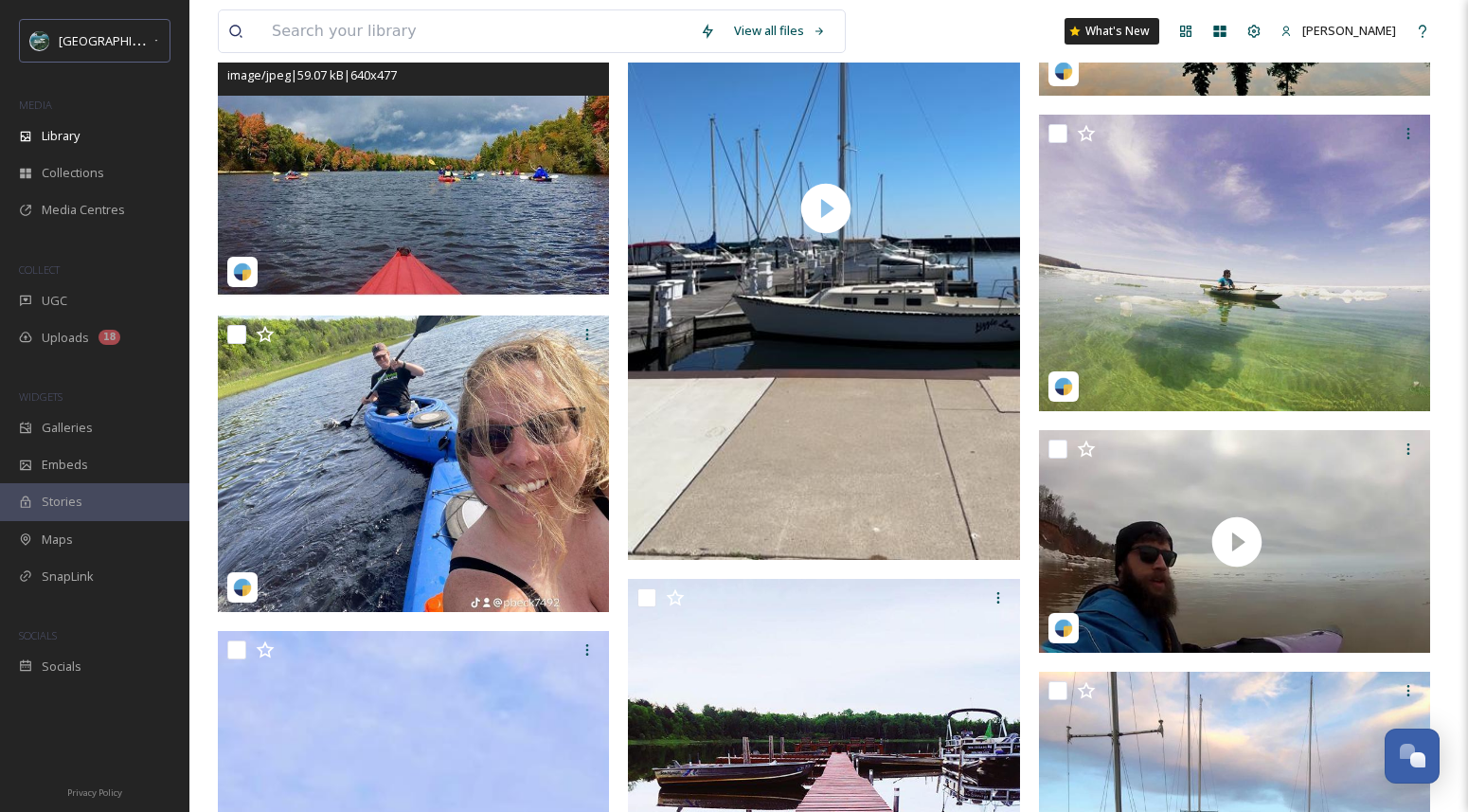
scroll to position [16304, 0]
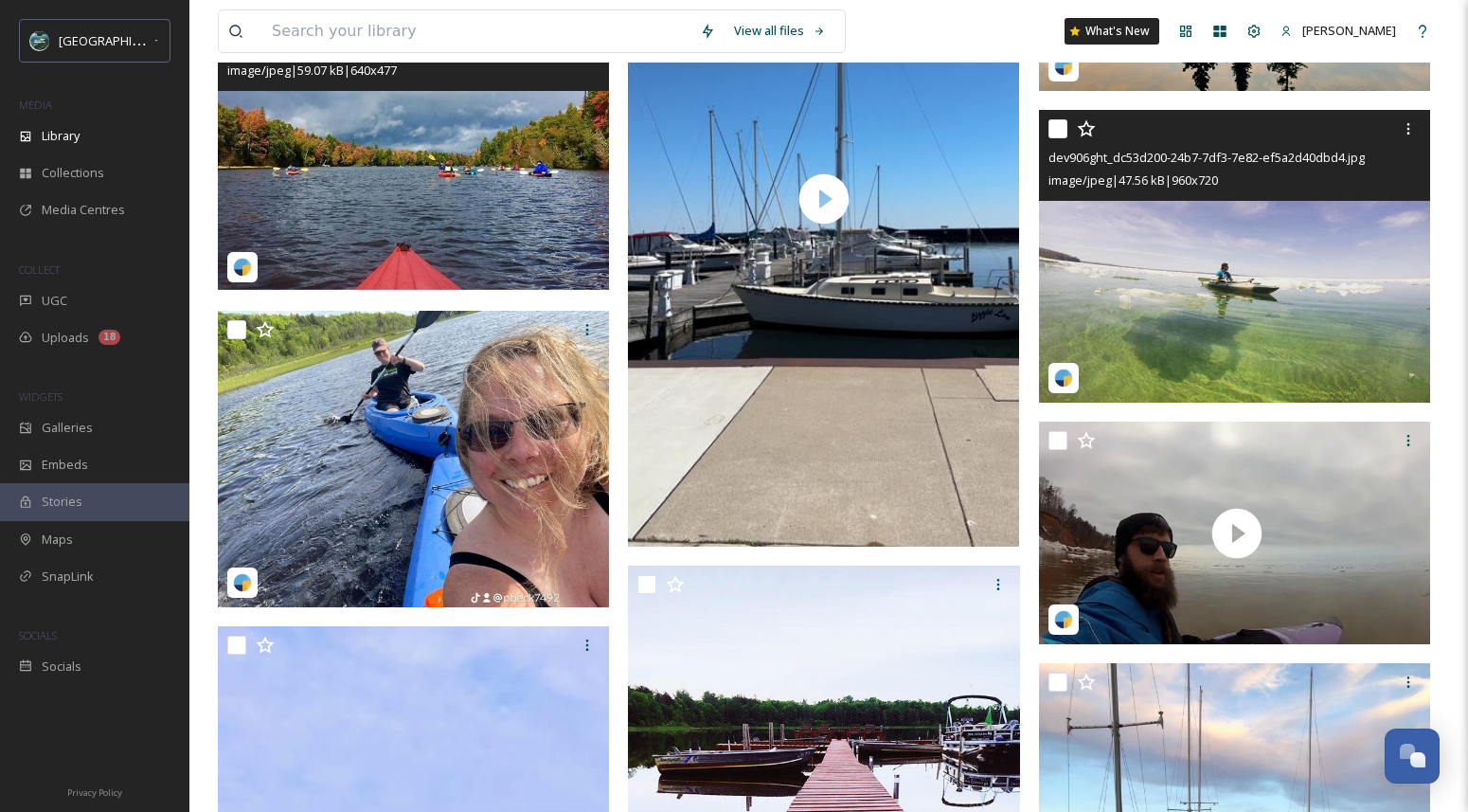
click at [1284, 280] on img at bounding box center [1234, 257] width 391 height 294
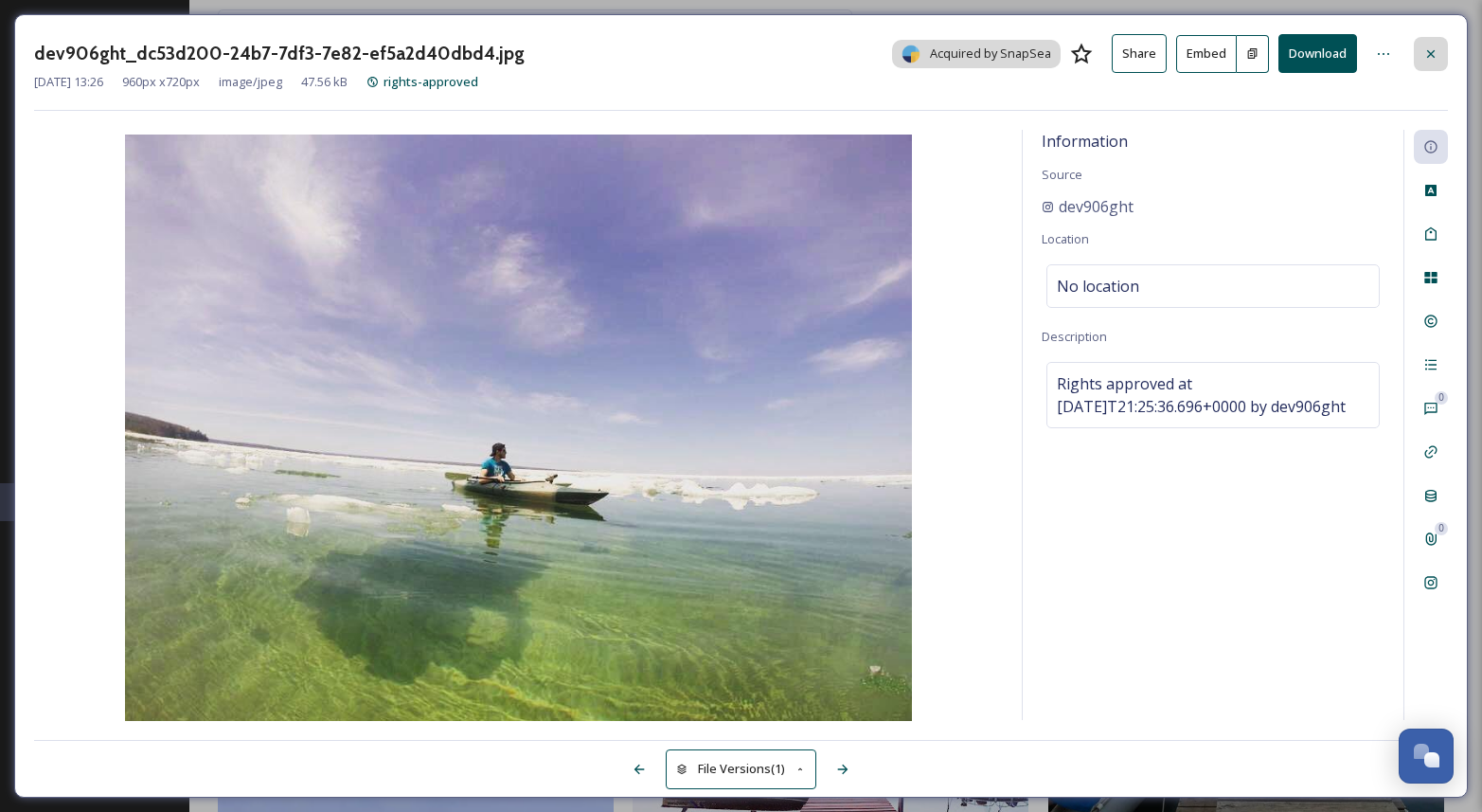
click at [1433, 60] on icon at bounding box center [1431, 54] width 15 height 15
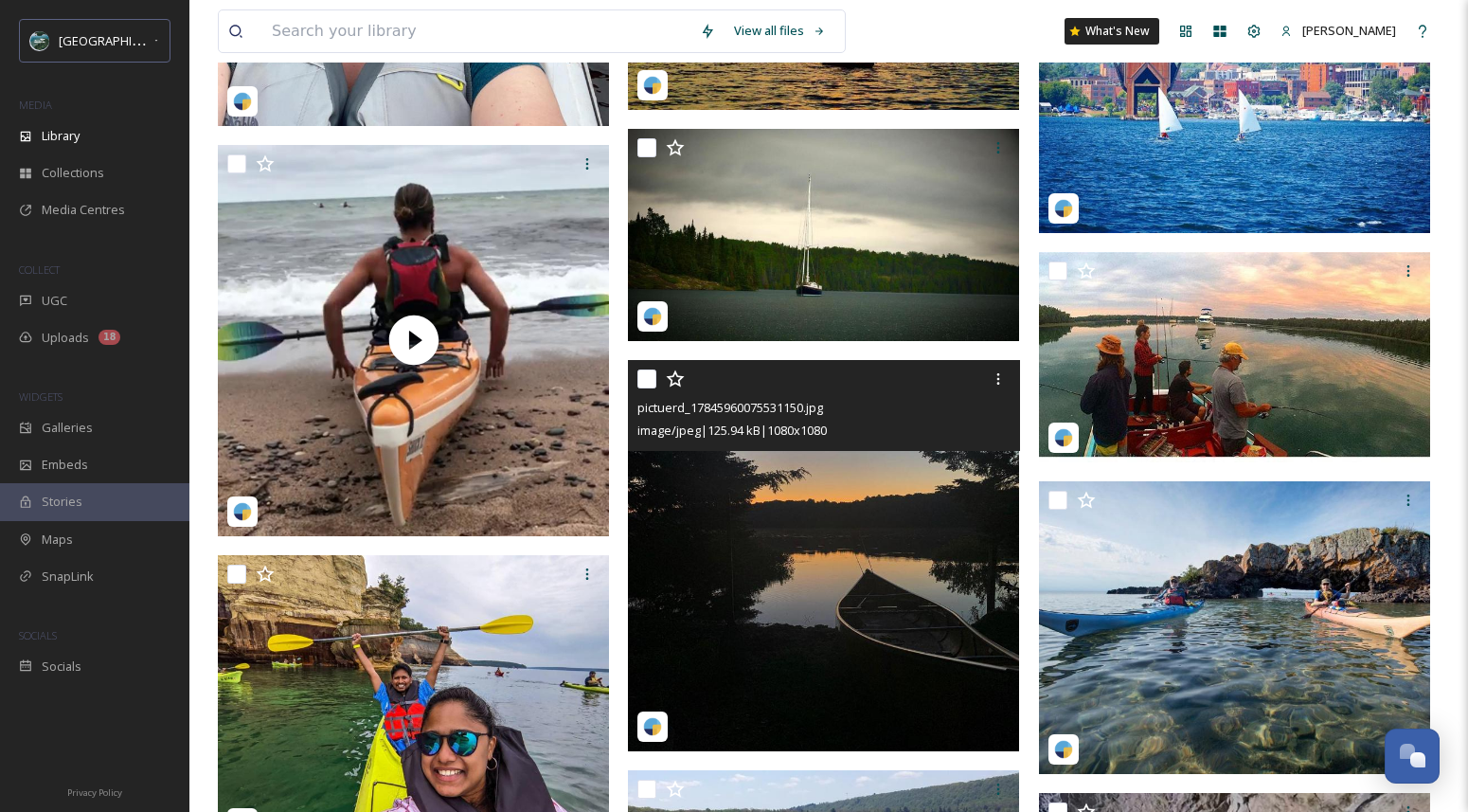
scroll to position [18345, 0]
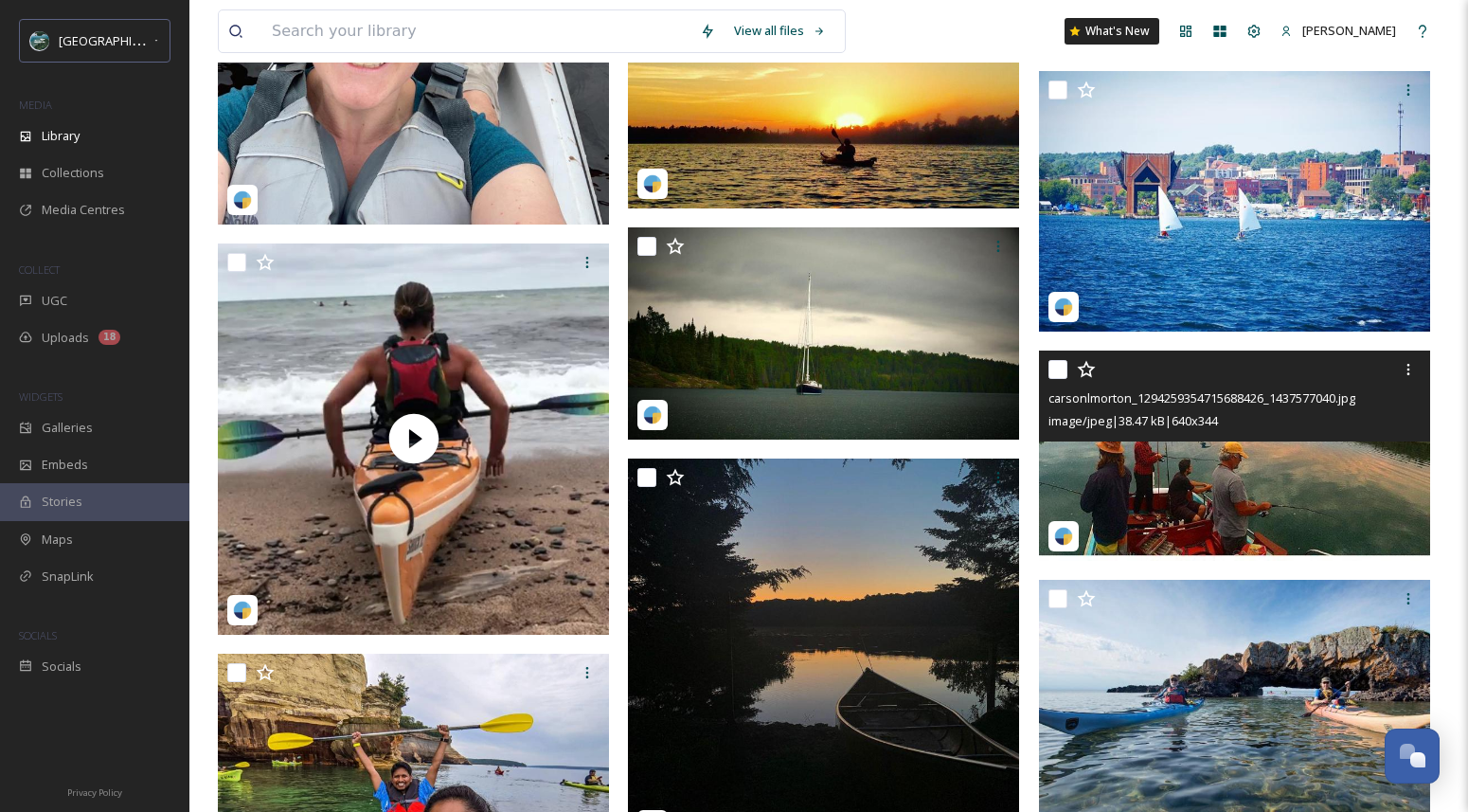
click at [1144, 448] on img at bounding box center [1234, 456] width 391 height 210
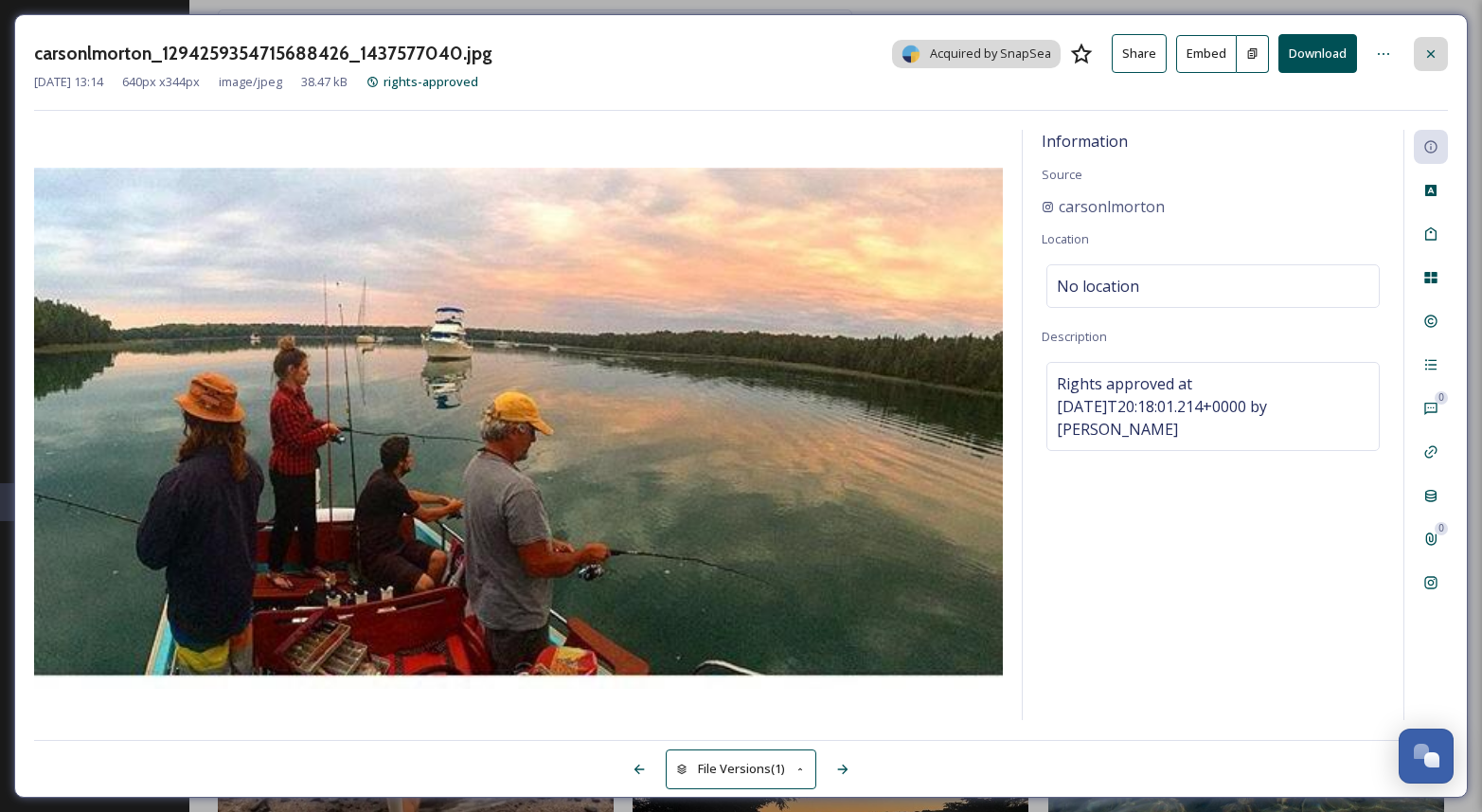
click at [1424, 59] on icon at bounding box center [1431, 54] width 15 height 15
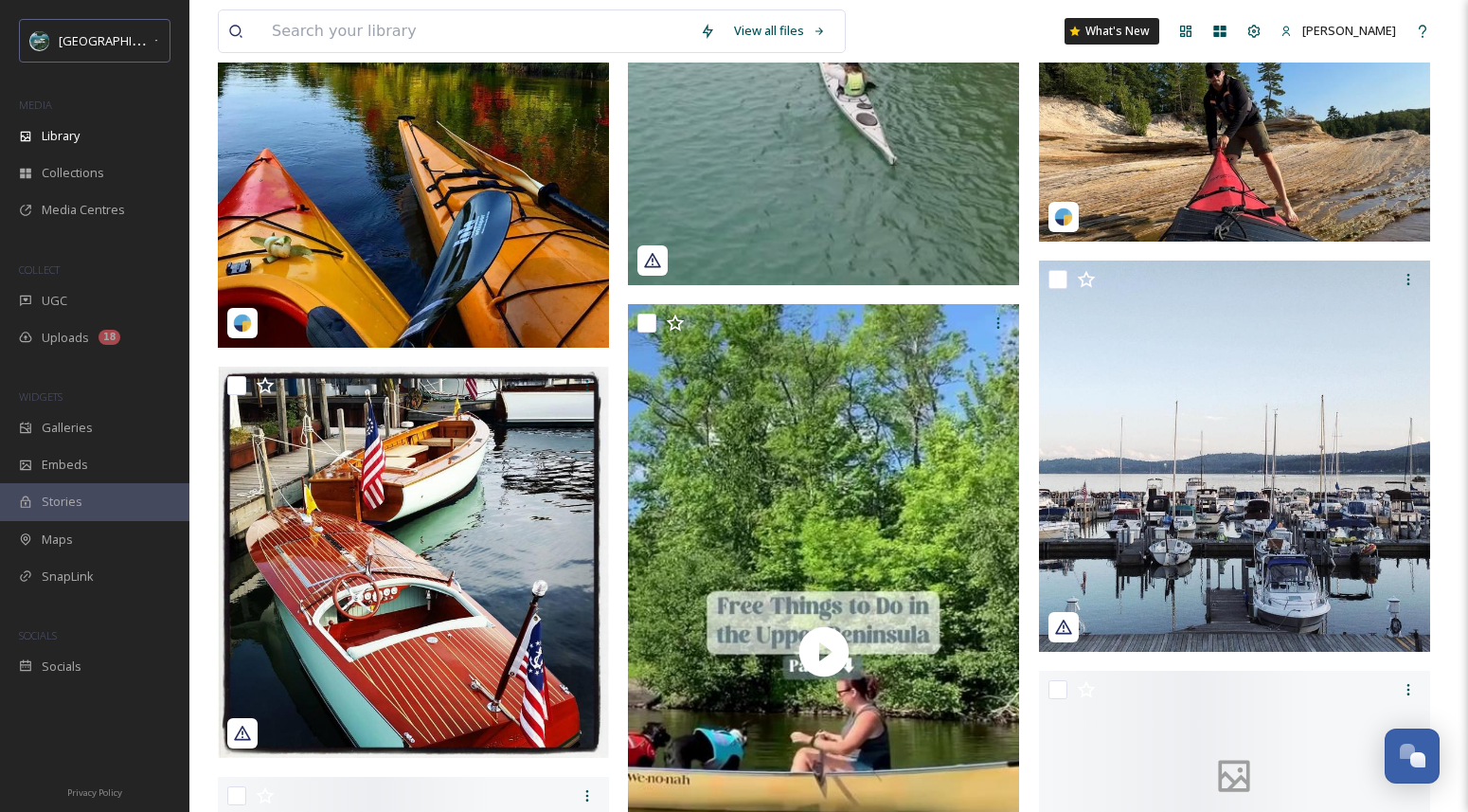
scroll to position [29459, 0]
